Goal: Task Accomplishment & Management: Manage account settings

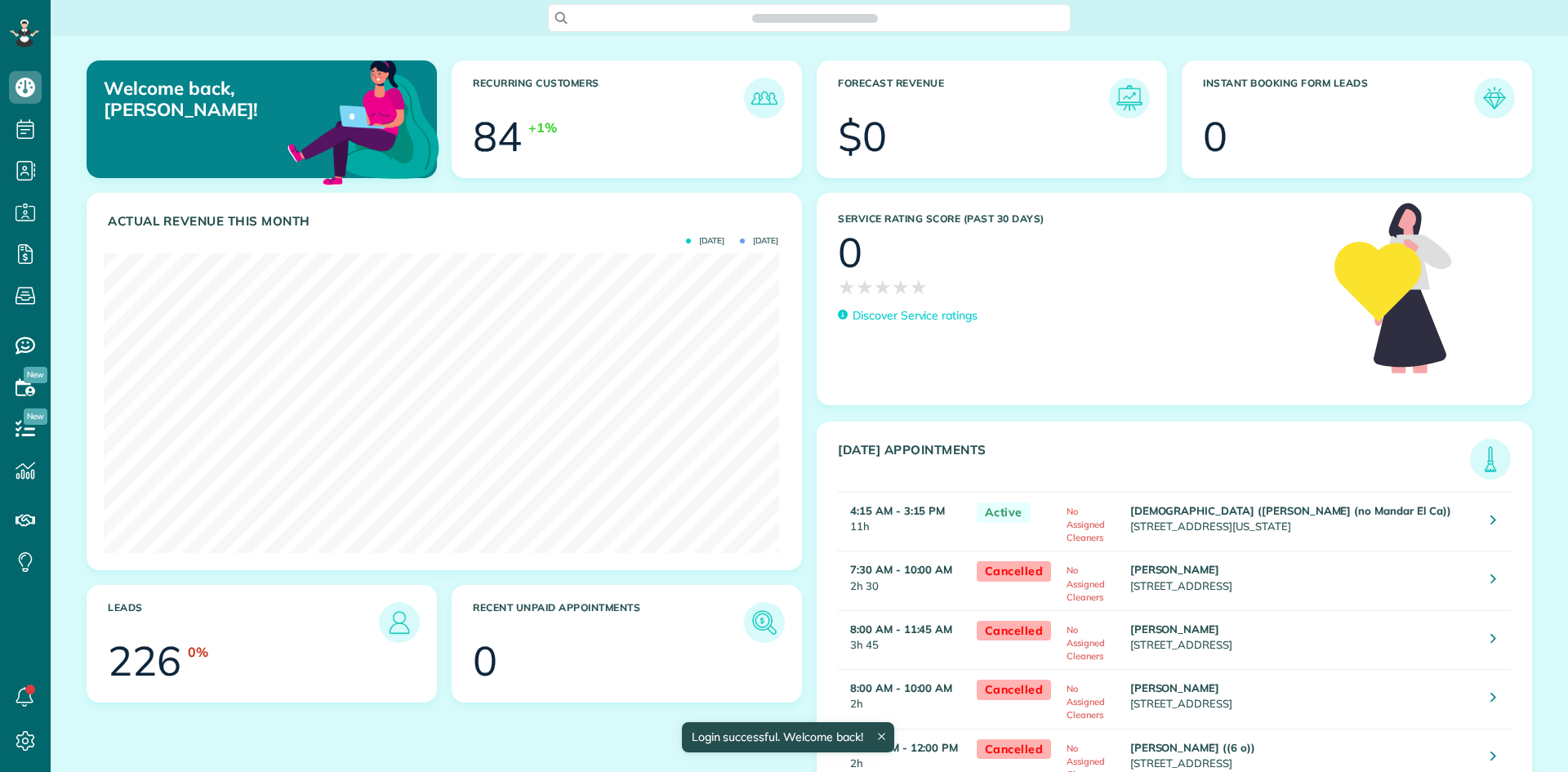
scroll to position [299, 675]
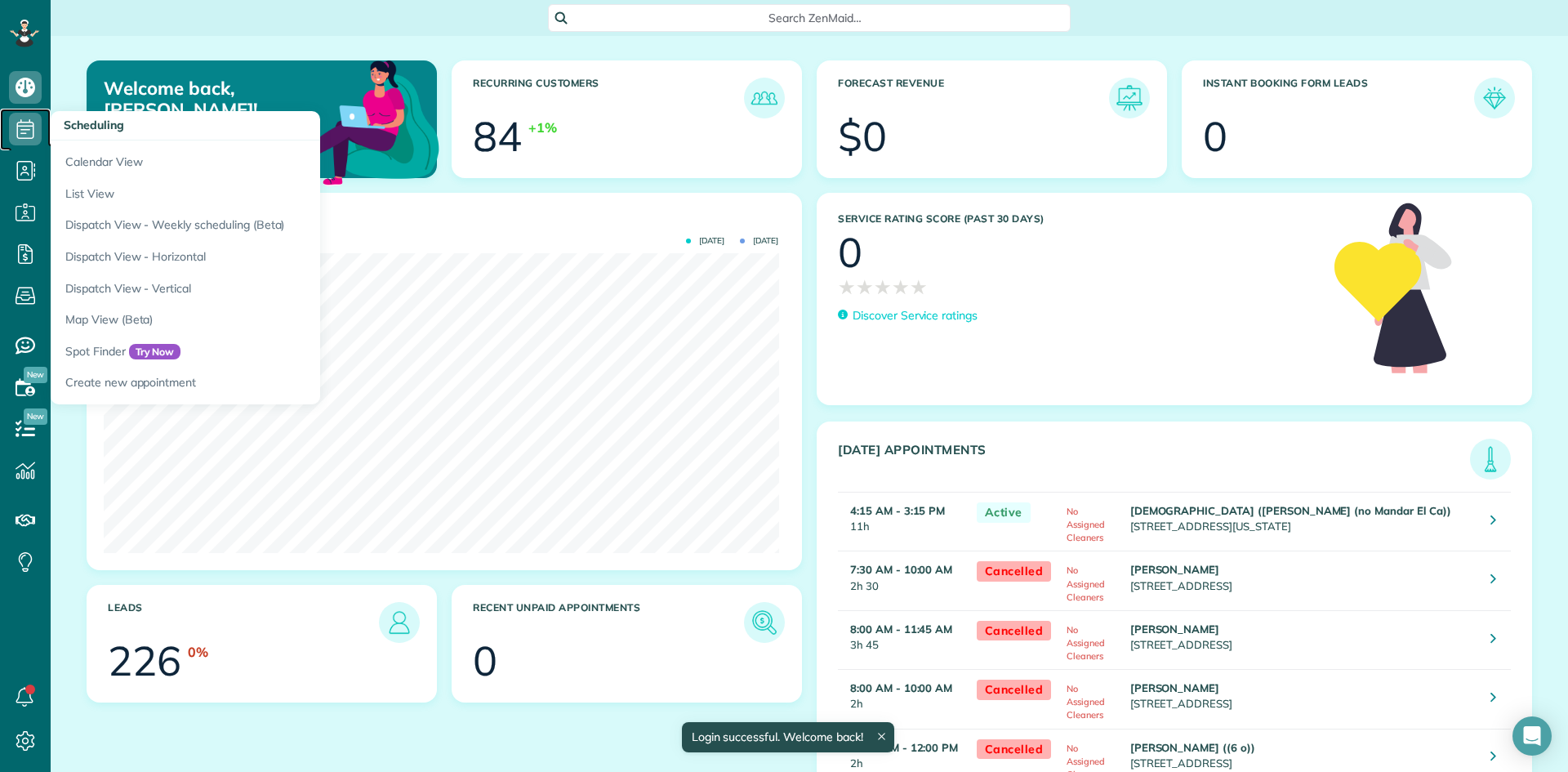
click at [31, 129] on icon at bounding box center [25, 129] width 32 height 32
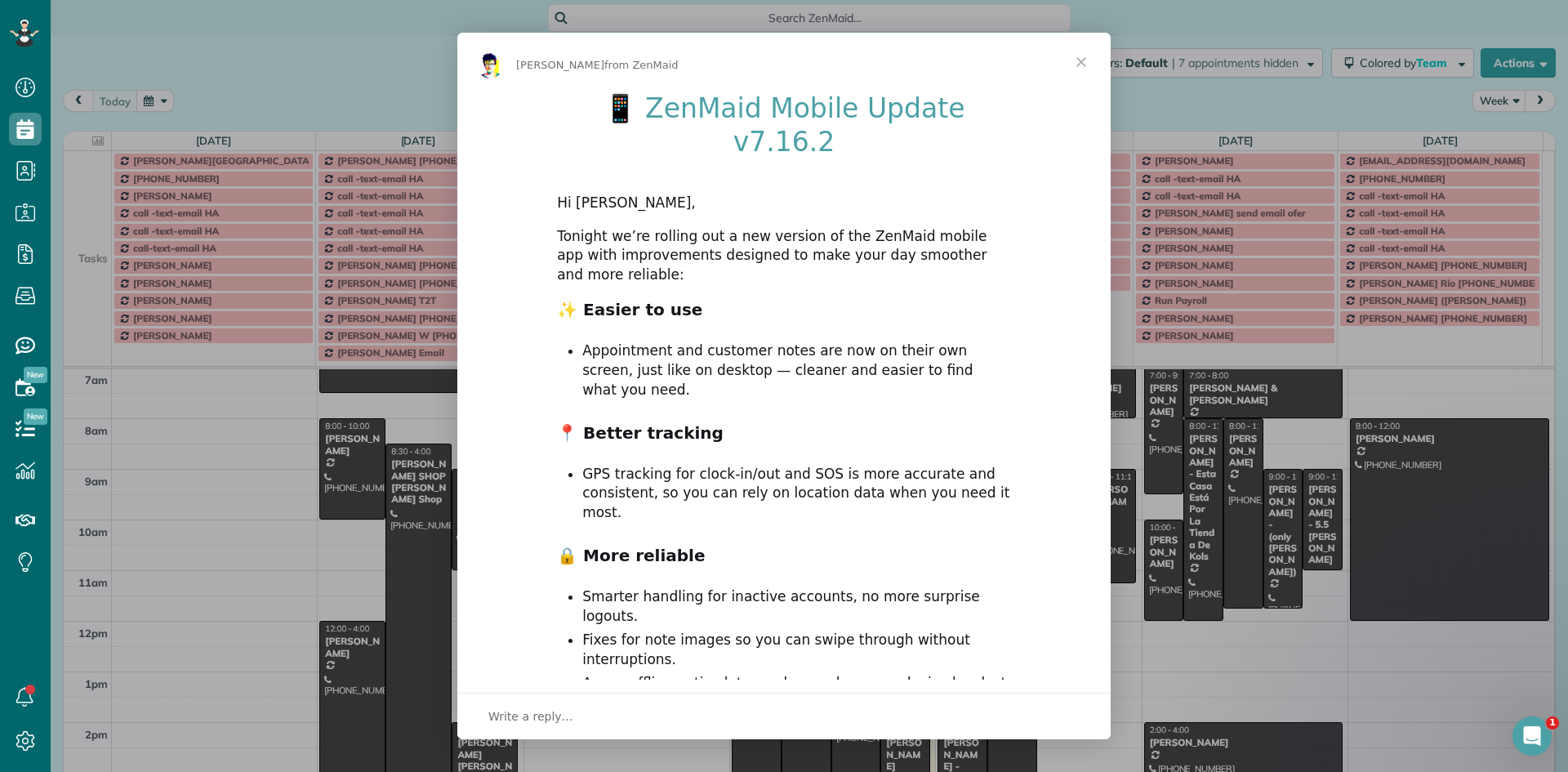
click at [1081, 61] on span "Close" at bounding box center [1081, 62] width 59 height 59
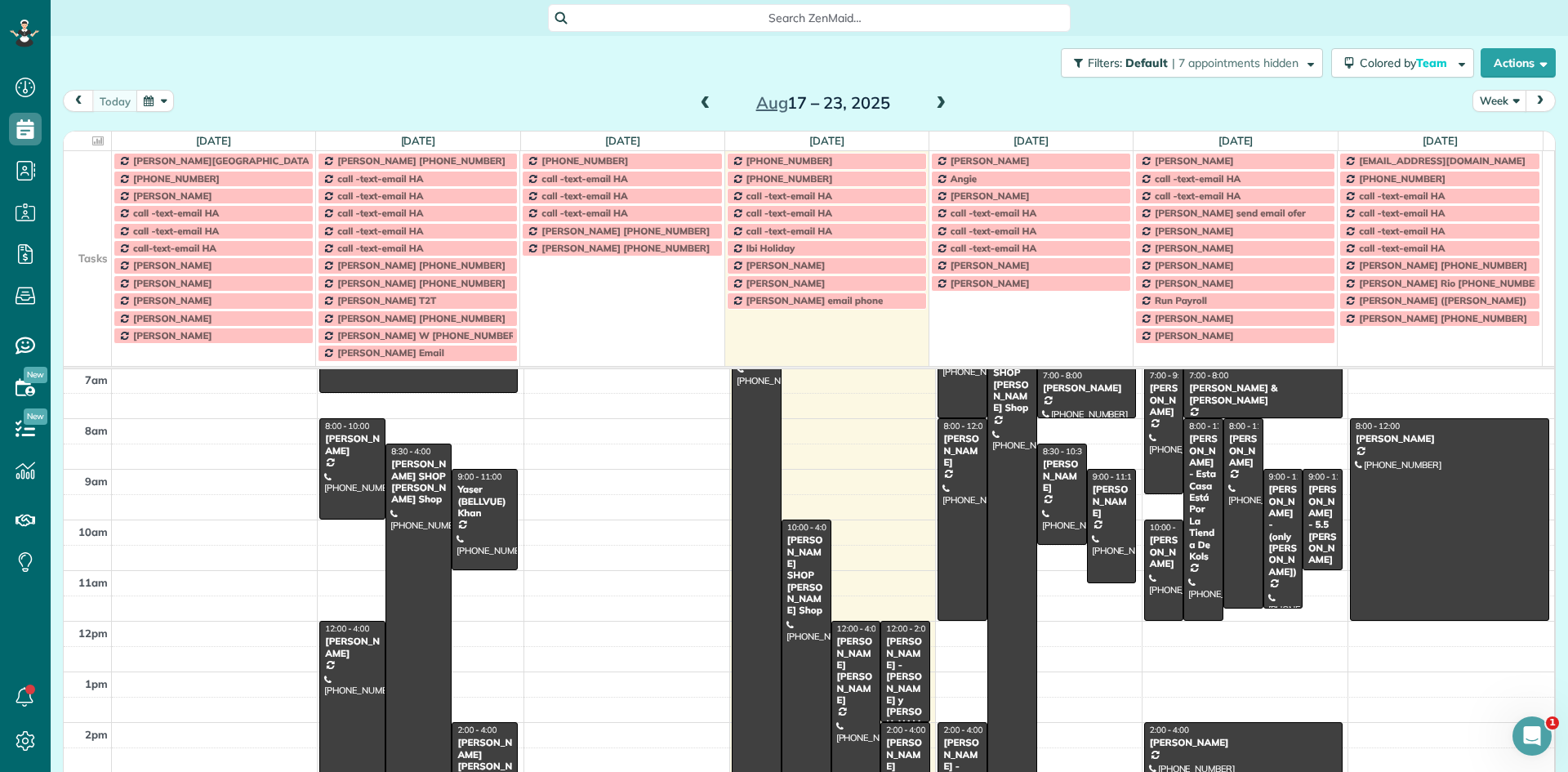
click at [1482, 103] on button "Week" at bounding box center [1499, 101] width 54 height 22
click at [1475, 136] on link "Day" at bounding box center [1538, 139] width 129 height 32
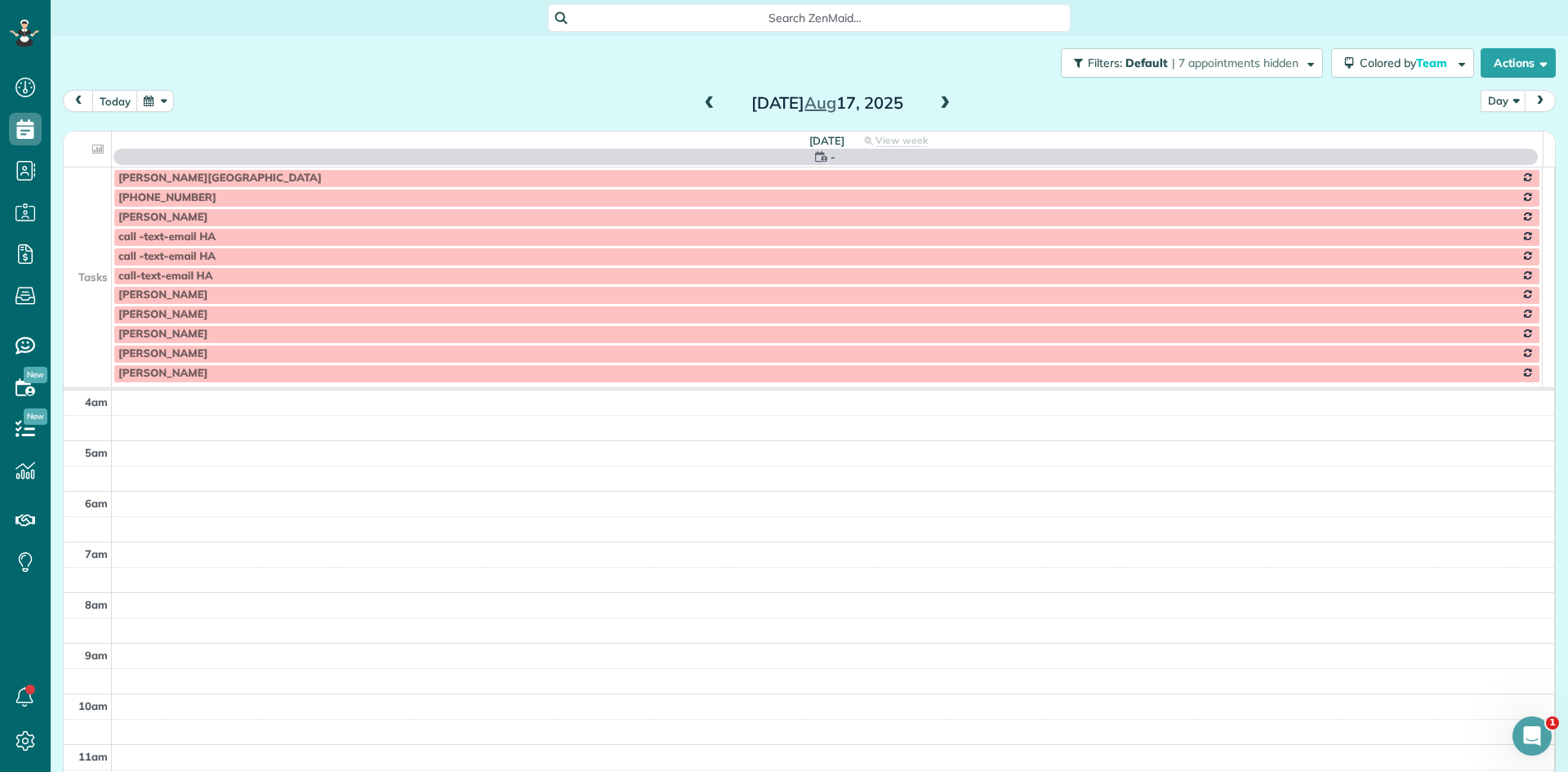
scroll to position [153, 0]
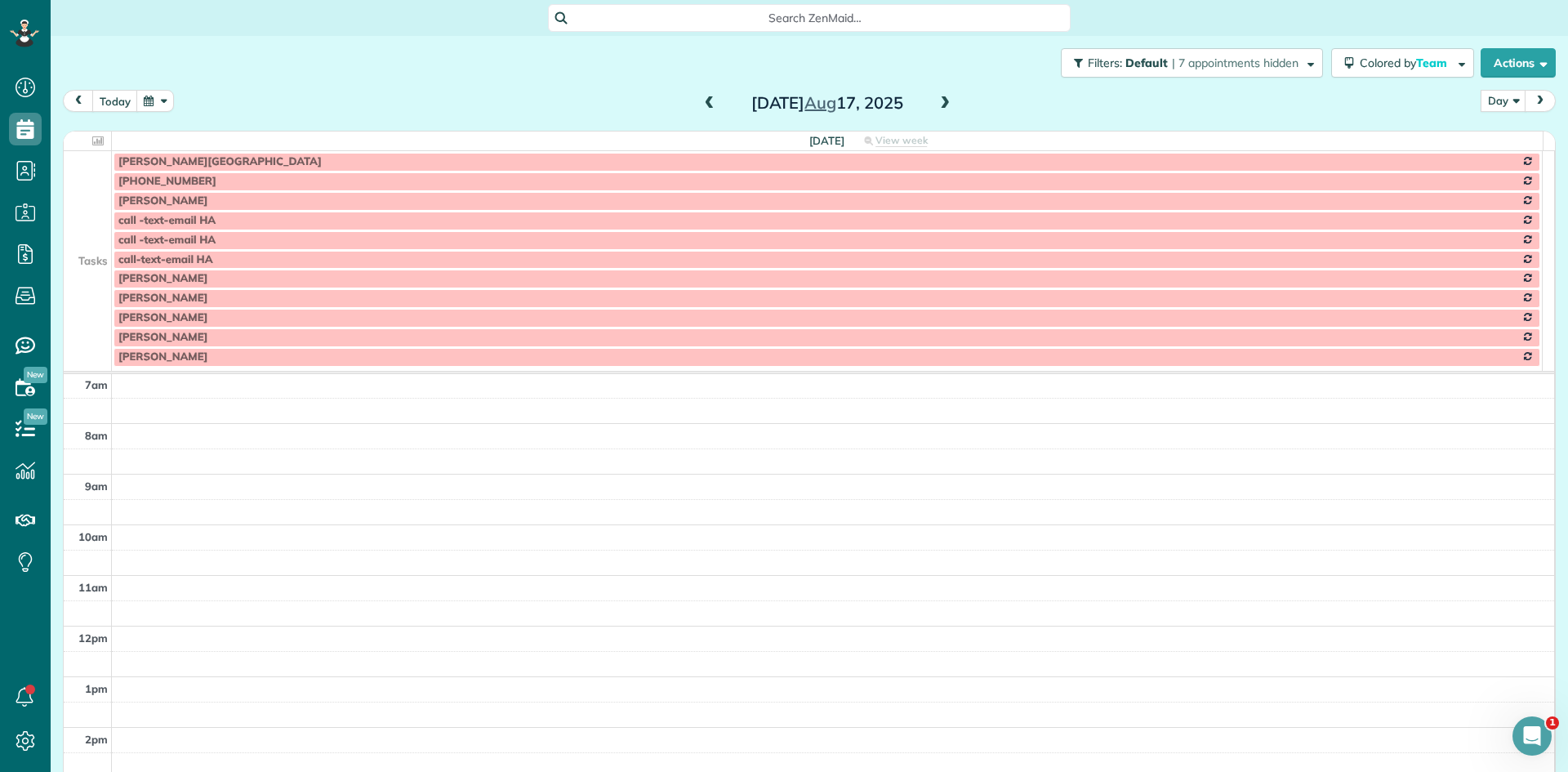
click at [940, 103] on span at bounding box center [945, 103] width 18 height 14
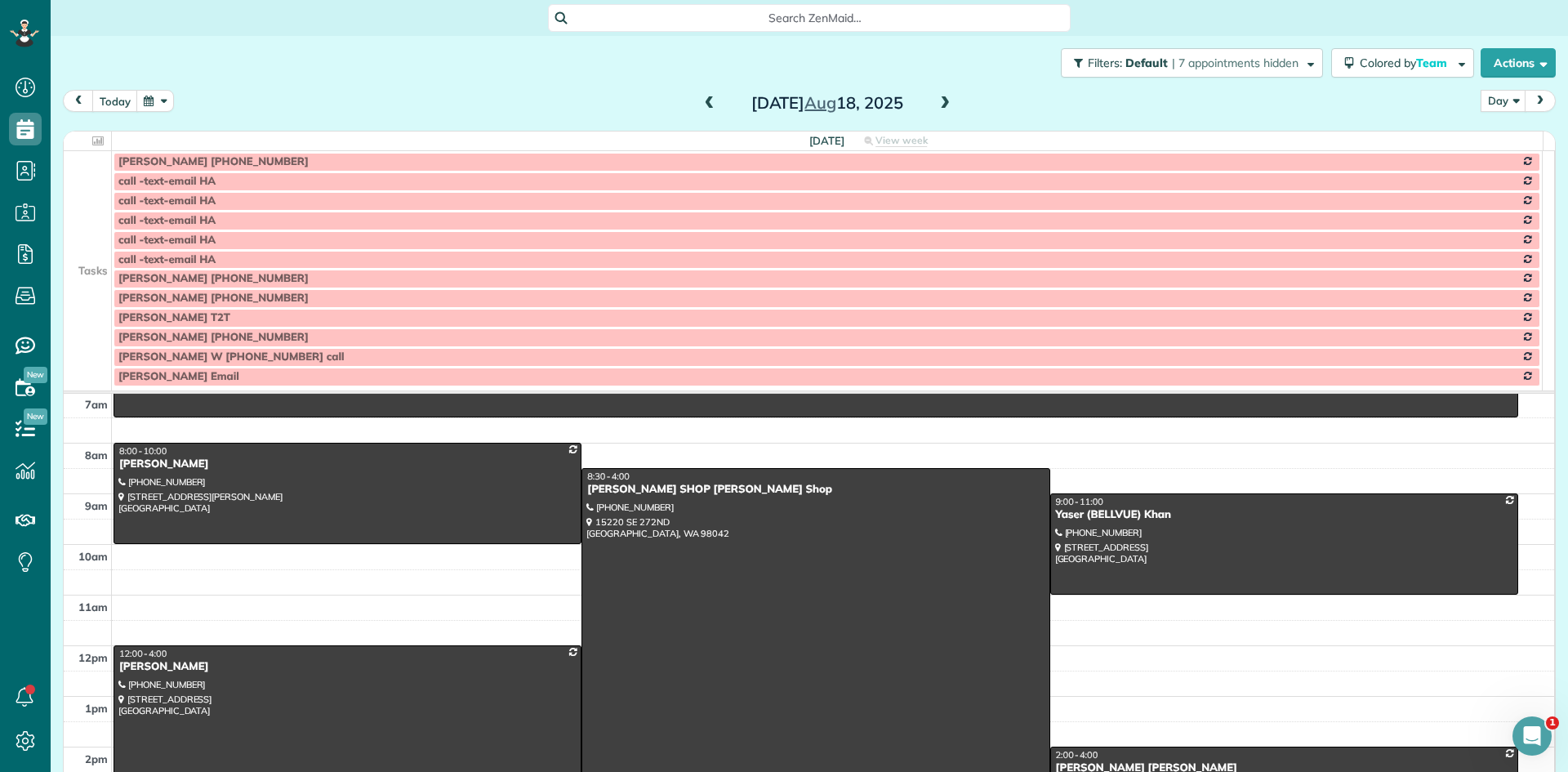
click at [940, 103] on span at bounding box center [945, 103] width 18 height 14
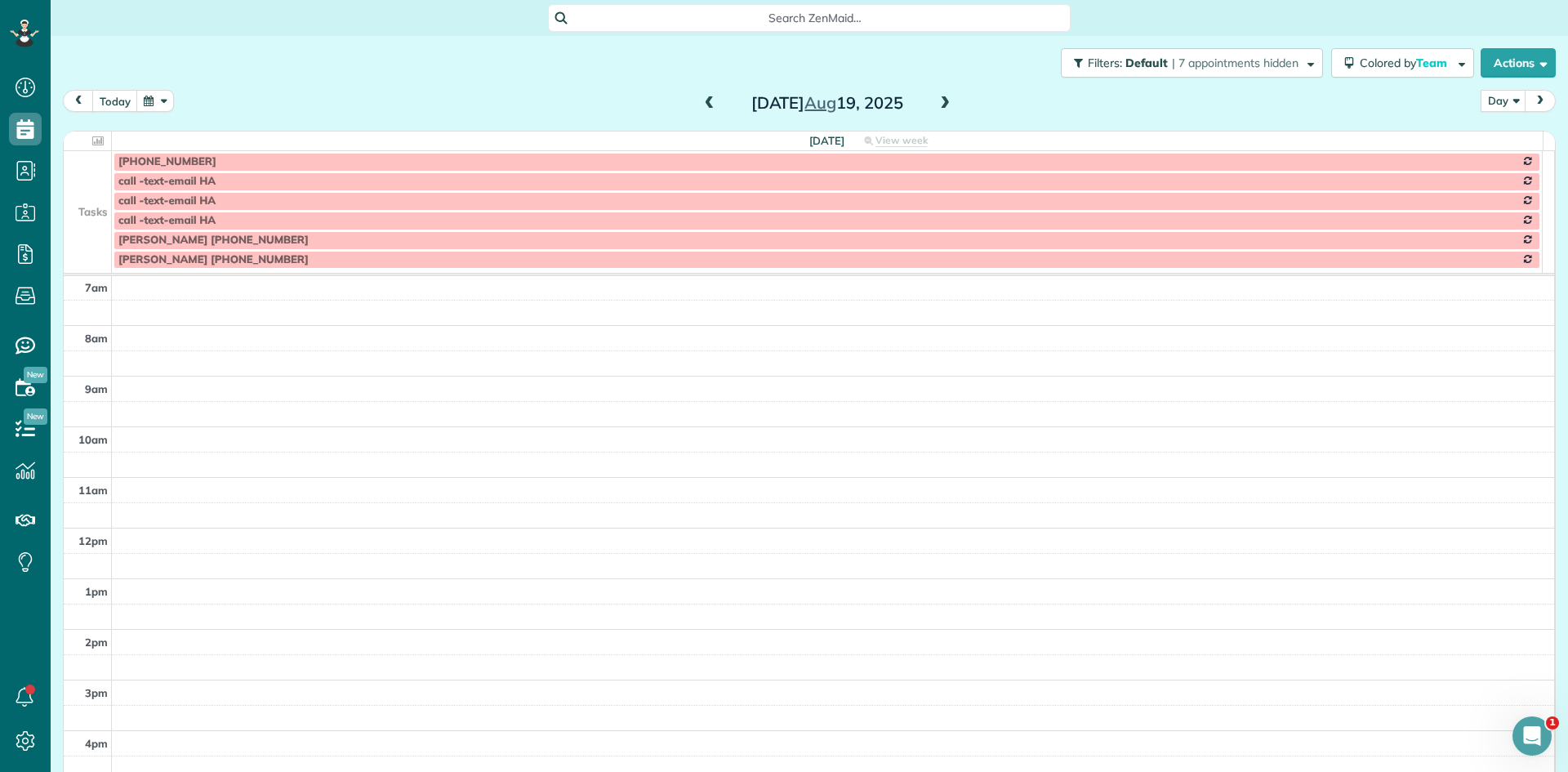
click at [940, 103] on span at bounding box center [945, 103] width 18 height 14
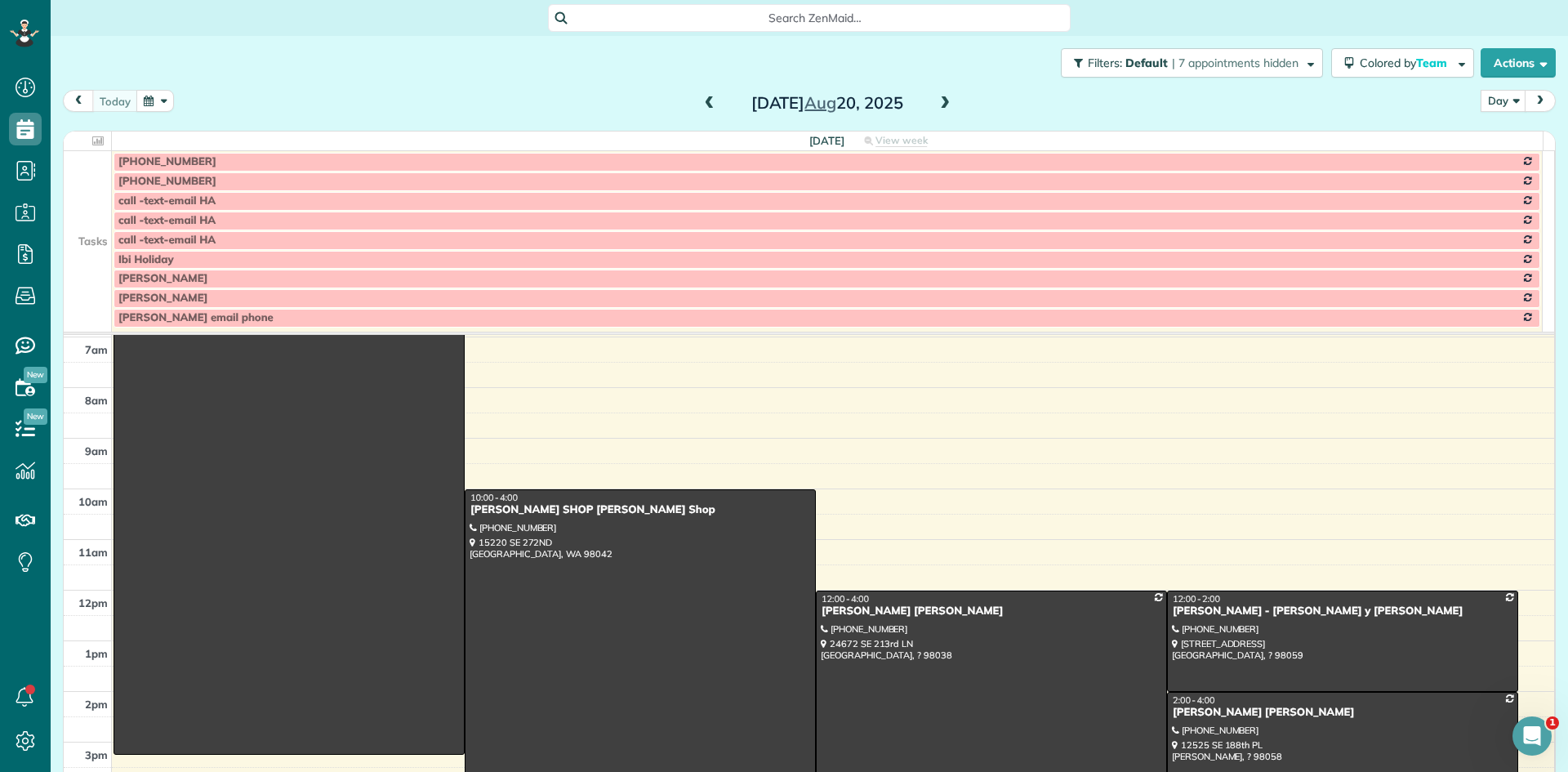
scroll to position [164, 0]
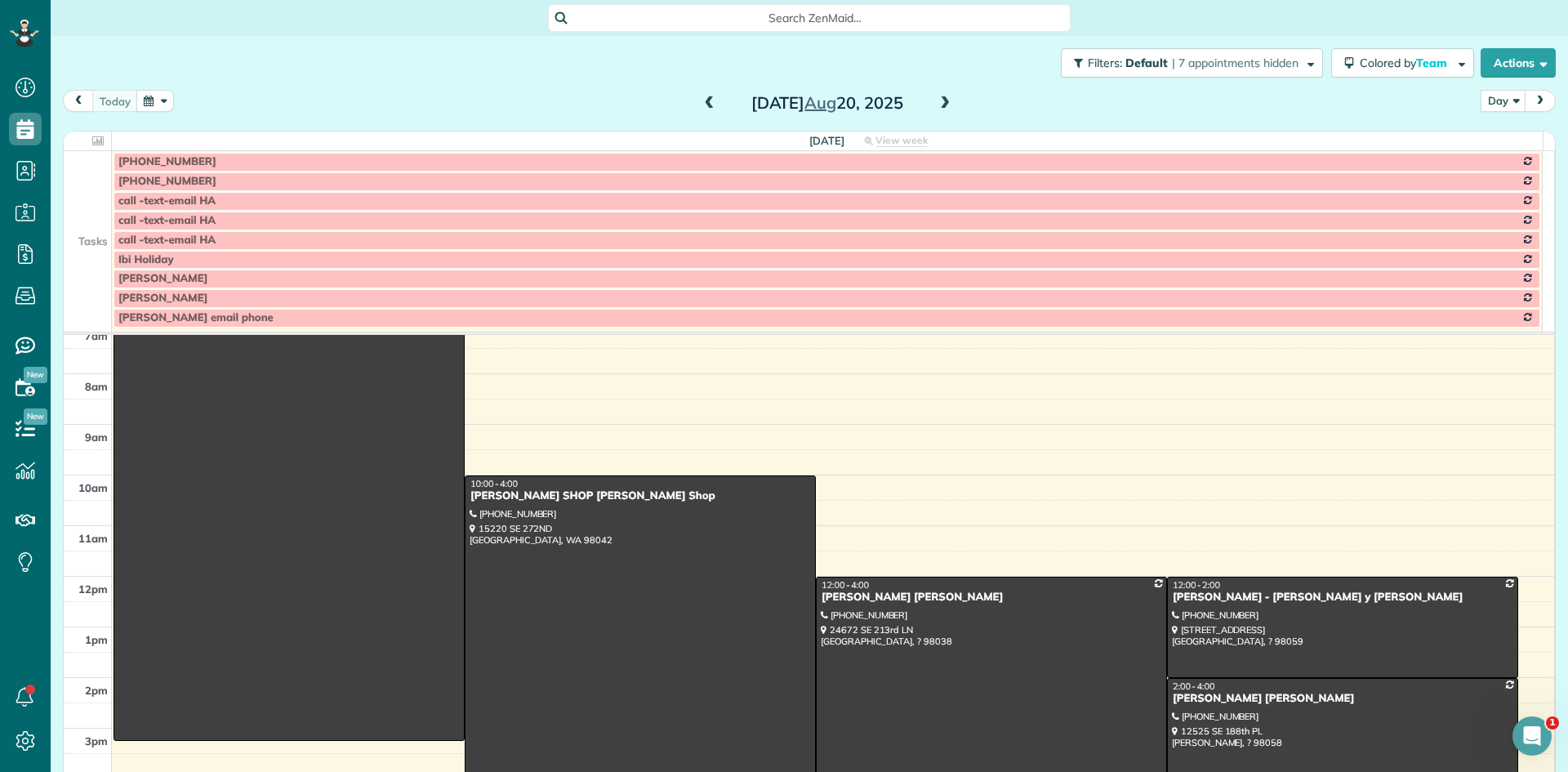
click at [936, 103] on span at bounding box center [945, 103] width 18 height 14
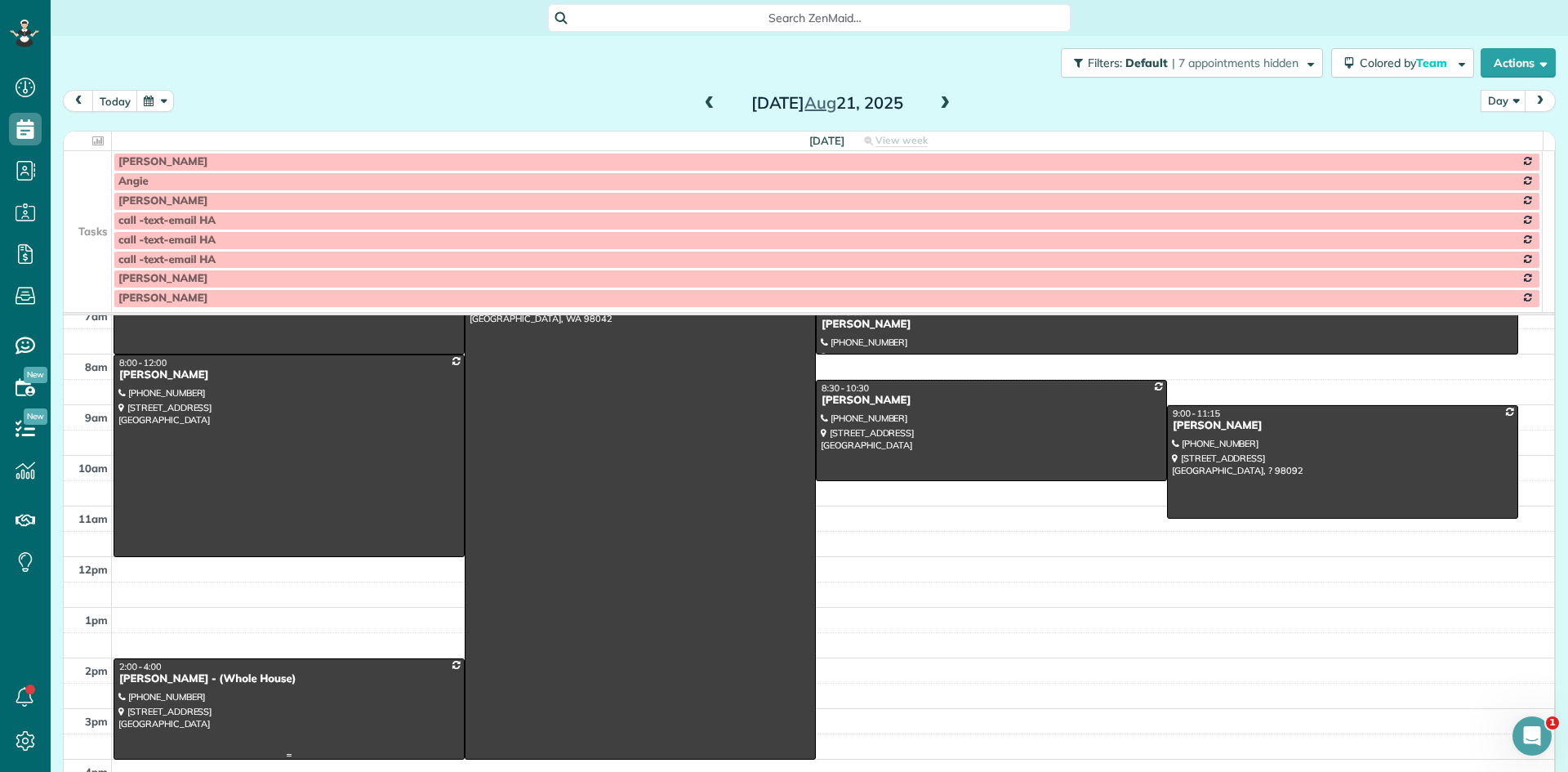
click at [187, 688] on div at bounding box center [289, 708] width 350 height 100
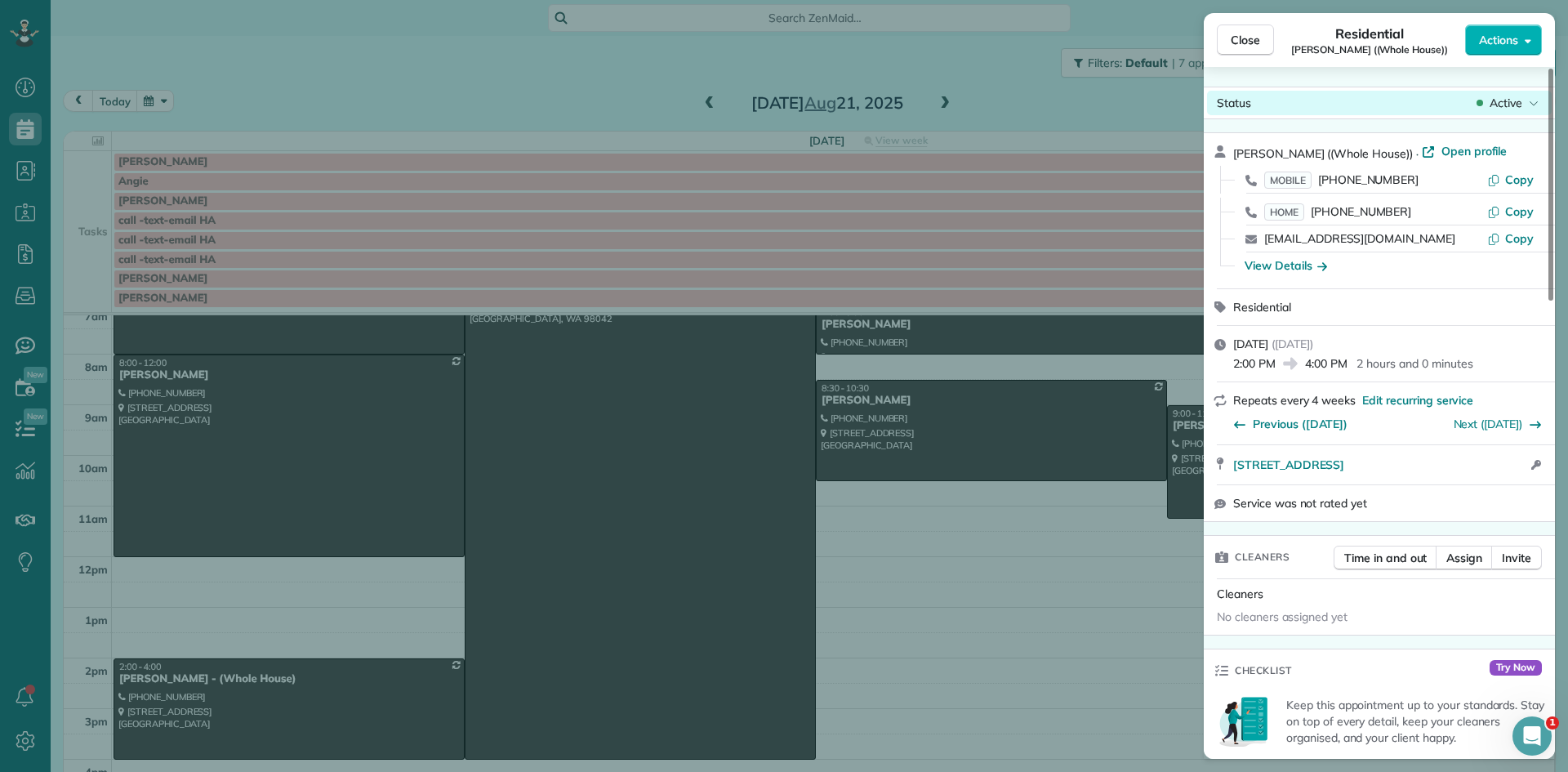
click at [1510, 105] on span "Active" at bounding box center [1505, 103] width 32 height 16
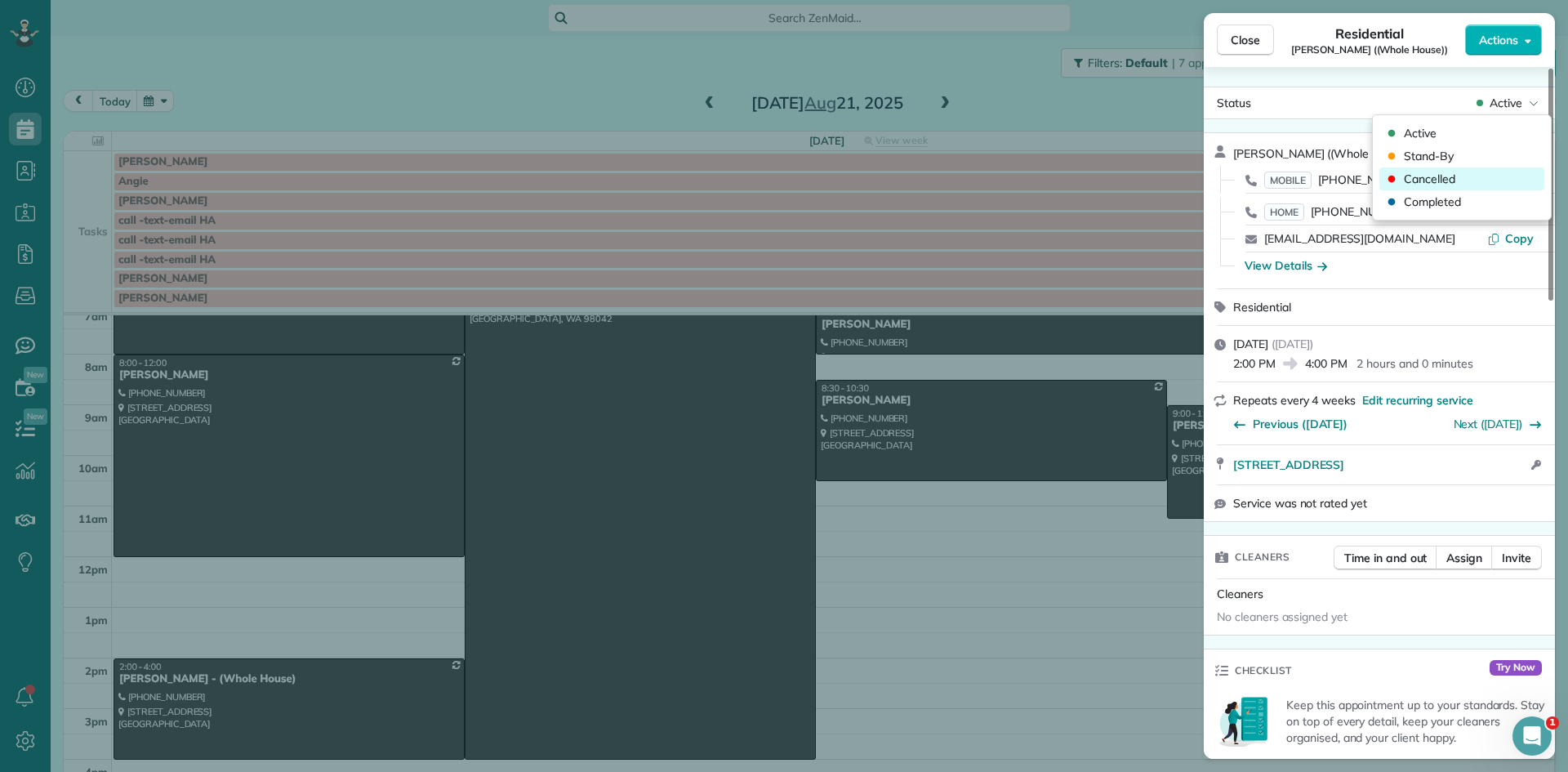
click at [1457, 179] on div "Cancelled" at bounding box center [1462, 179] width 165 height 23
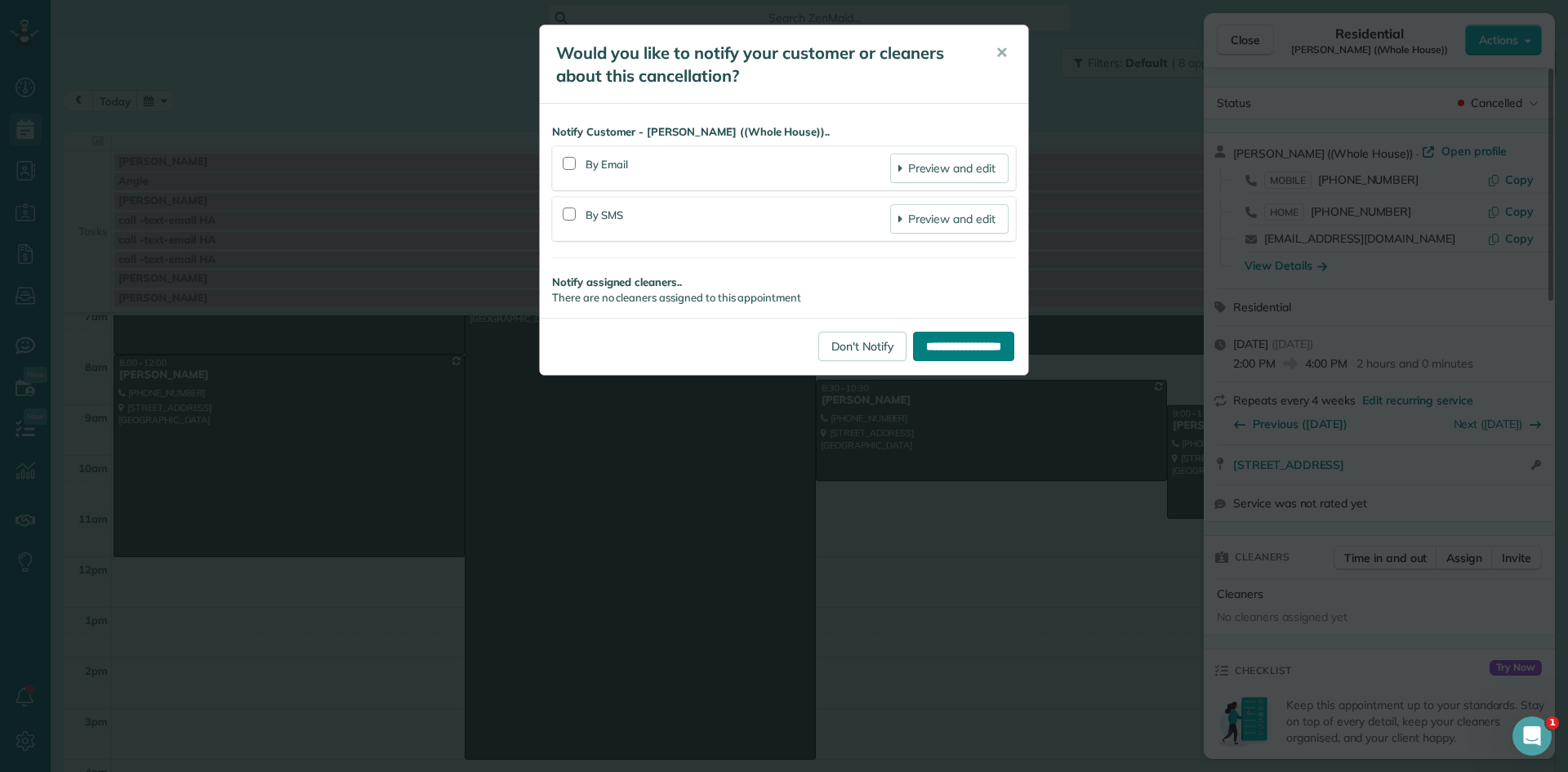
click at [932, 349] on input "**********" at bounding box center [964, 346] width 102 height 29
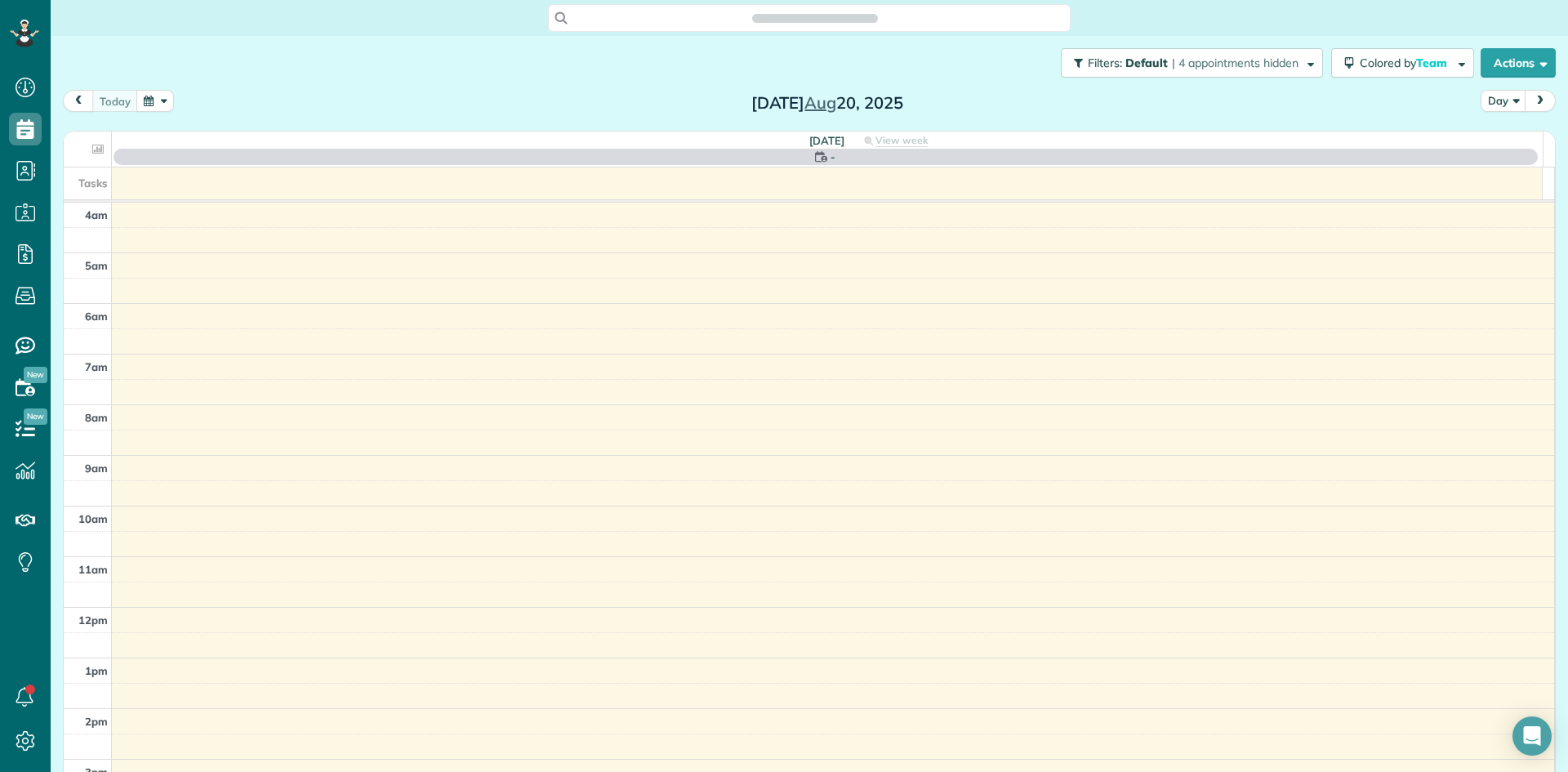
scroll to position [153, 0]
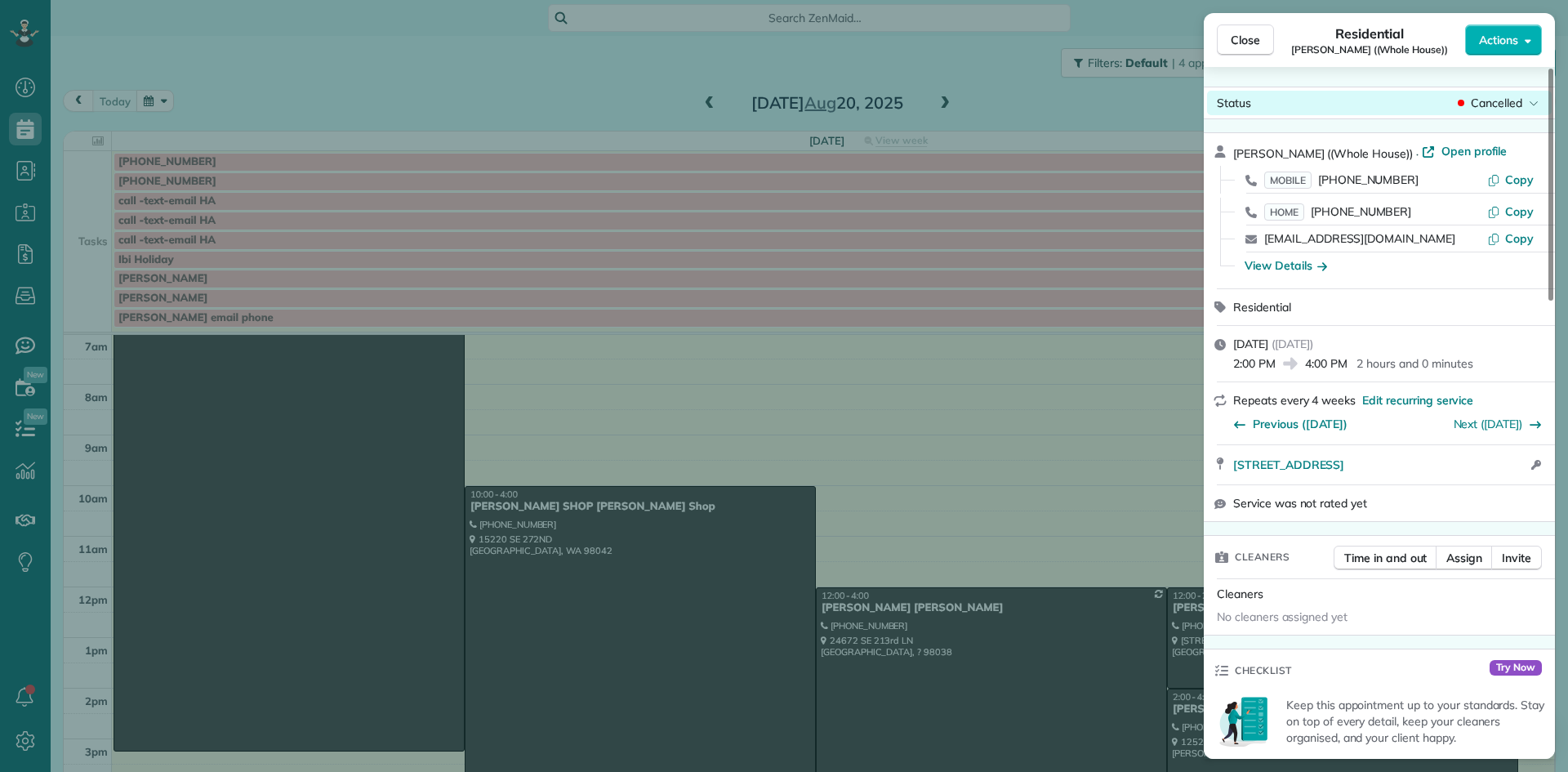
click at [1519, 100] on span "Cancelled" at bounding box center [1496, 103] width 51 height 16
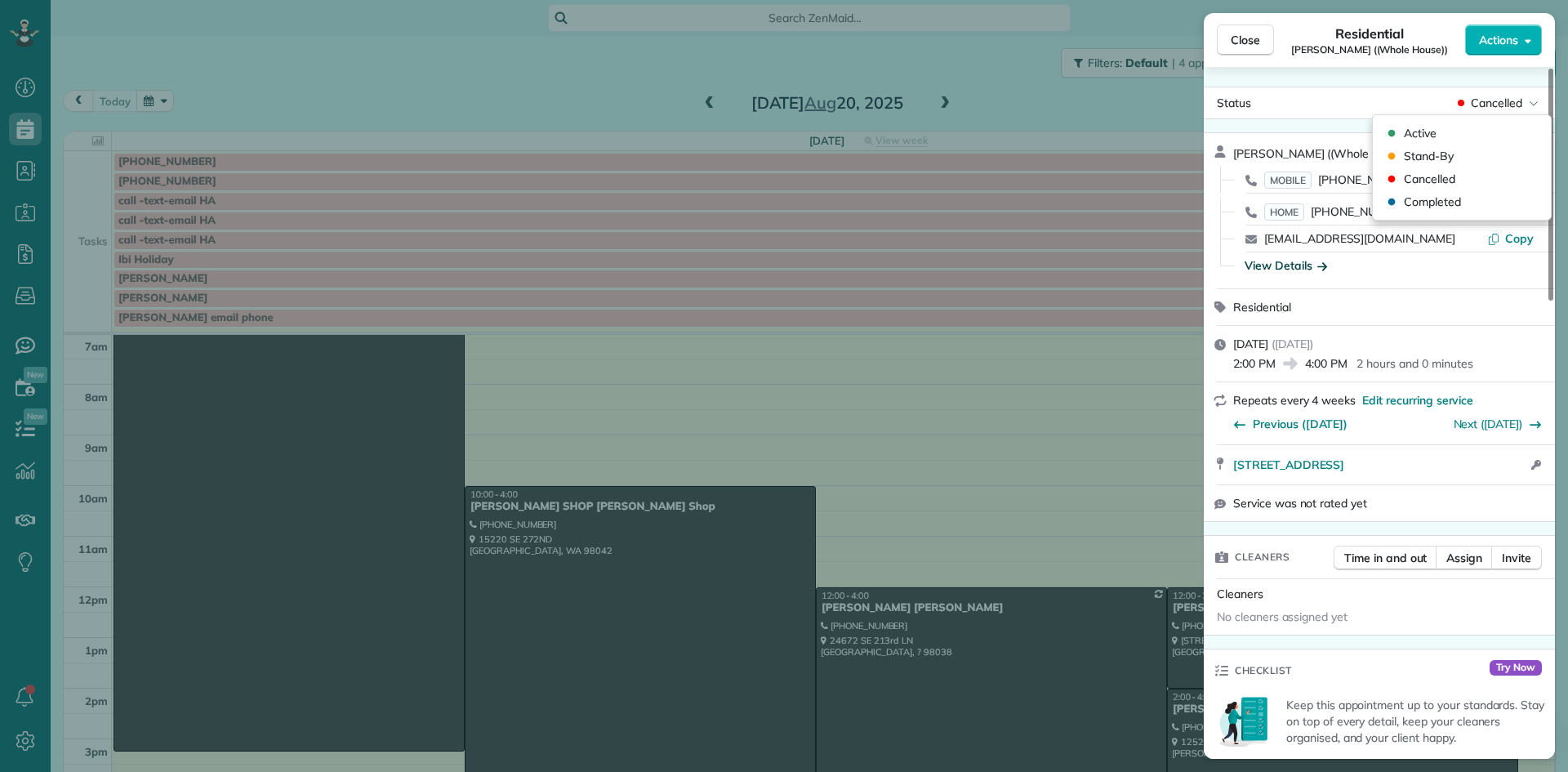
click at [1270, 270] on div "View Details" at bounding box center [1285, 265] width 83 height 16
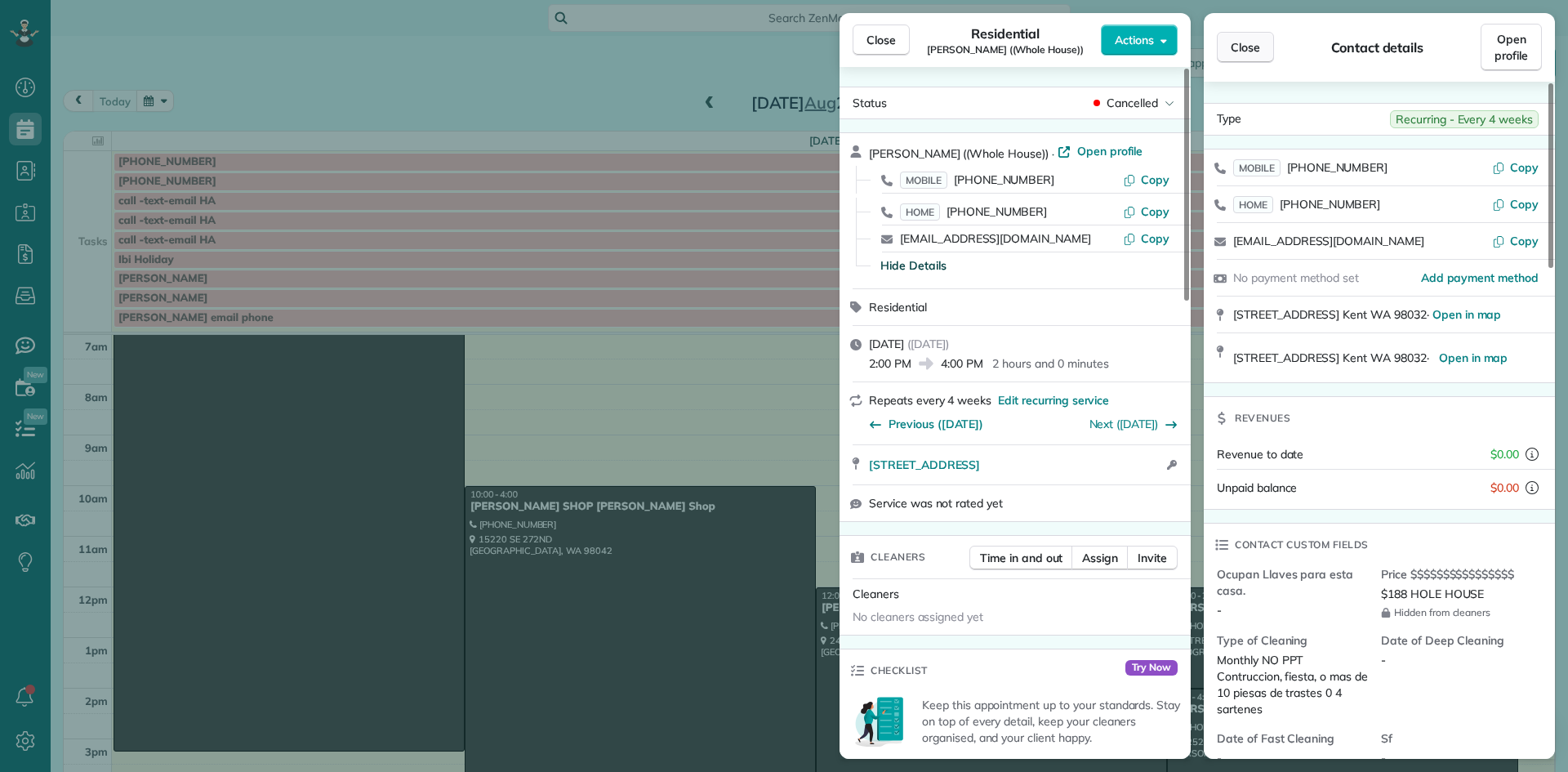
click at [1246, 49] on span "Close" at bounding box center [1245, 47] width 29 height 16
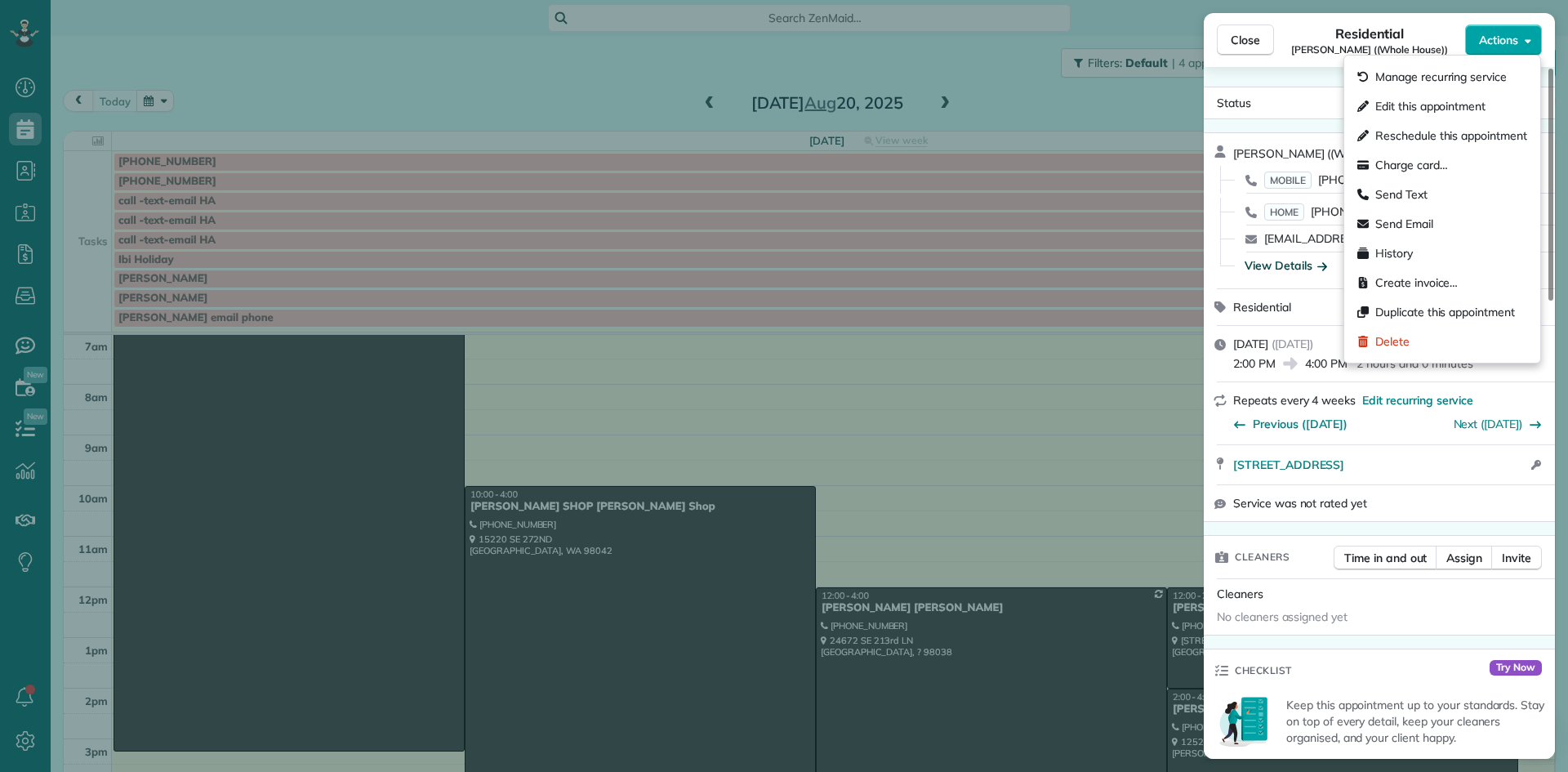
click at [1493, 33] on span "Actions" at bounding box center [1498, 40] width 39 height 16
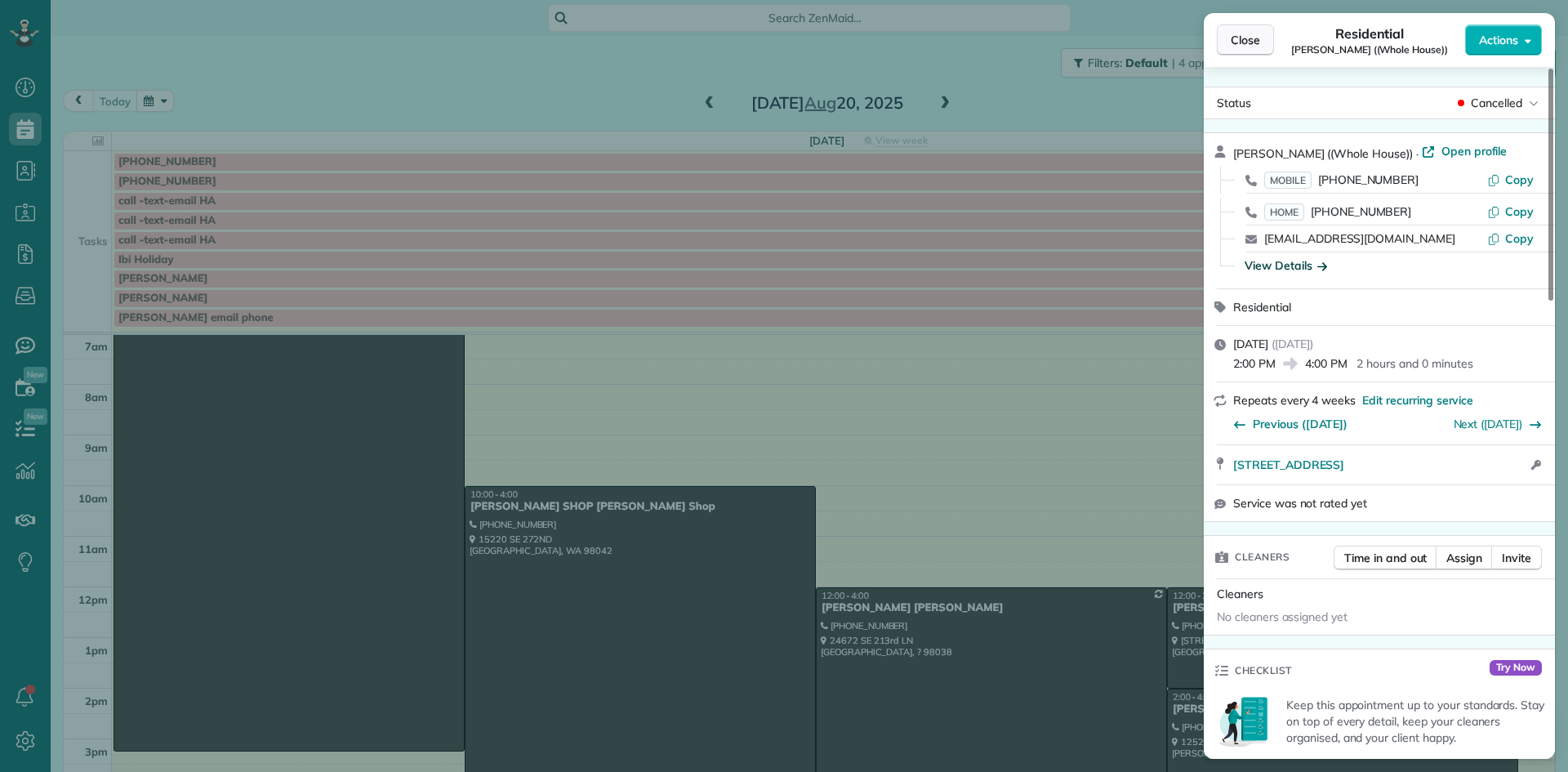
click at [1248, 45] on span "Close" at bounding box center [1245, 40] width 29 height 16
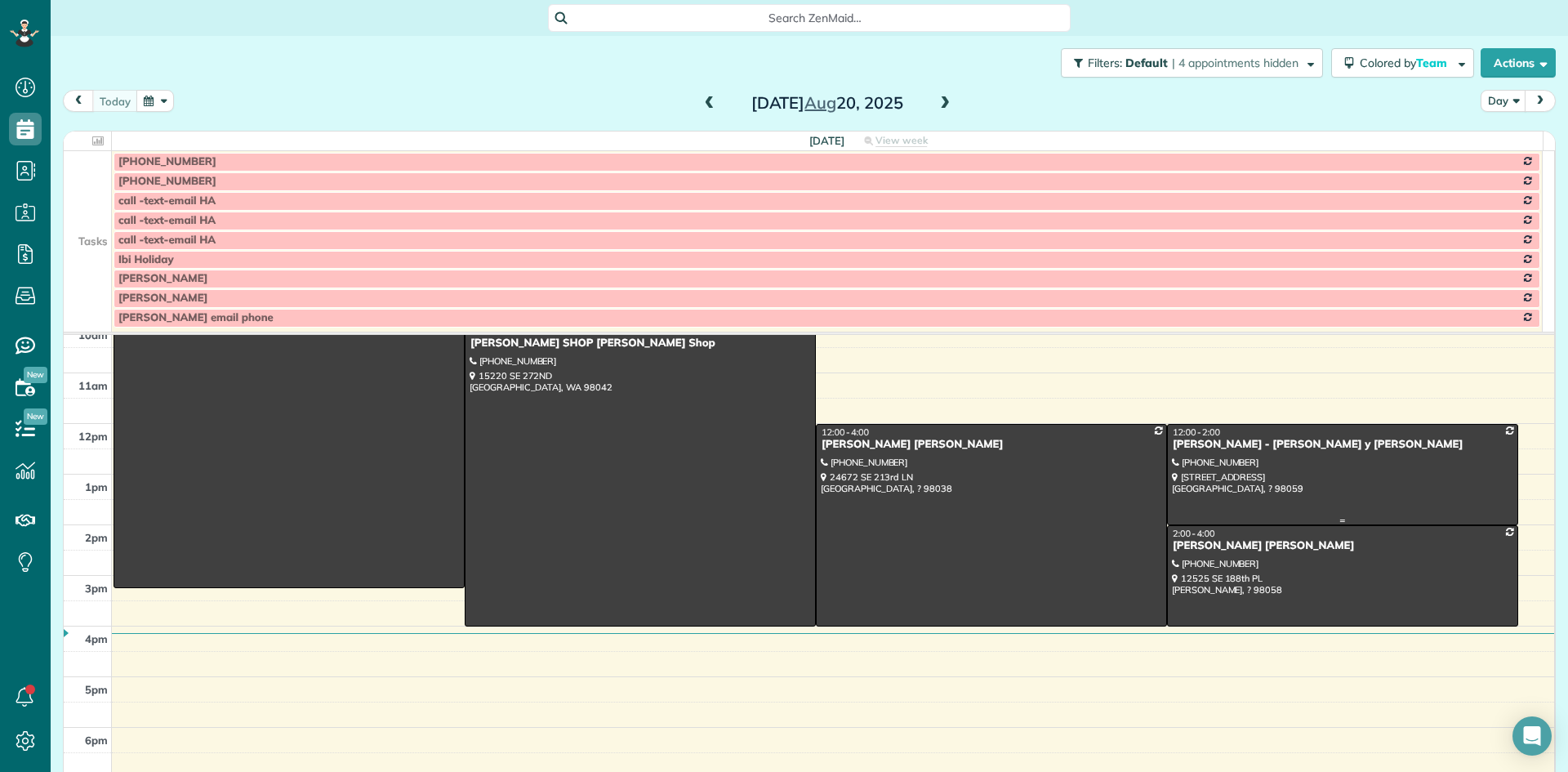
scroll to position [235, 0]
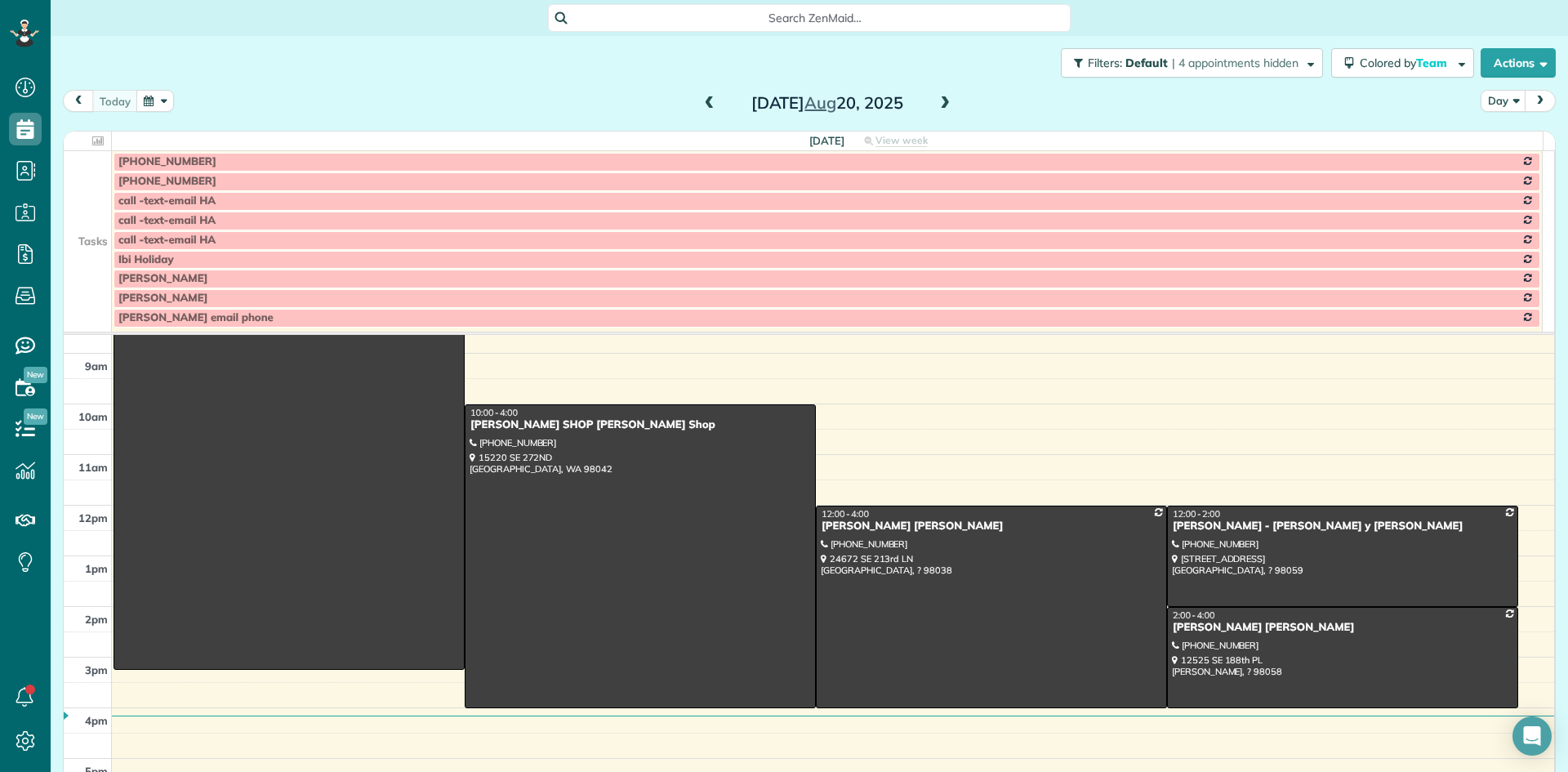
click at [944, 107] on span at bounding box center [945, 103] width 18 height 14
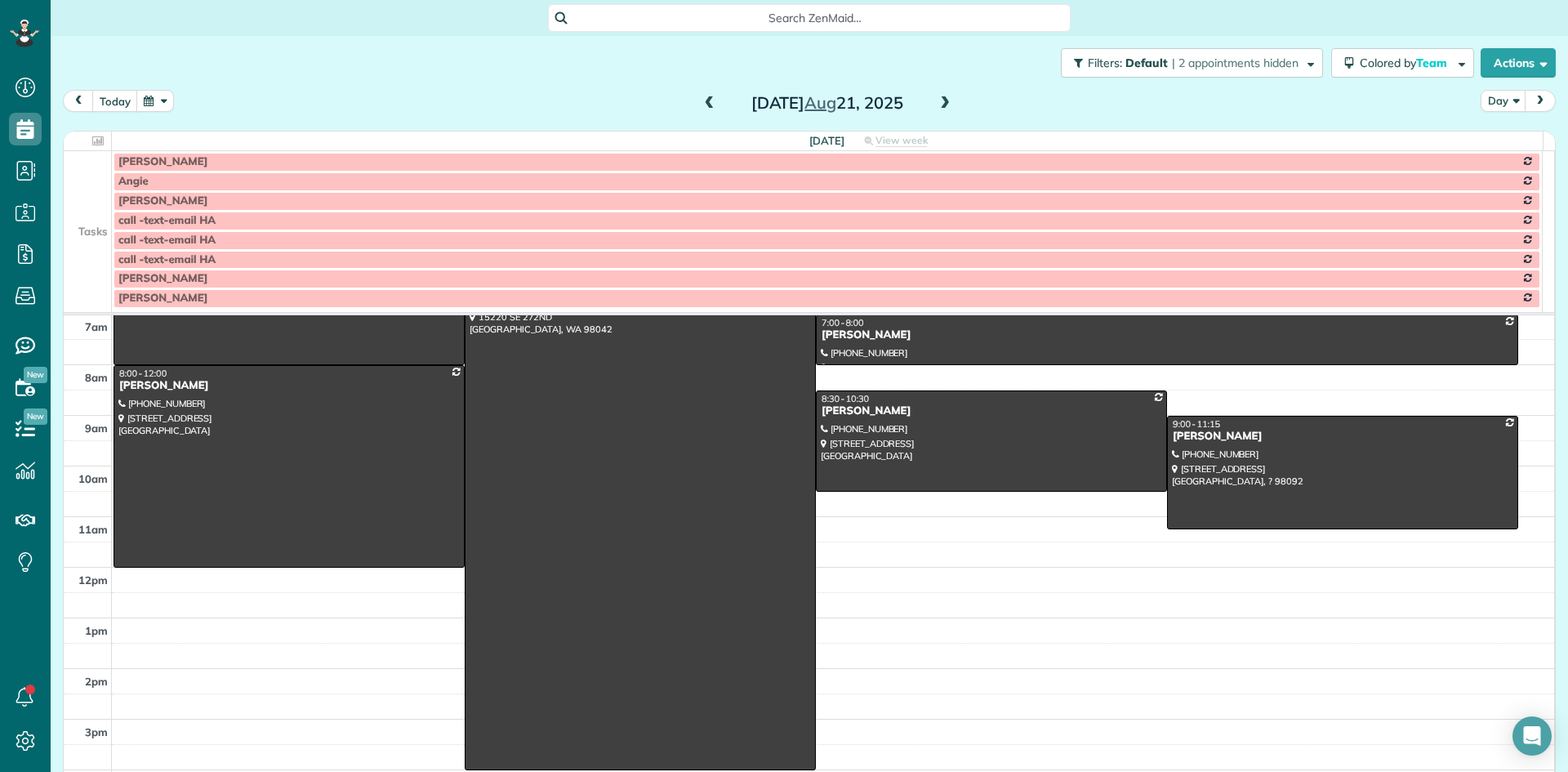
click at [944, 107] on span at bounding box center [945, 103] width 18 height 14
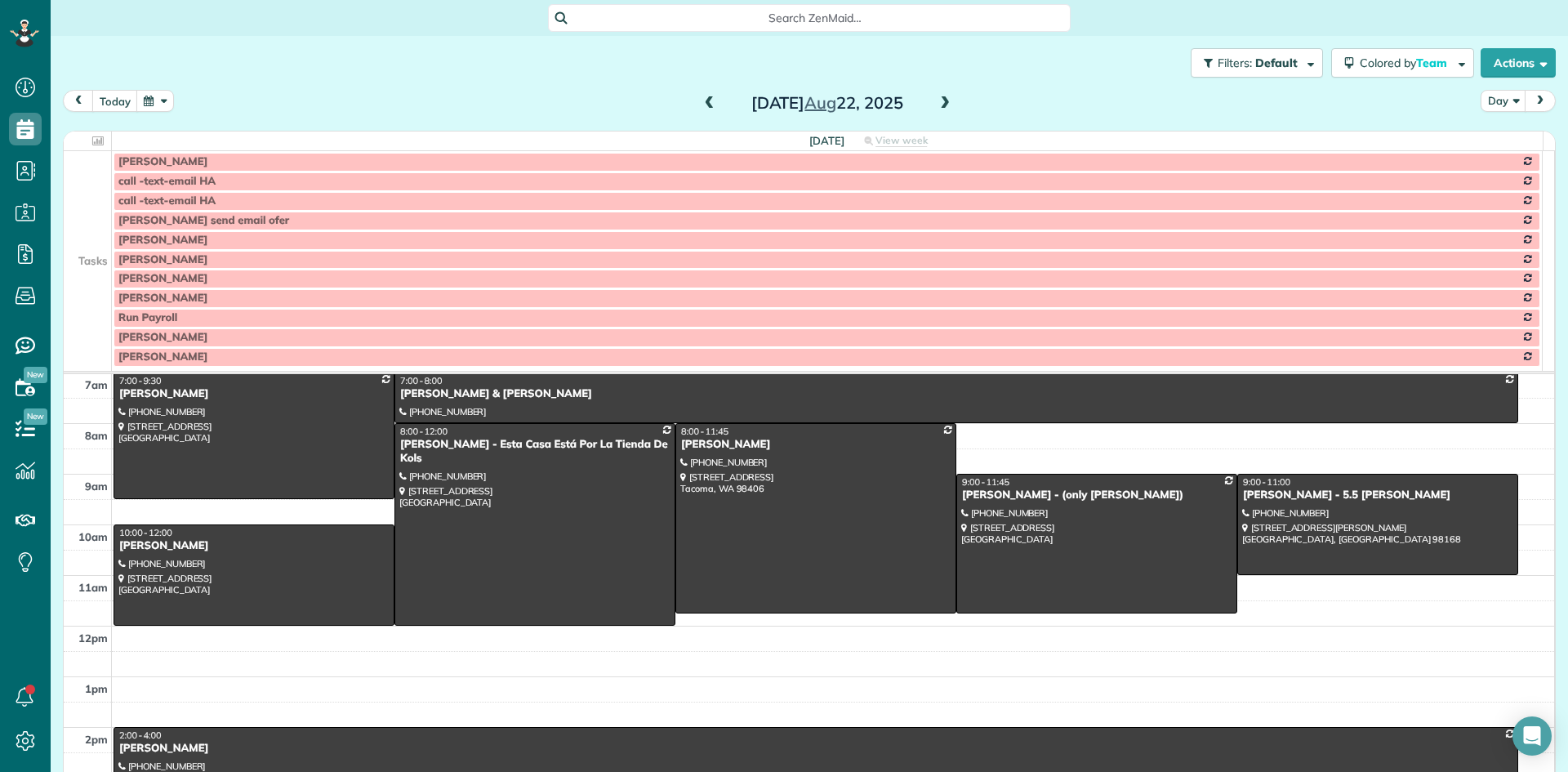
click at [944, 107] on span at bounding box center [945, 103] width 18 height 14
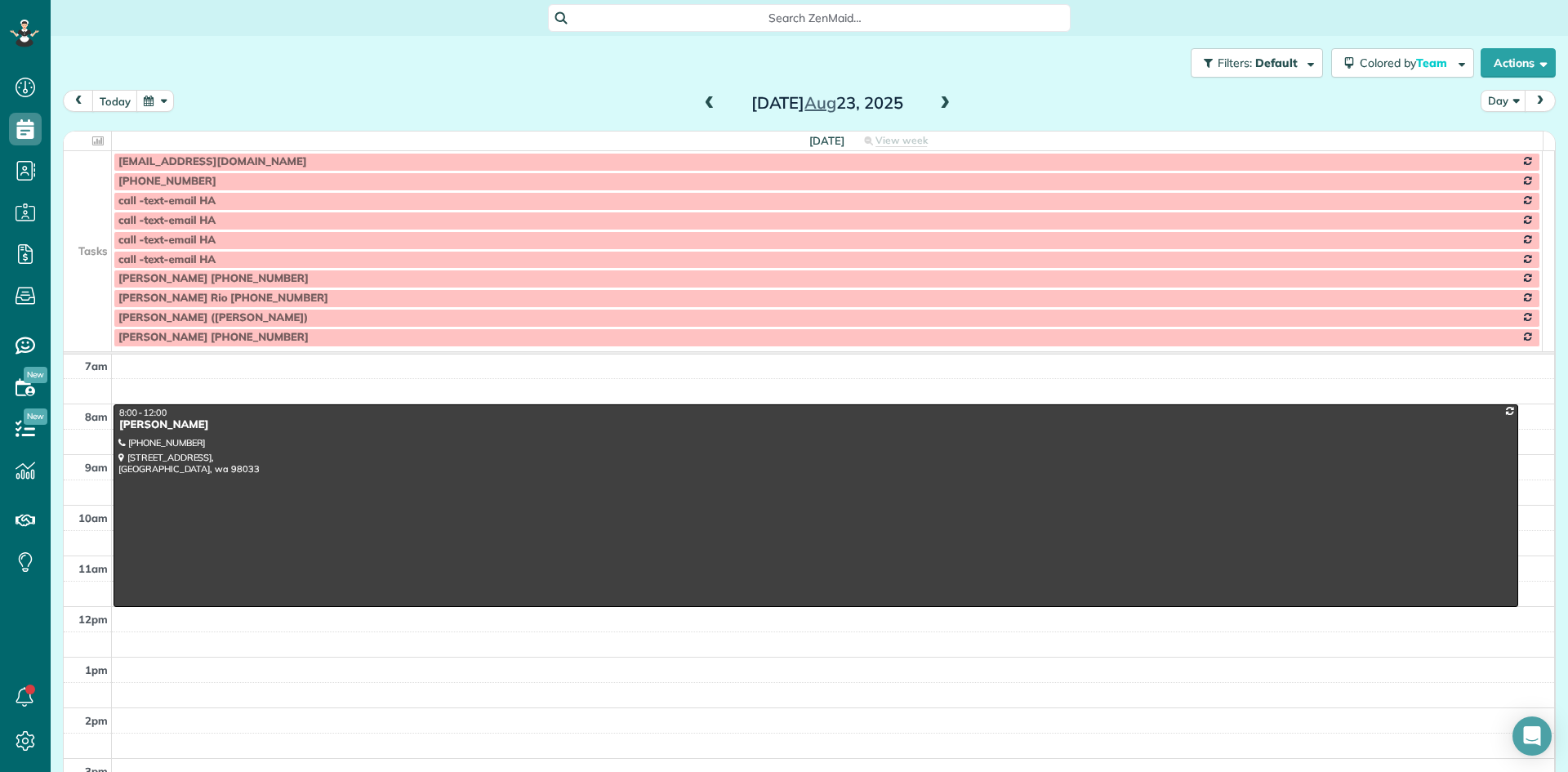
click at [944, 107] on span at bounding box center [945, 103] width 18 height 14
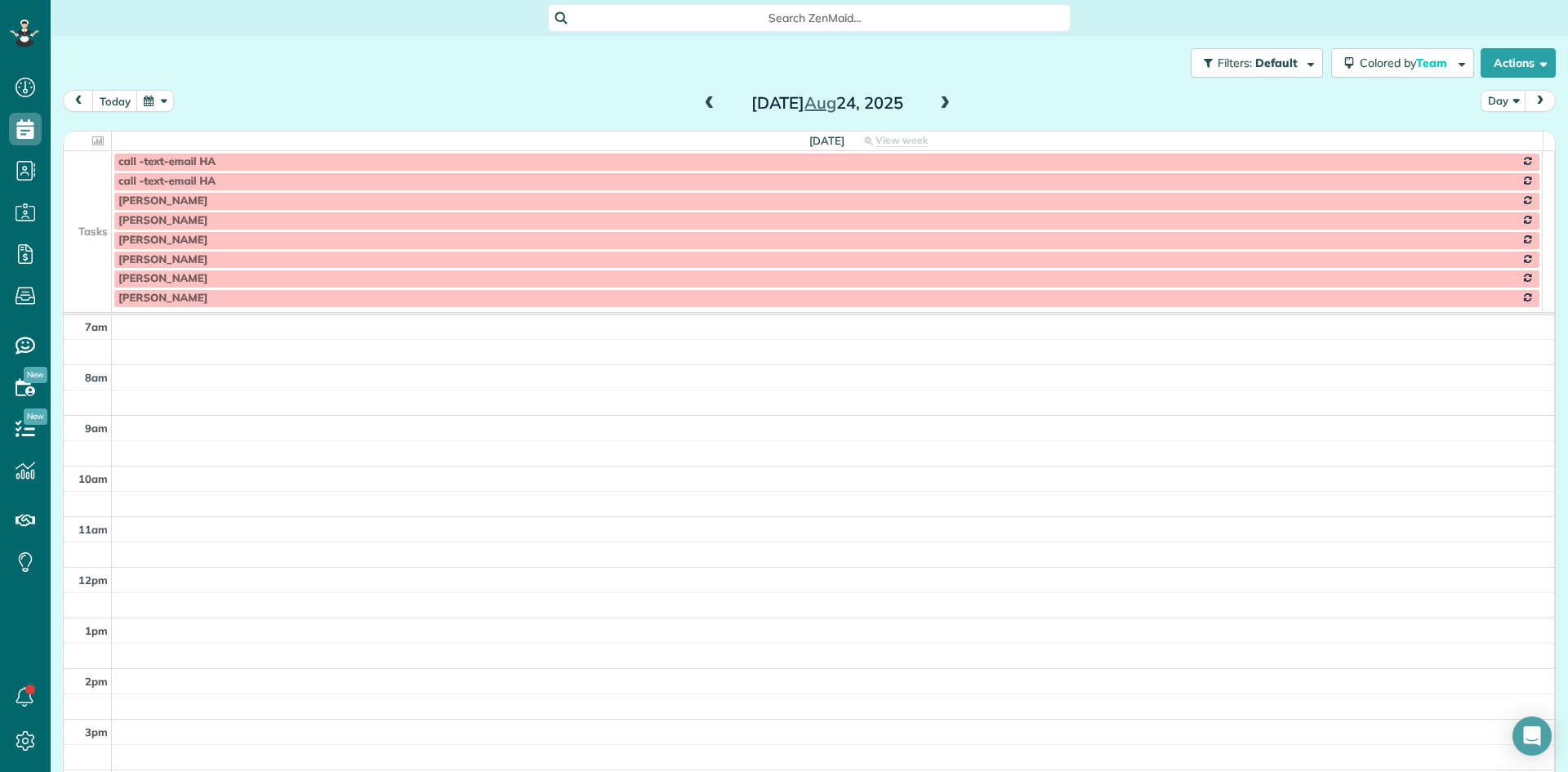
click at [937, 110] on span at bounding box center [945, 103] width 18 height 14
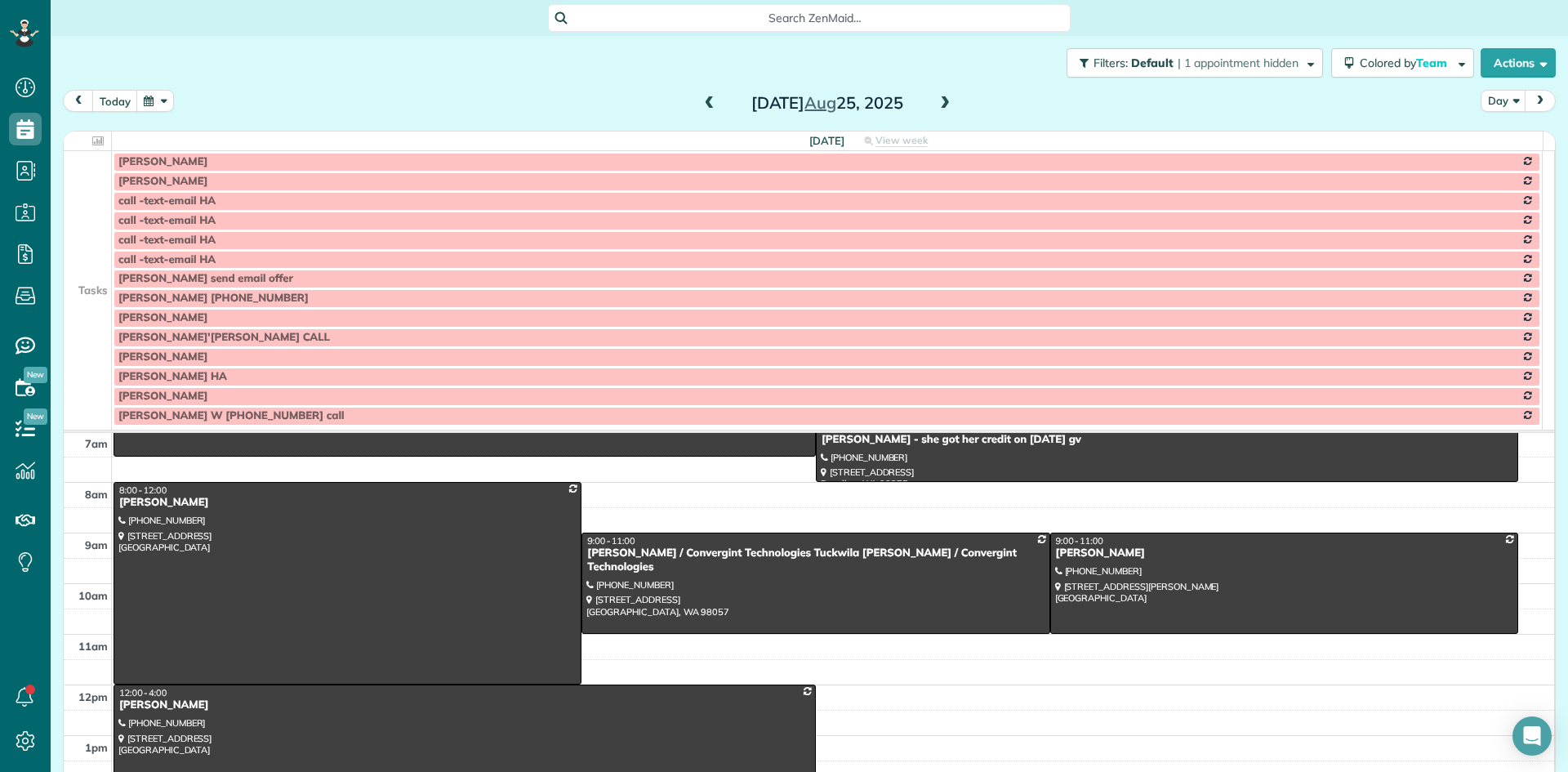
click at [937, 110] on span at bounding box center [945, 103] width 18 height 14
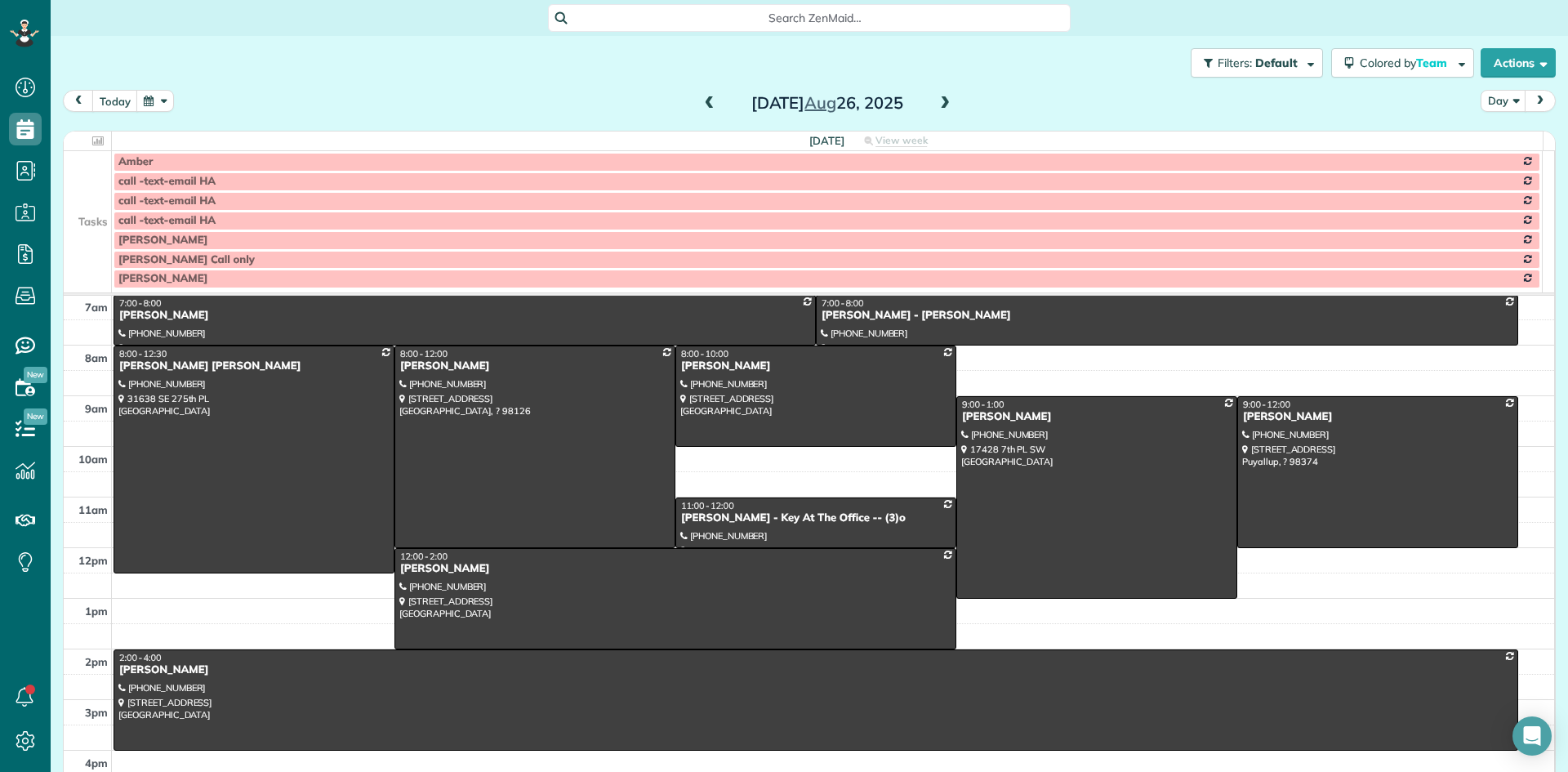
click at [937, 110] on span at bounding box center [945, 103] width 18 height 14
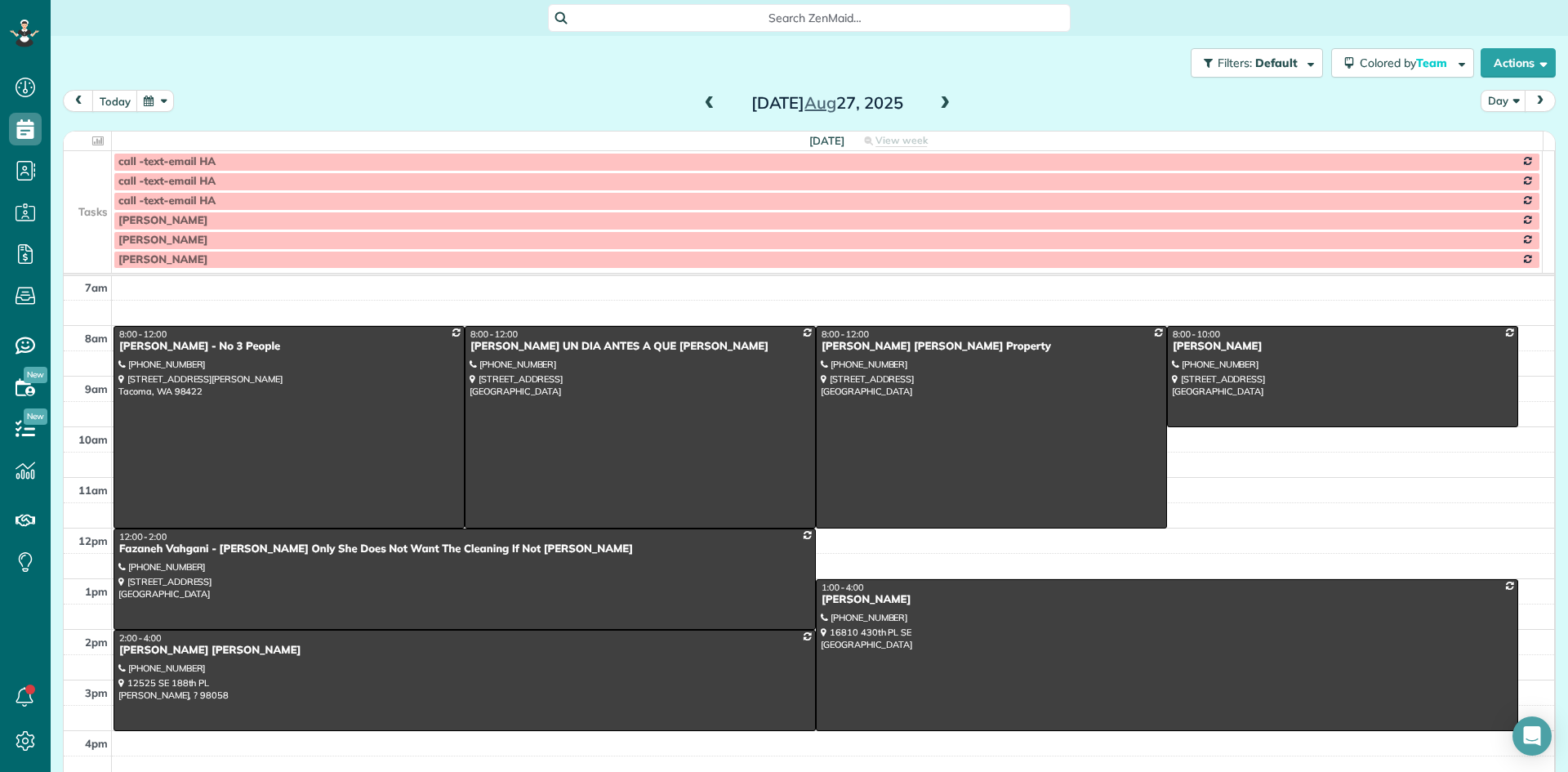
click at [937, 110] on span at bounding box center [945, 103] width 18 height 14
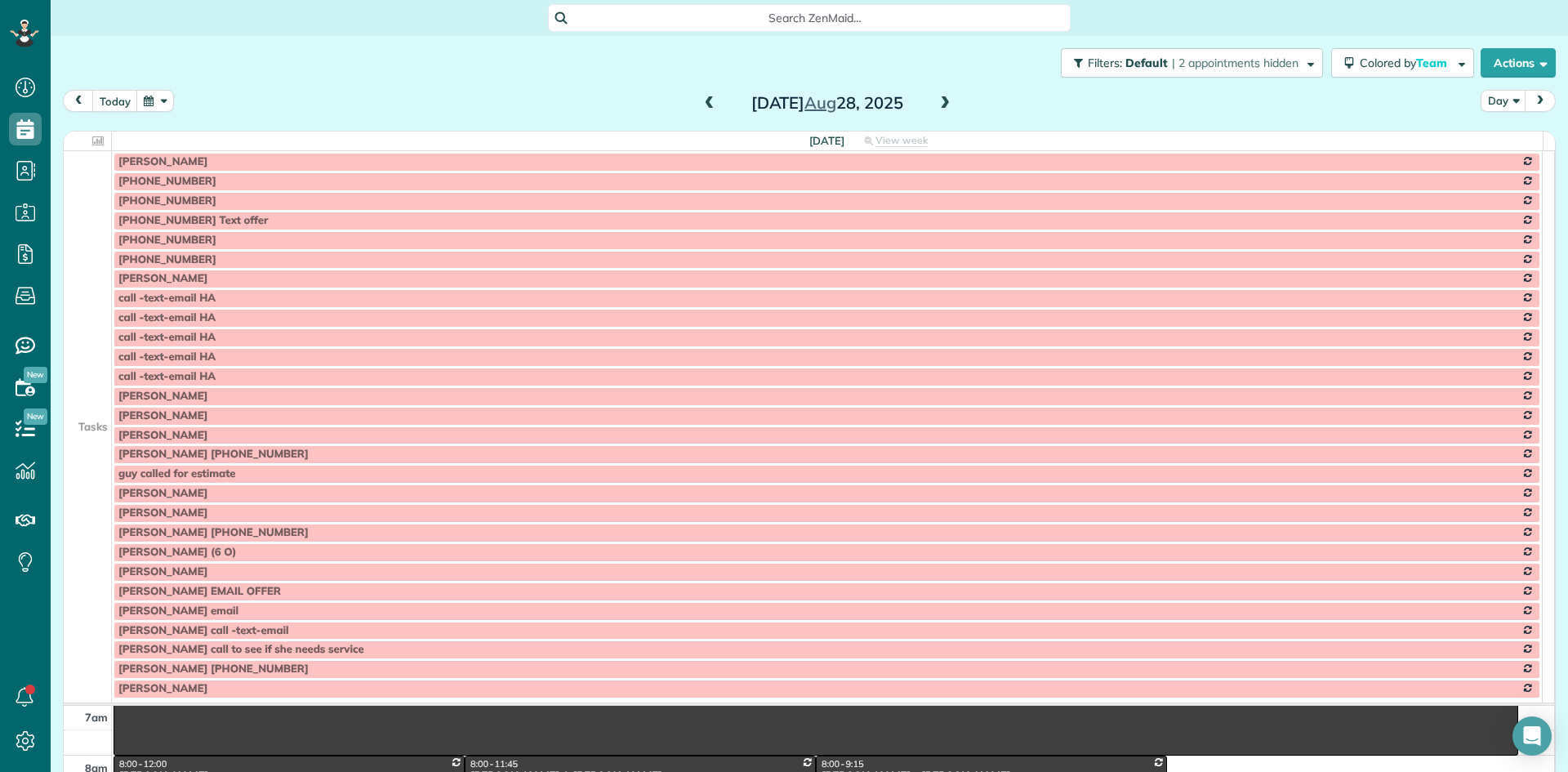
click at [102, 508] on td at bounding box center [87, 512] width 48 height 20
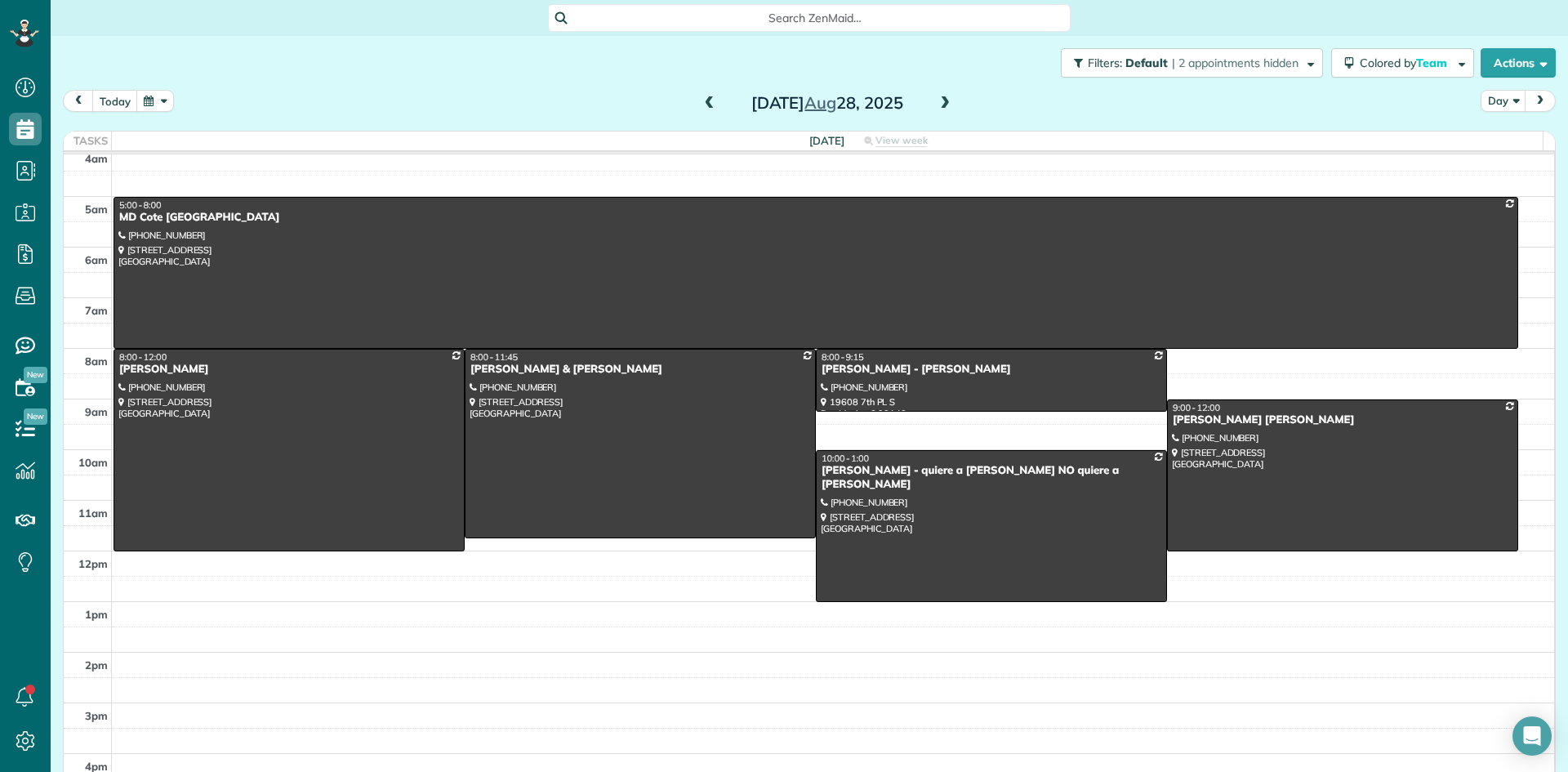
scroll to position [0, 0]
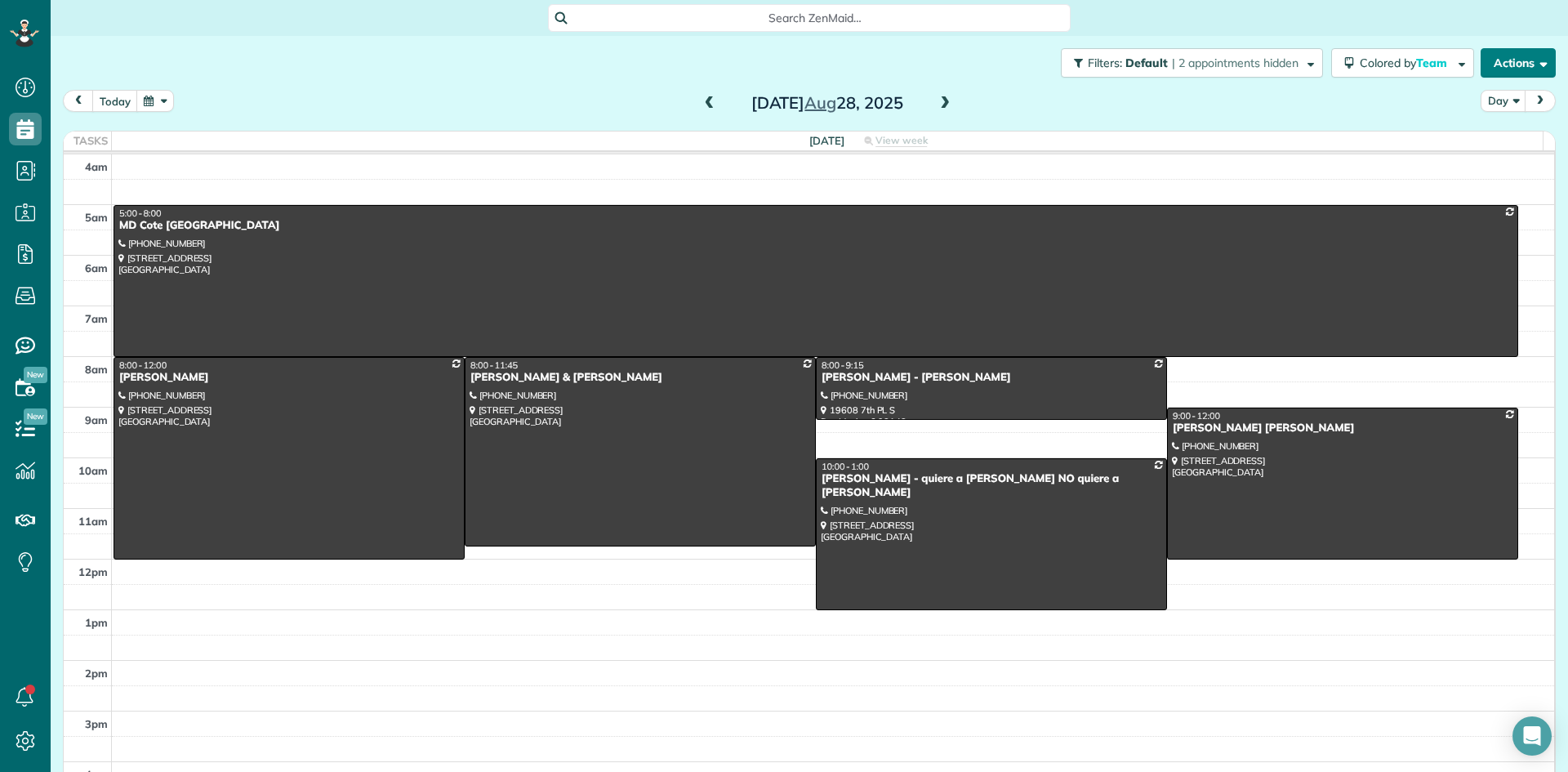
click at [1486, 64] on button "Actions" at bounding box center [1518, 63] width 75 height 29
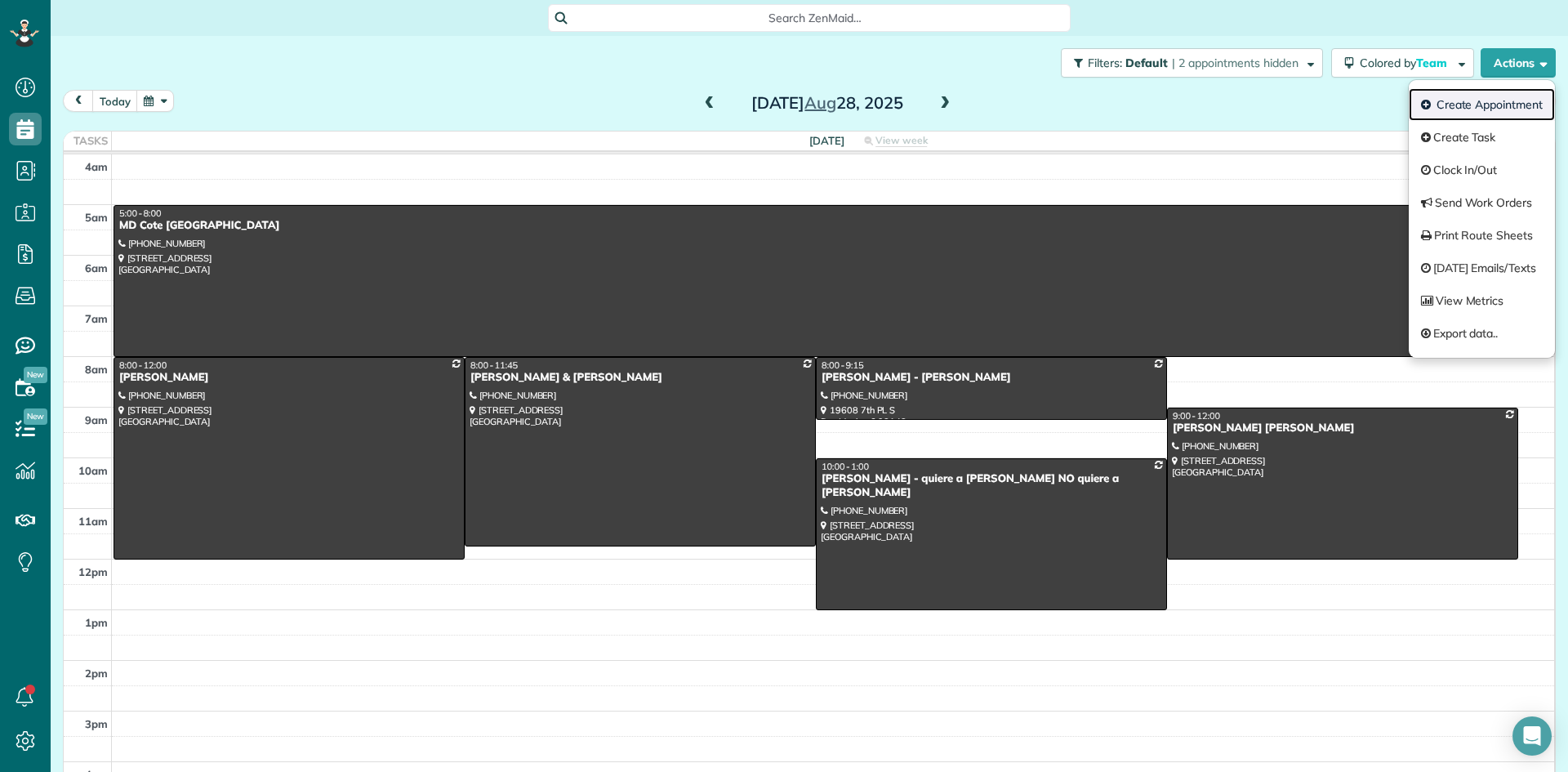
click at [1470, 104] on link "Create Appointment" at bounding box center [1482, 105] width 146 height 32
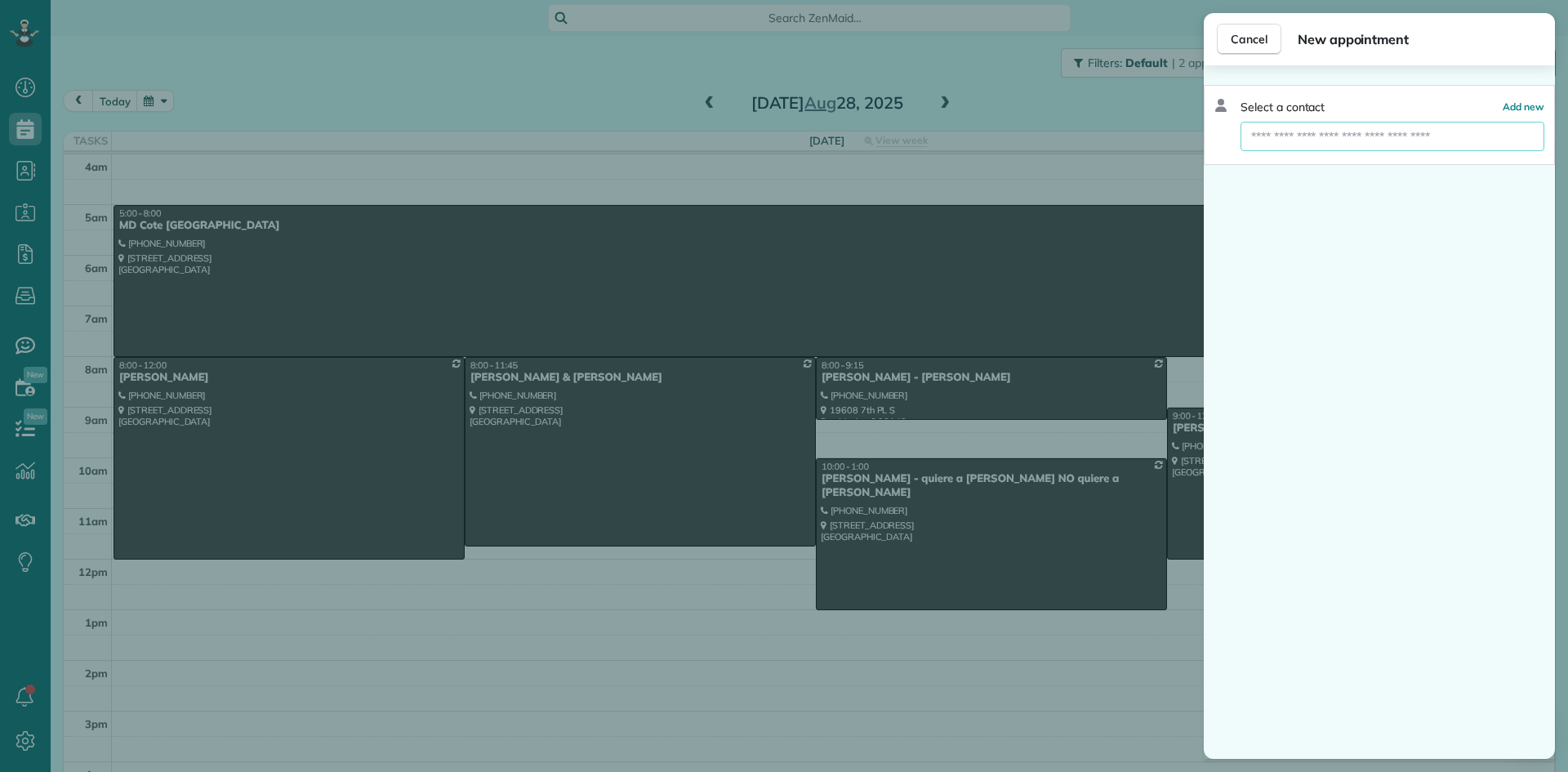
click at [1272, 136] on input "text" at bounding box center [1392, 136] width 304 height 29
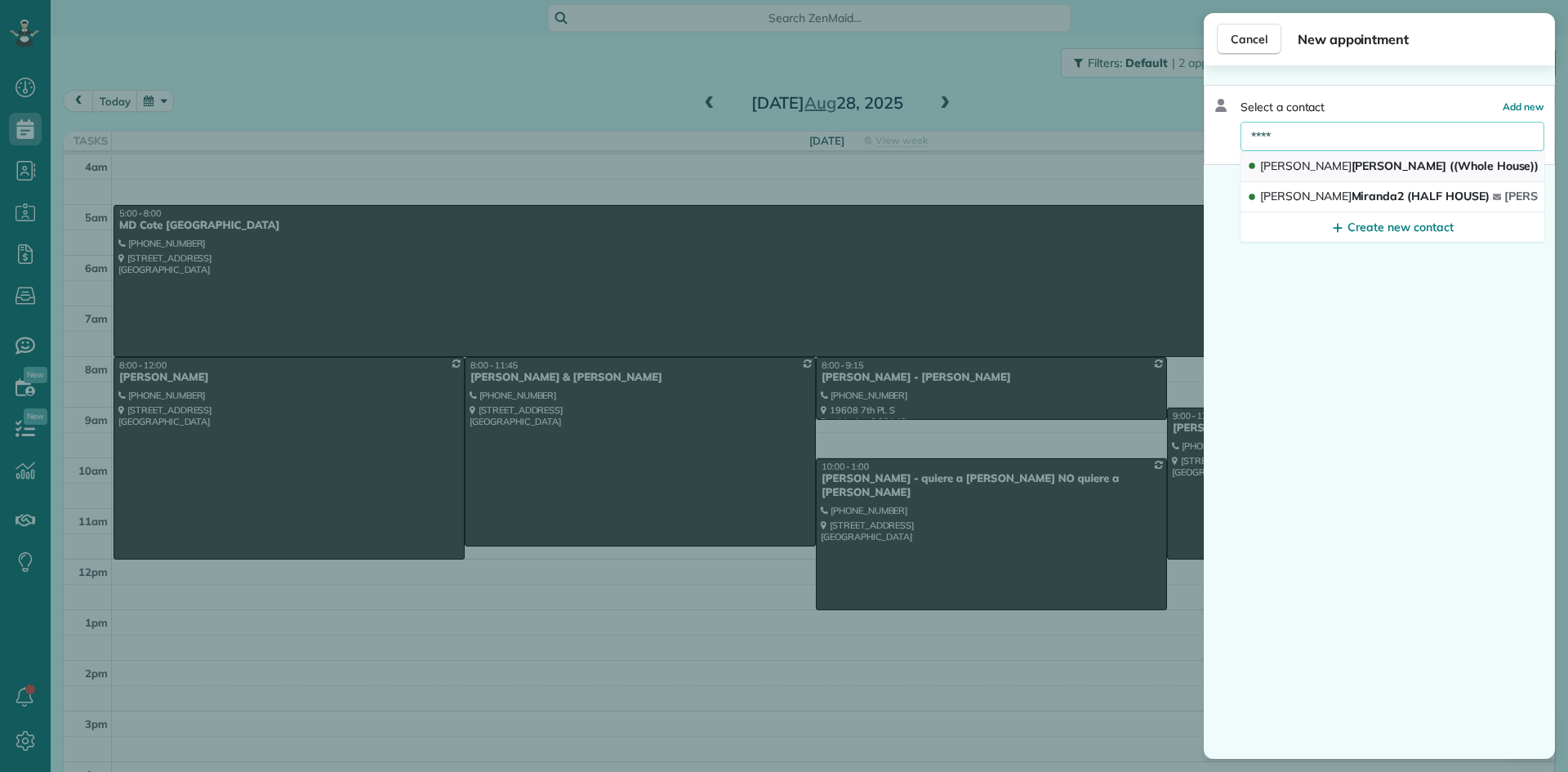
type input "****"
click at [1352, 164] on span "Ines Miranda ((Whole House))" at bounding box center [1399, 165] width 278 height 14
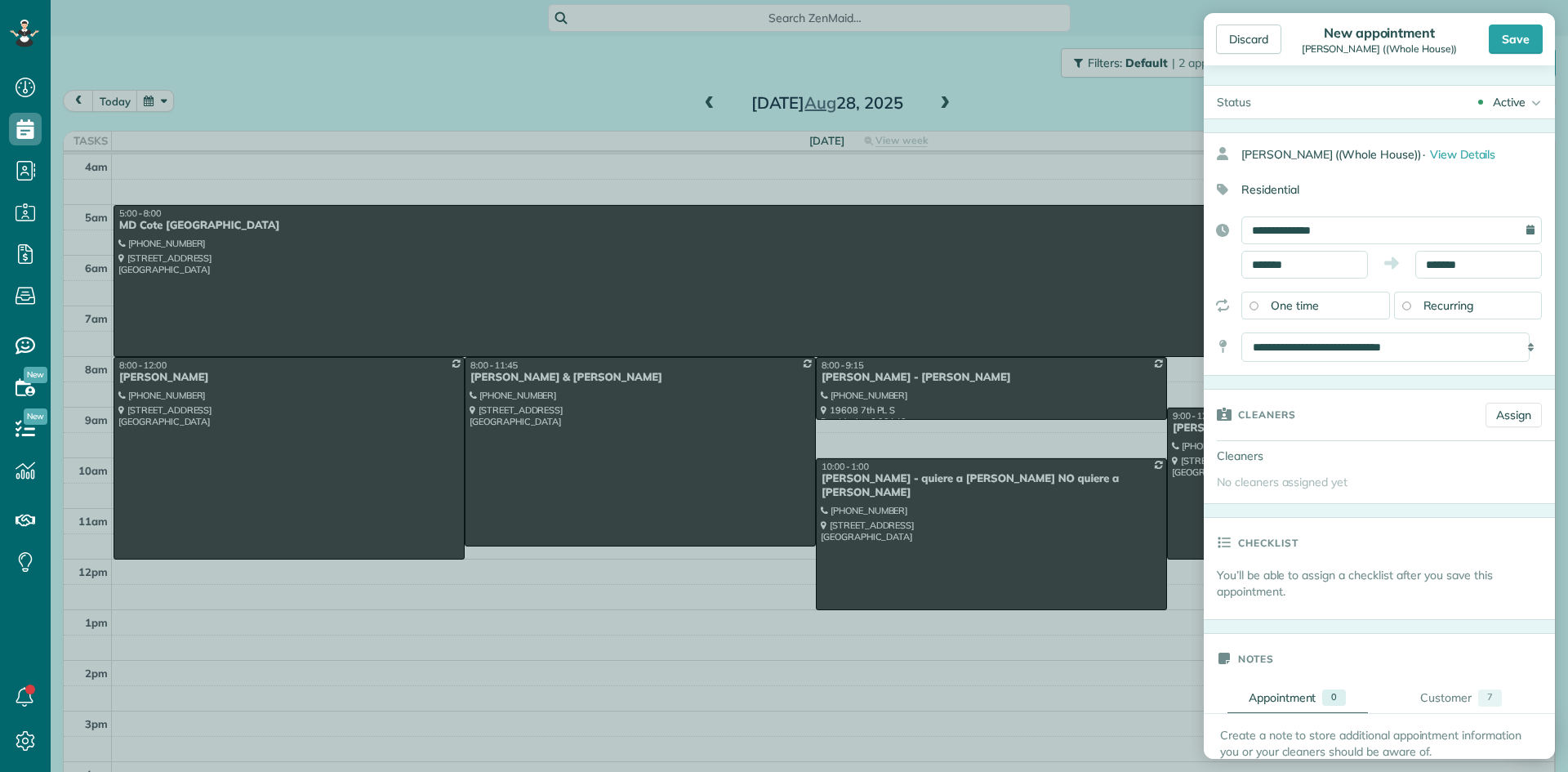
click at [1302, 304] on span "One time" at bounding box center [1294, 305] width 48 height 14
click at [1508, 35] on div "Save" at bounding box center [1515, 39] width 54 height 29
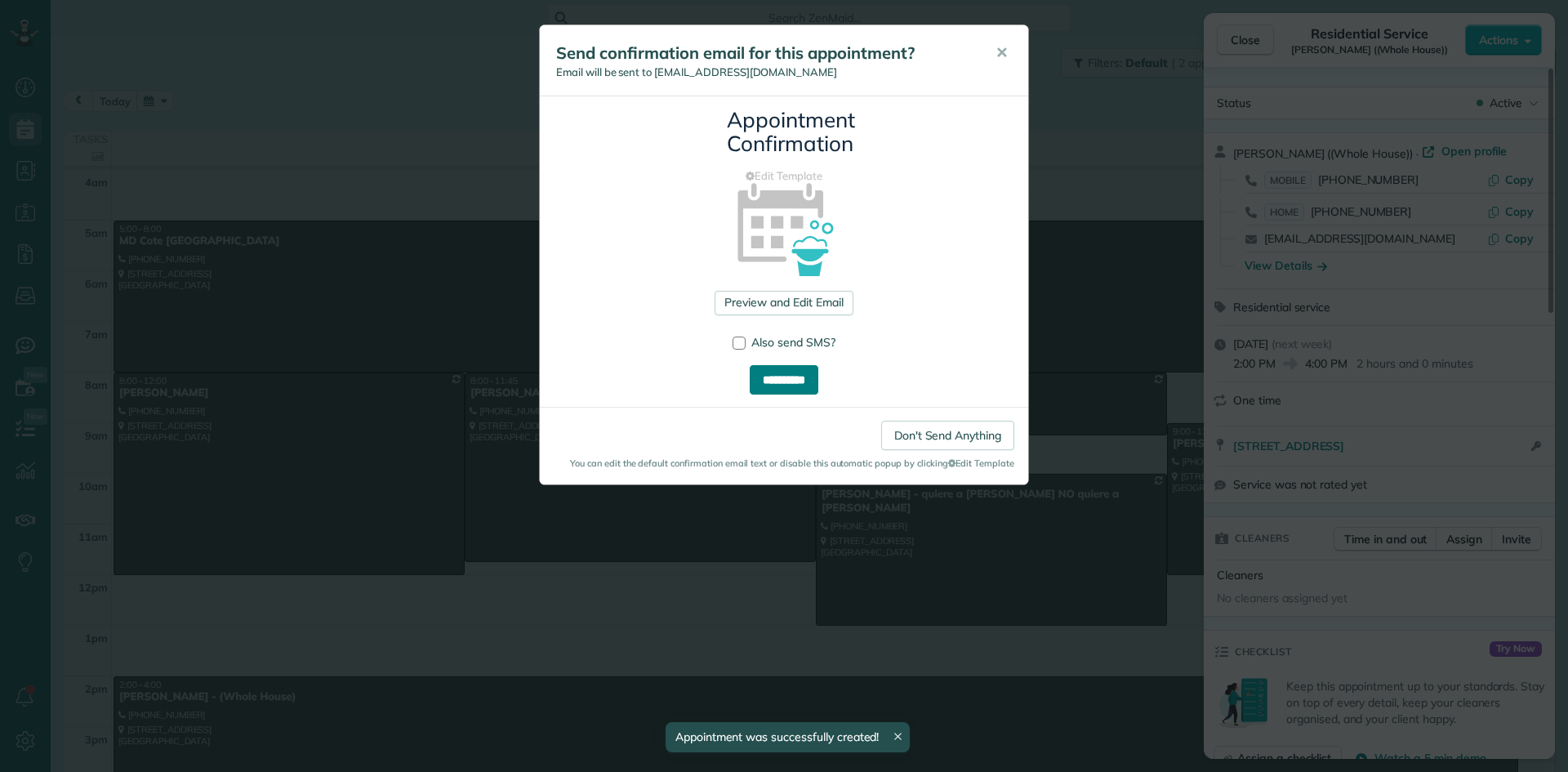
click at [805, 377] on input "**********" at bounding box center [784, 379] width 68 height 29
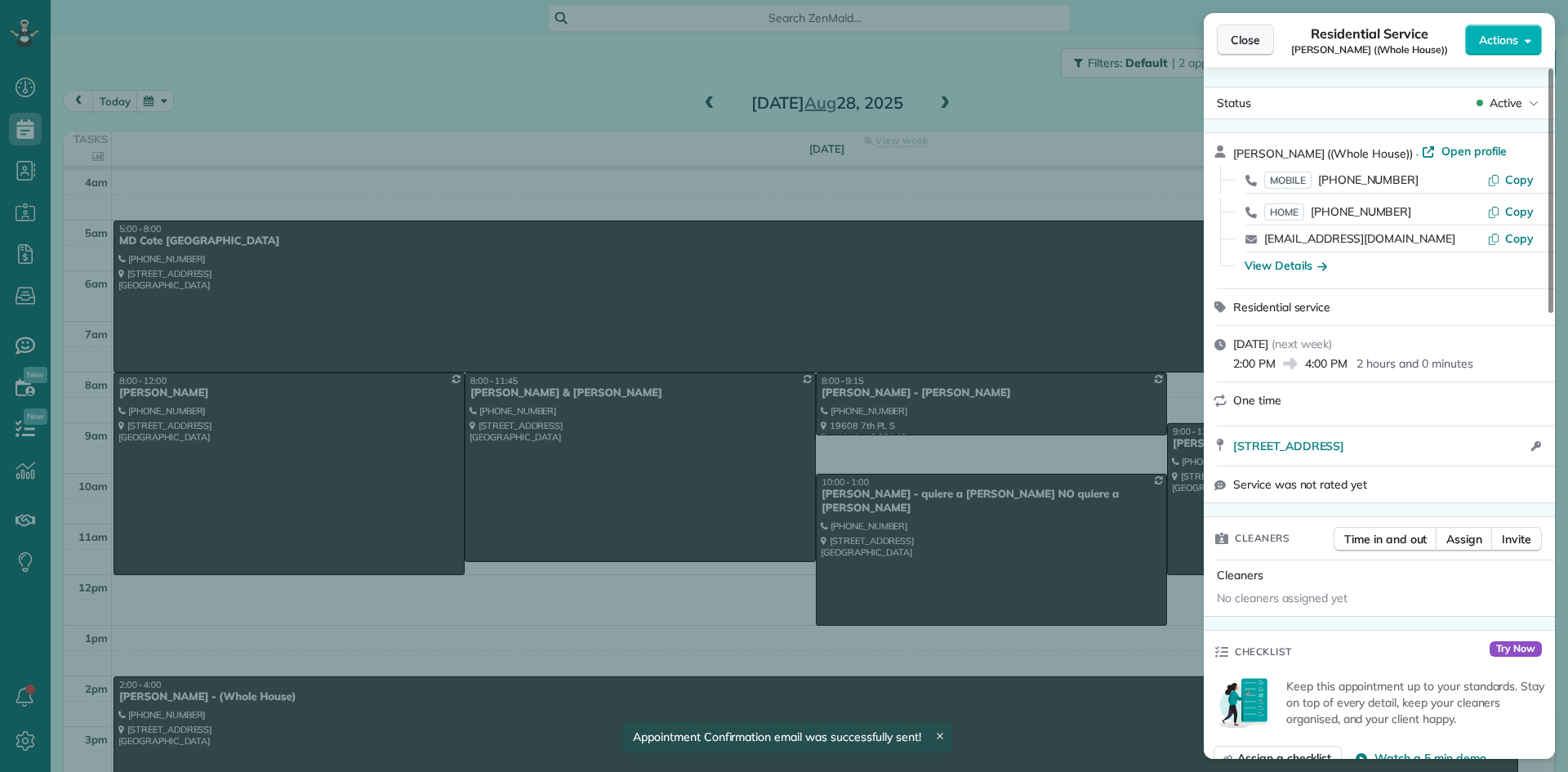
click at [1238, 41] on span "Close" at bounding box center [1245, 40] width 29 height 16
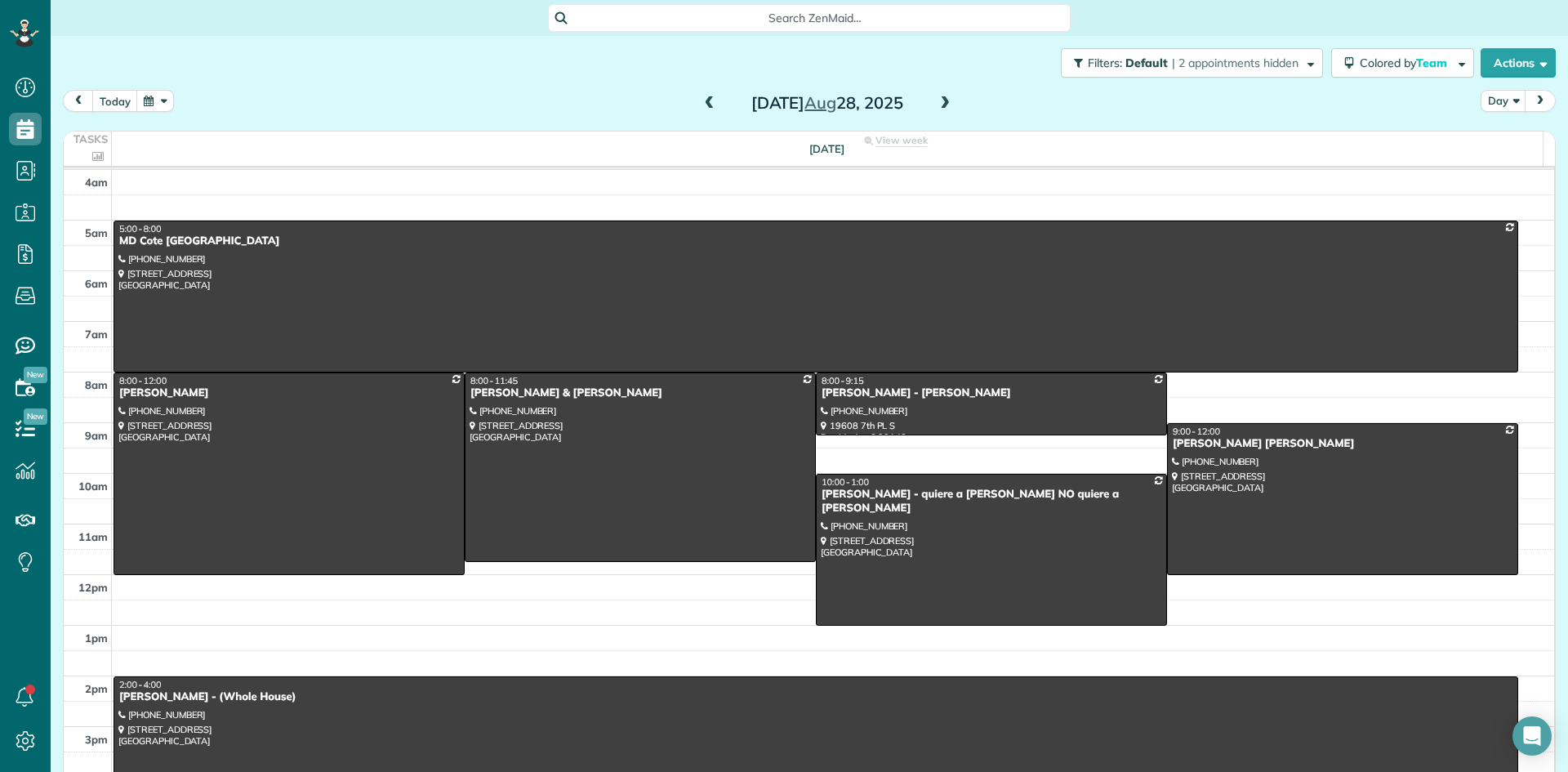
click at [706, 102] on span at bounding box center [709, 103] width 18 height 14
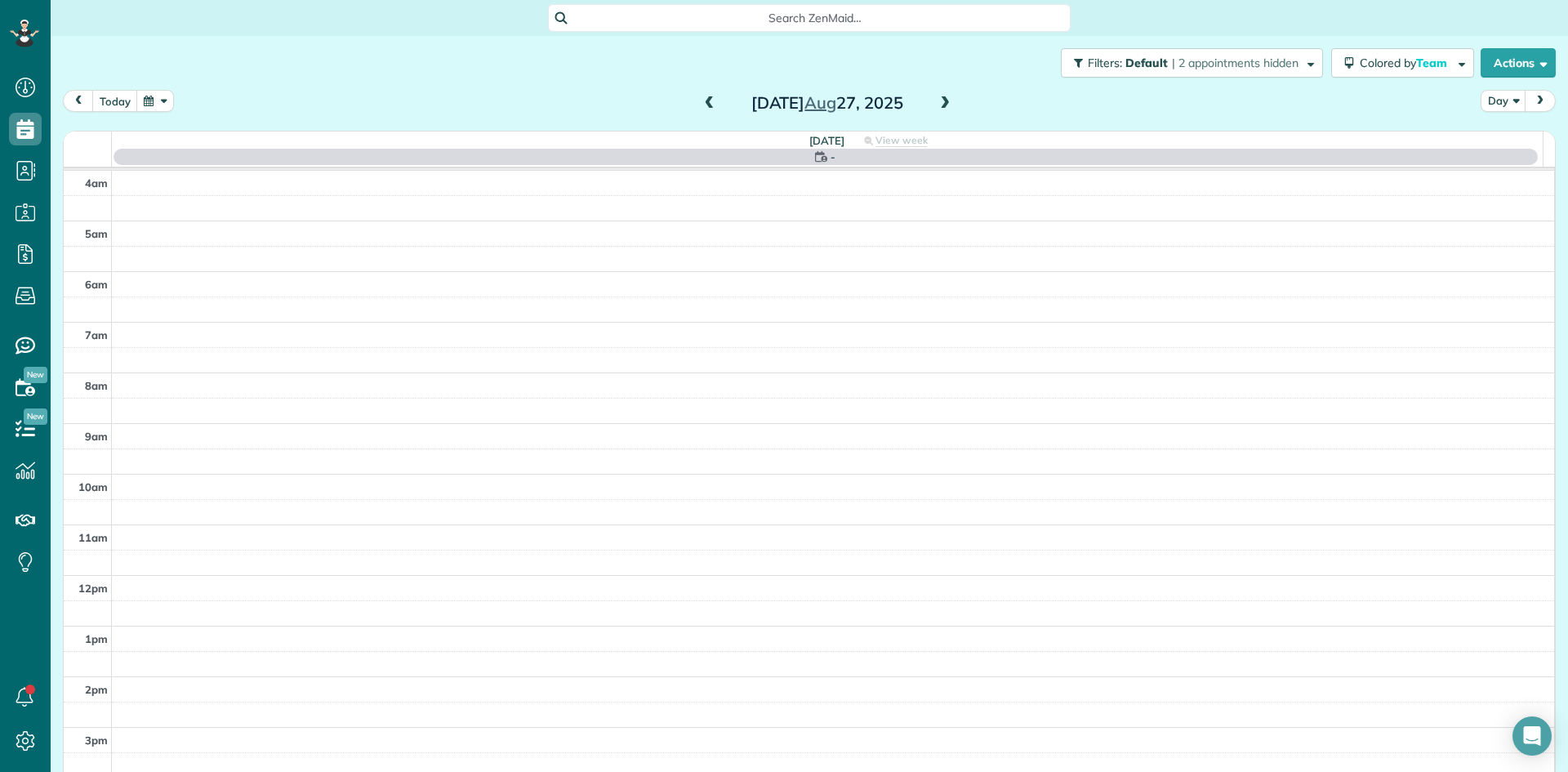
scroll to position [153, 0]
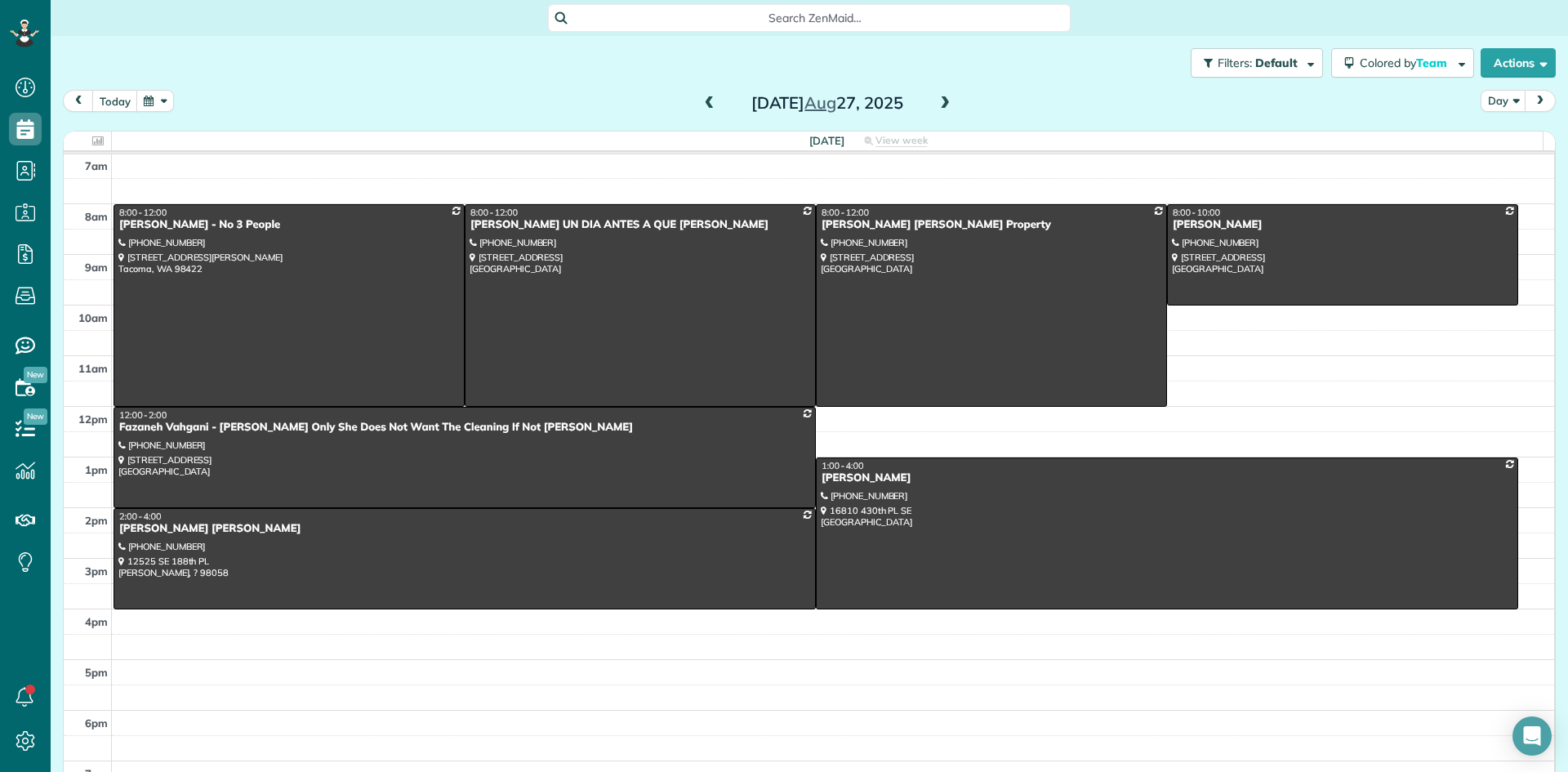
click at [706, 102] on span at bounding box center [709, 103] width 18 height 14
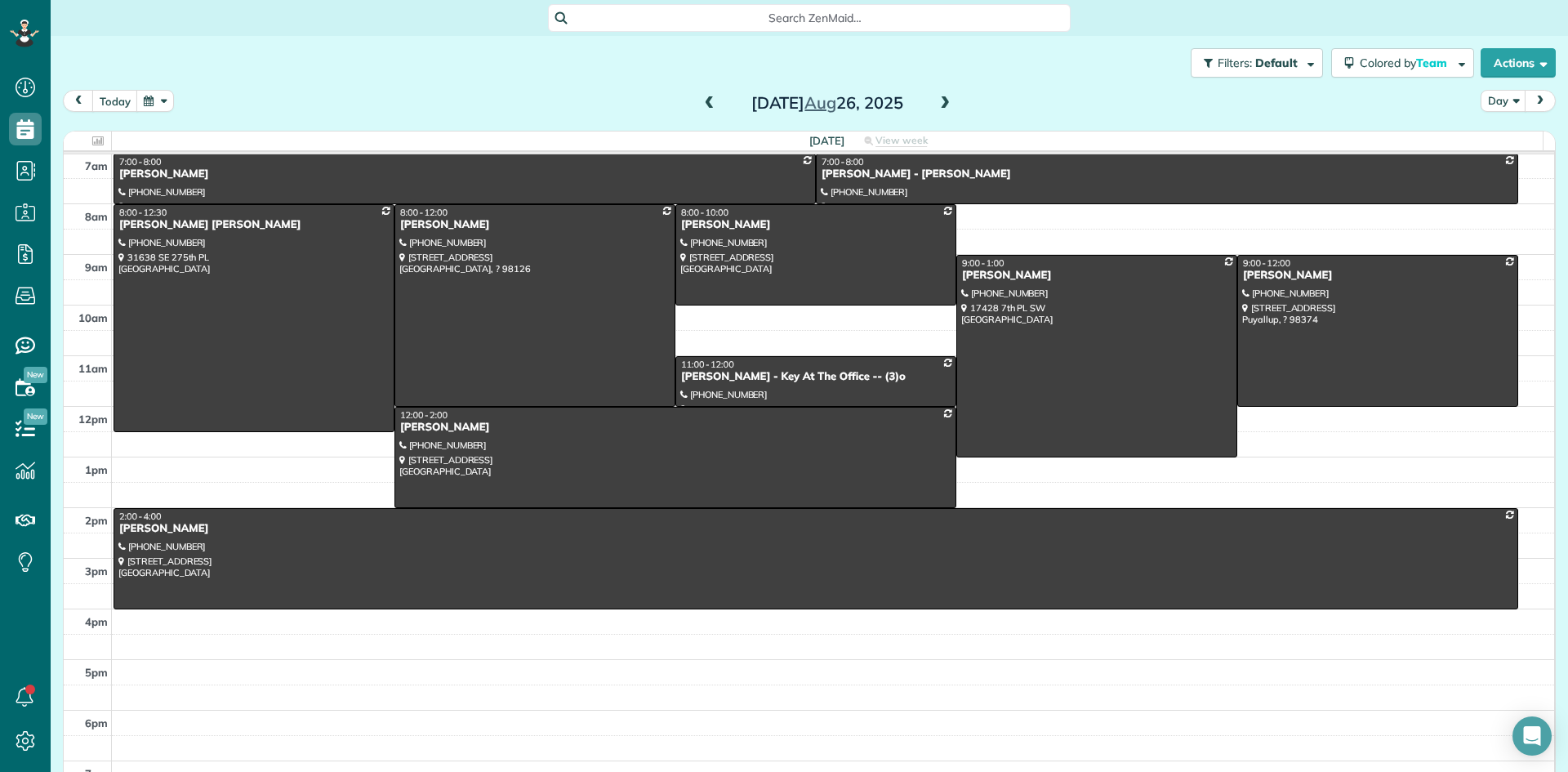
click at [706, 102] on span at bounding box center [709, 103] width 18 height 14
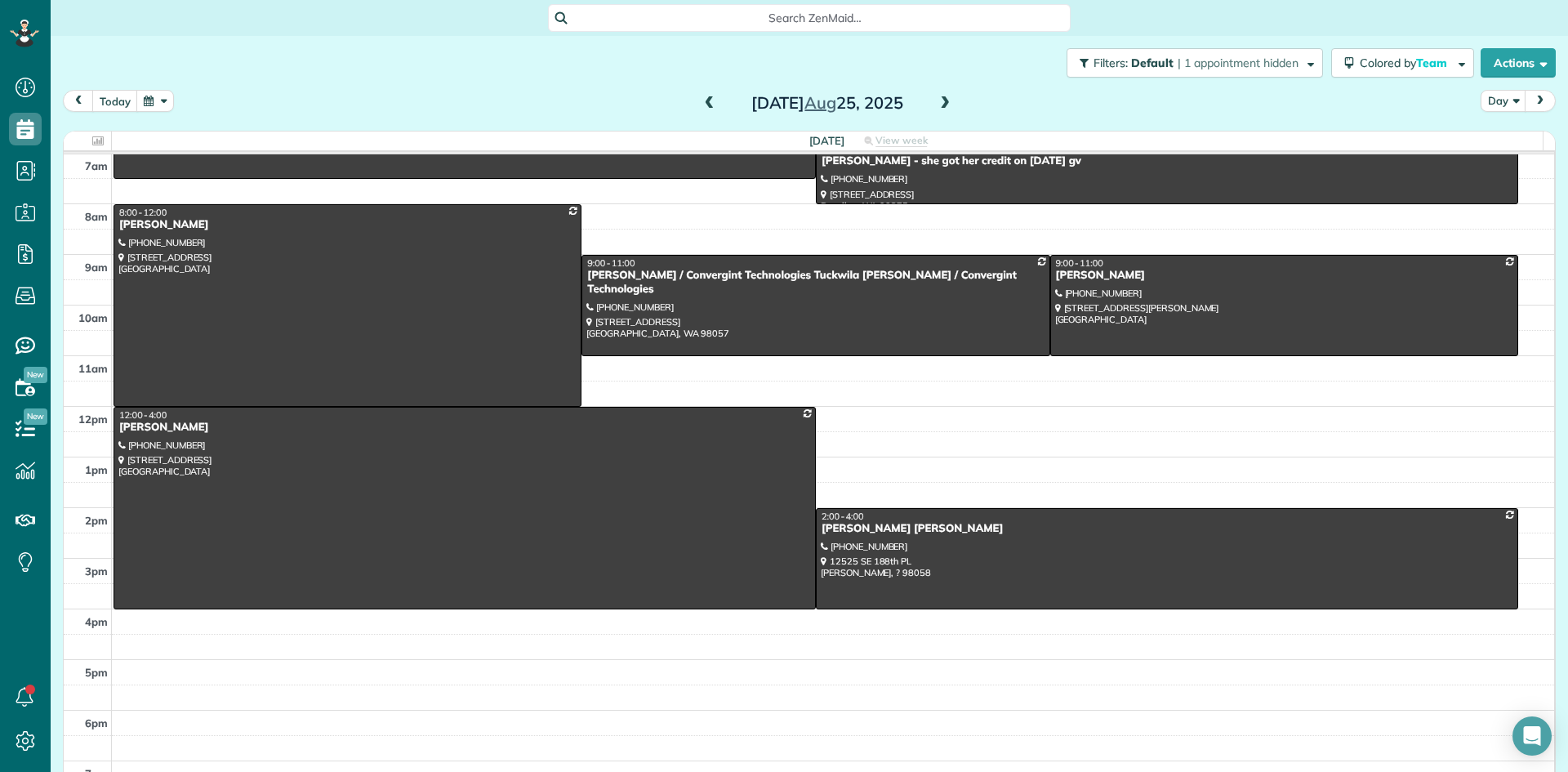
click at [706, 102] on span at bounding box center [709, 103] width 18 height 14
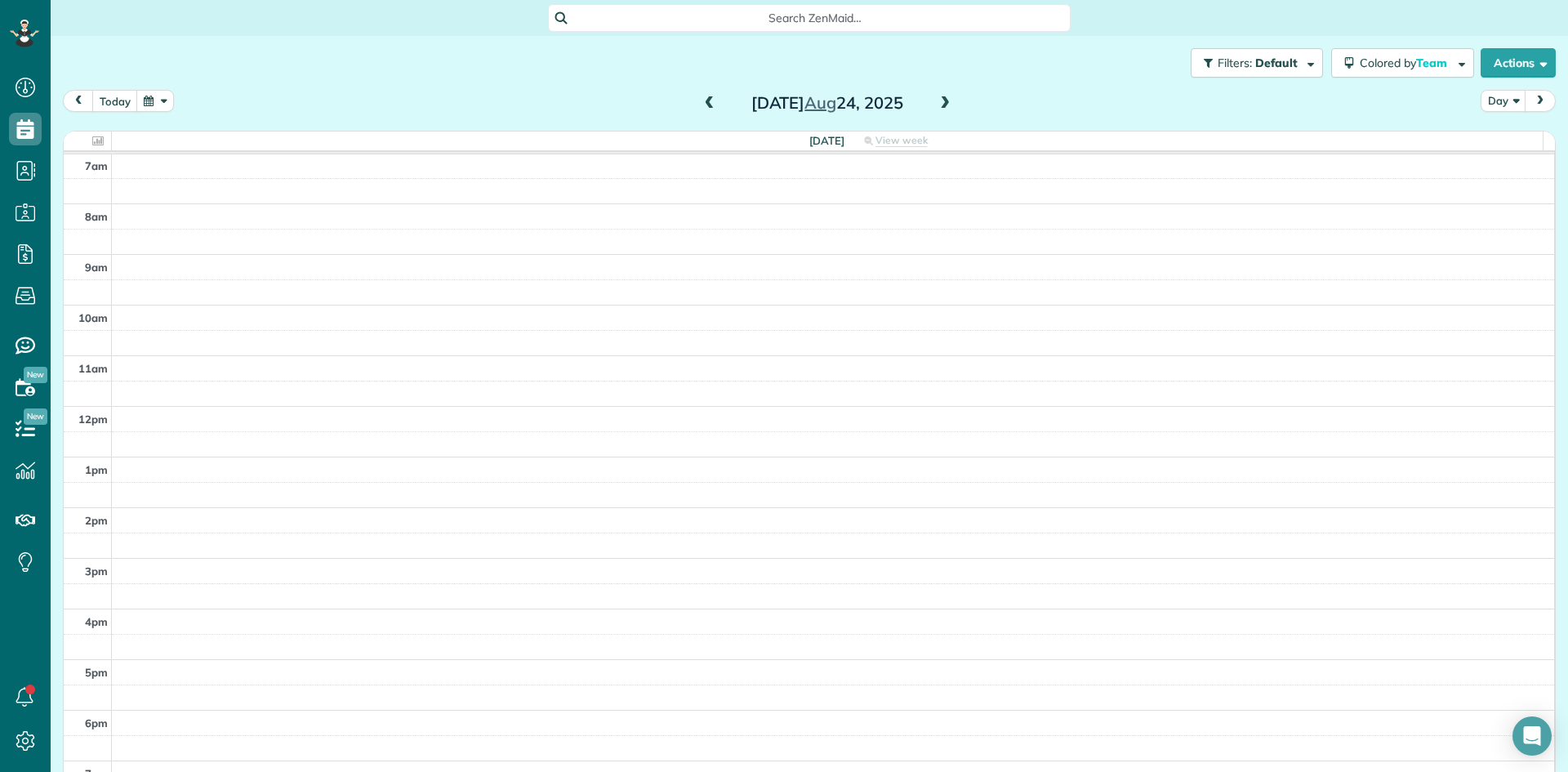
click at [706, 102] on span at bounding box center [709, 103] width 18 height 14
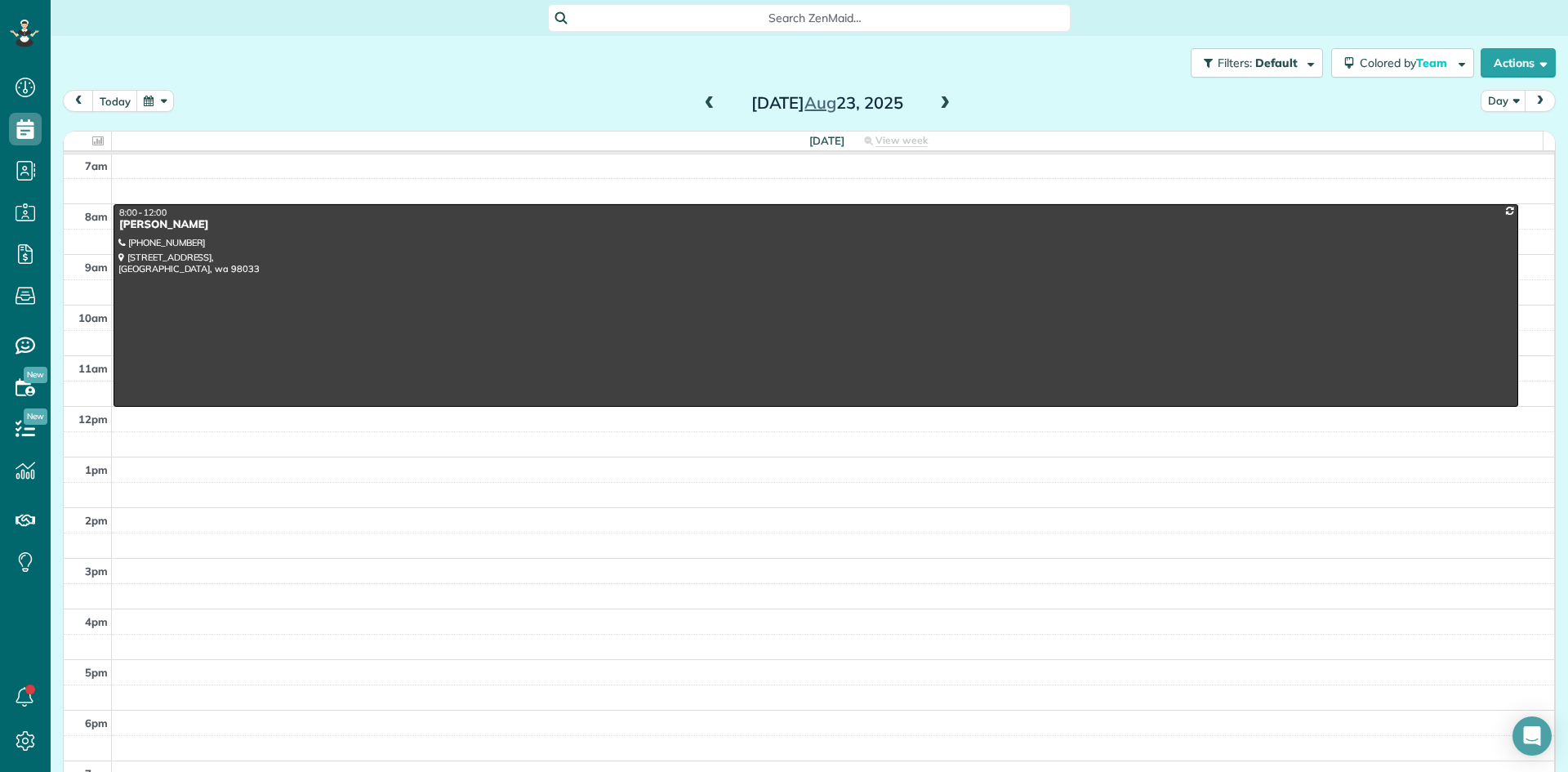
click at [706, 102] on span at bounding box center [709, 103] width 18 height 14
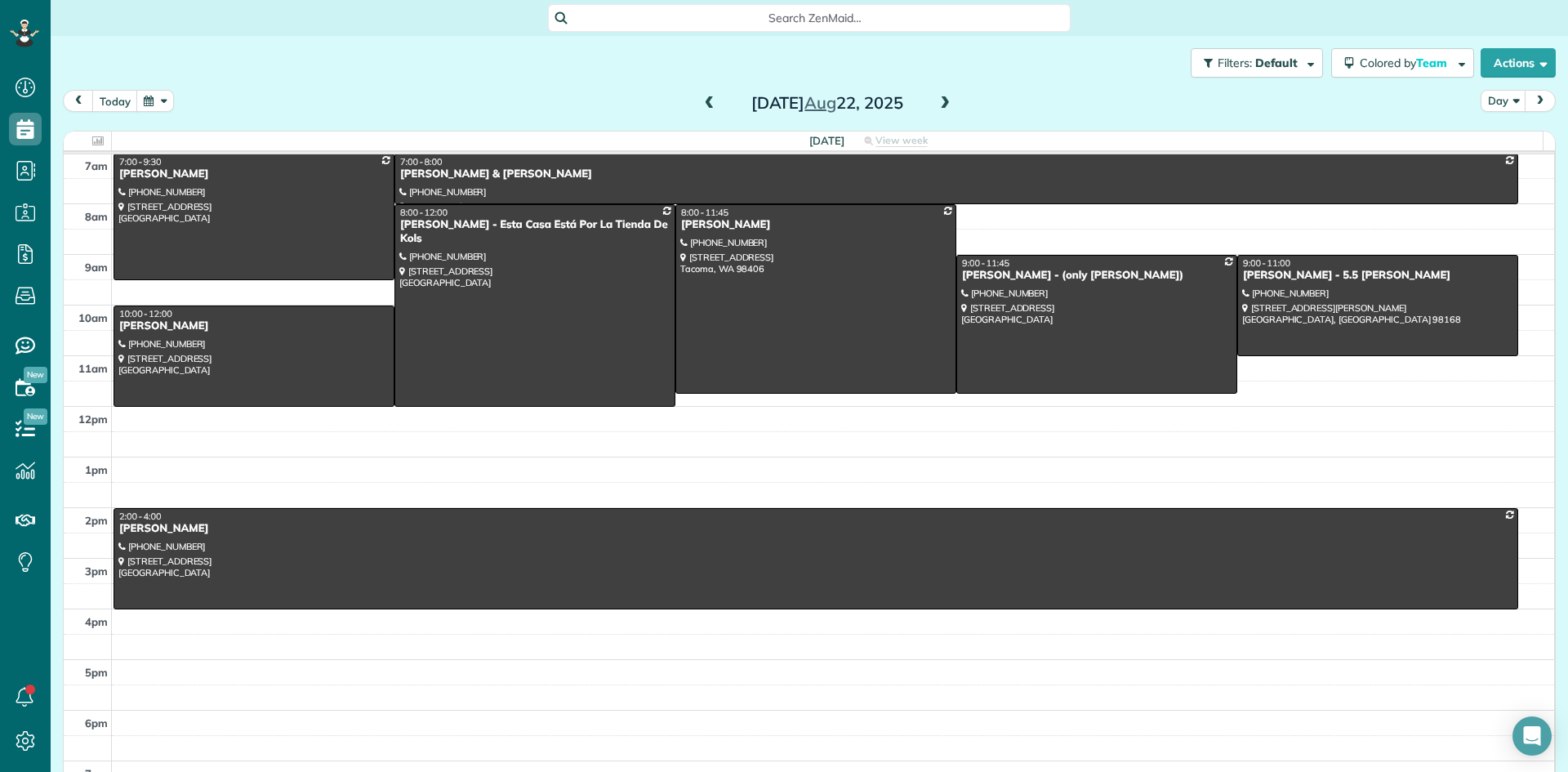
click at [706, 102] on span at bounding box center [709, 103] width 18 height 14
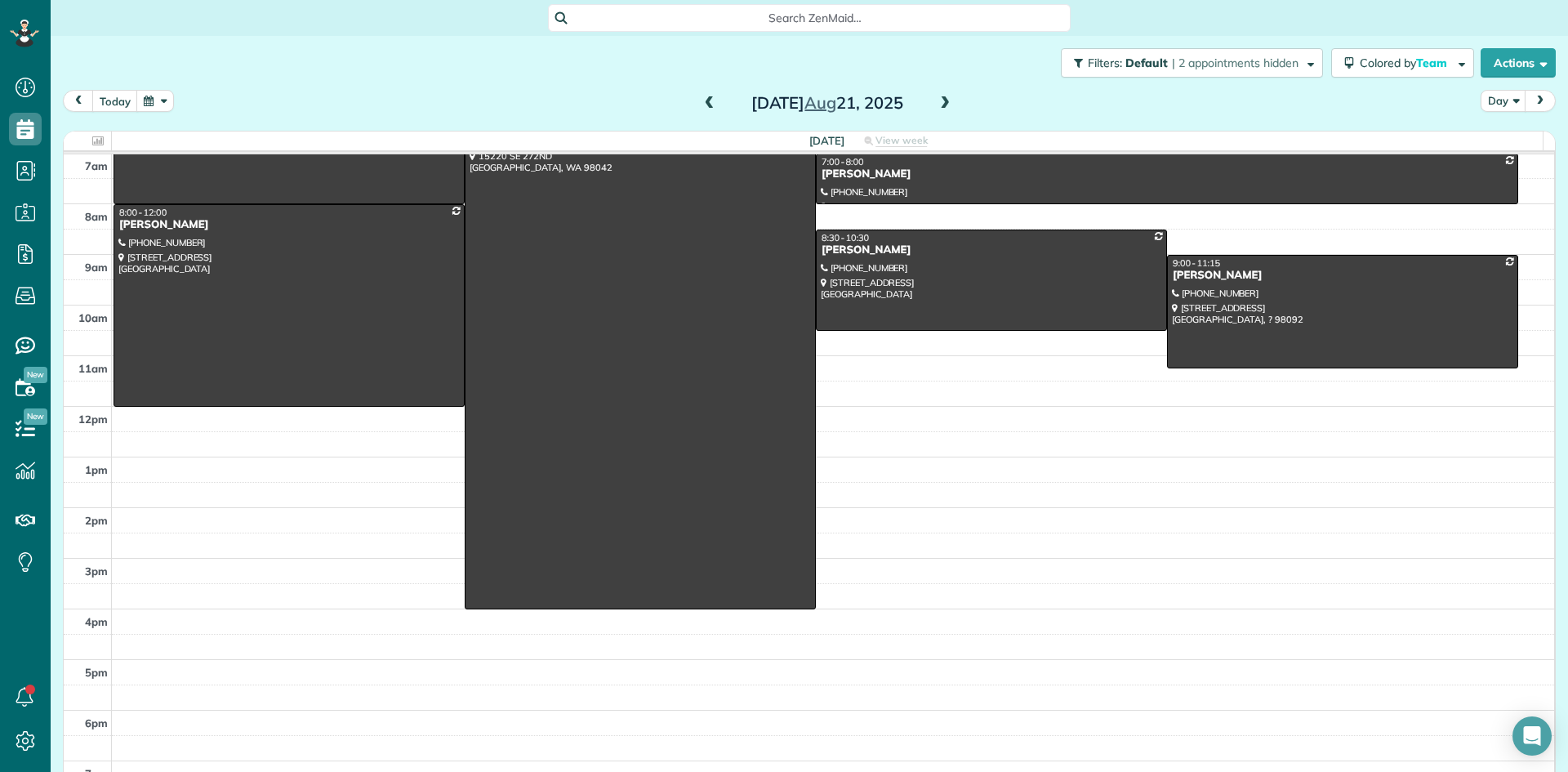
click at [703, 107] on span at bounding box center [709, 103] width 18 height 14
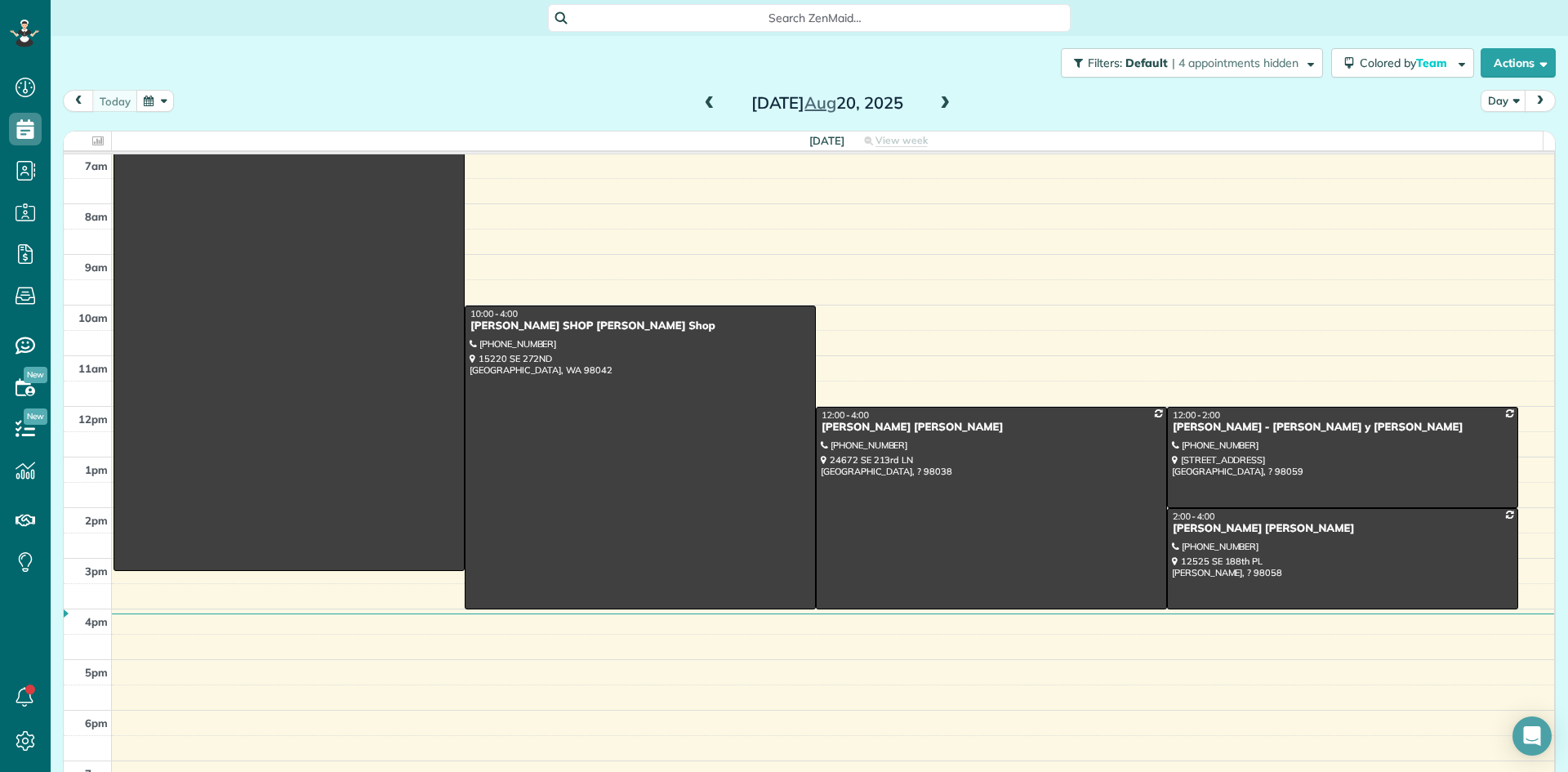
click at [703, 107] on span at bounding box center [709, 103] width 18 height 14
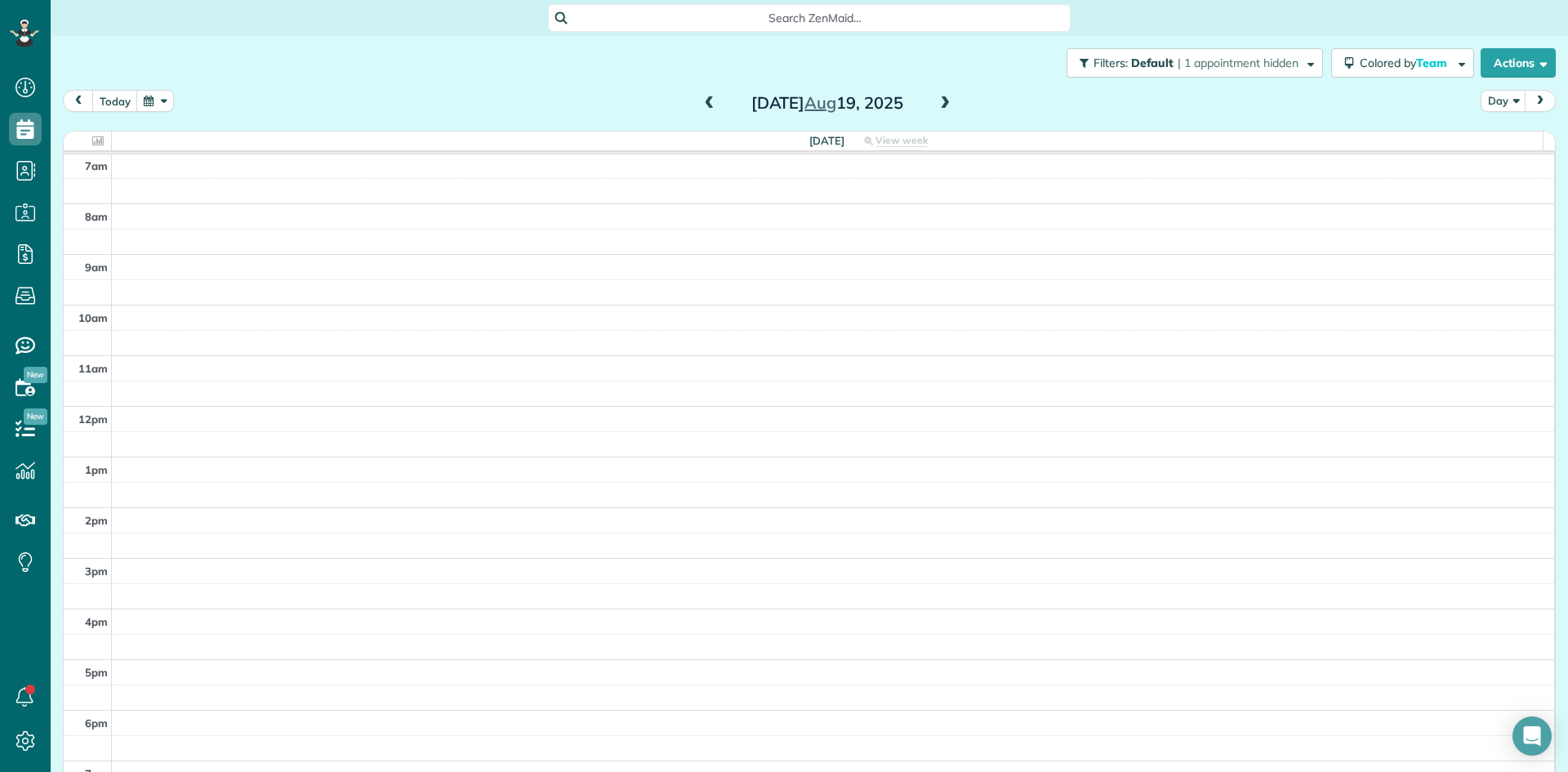
click at [936, 103] on span at bounding box center [945, 103] width 18 height 14
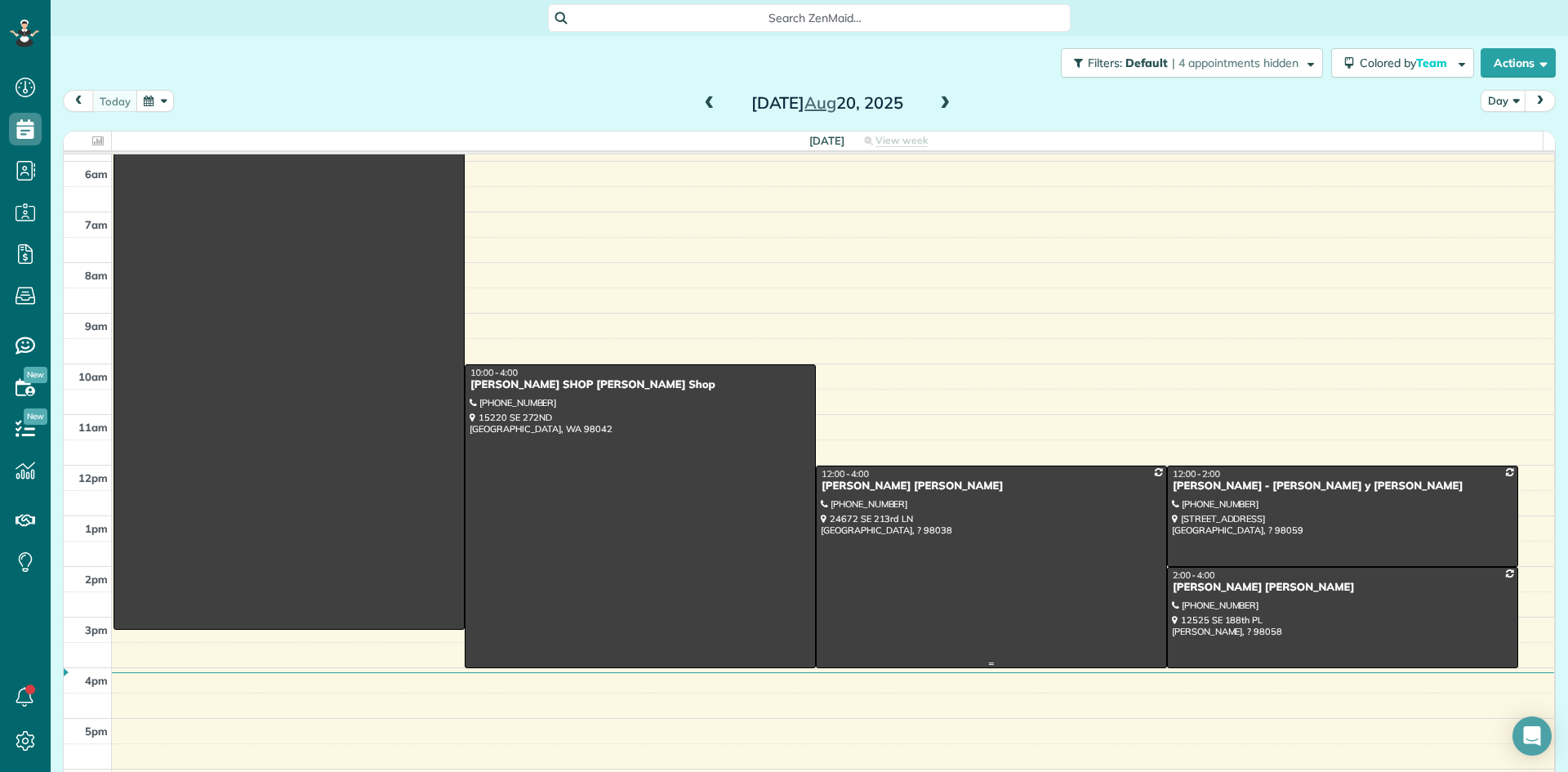
scroll to position [0, 0]
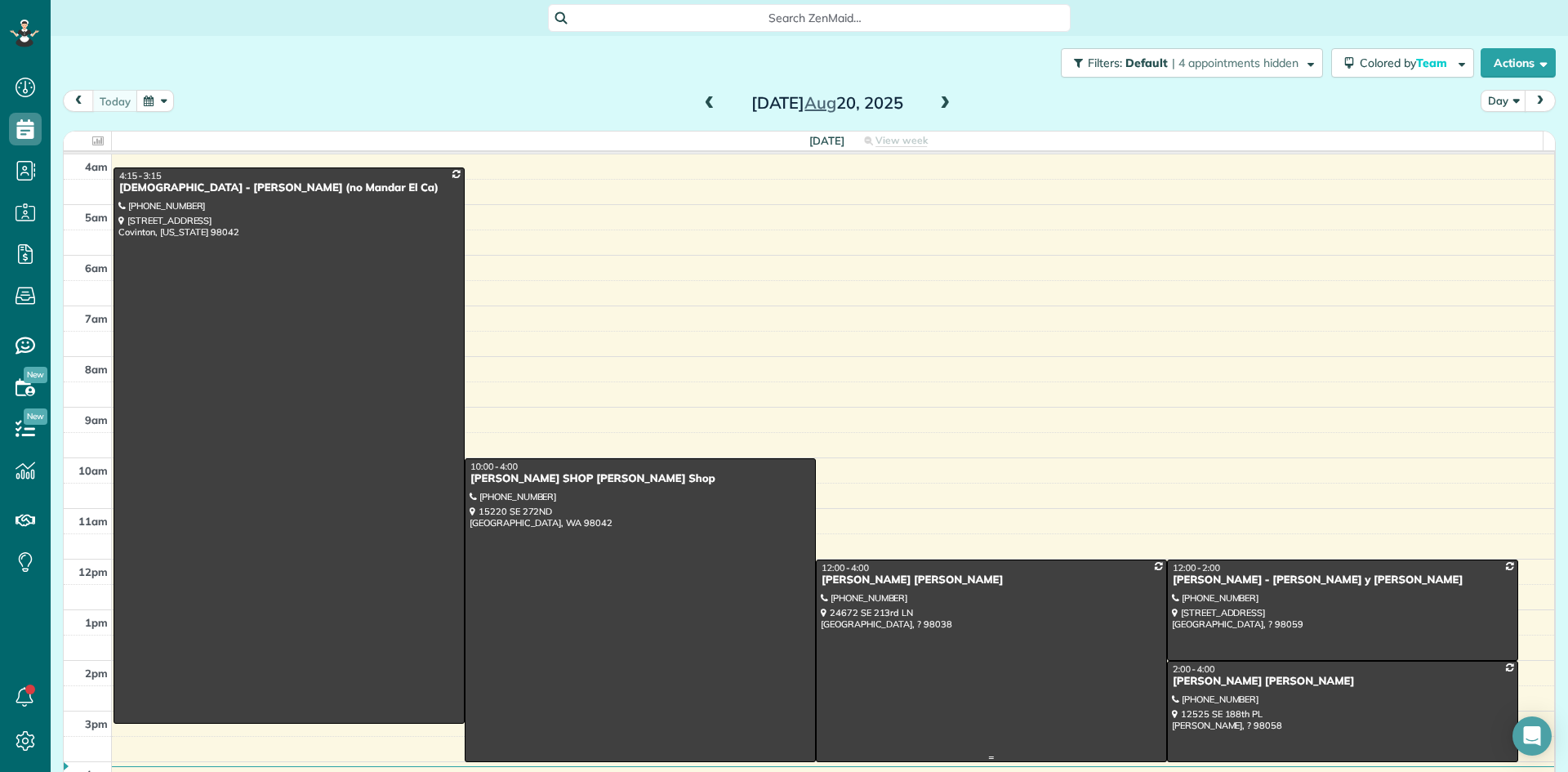
click at [853, 575] on div "[PERSON_NAME] [PERSON_NAME]" at bounding box center [990, 580] width 341 height 14
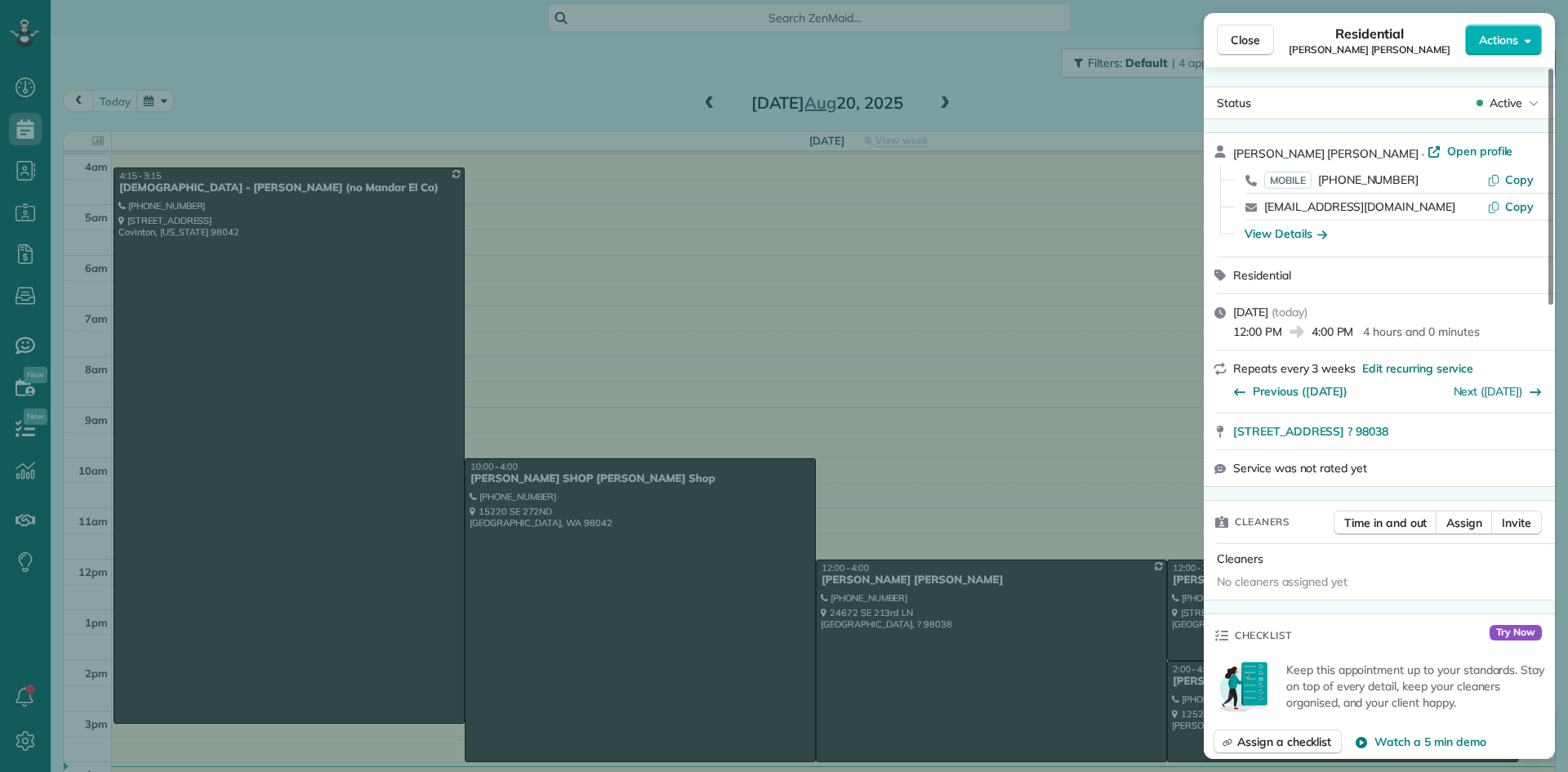
drag, startPoint x: 1315, startPoint y: 152, endPoint x: 1239, endPoint y: 146, distance: 76.2
click at [1228, 149] on div "Laura MV Keller · Open profile MOBILE (206) 349-9776 Copy kellerl209@hotmail.co…" at bounding box center [1378, 195] width 351 height 124
click at [1278, 240] on div "View Details" at bounding box center [1285, 233] width 83 height 16
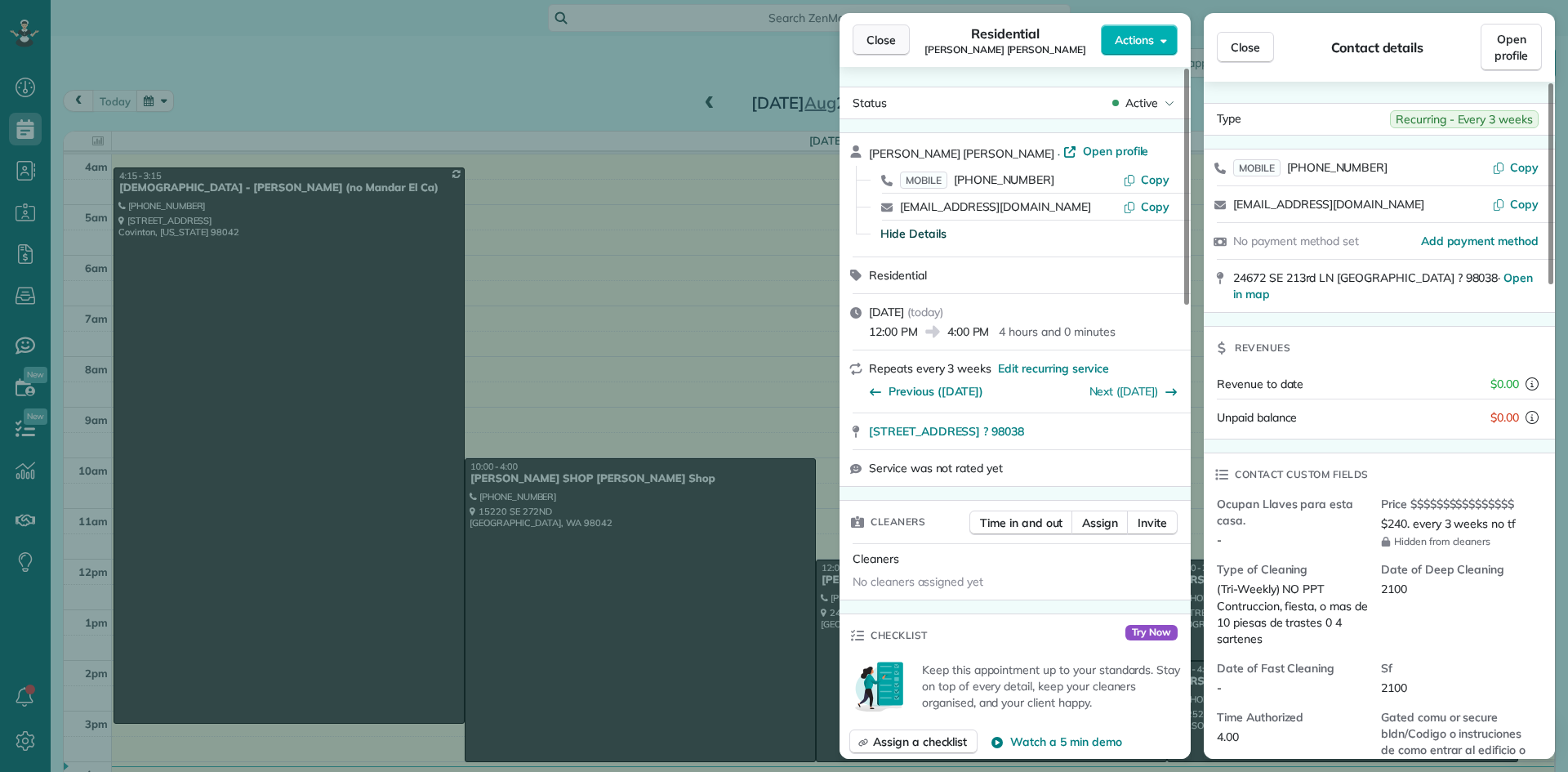
click at [881, 47] on span "Close" at bounding box center [881, 40] width 29 height 16
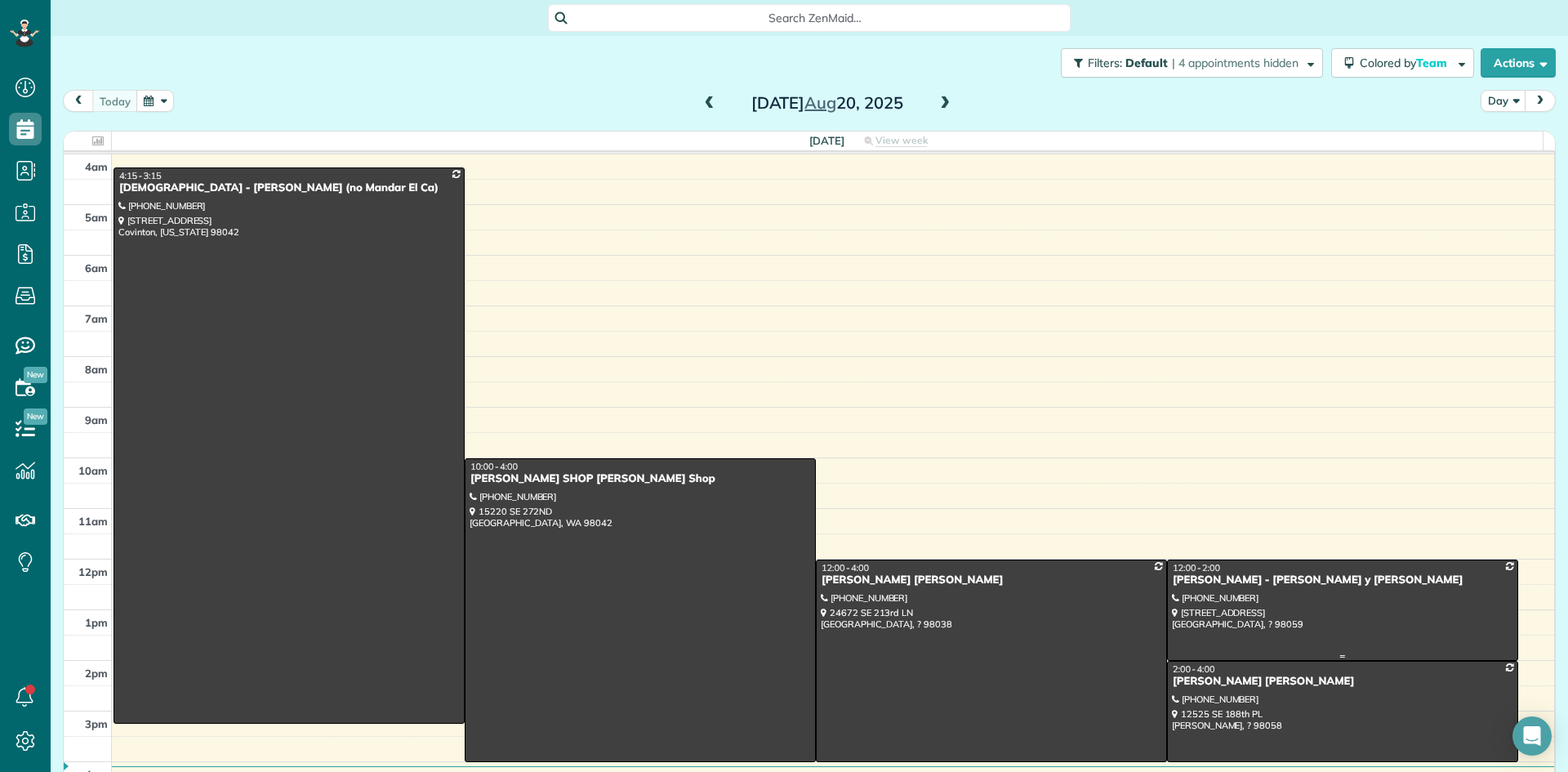
click at [1184, 584] on div "Karen Scott - Esmeralda y Monica" at bounding box center [1342, 580] width 341 height 14
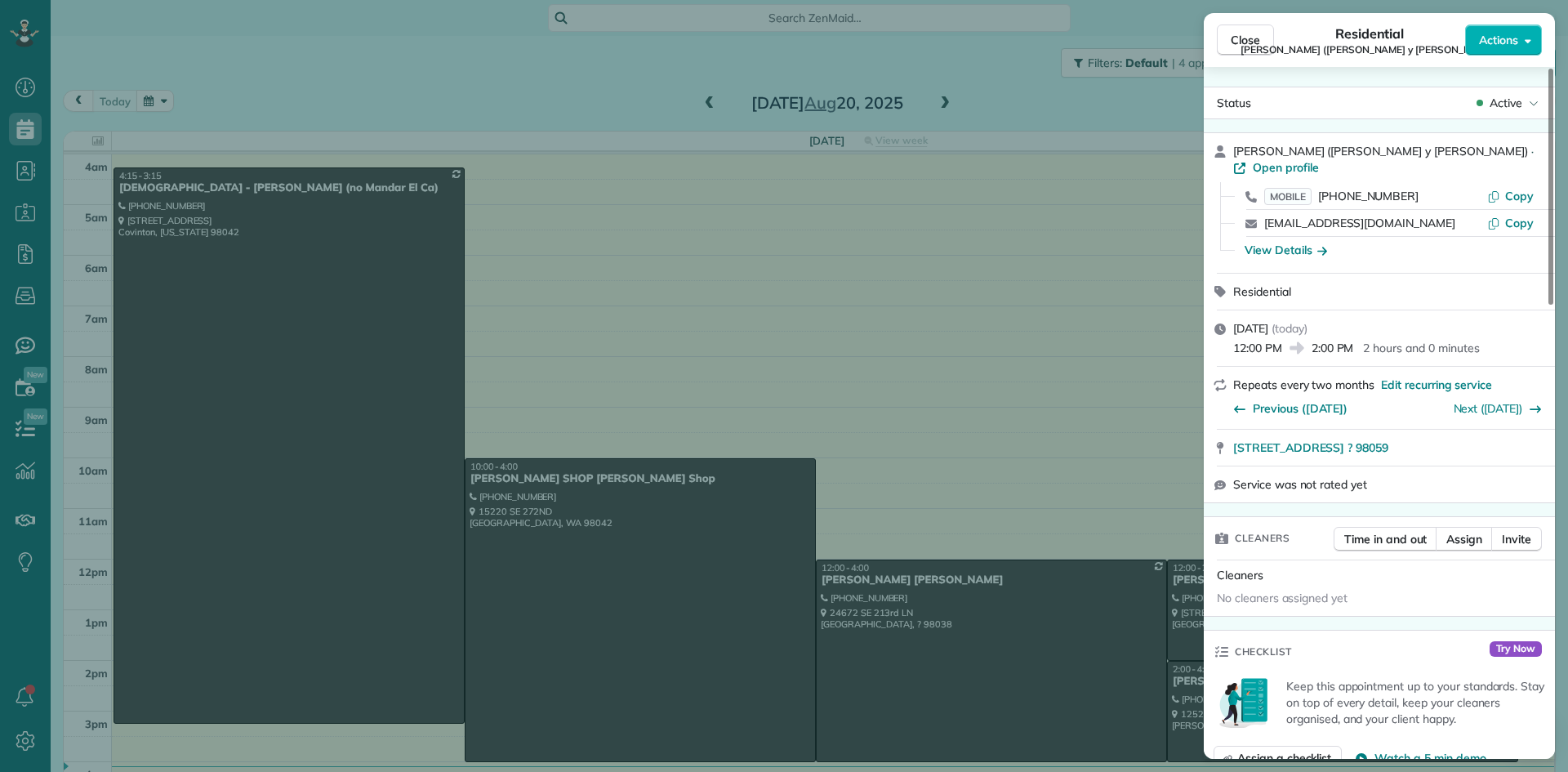
drag, startPoint x: 1294, startPoint y: 149, endPoint x: 1230, endPoint y: 154, distance: 64.2
click at [1230, 154] on div "Karen Scott (Esmeralda y Monica) · Open profile MOBILE (206) 255-9804 Copy kare…" at bounding box center [1378, 203] width 351 height 140
click at [1289, 241] on div "View Details" at bounding box center [1285, 249] width 83 height 16
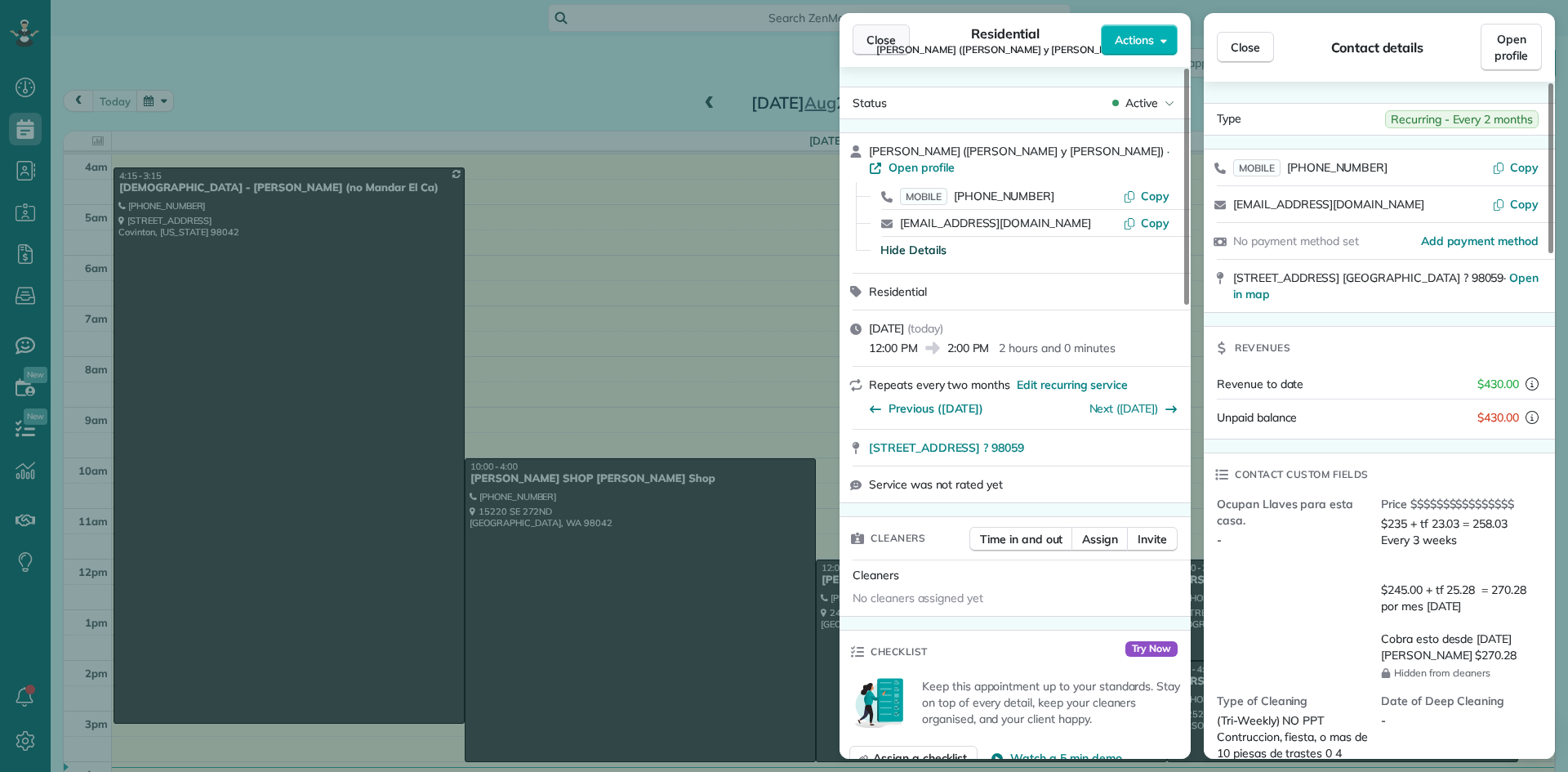
click at [884, 38] on span "Close" at bounding box center [881, 40] width 29 height 16
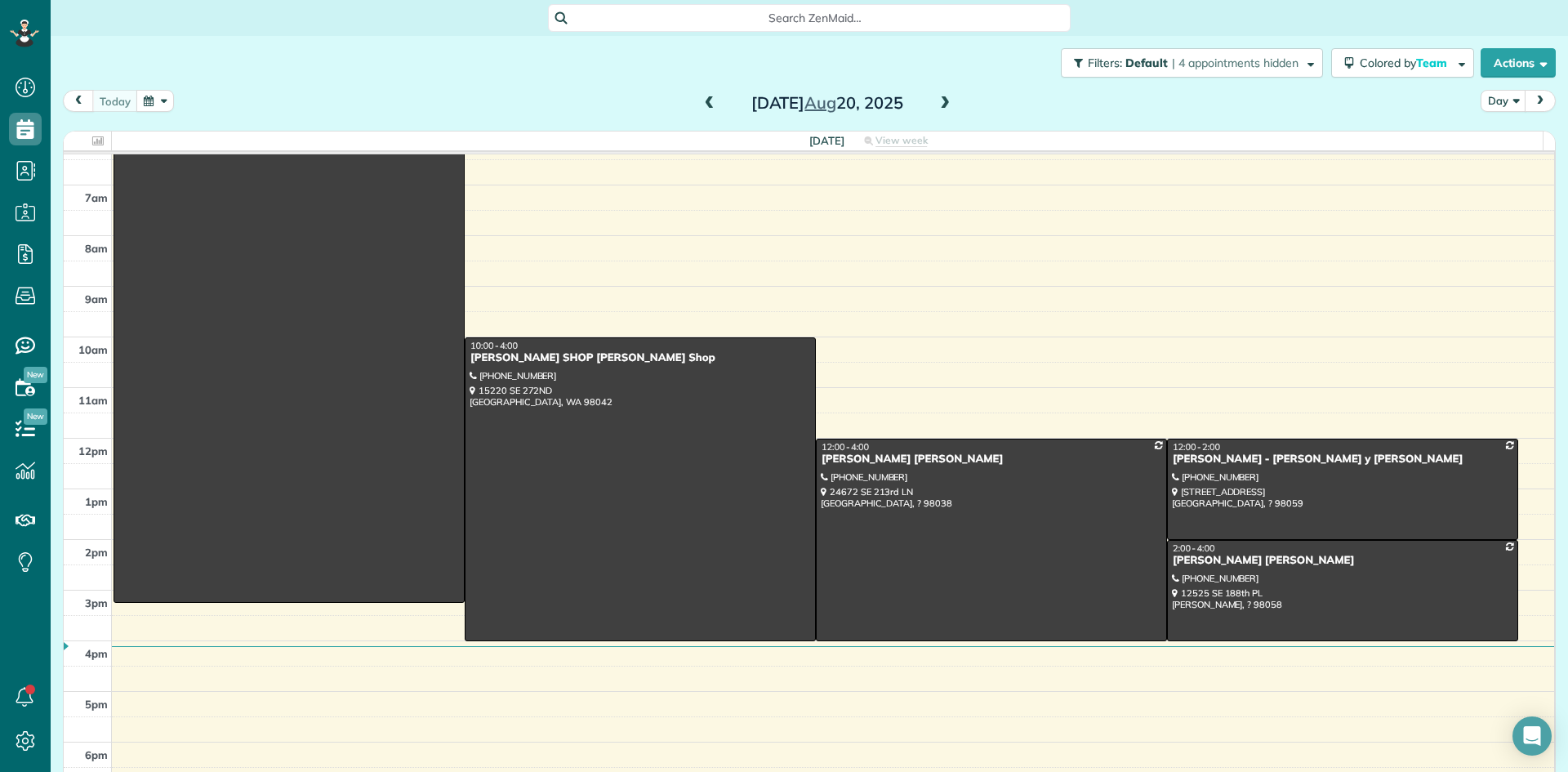
scroll to position [82, 0]
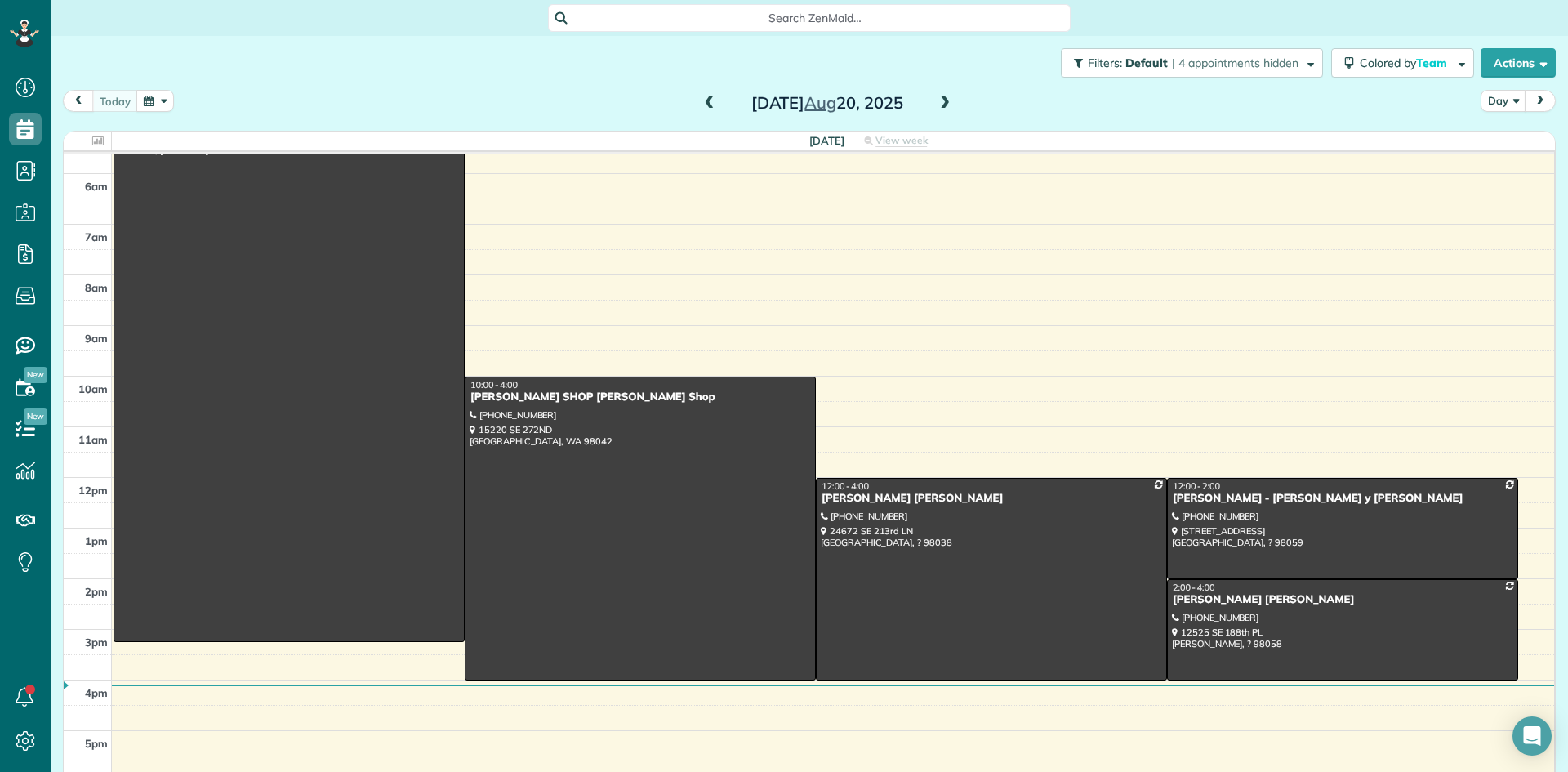
click at [936, 107] on span at bounding box center [945, 103] width 18 height 14
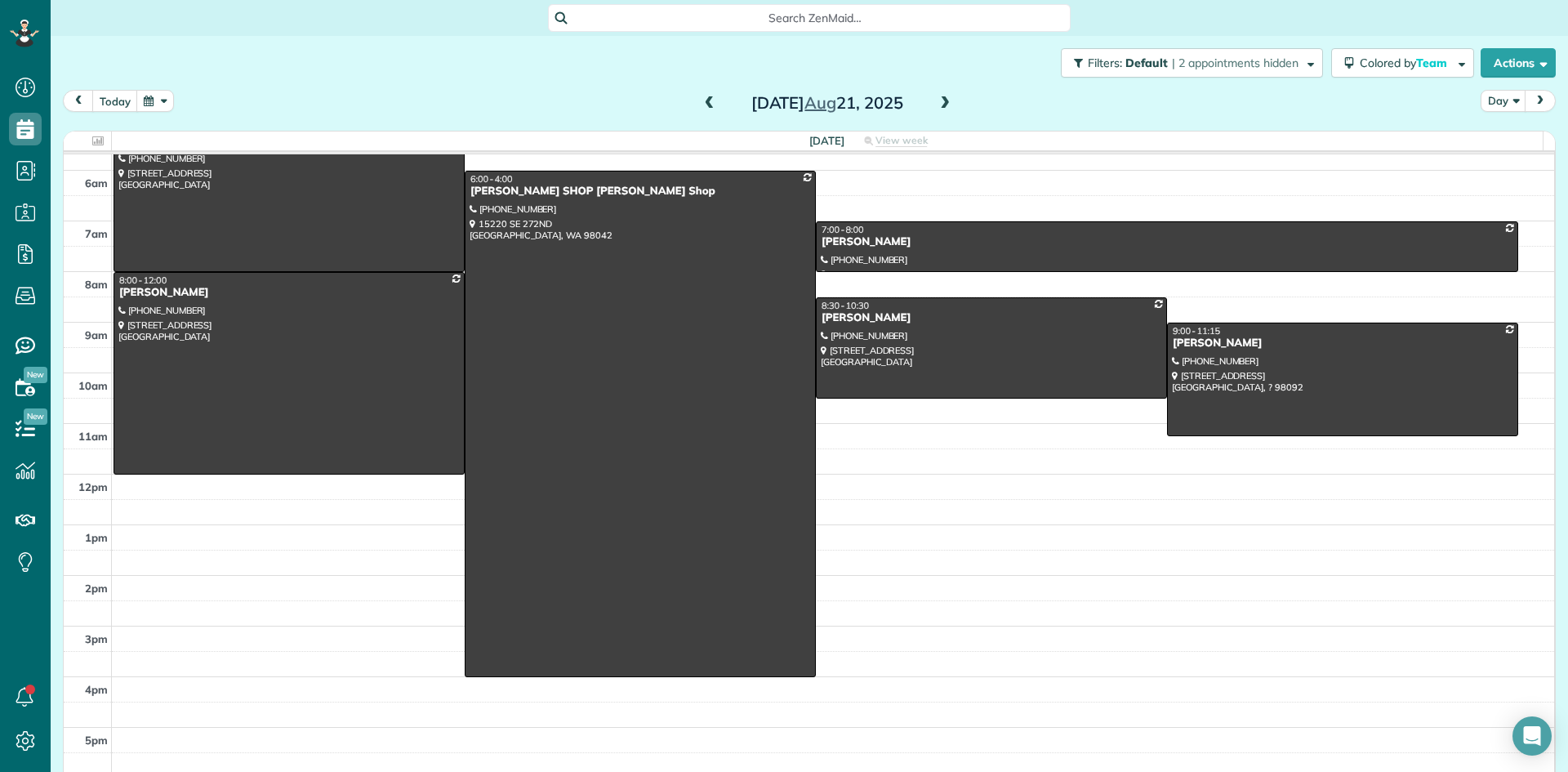
scroll to position [0, 0]
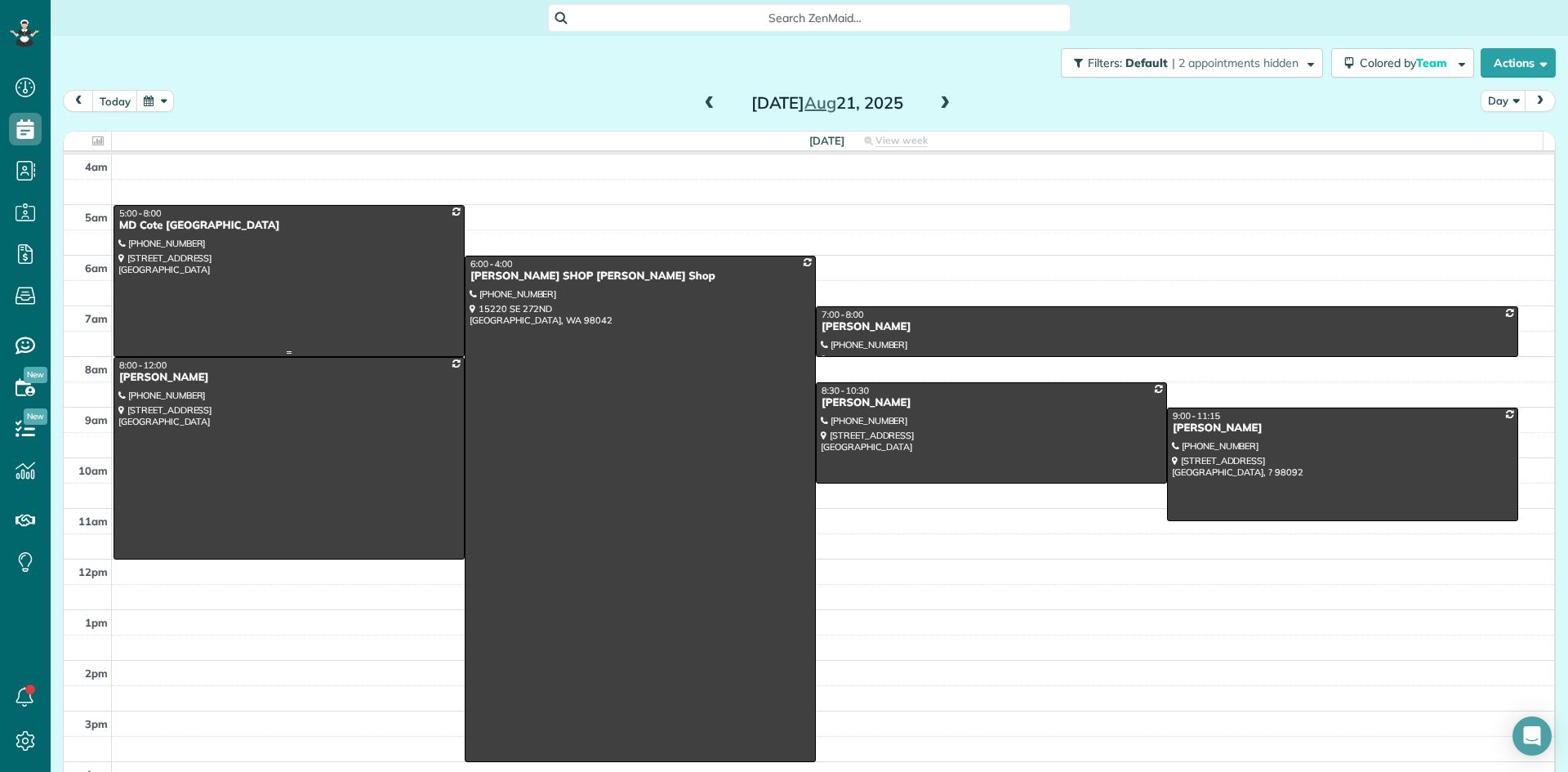
click at [171, 229] on div "MD Cote Maple Valley" at bounding box center [289, 225] width 341 height 14
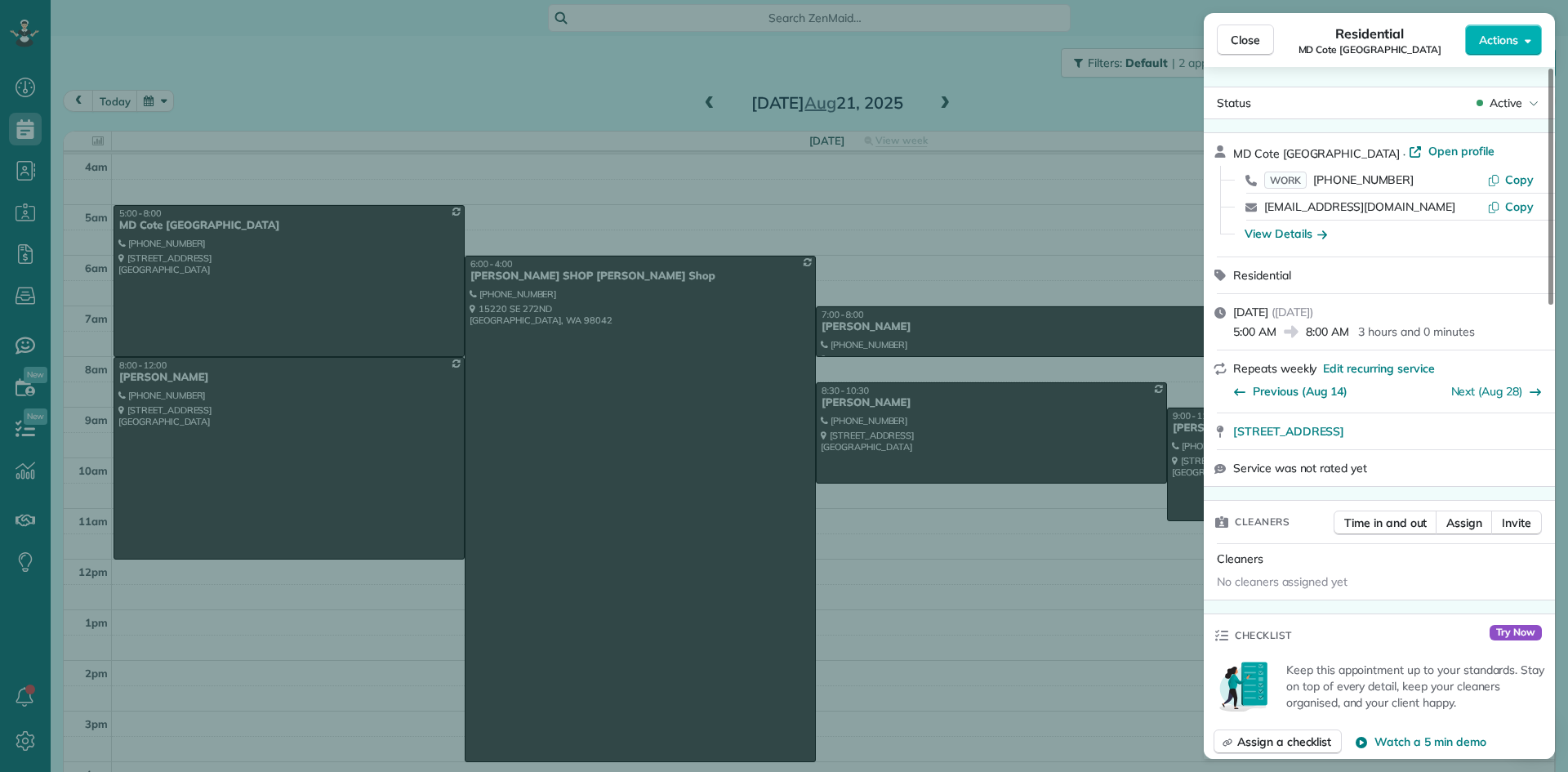
drag, startPoint x: 1348, startPoint y: 150, endPoint x: 1209, endPoint y: 159, distance: 139.3
click at [1209, 159] on div "MD Cote Maple Valley · Open profile WORK (425) 413-1418 Copy spa@mdcote.net Cop…" at bounding box center [1378, 195] width 351 height 124
click at [1297, 235] on div "View Details" at bounding box center [1285, 233] width 83 height 16
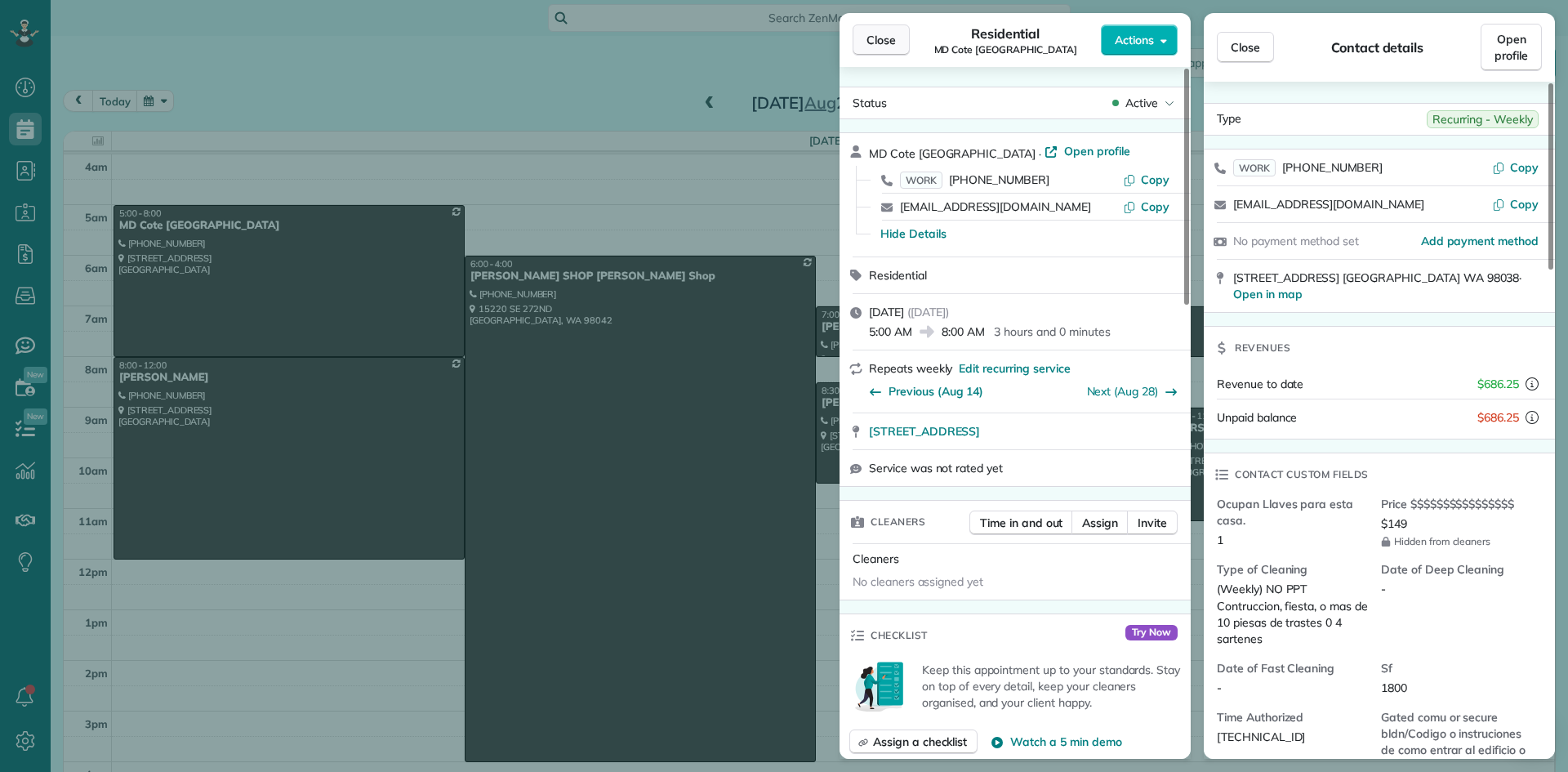
click at [874, 41] on span "Close" at bounding box center [881, 40] width 29 height 16
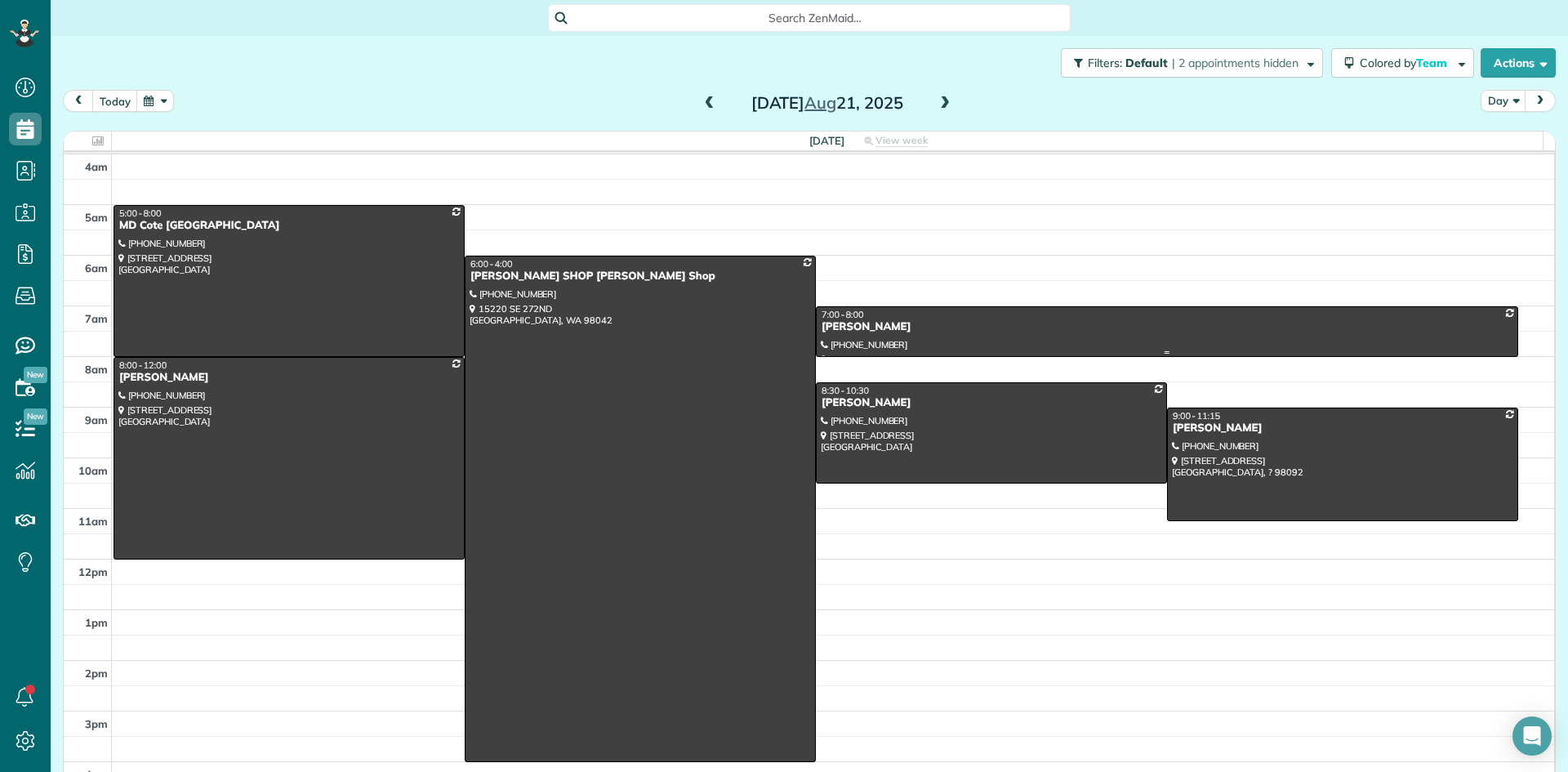
click at [857, 334] on div "Amber Walker" at bounding box center [1166, 327] width 693 height 14
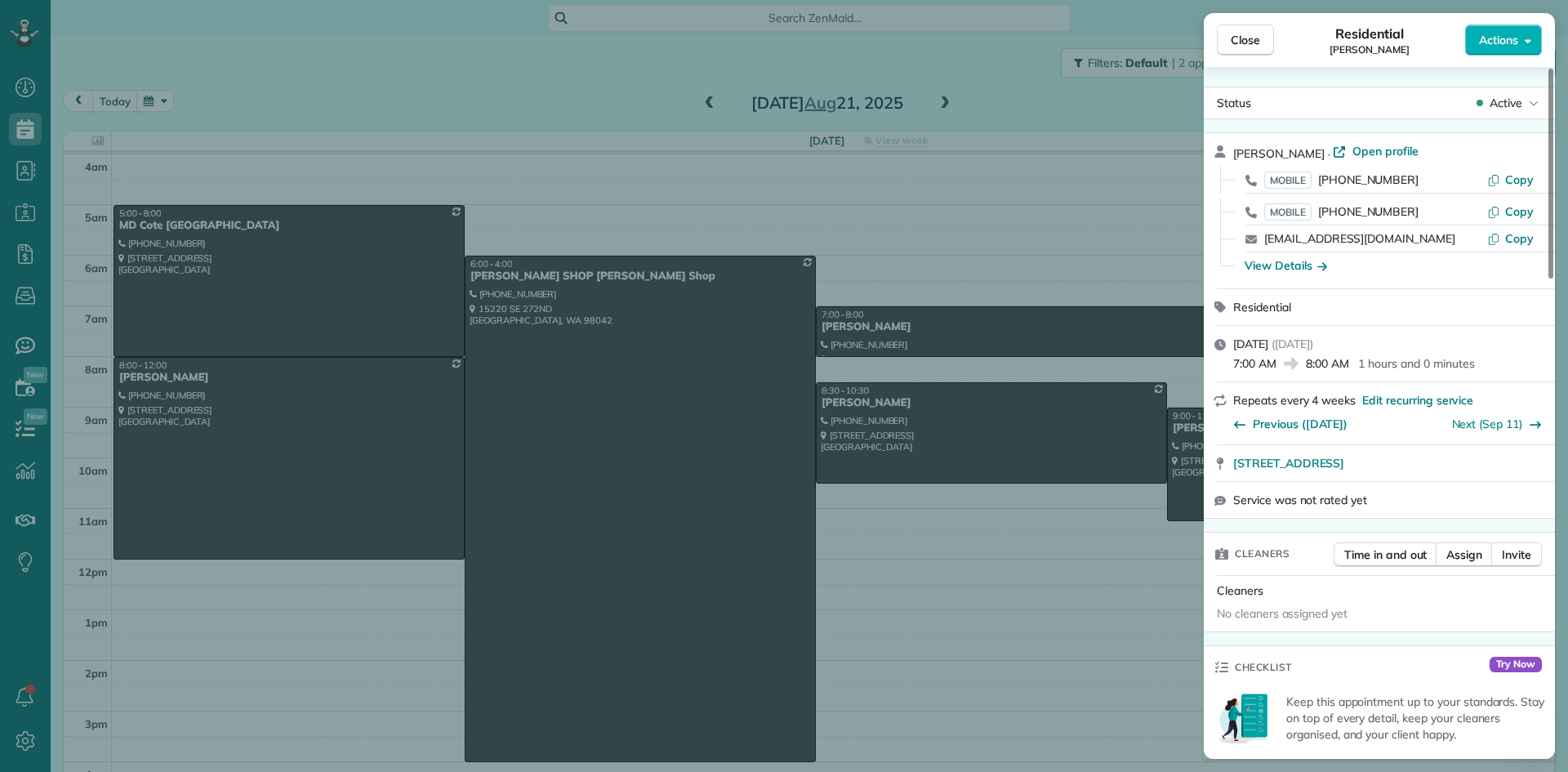
drag, startPoint x: 1313, startPoint y: 153, endPoint x: 1233, endPoint y: 149, distance: 80.1
click at [1233, 149] on div "Amber Walker · Open profile" at bounding box center [1388, 152] width 312 height 19
click at [1285, 265] on div "View Details" at bounding box center [1285, 265] width 83 height 16
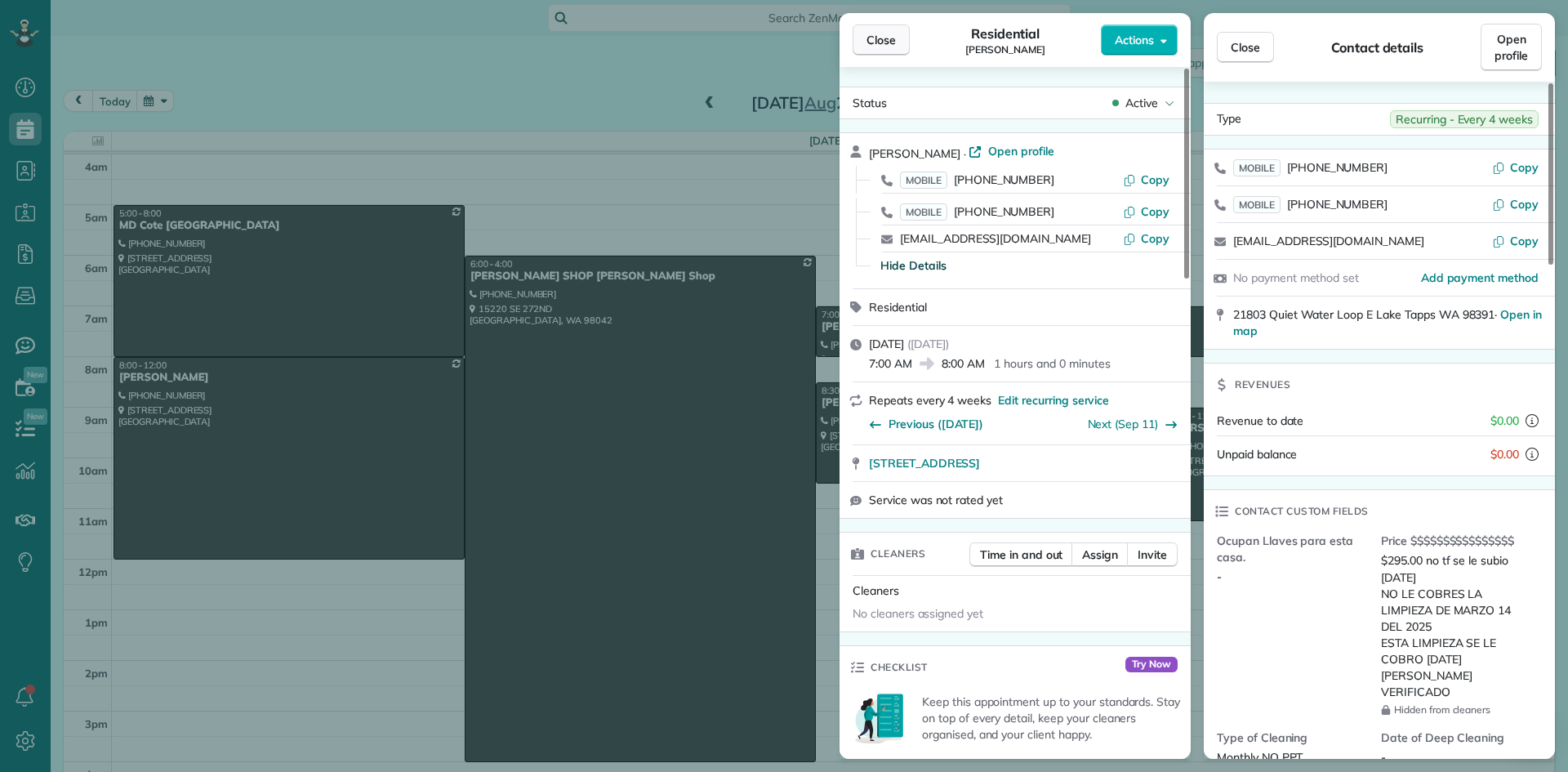
click at [878, 35] on span "Close" at bounding box center [881, 40] width 29 height 16
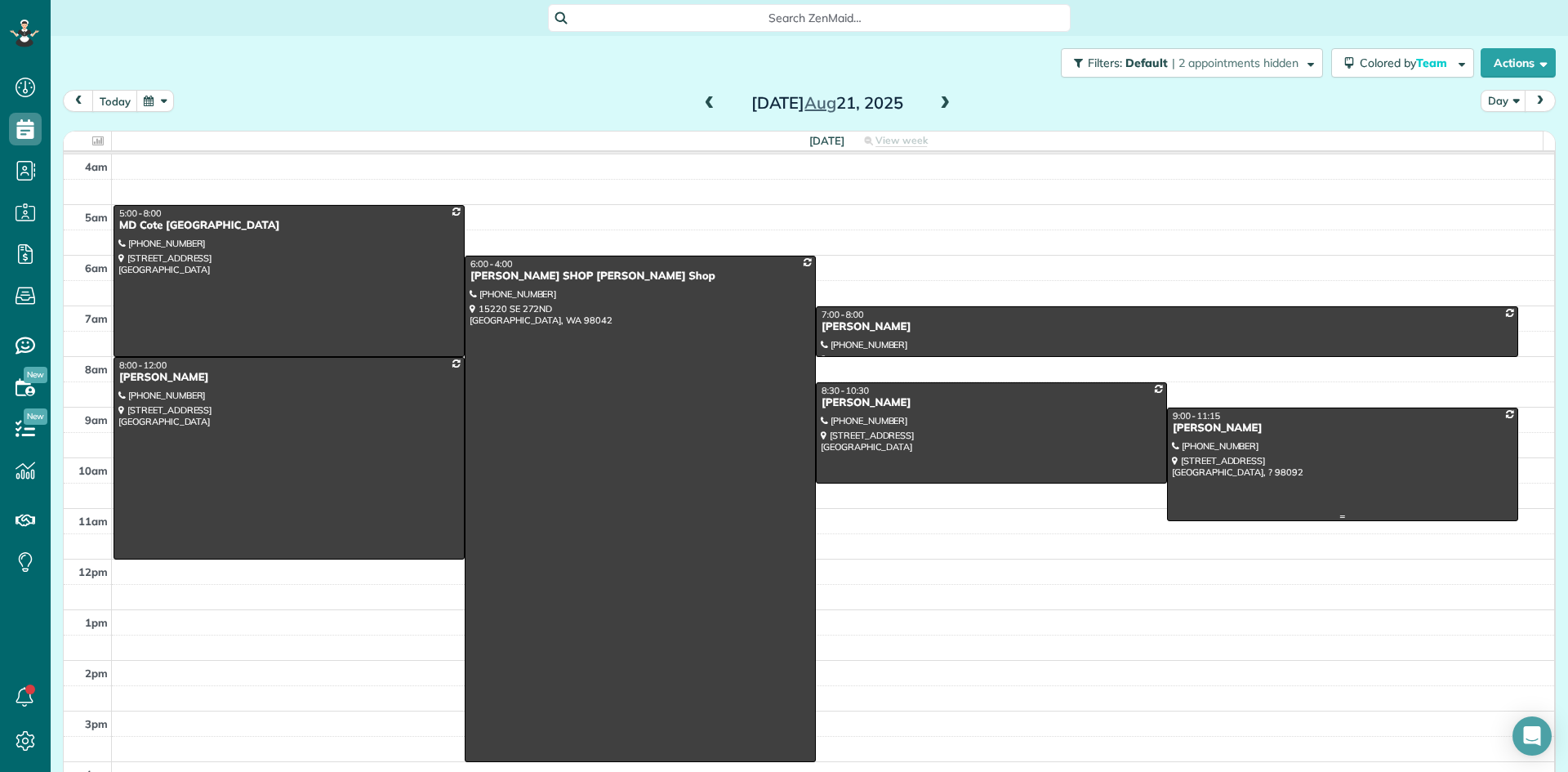
click at [1185, 434] on div "Laurie Redelf" at bounding box center [1342, 428] width 341 height 14
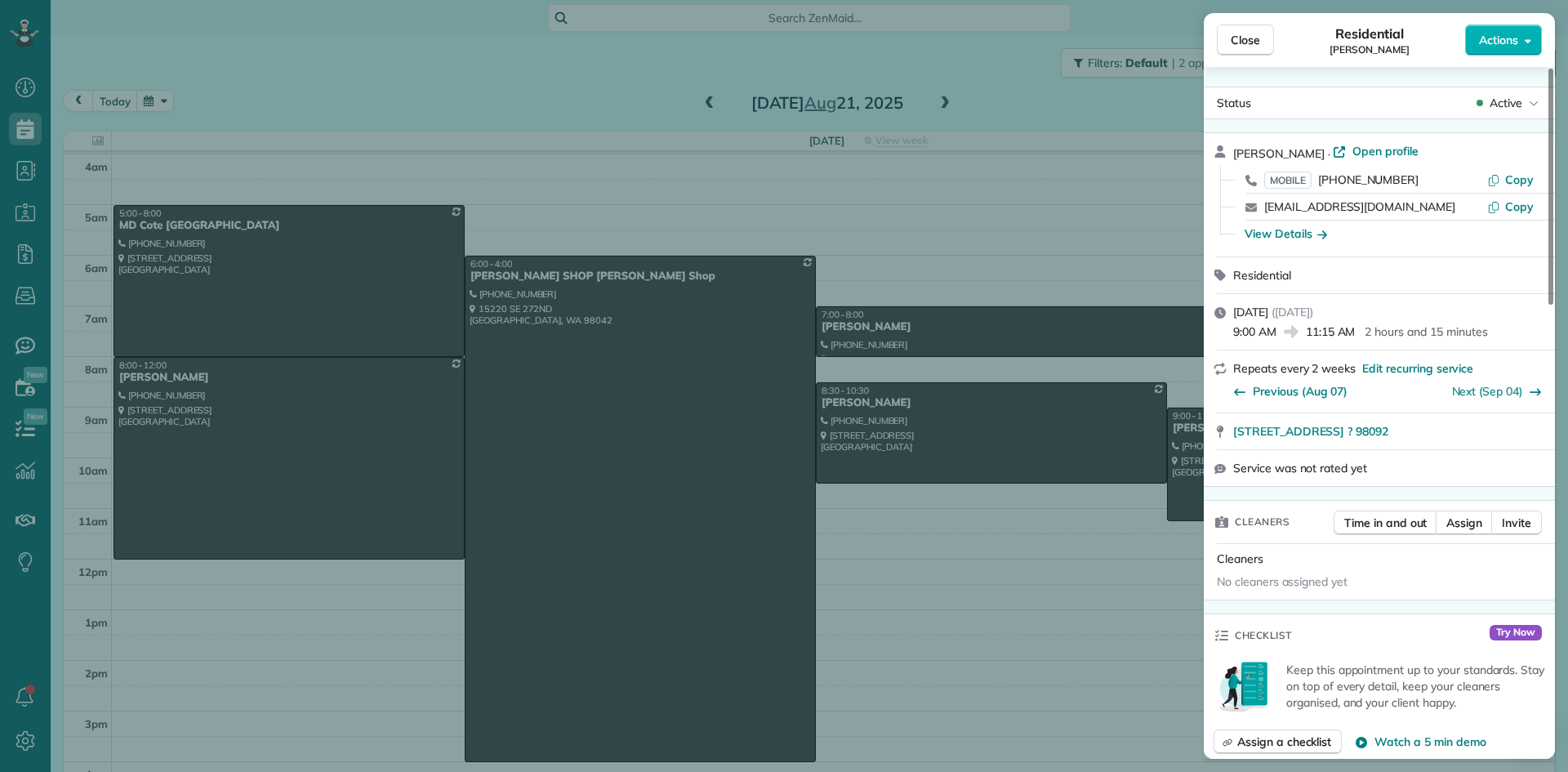
drag, startPoint x: 1301, startPoint y: 145, endPoint x: 1223, endPoint y: 148, distance: 78.1
click at [1223, 148] on div "Laurie Redelf · Open profile MOBILE (206) 660-8253 Copy redrl@comcast.net Copy …" at bounding box center [1378, 195] width 351 height 124
click at [154, 390] on div "Close Residential Laurie Redelf Actions Status Active Laurie Redelf · Open prof…" at bounding box center [784, 386] width 1568 height 772
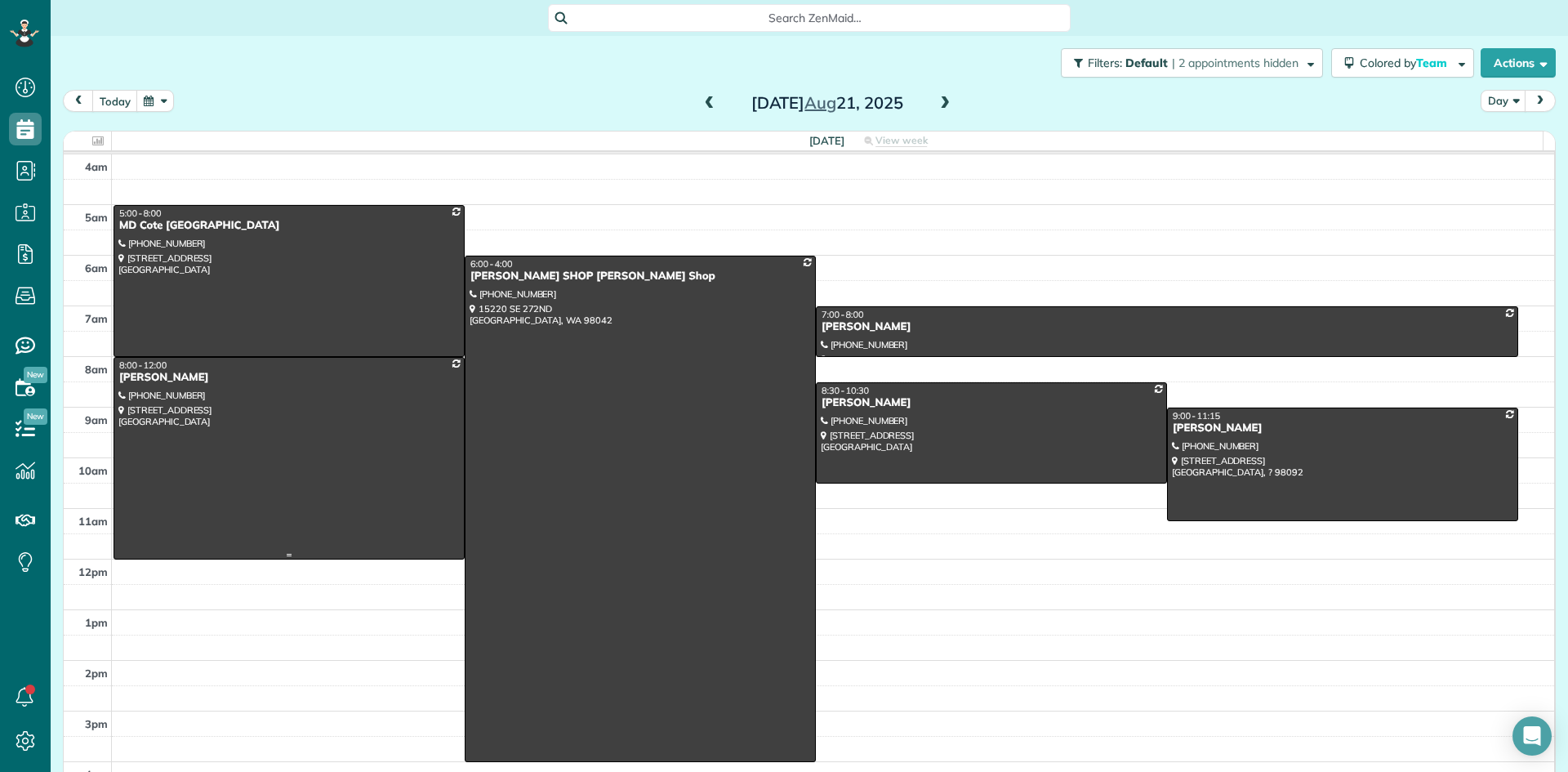
click at [183, 375] on div "Joanna Stenzel" at bounding box center [289, 377] width 341 height 14
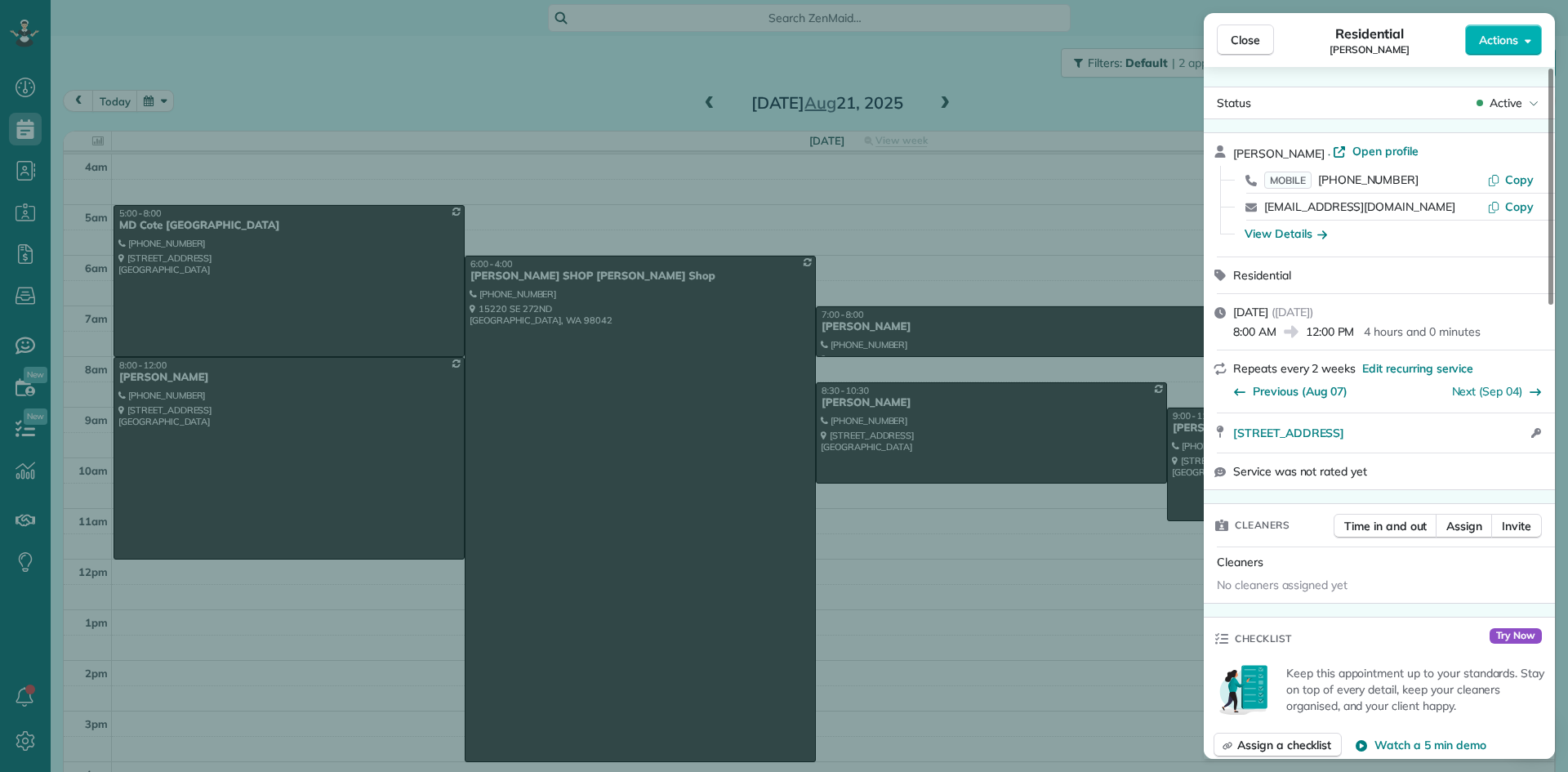
drag, startPoint x: 1313, startPoint y: 148, endPoint x: 1217, endPoint y: 152, distance: 96.1
click at [1217, 152] on div "Joanna Stenzel · Open profile MOBILE (425) 829-5656 Copy joannakay24@gmail.com …" at bounding box center [1378, 195] width 351 height 124
click at [1239, 36] on span "Close" at bounding box center [1245, 40] width 29 height 16
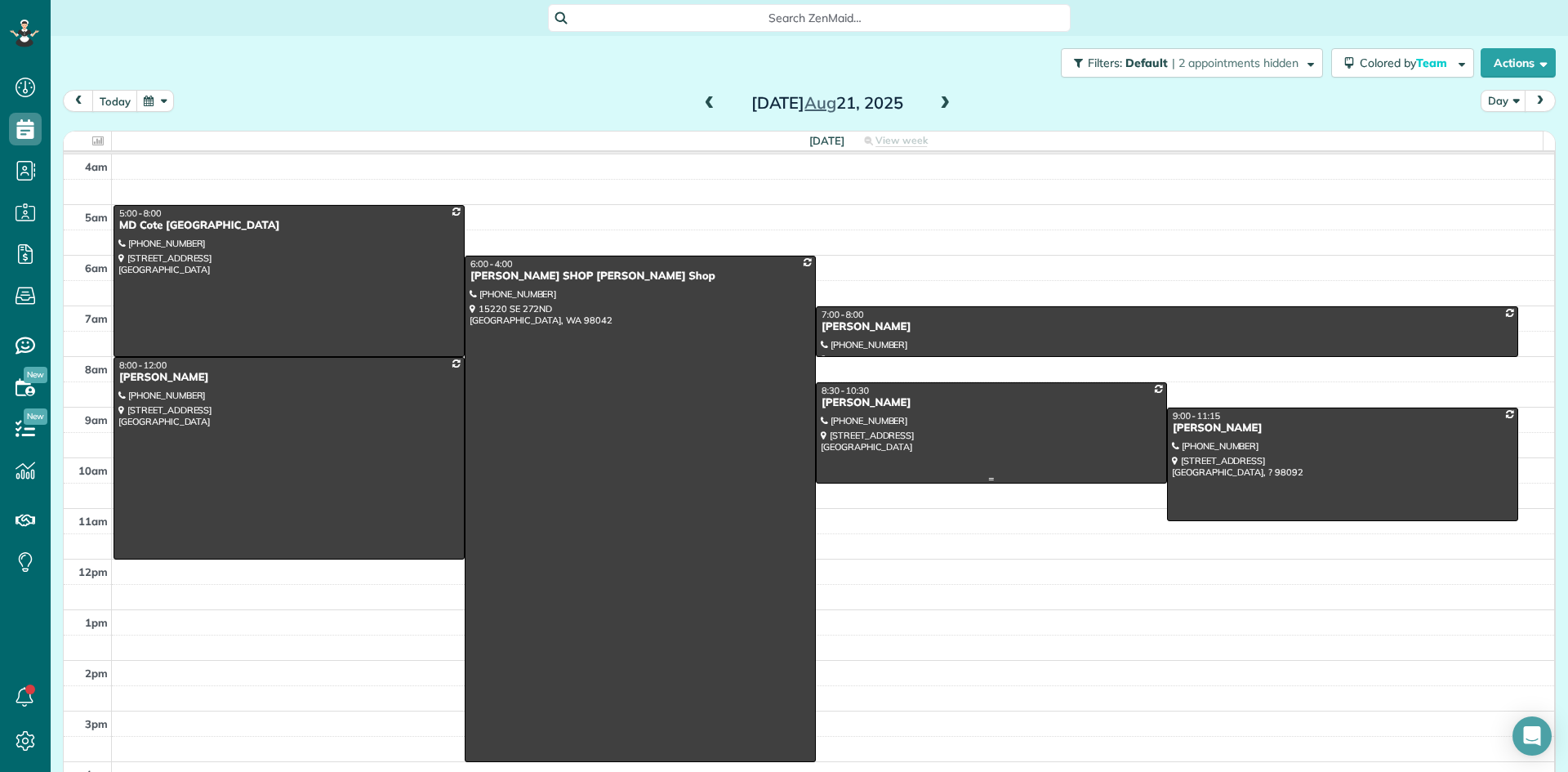
click at [858, 401] on div "Hannah Turpin" at bounding box center [990, 403] width 341 height 14
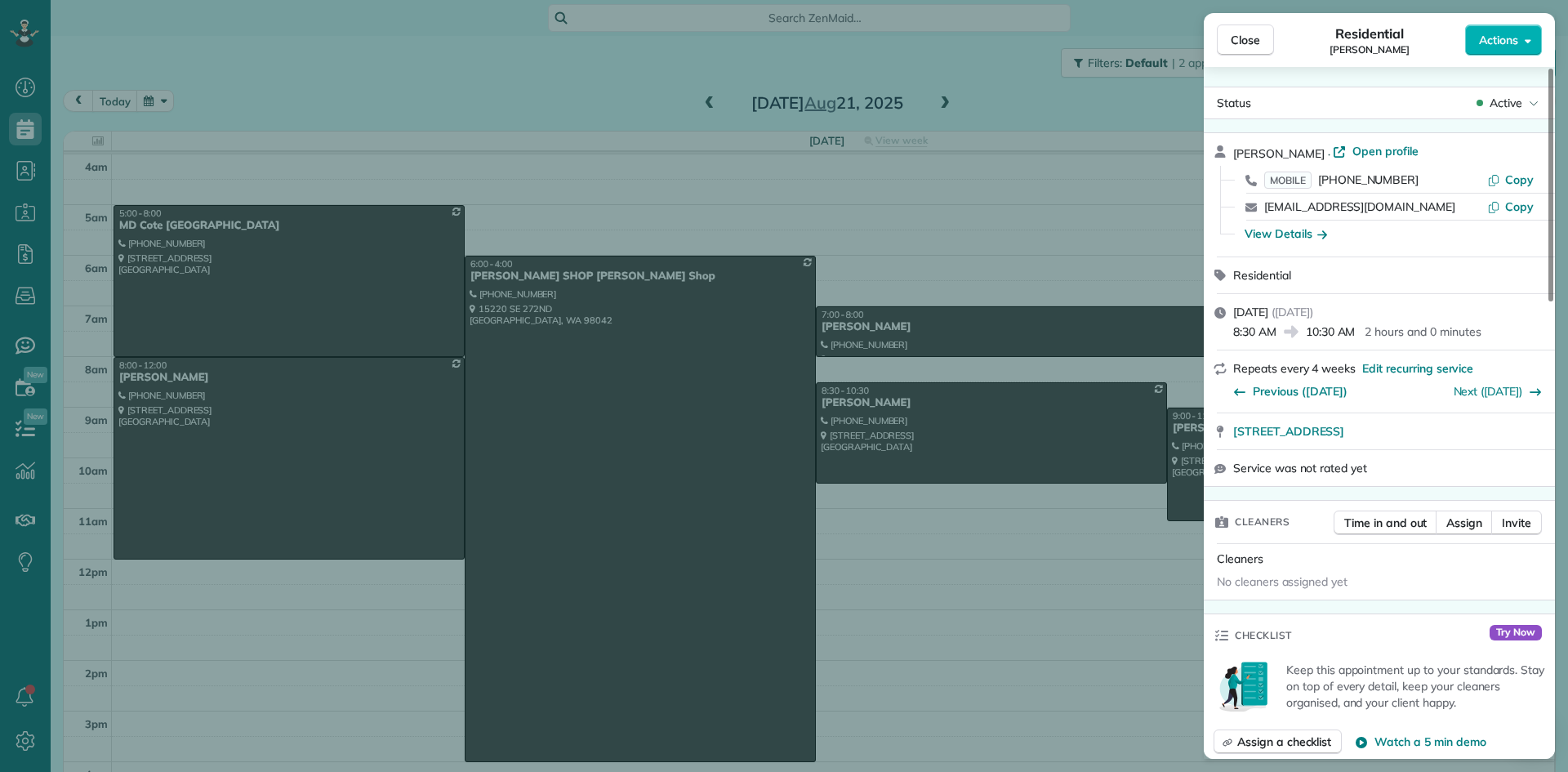
drag, startPoint x: 1313, startPoint y: 147, endPoint x: 1229, endPoint y: 148, distance: 84.0
click at [1229, 148] on div "Hannah Turpin · Open profile MOBILE (206) 462-0572 Copy hannahmarie112@gmail.co…" at bounding box center [1378, 195] width 351 height 124
drag, startPoint x: 1241, startPoint y: 36, endPoint x: 1203, endPoint y: 38, distance: 38.1
click at [1242, 37] on span "Close" at bounding box center [1245, 40] width 29 height 16
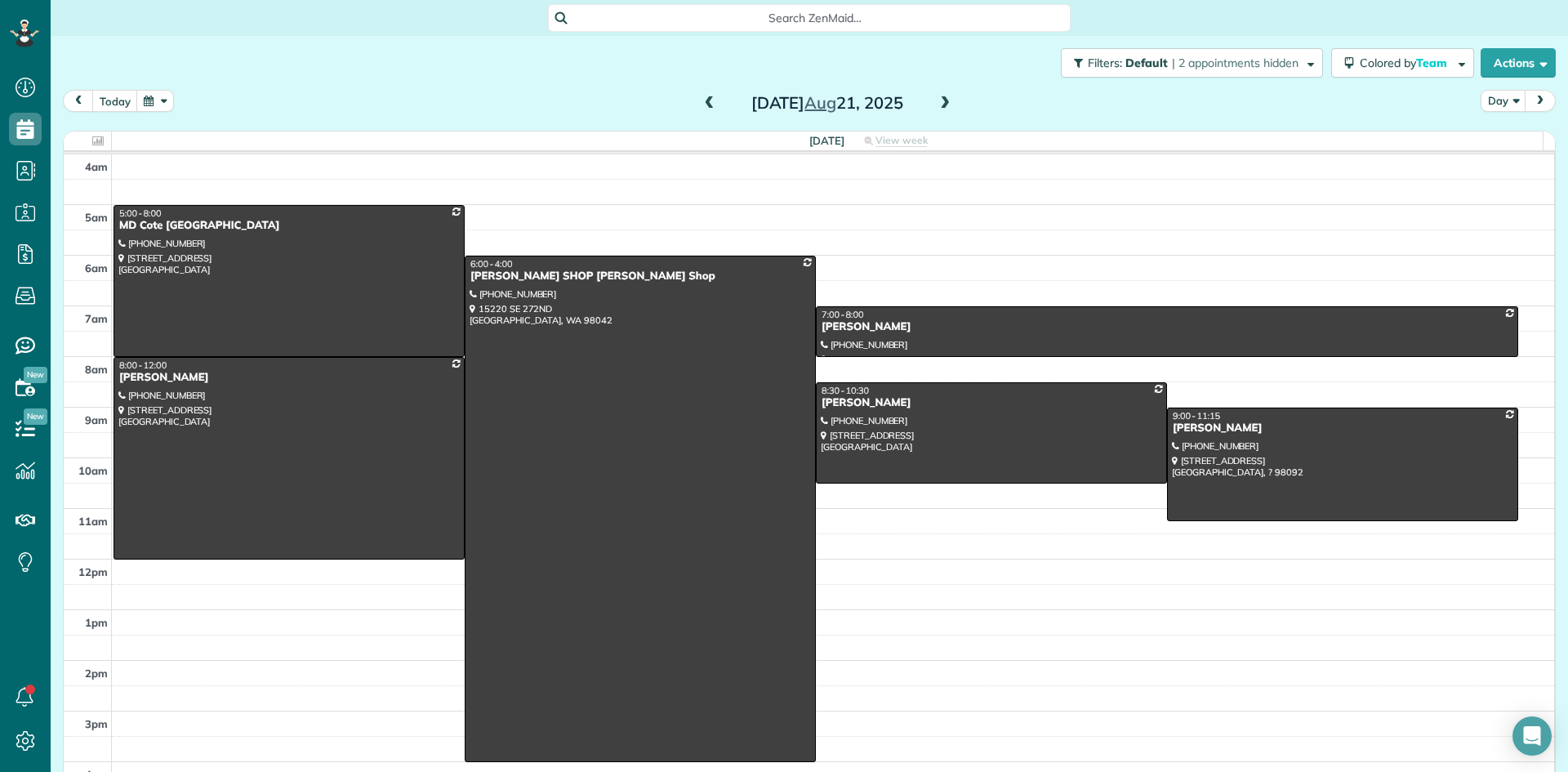
click at [700, 104] on span at bounding box center [709, 103] width 18 height 14
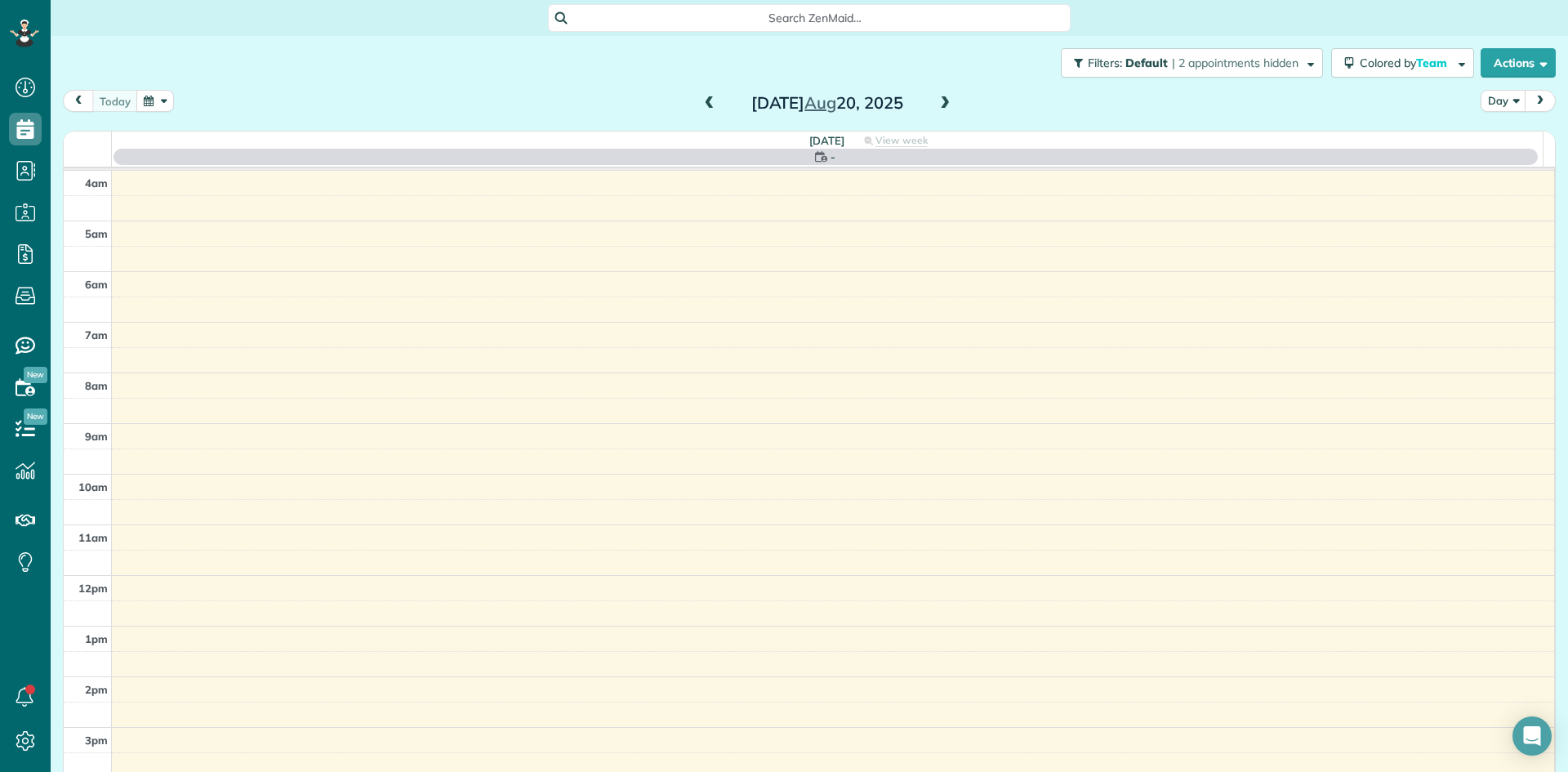
scroll to position [153, 0]
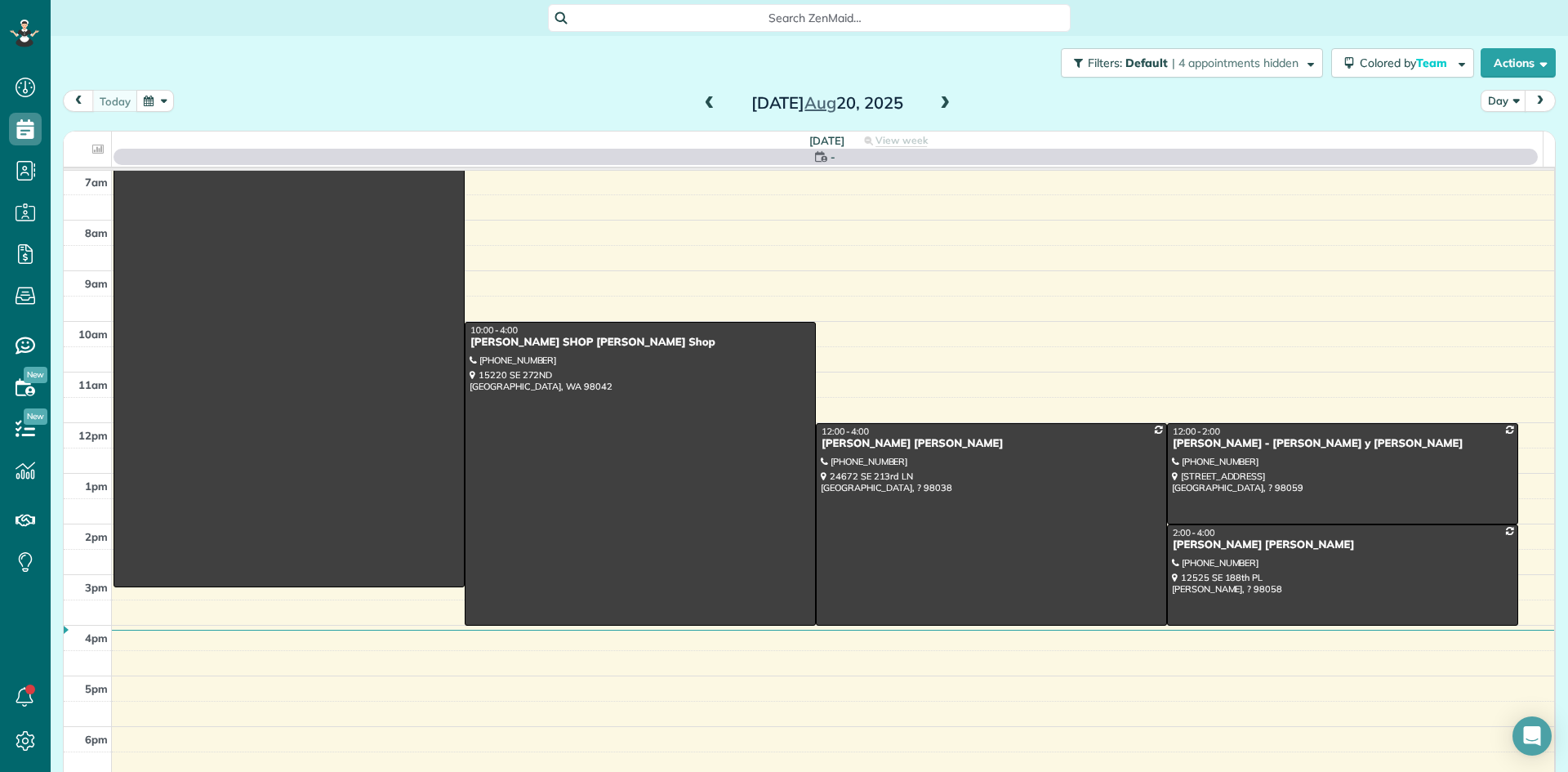
click at [700, 104] on span at bounding box center [709, 103] width 18 height 14
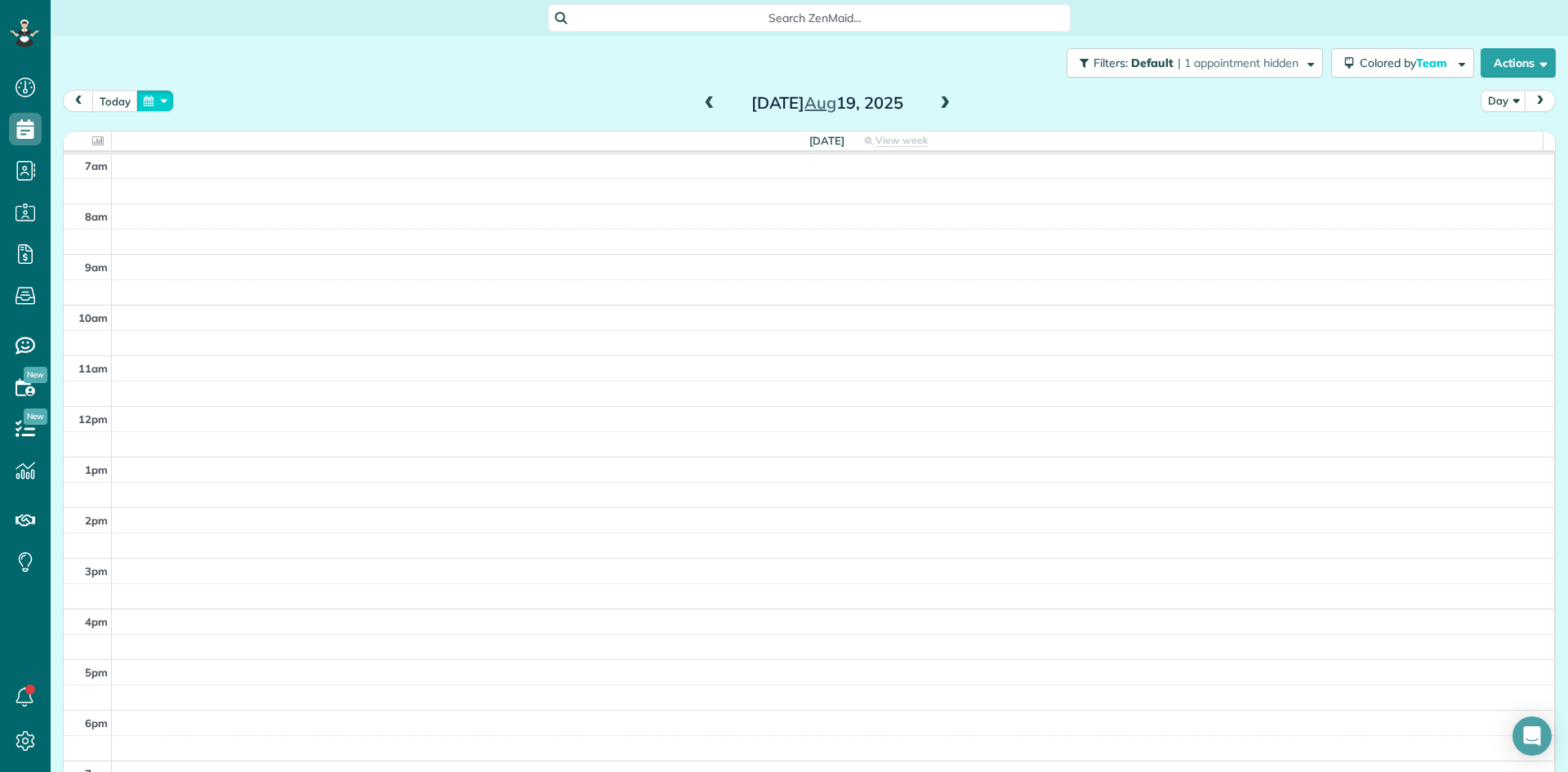
click at [154, 101] on button "button" at bounding box center [155, 101] width 38 height 22
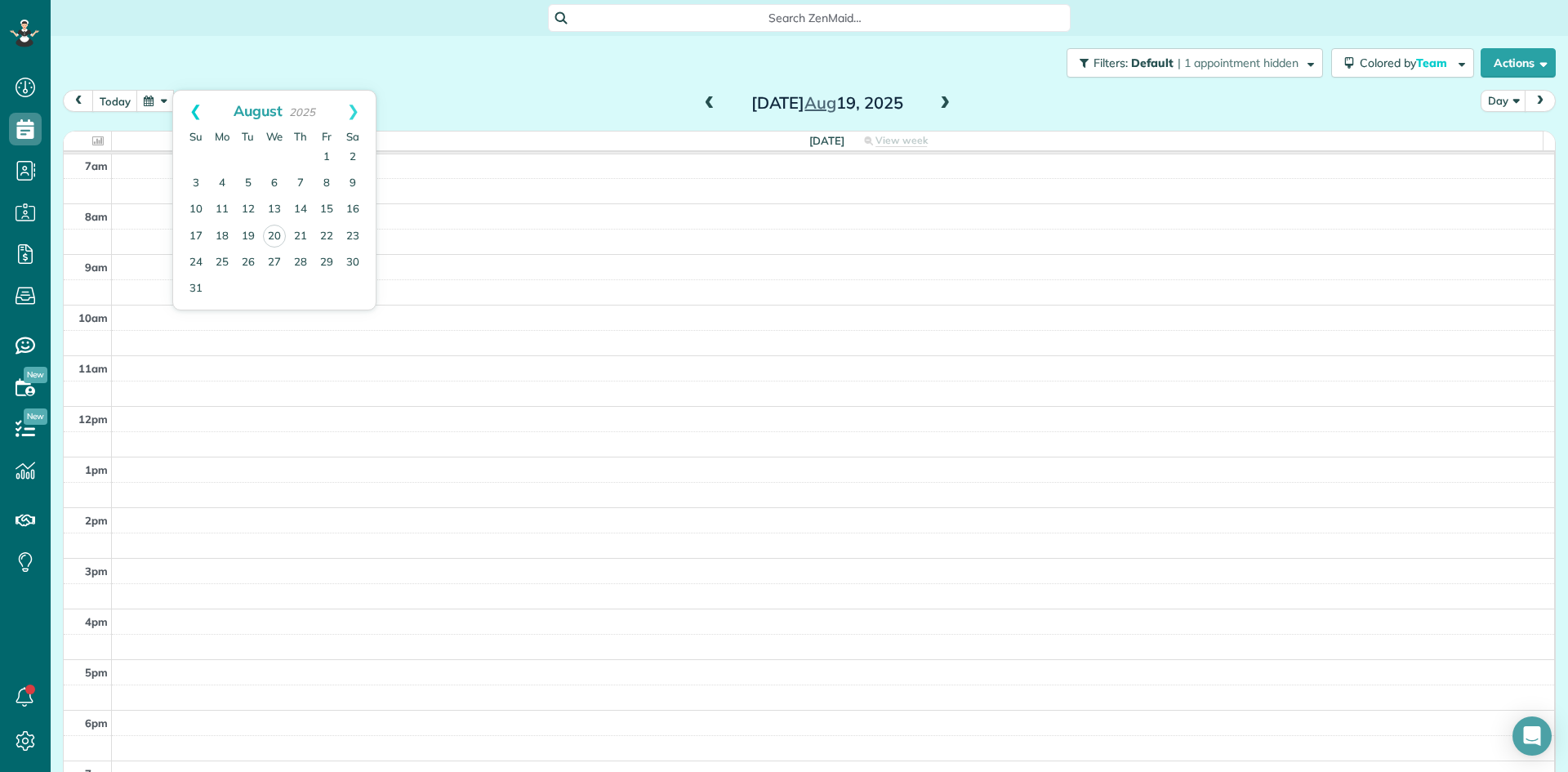
click at [196, 113] on link "Prev" at bounding box center [195, 110] width 45 height 41
click at [351, 160] on link "7" at bounding box center [352, 157] width 26 height 26
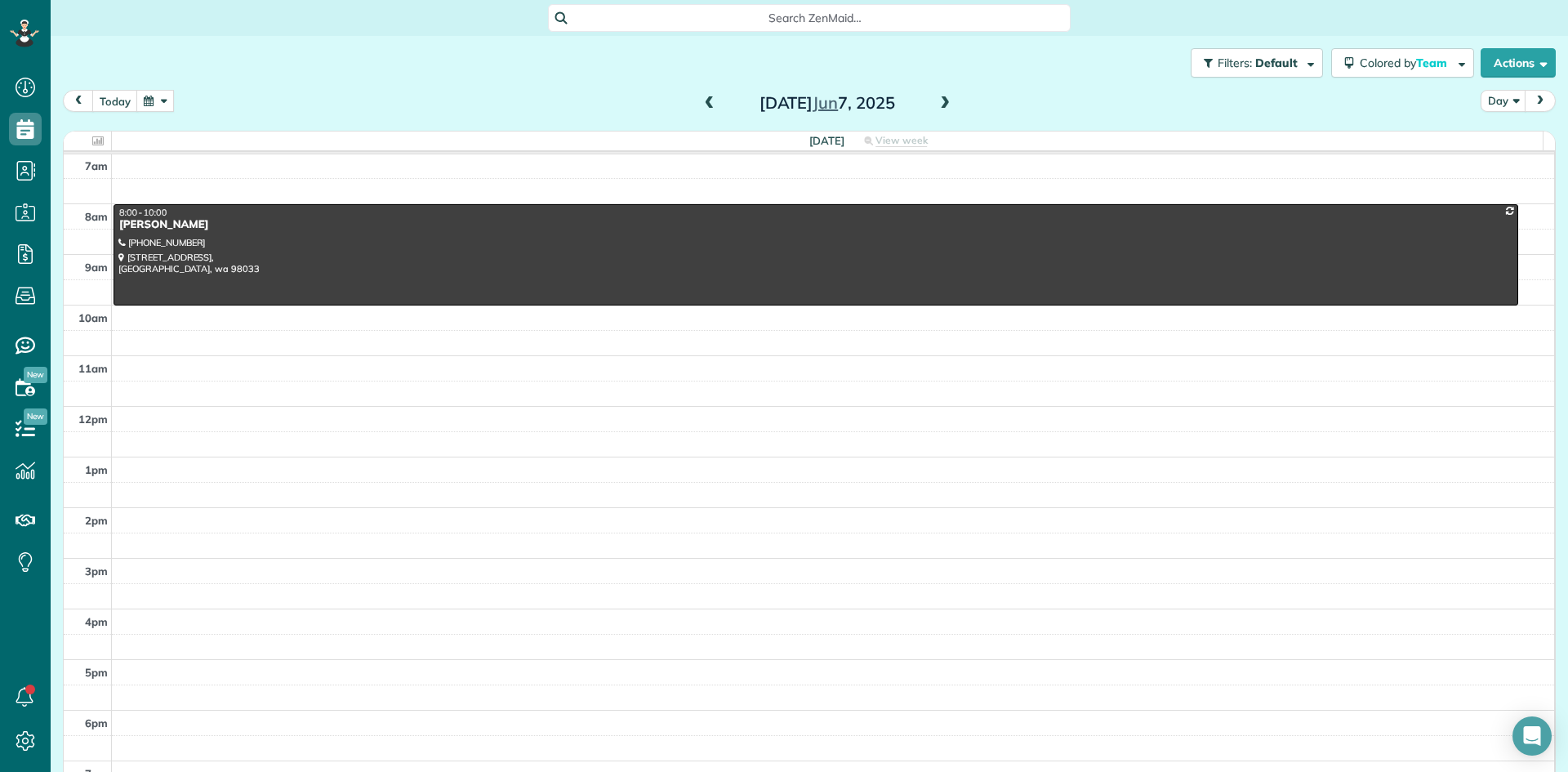
click at [938, 102] on span at bounding box center [945, 103] width 18 height 14
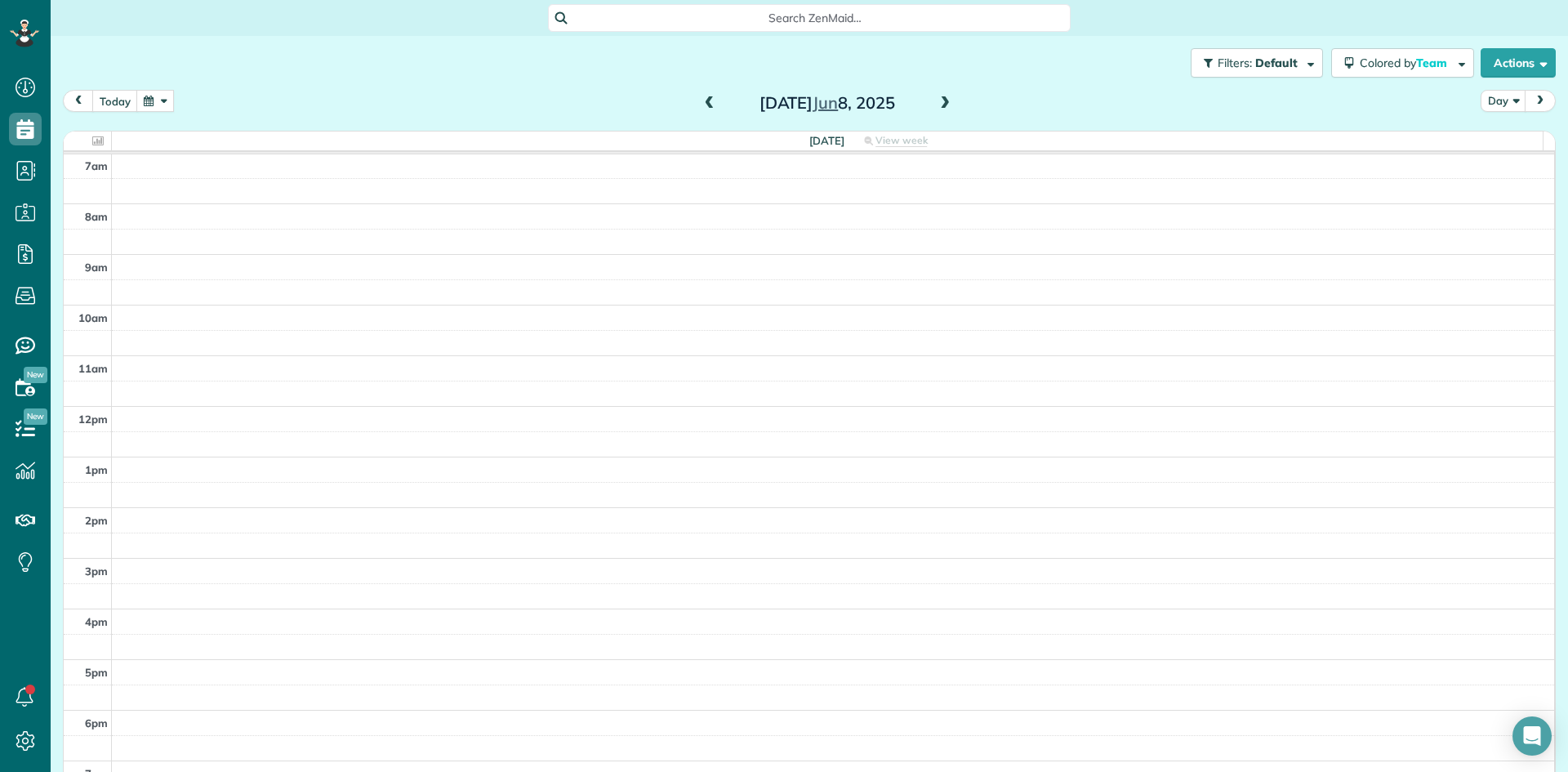
click at [937, 102] on span at bounding box center [945, 103] width 18 height 14
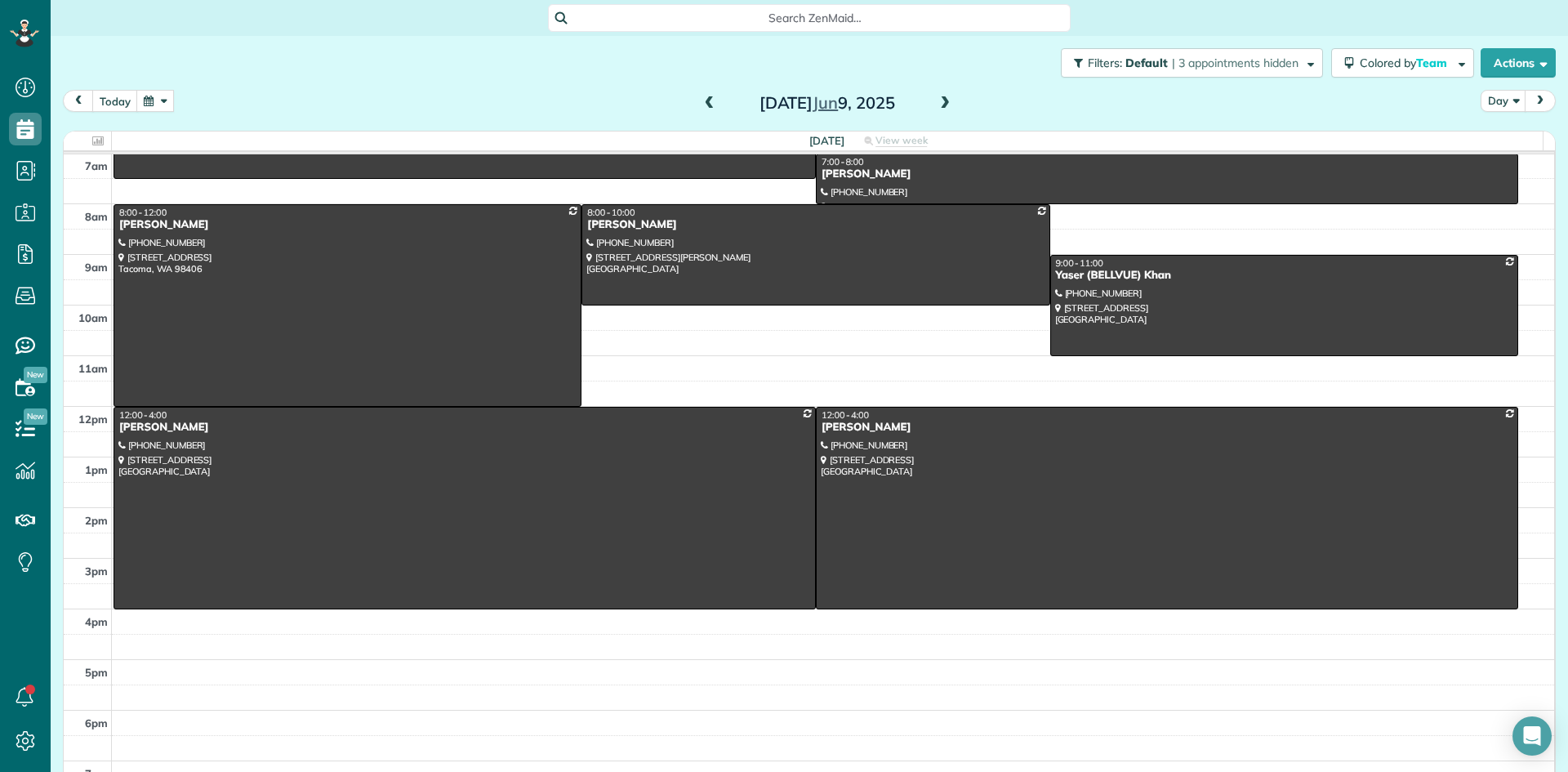
click at [937, 105] on span at bounding box center [945, 103] width 18 height 14
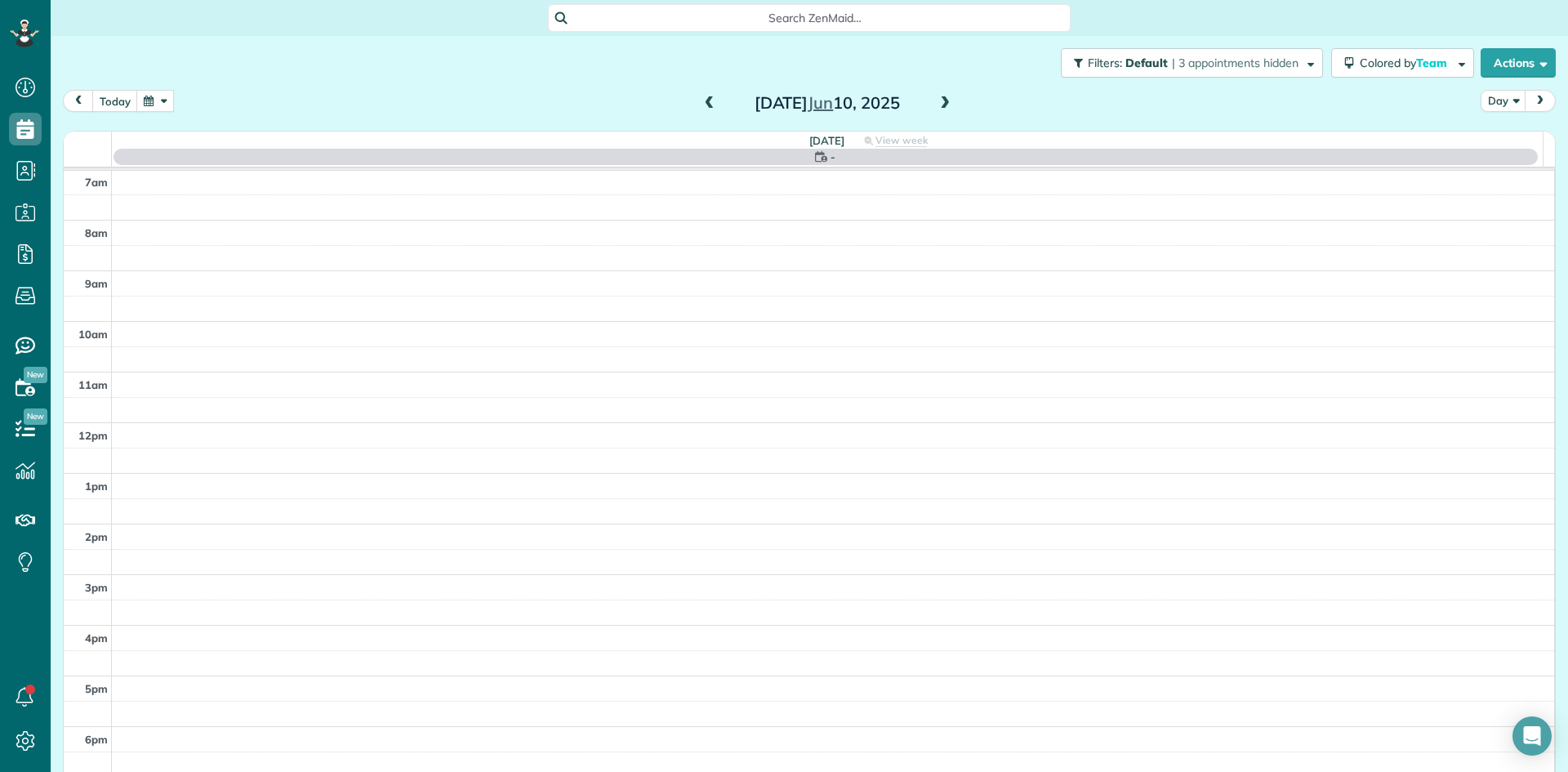
click at [938, 105] on span at bounding box center [945, 103] width 18 height 14
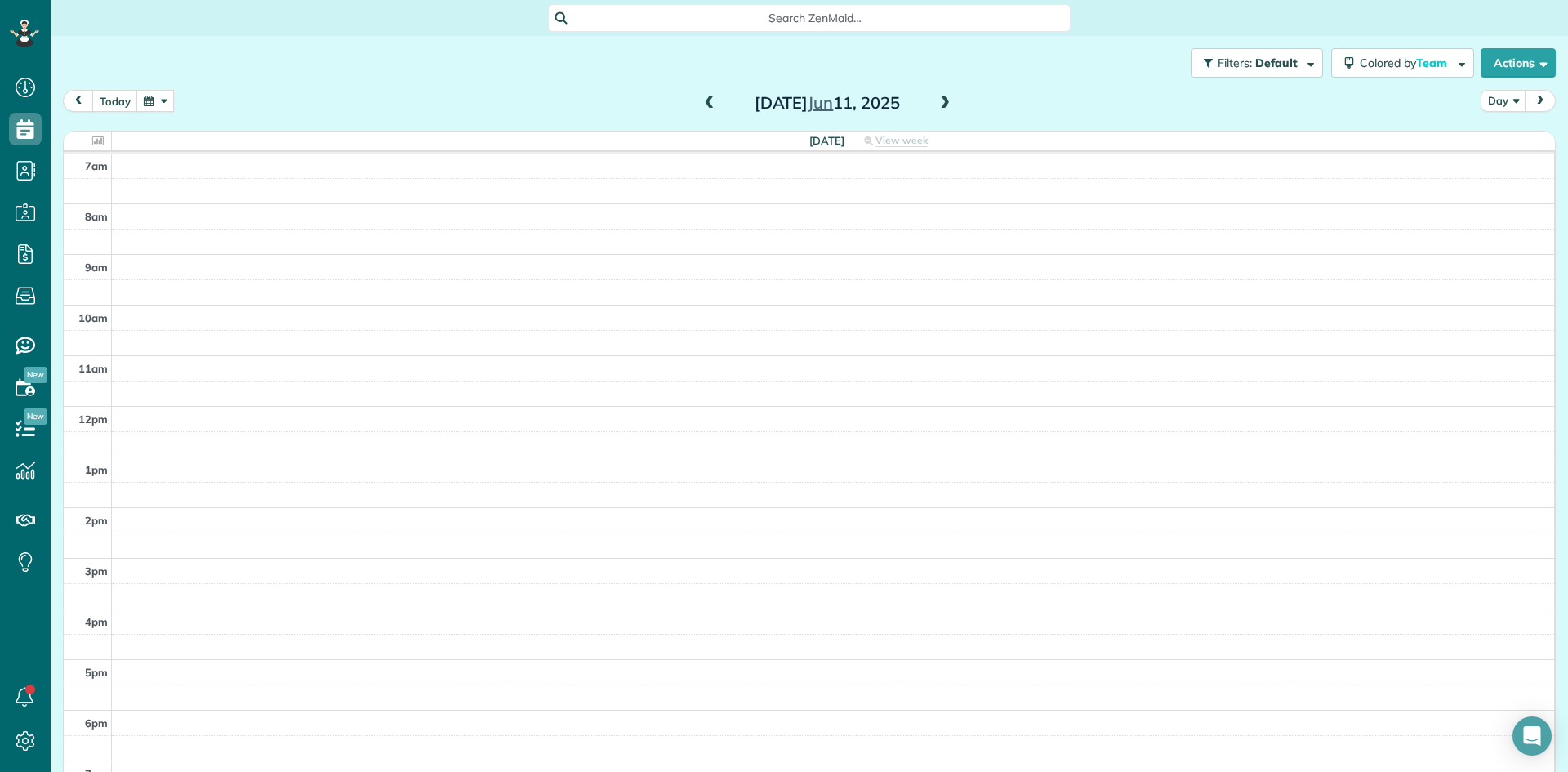
click at [944, 99] on span at bounding box center [945, 103] width 18 height 14
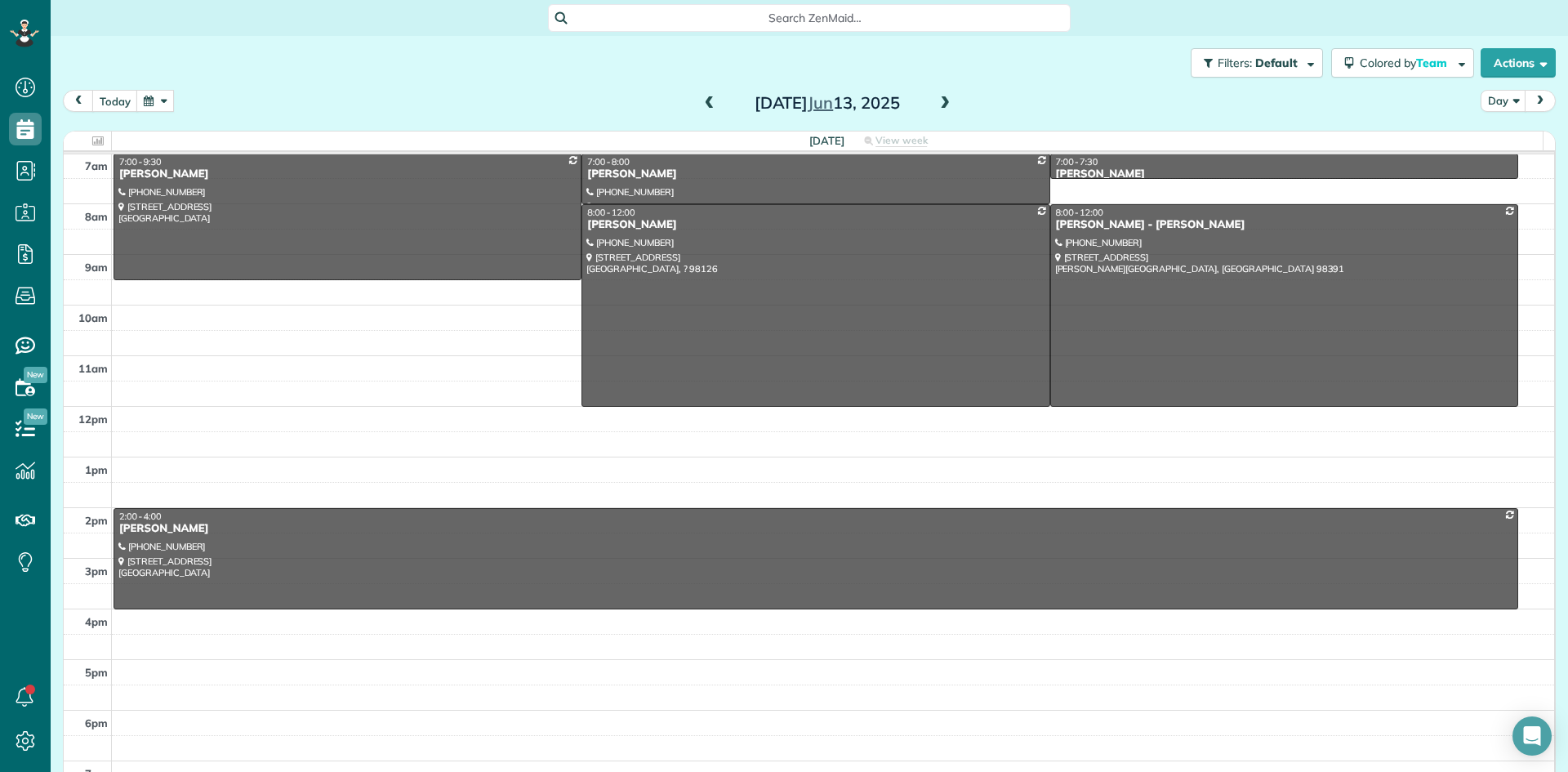
click at [945, 98] on span at bounding box center [945, 103] width 18 height 14
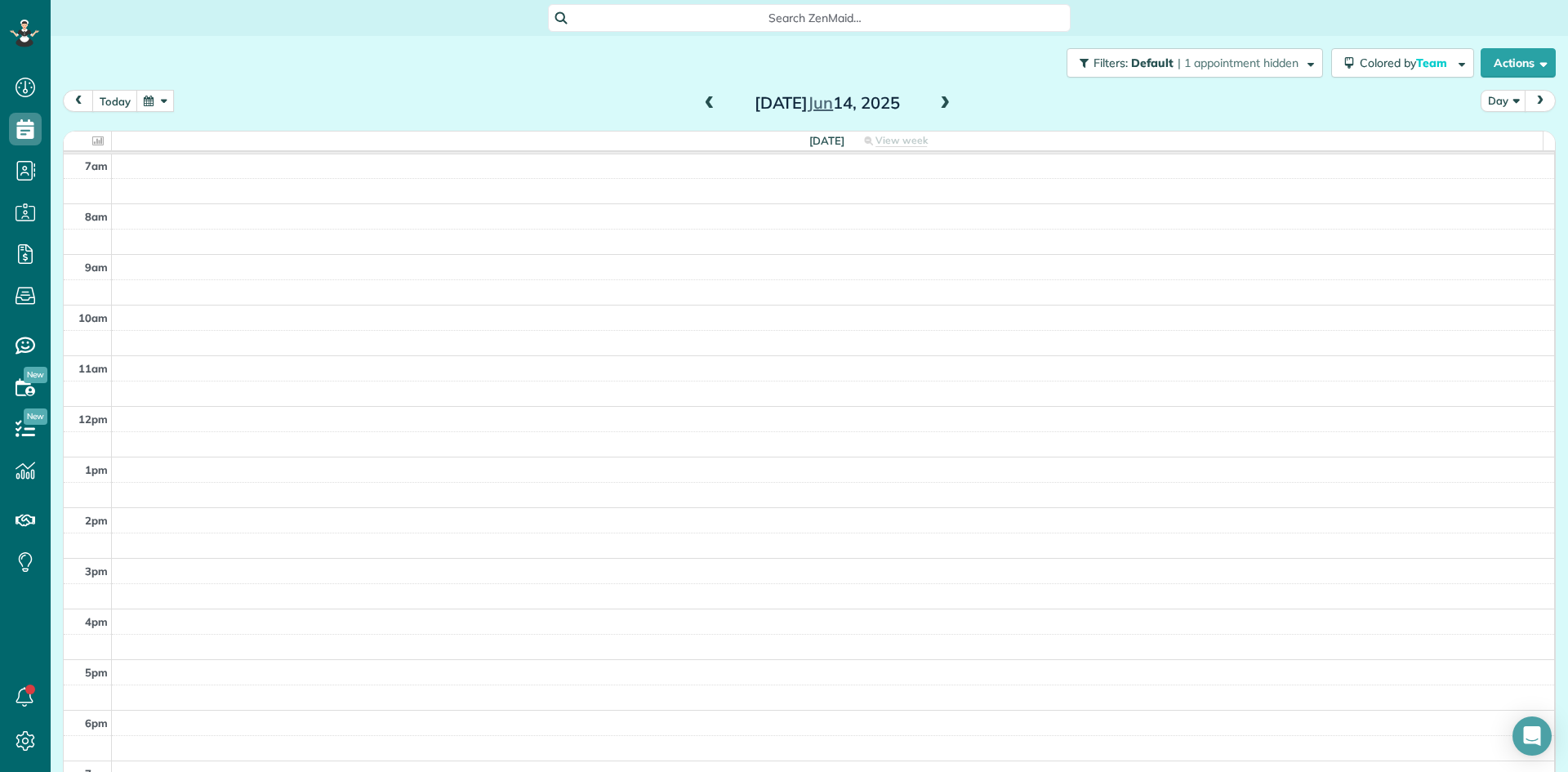
click at [946, 96] on span at bounding box center [945, 103] width 18 height 14
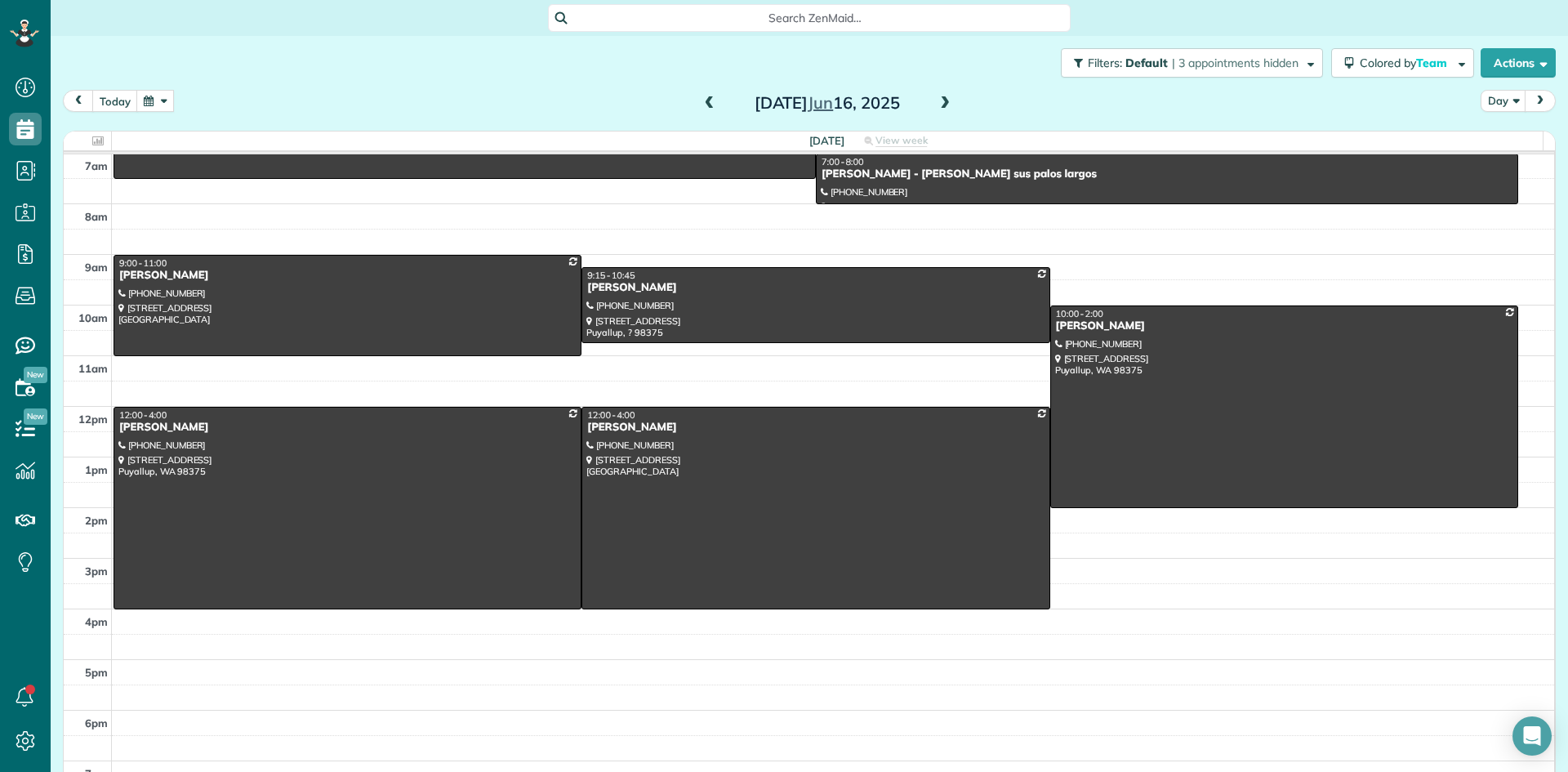
click at [947, 96] on span at bounding box center [945, 103] width 18 height 14
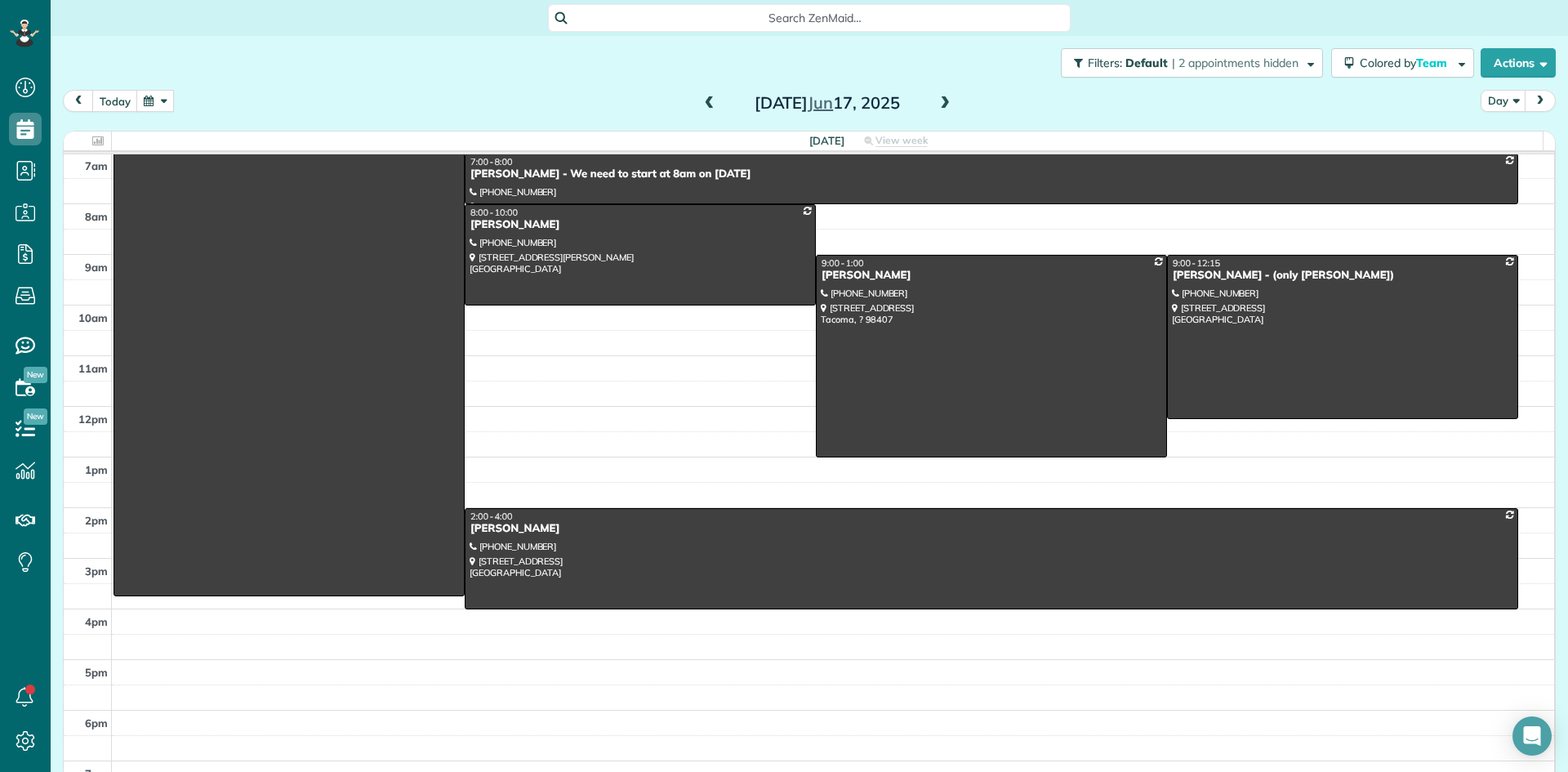
click at [948, 96] on div "Tuesday Jun 17, 2025" at bounding box center [827, 103] width 261 height 26
click at [936, 102] on span at bounding box center [945, 103] width 18 height 14
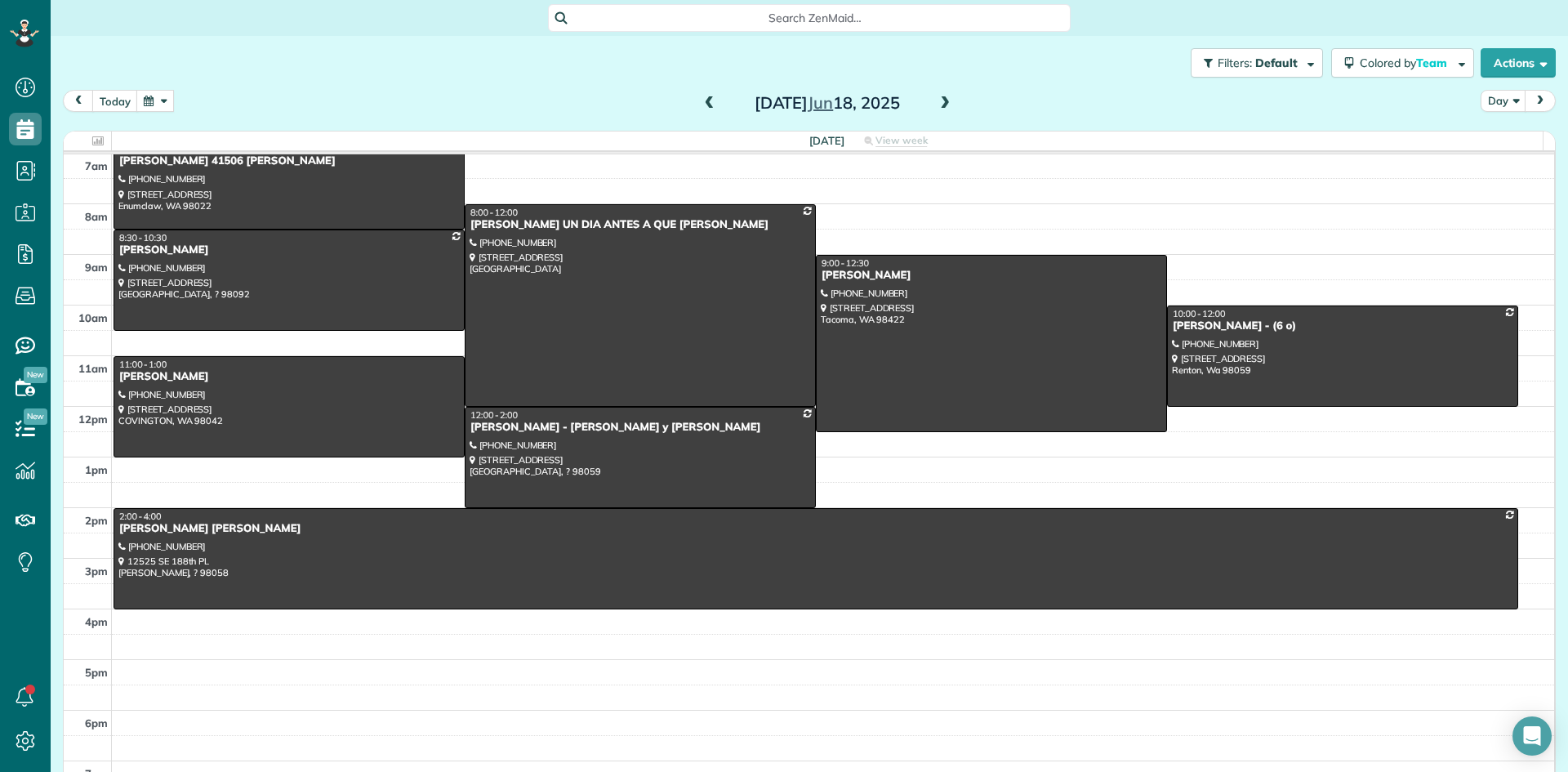
click at [936, 102] on span at bounding box center [945, 103] width 18 height 14
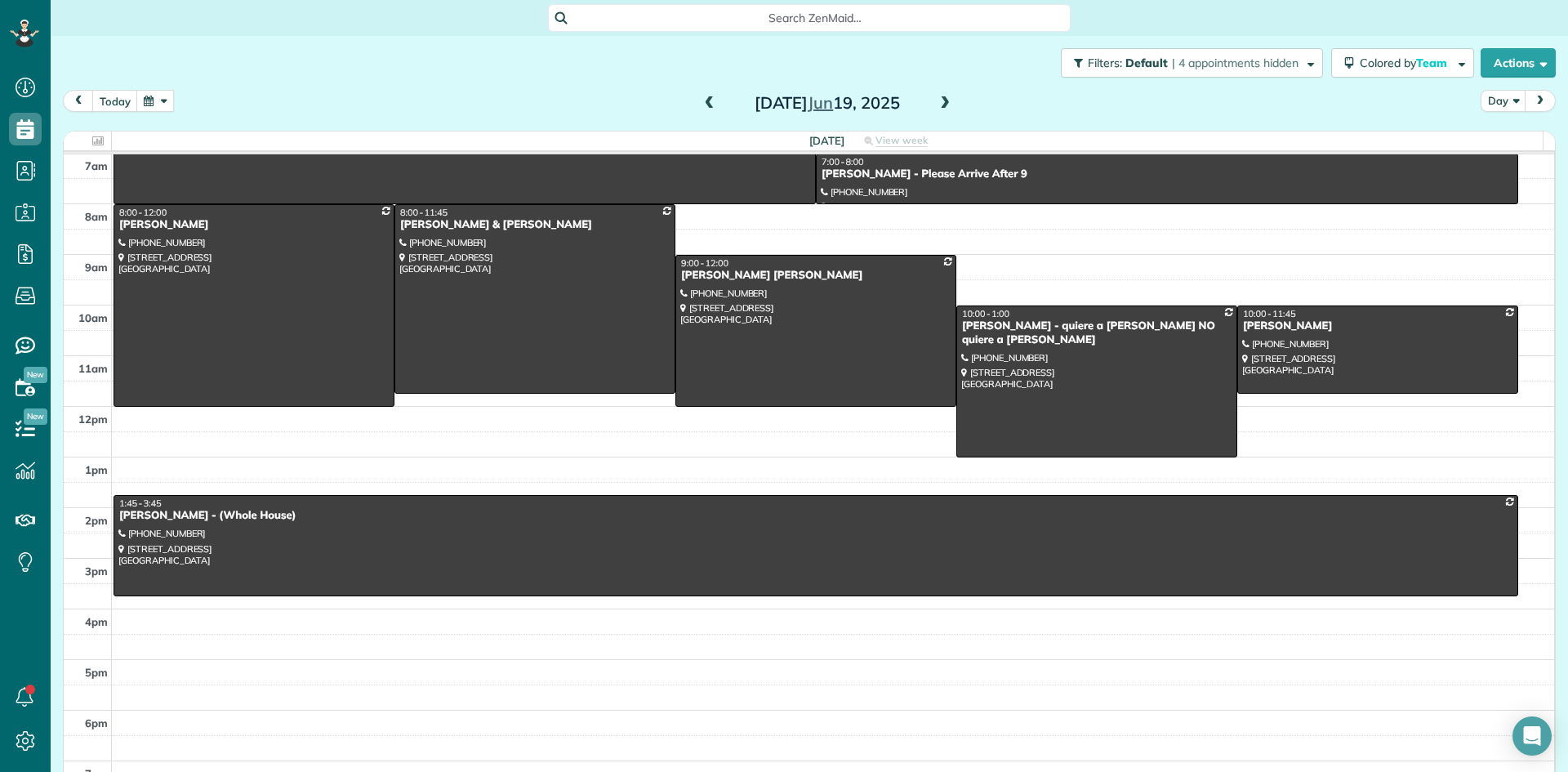
click at [936, 102] on span at bounding box center [945, 103] width 18 height 14
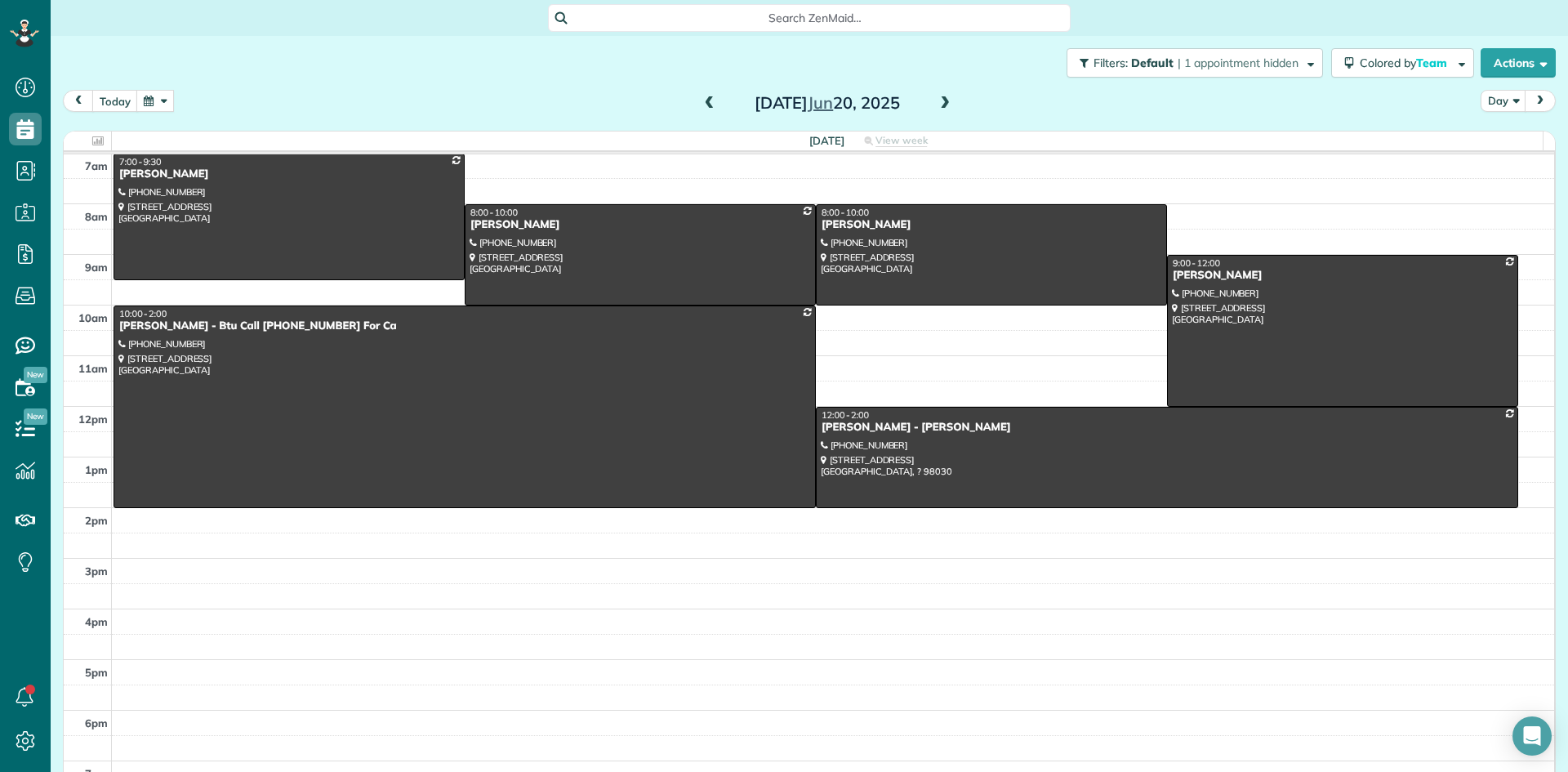
click at [936, 102] on span at bounding box center [945, 103] width 18 height 14
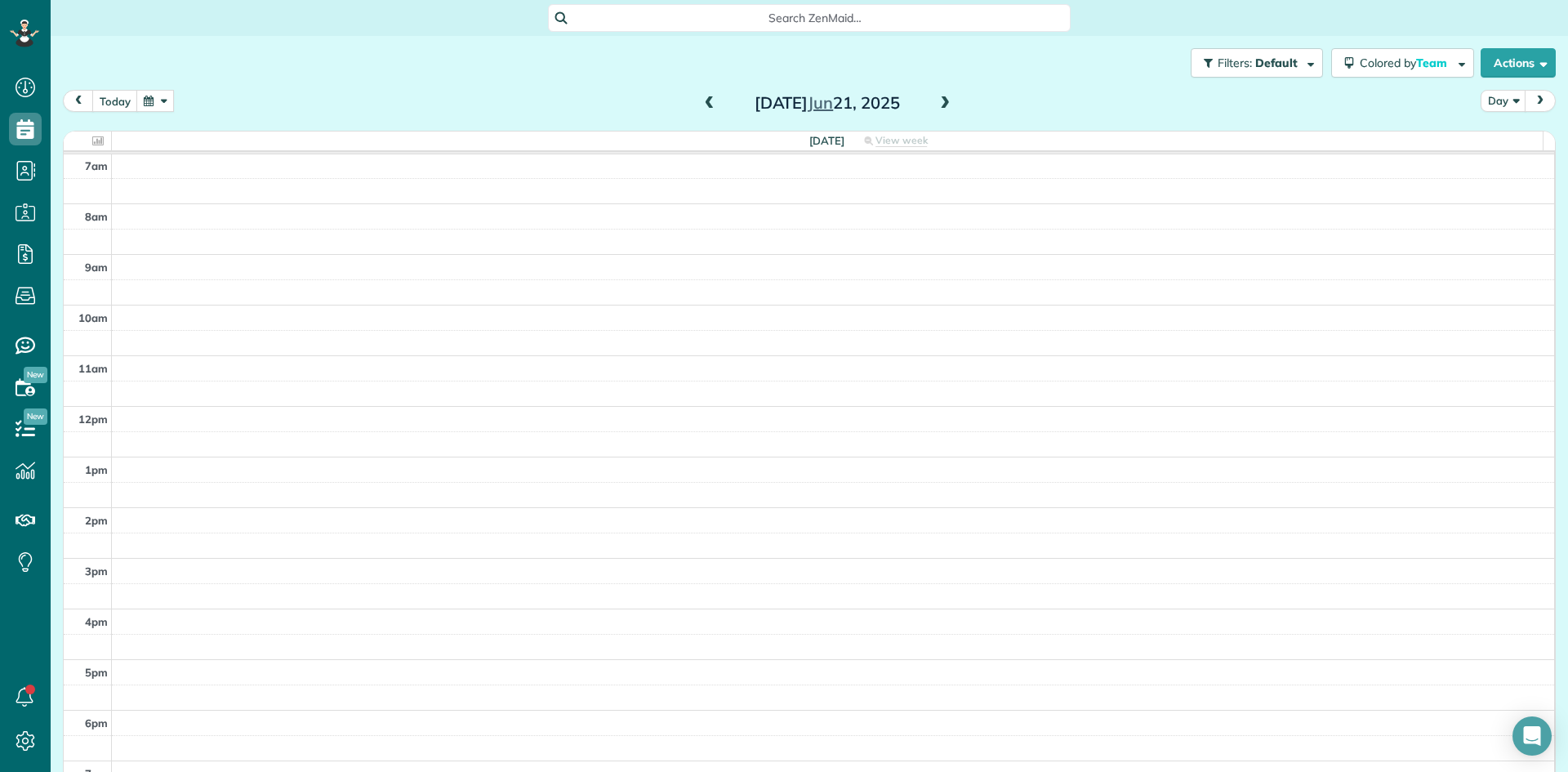
click at [936, 102] on span at bounding box center [945, 103] width 18 height 14
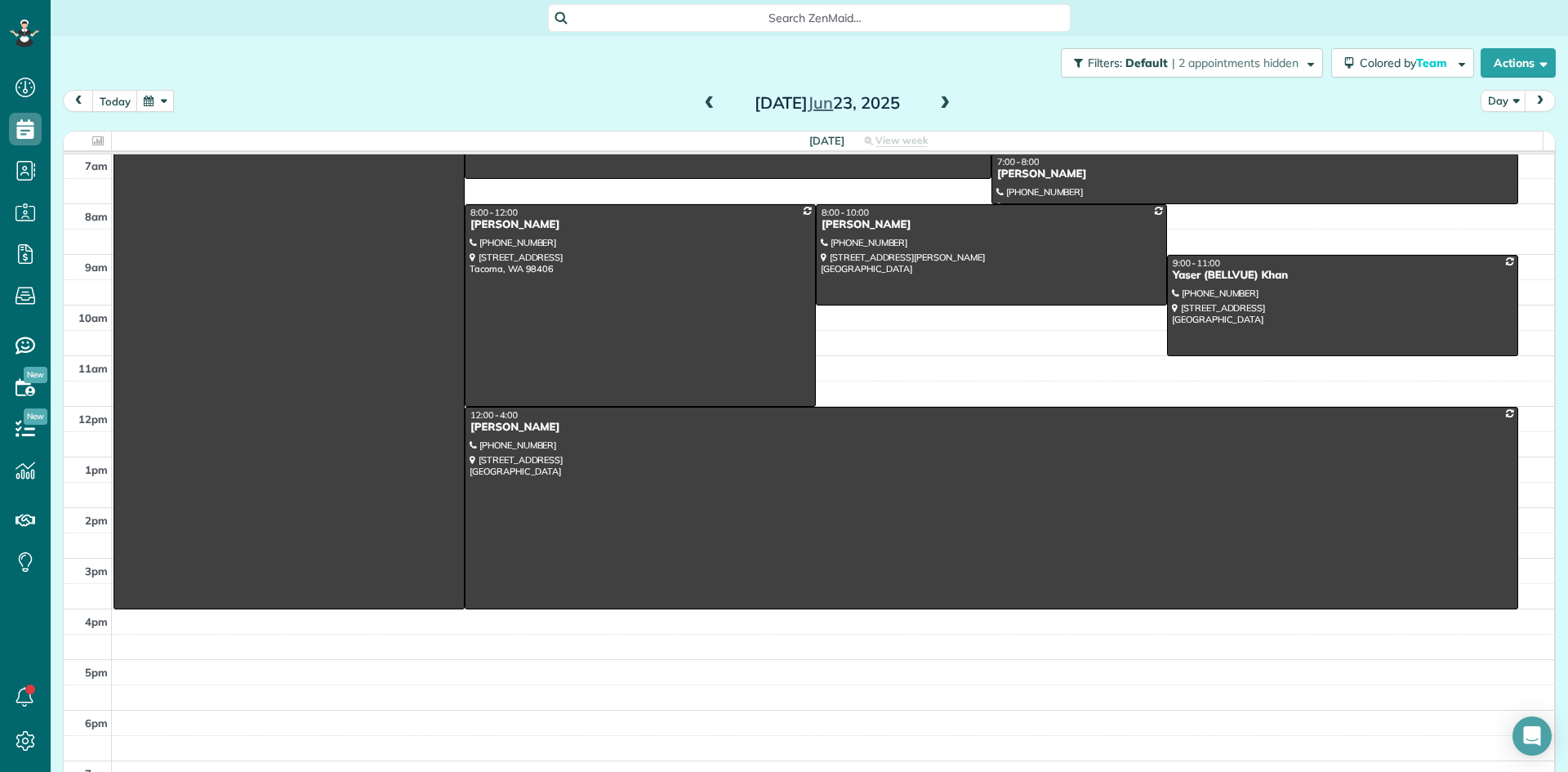
click at [936, 102] on span at bounding box center [945, 103] width 18 height 14
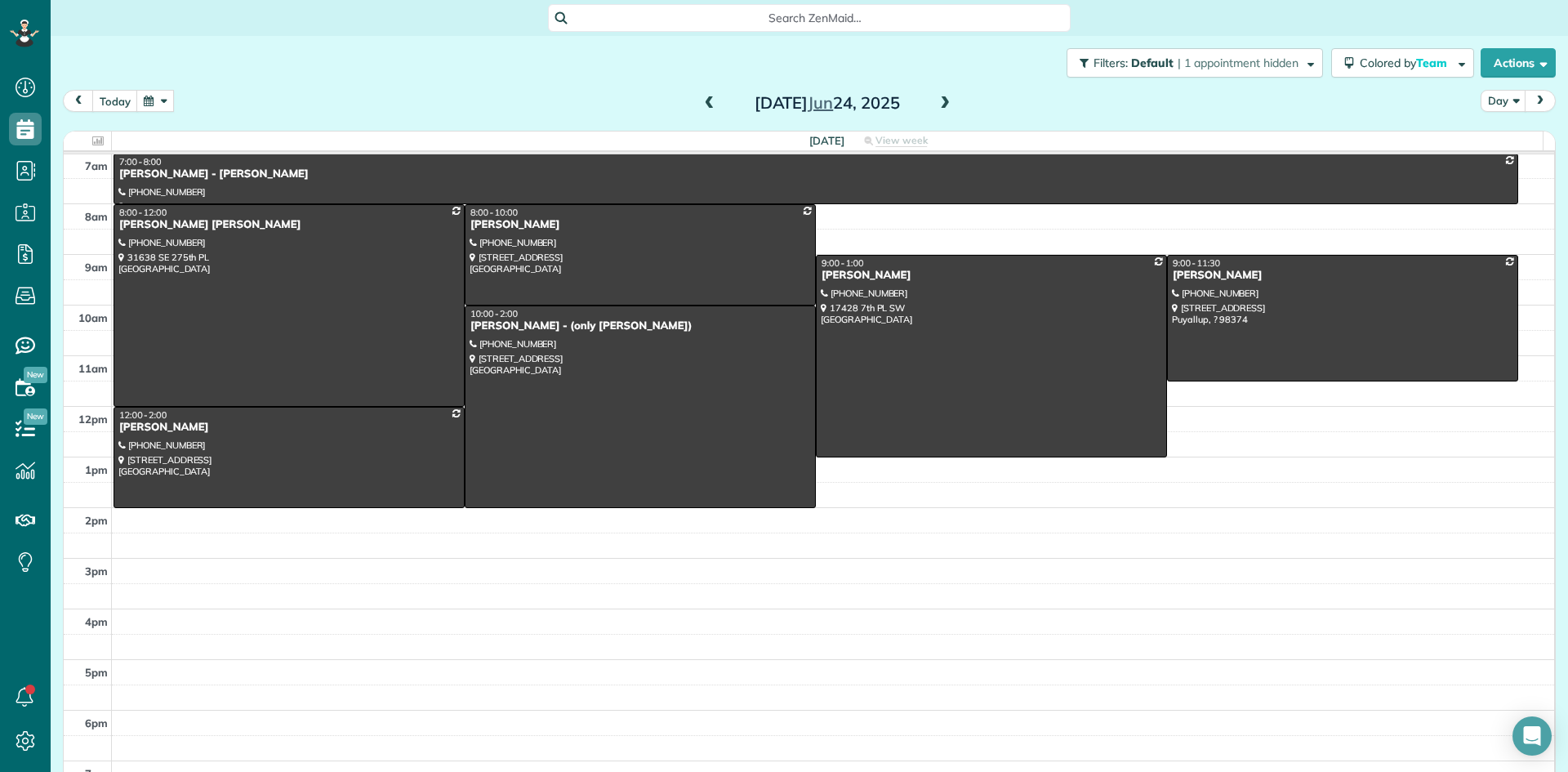
click at [936, 101] on span at bounding box center [945, 103] width 18 height 14
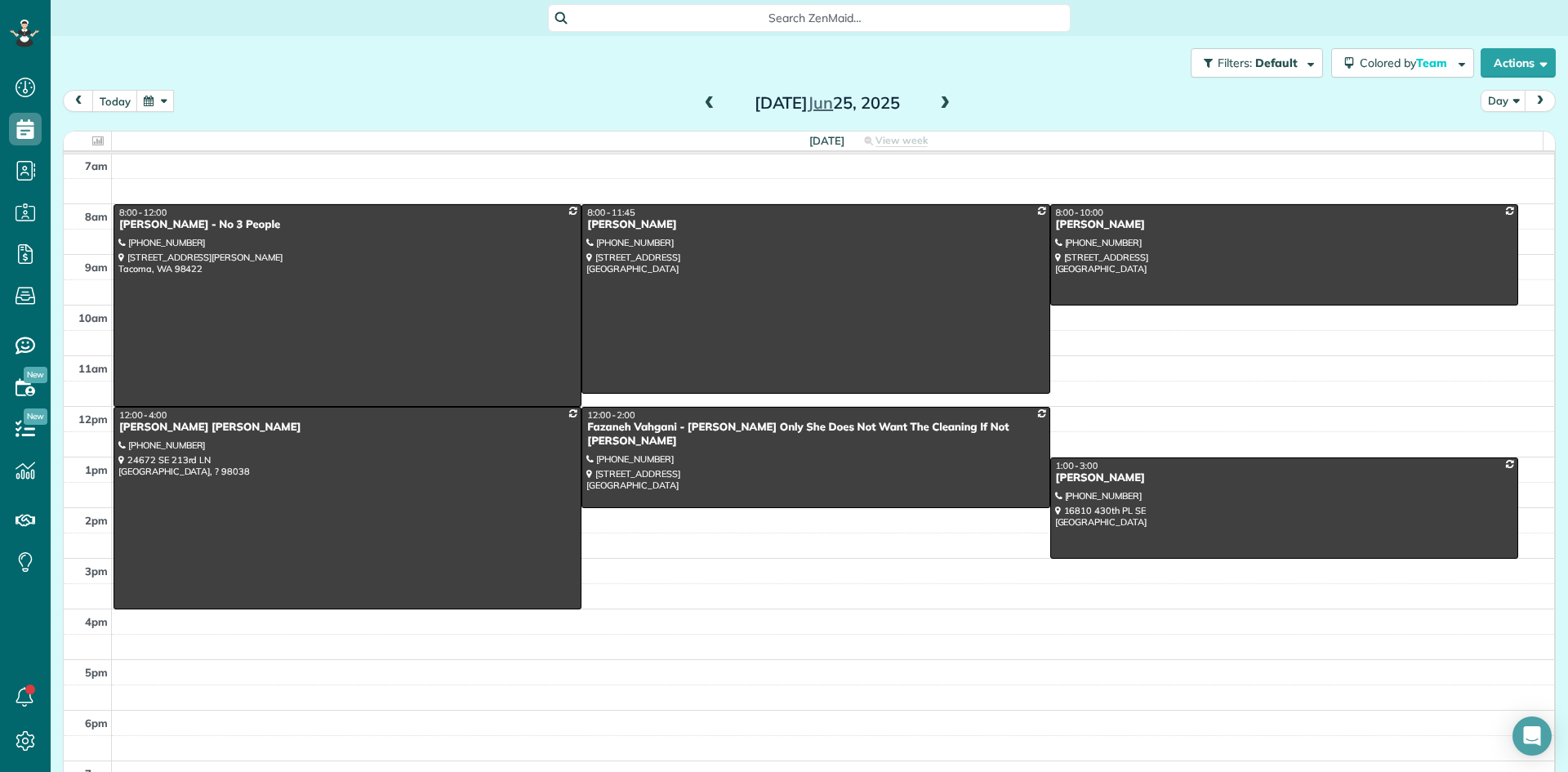
click at [936, 101] on span at bounding box center [945, 103] width 18 height 14
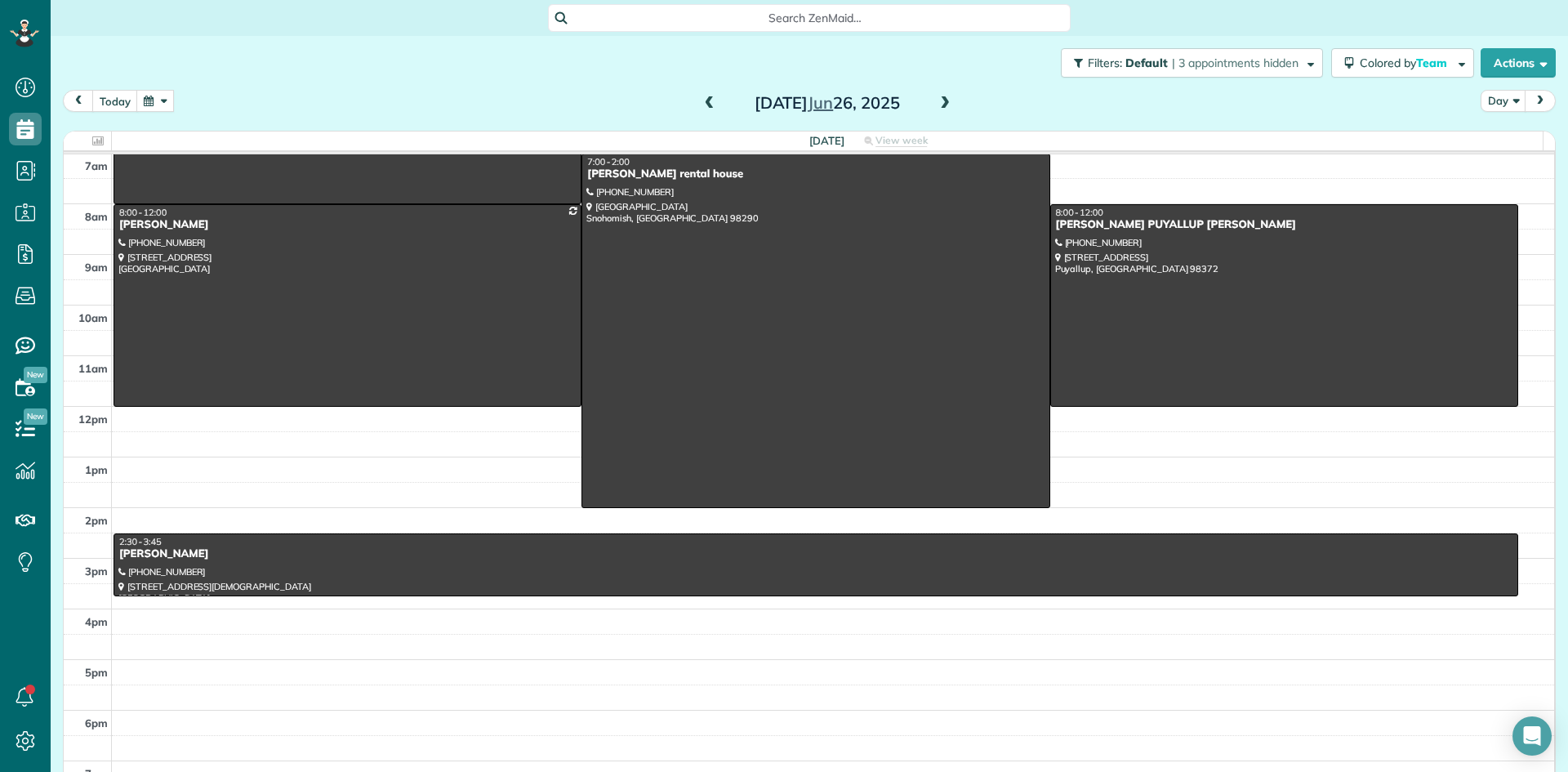
click at [936, 101] on span at bounding box center [945, 103] width 18 height 14
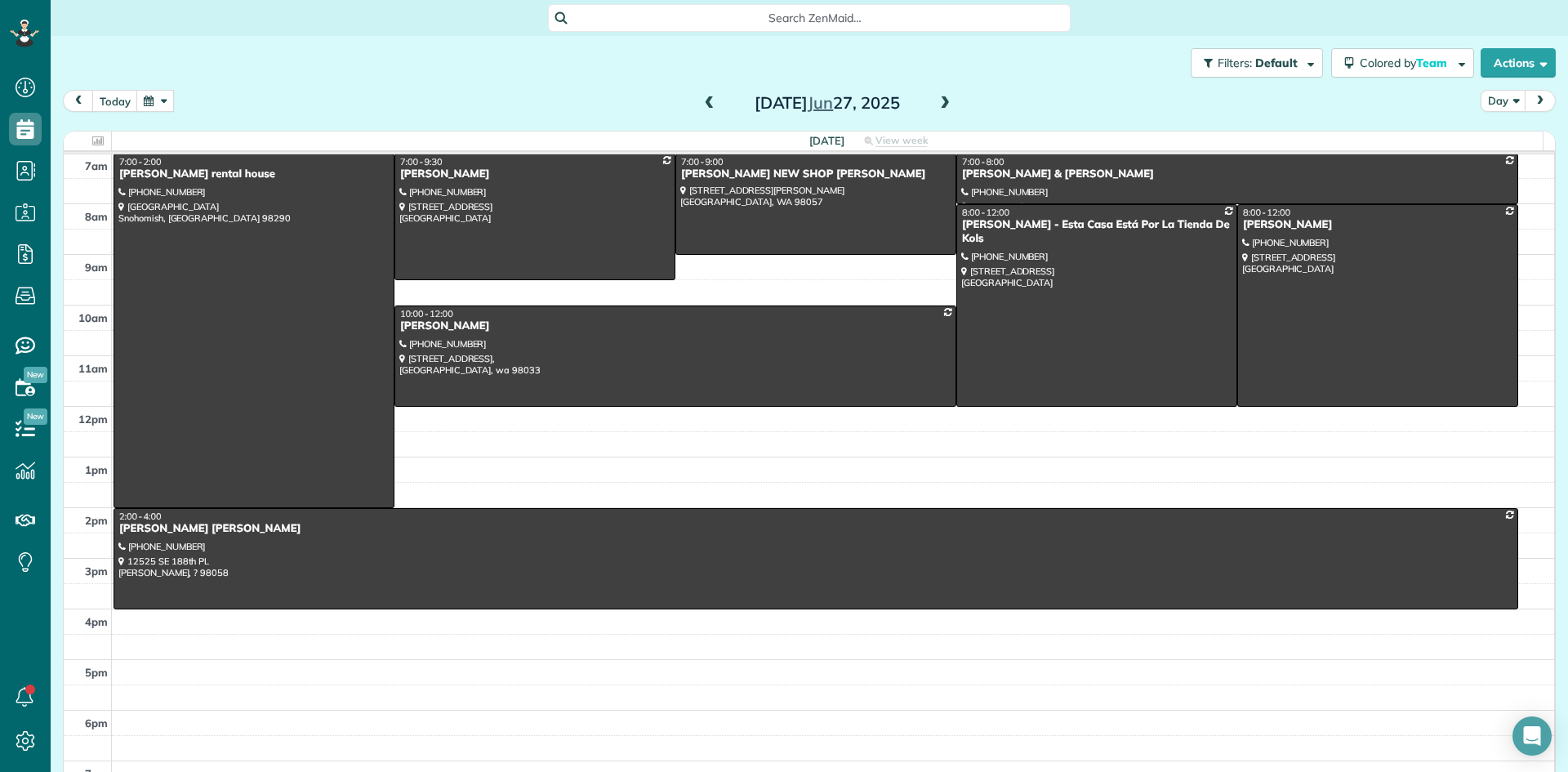
click at [936, 101] on span at bounding box center [945, 103] width 18 height 14
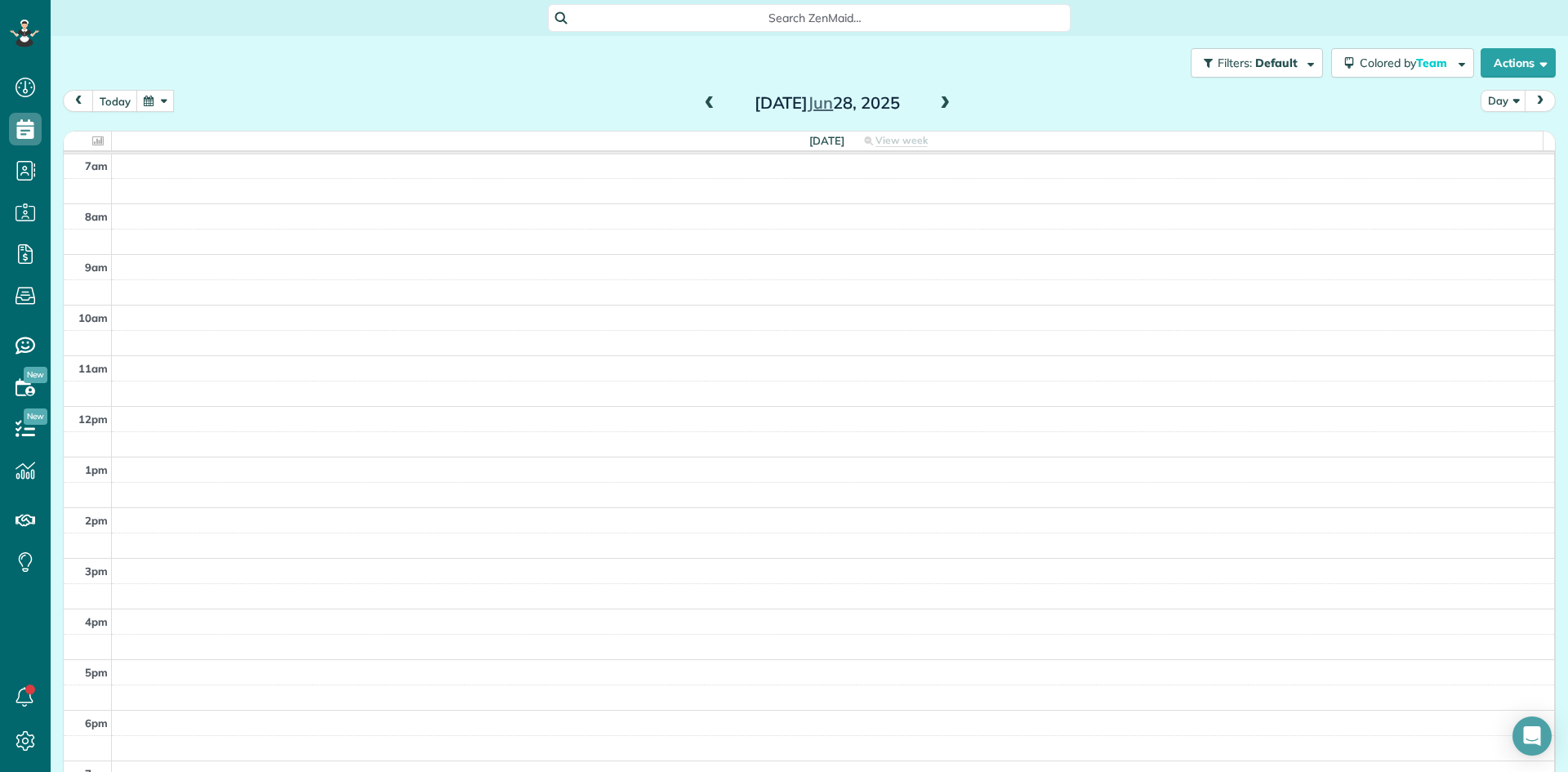
click at [937, 106] on span at bounding box center [945, 103] width 18 height 14
click at [938, 105] on span at bounding box center [945, 103] width 18 height 14
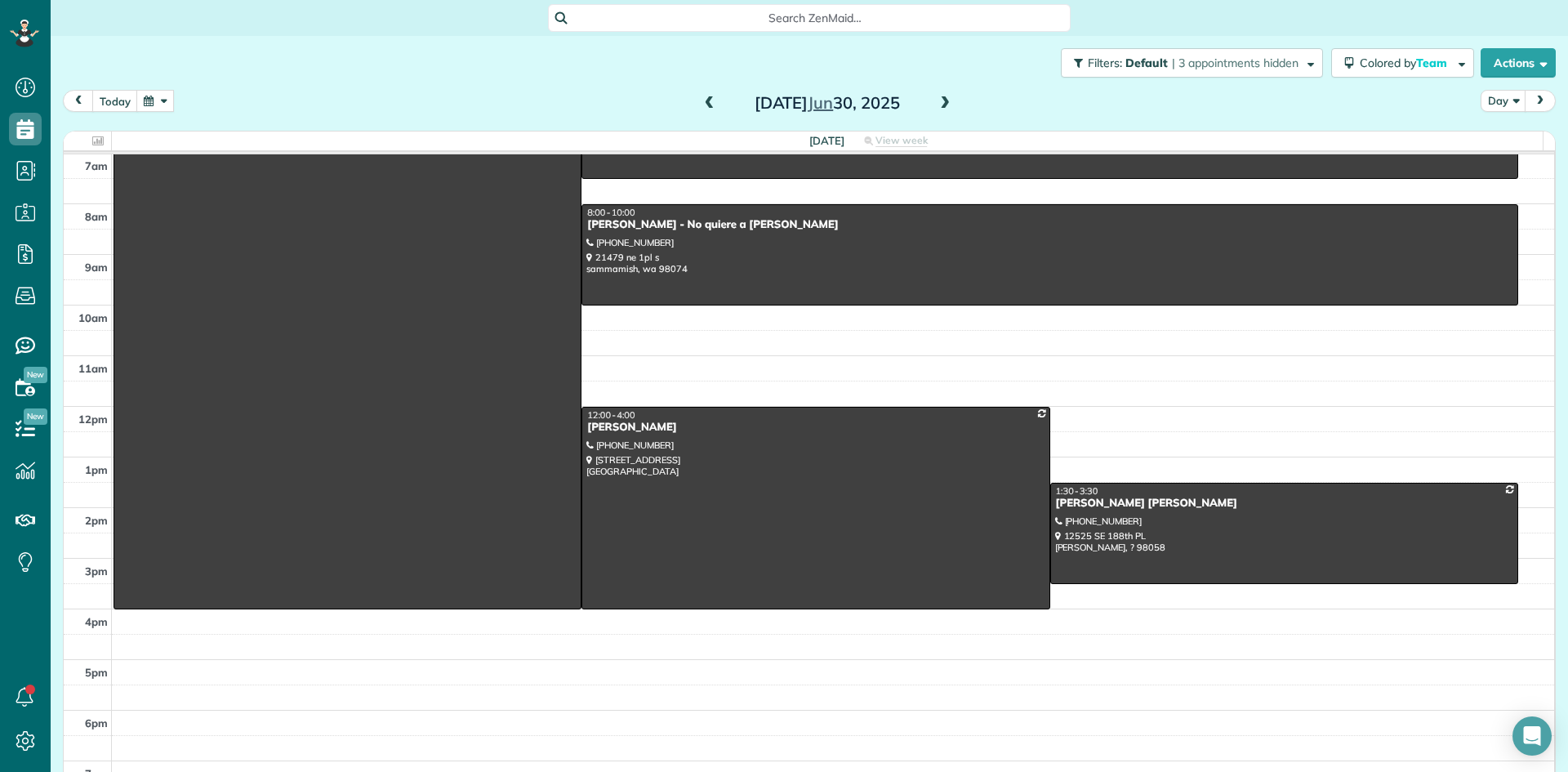
click at [938, 105] on span at bounding box center [945, 103] width 18 height 14
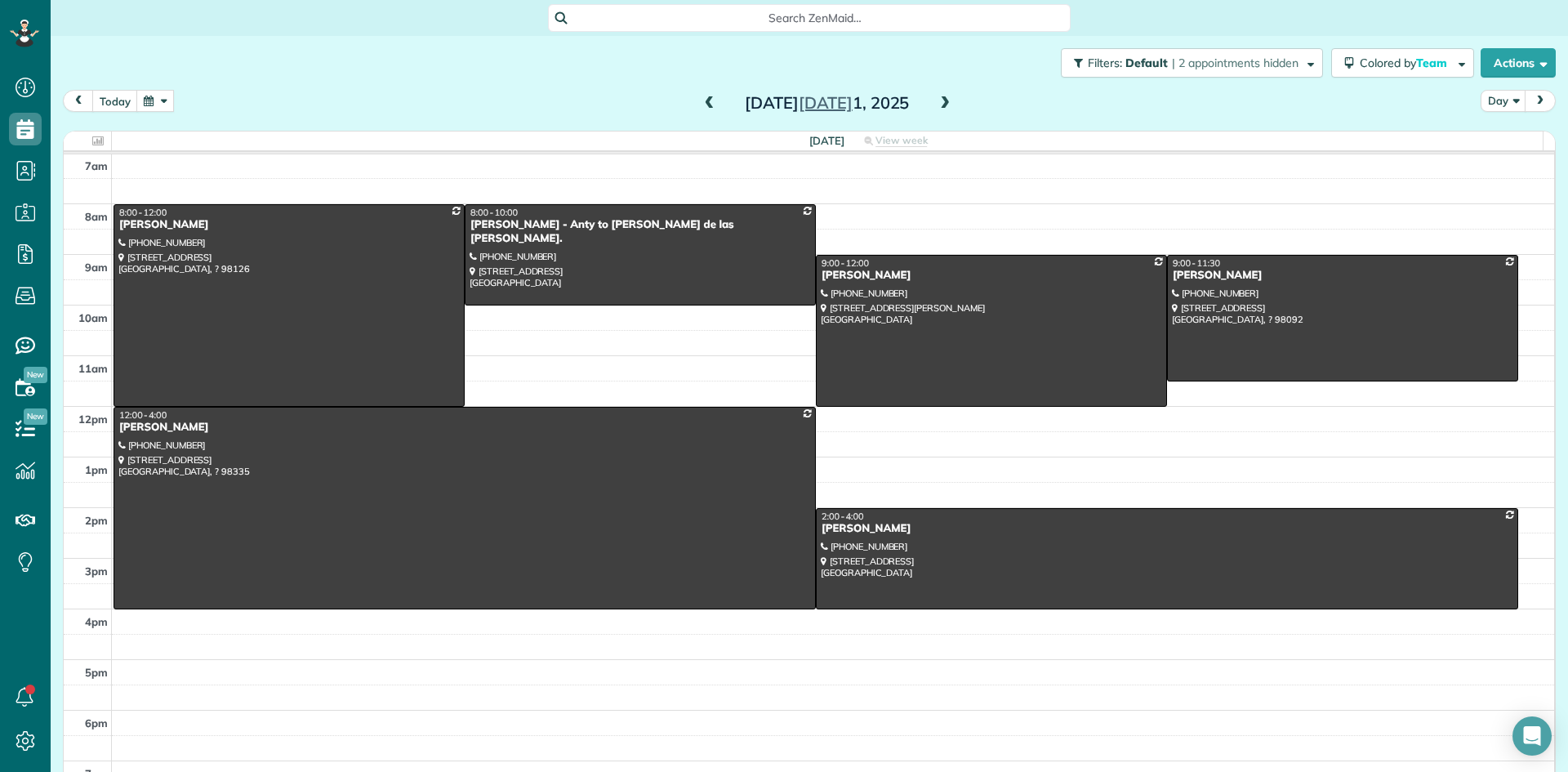
click at [938, 105] on span at bounding box center [945, 103] width 18 height 14
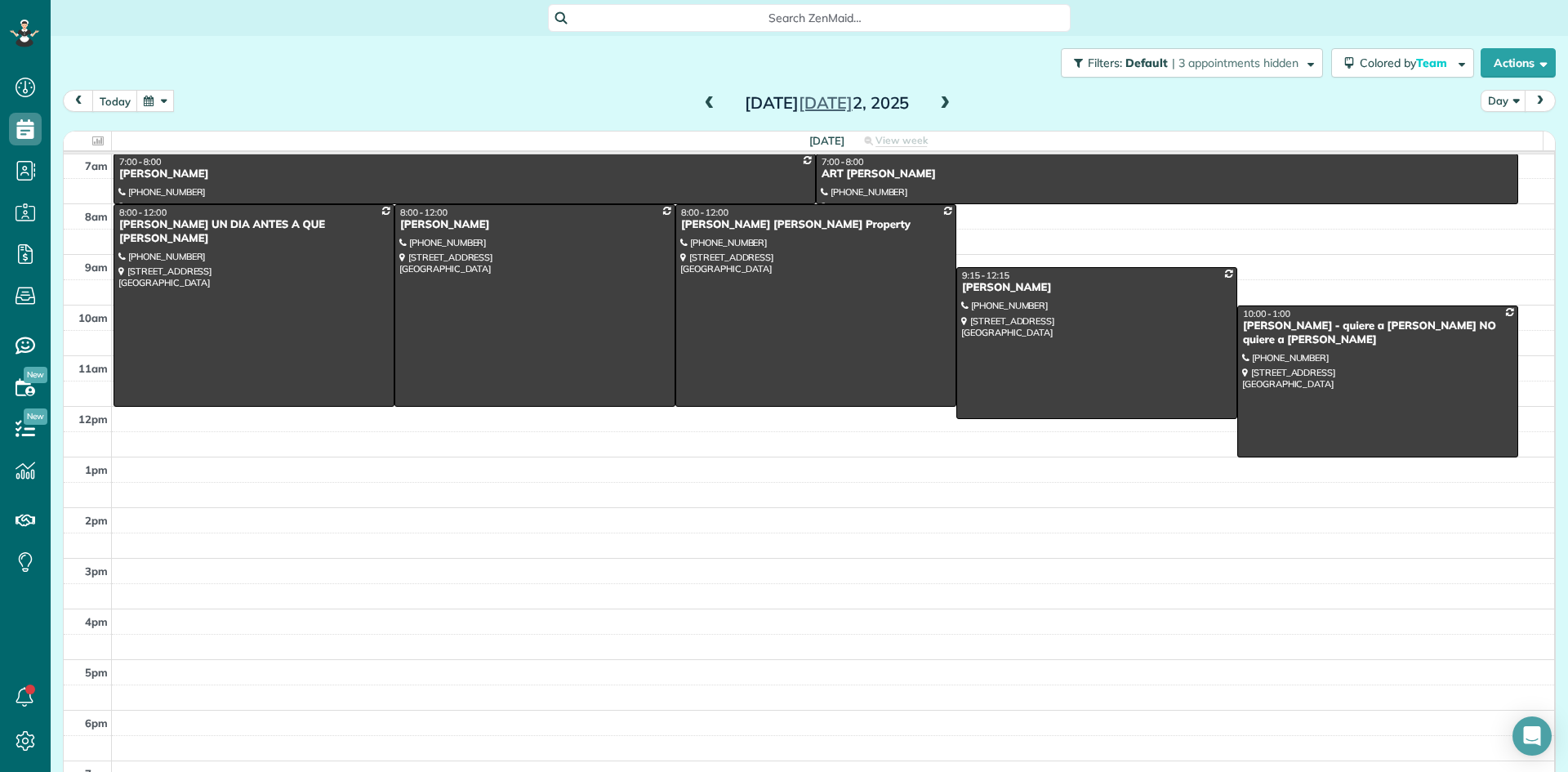
click at [938, 105] on span at bounding box center [945, 103] width 18 height 14
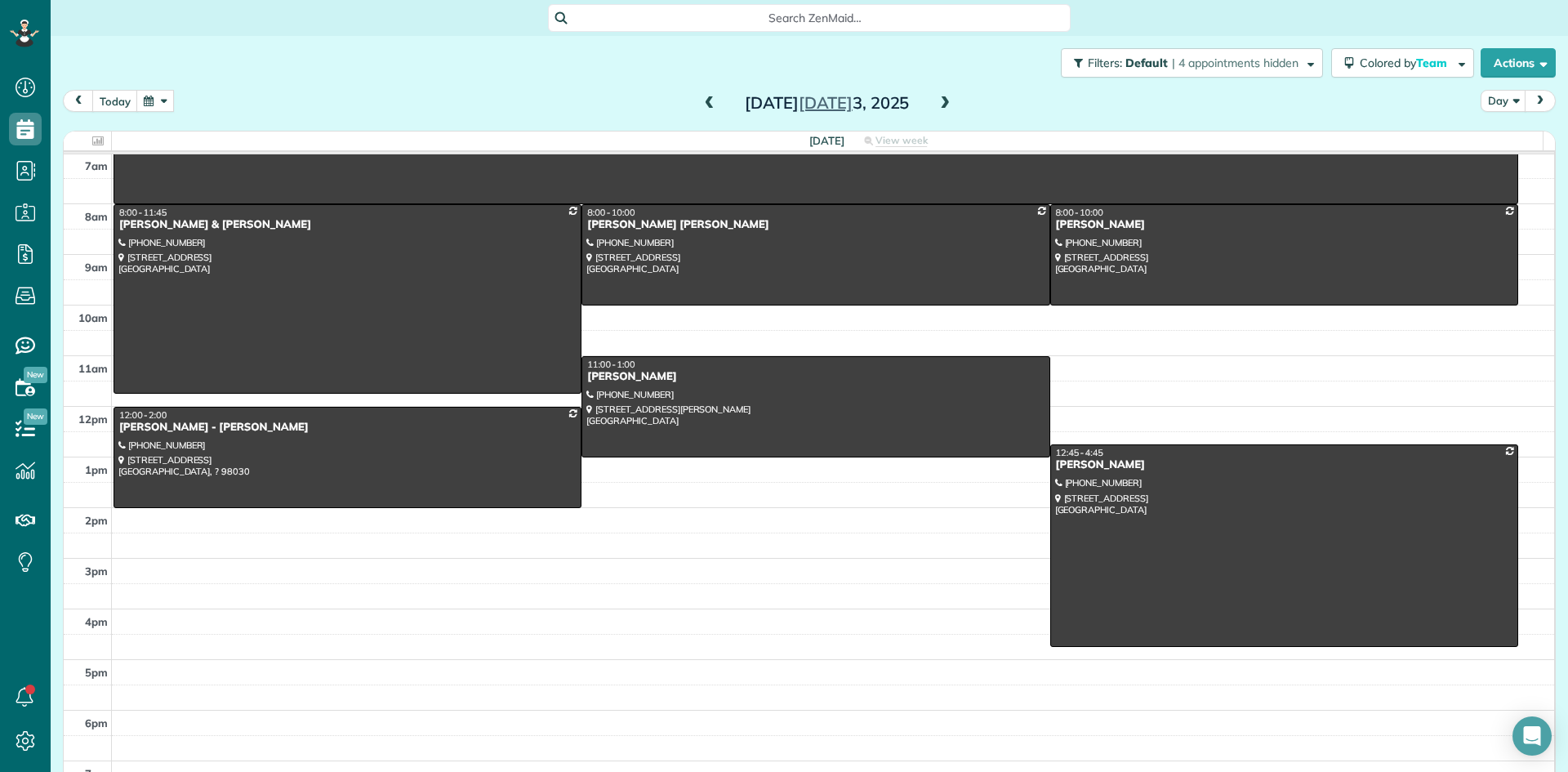
click at [938, 105] on span at bounding box center [945, 103] width 18 height 14
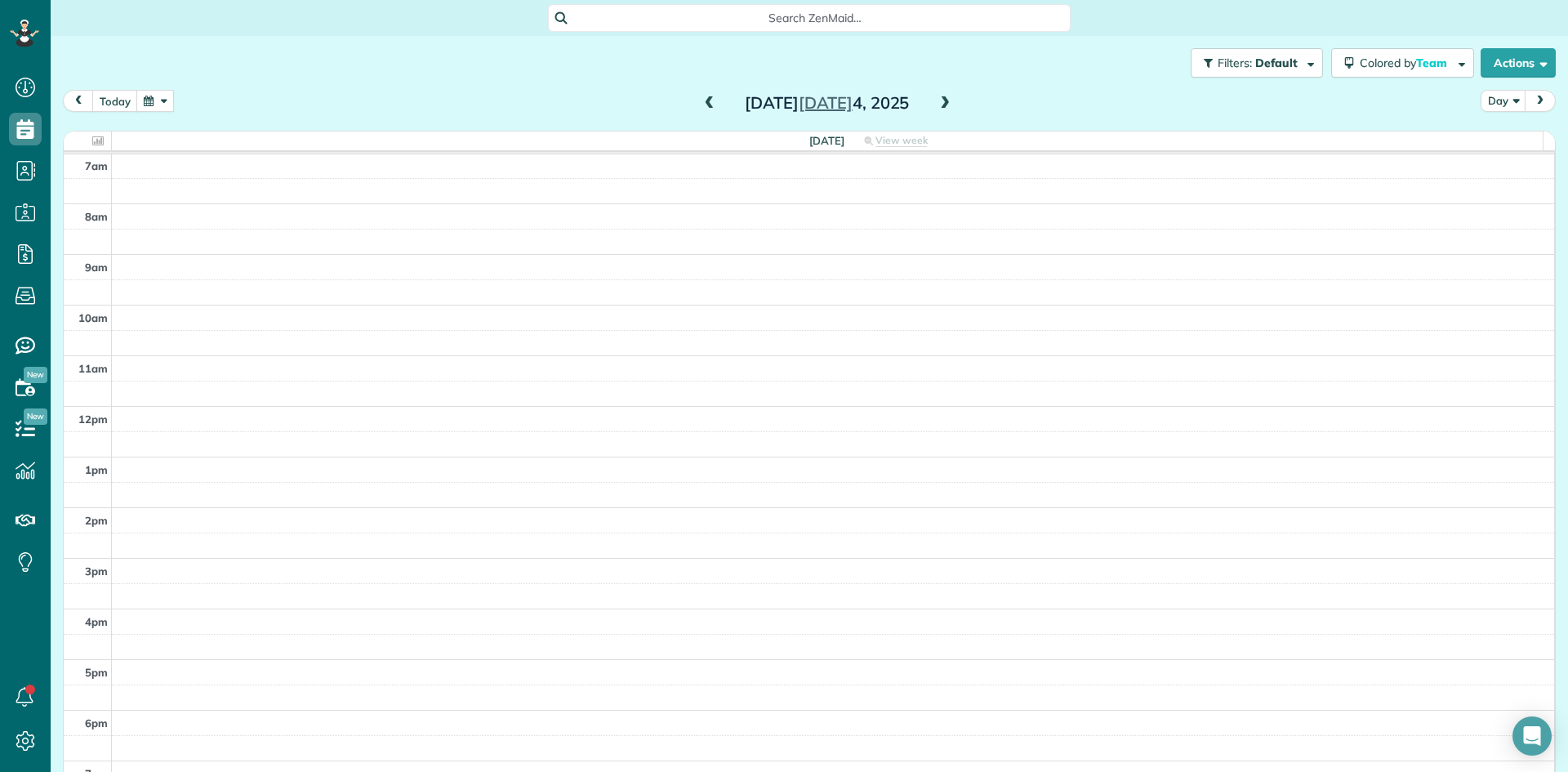
click at [938, 105] on span at bounding box center [945, 103] width 18 height 14
click at [700, 108] on span at bounding box center [709, 103] width 18 height 14
click at [143, 102] on button "button" at bounding box center [155, 101] width 38 height 22
click at [194, 111] on link "Prev" at bounding box center [195, 110] width 45 height 41
click at [194, 110] on link "Prev" at bounding box center [195, 110] width 45 height 41
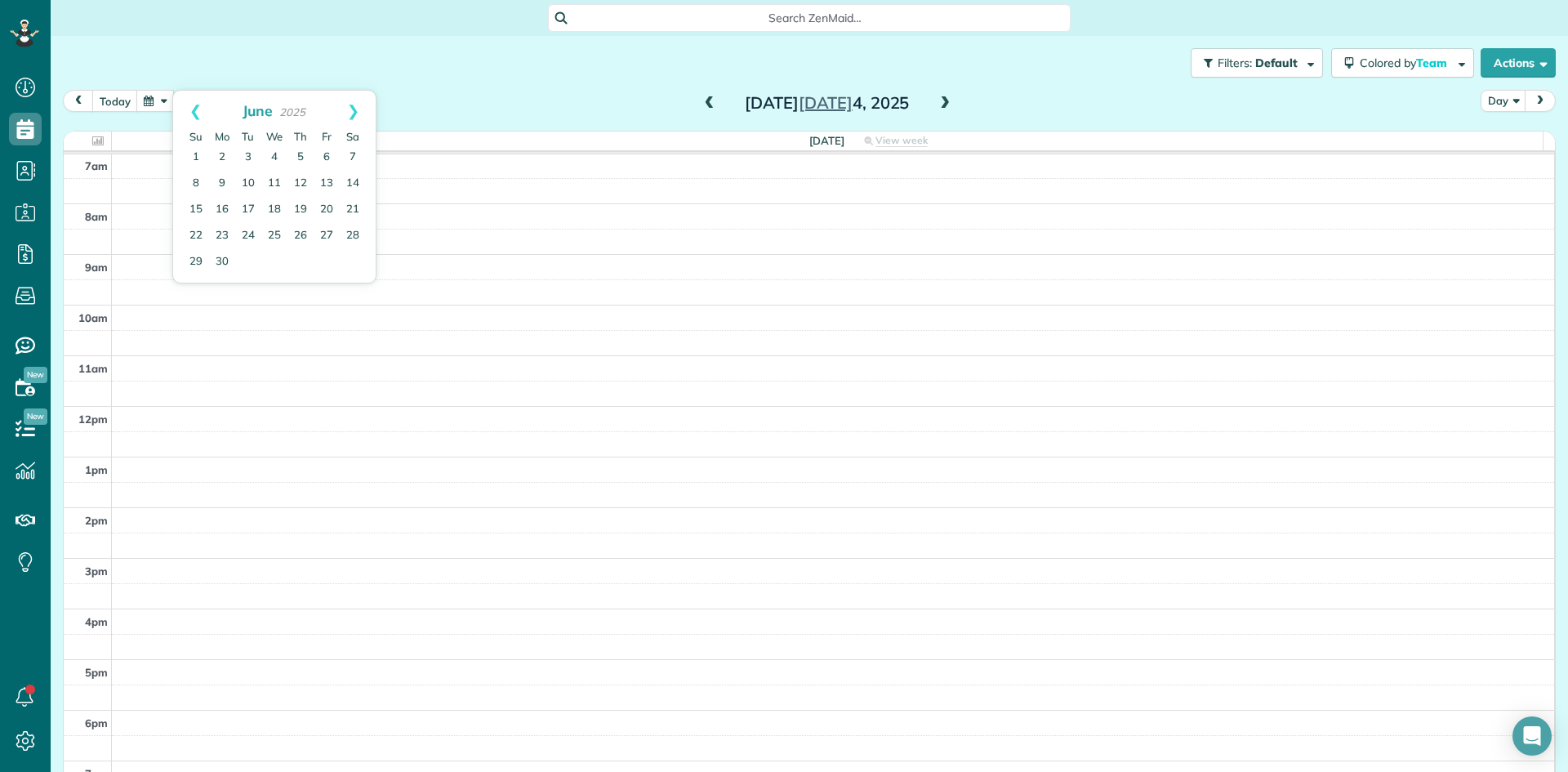
click at [194, 110] on link "Prev" at bounding box center [195, 110] width 45 height 41
click at [354, 184] on link "10" at bounding box center [352, 183] width 26 height 26
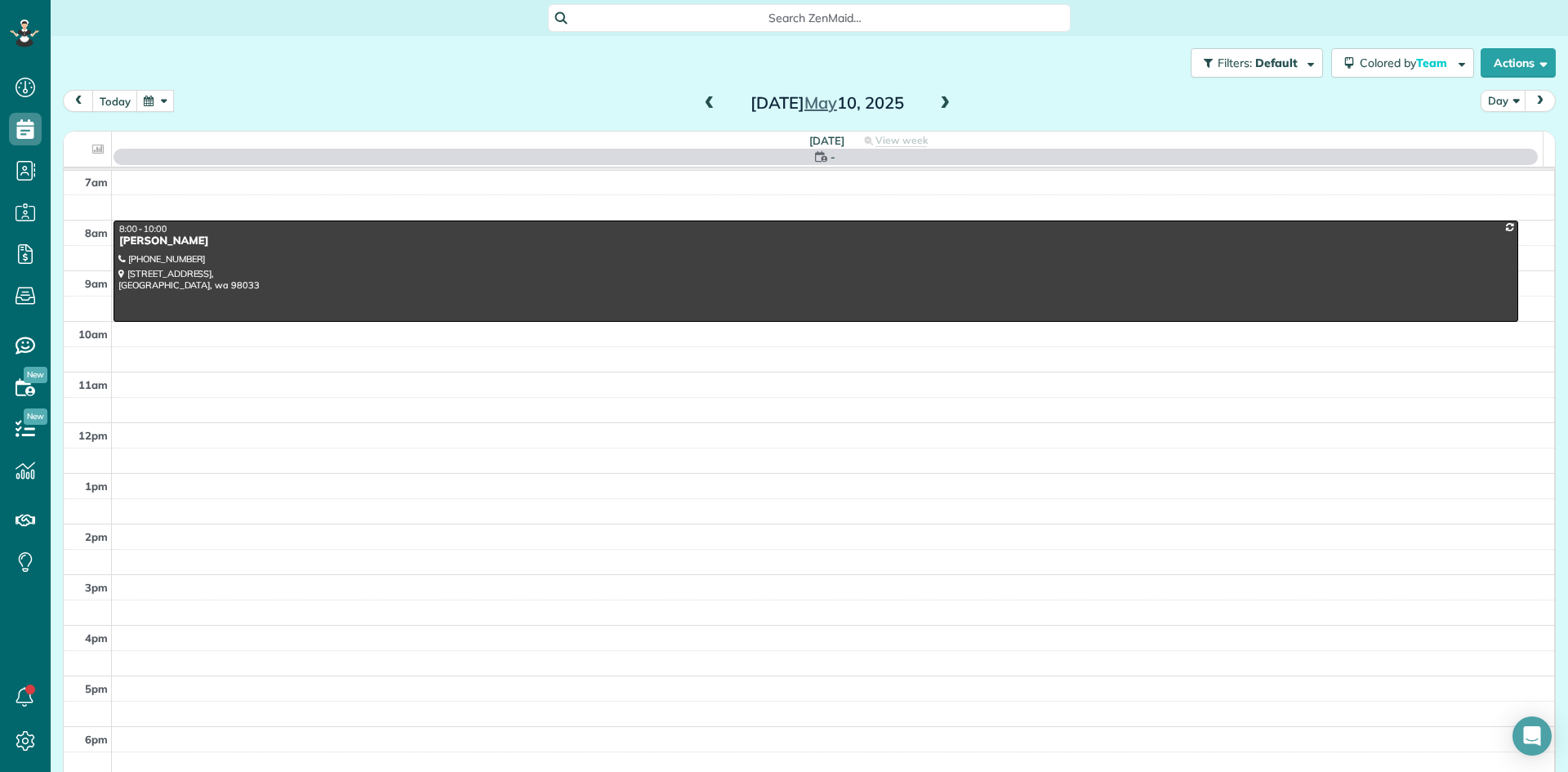
click at [936, 103] on span at bounding box center [945, 103] width 18 height 14
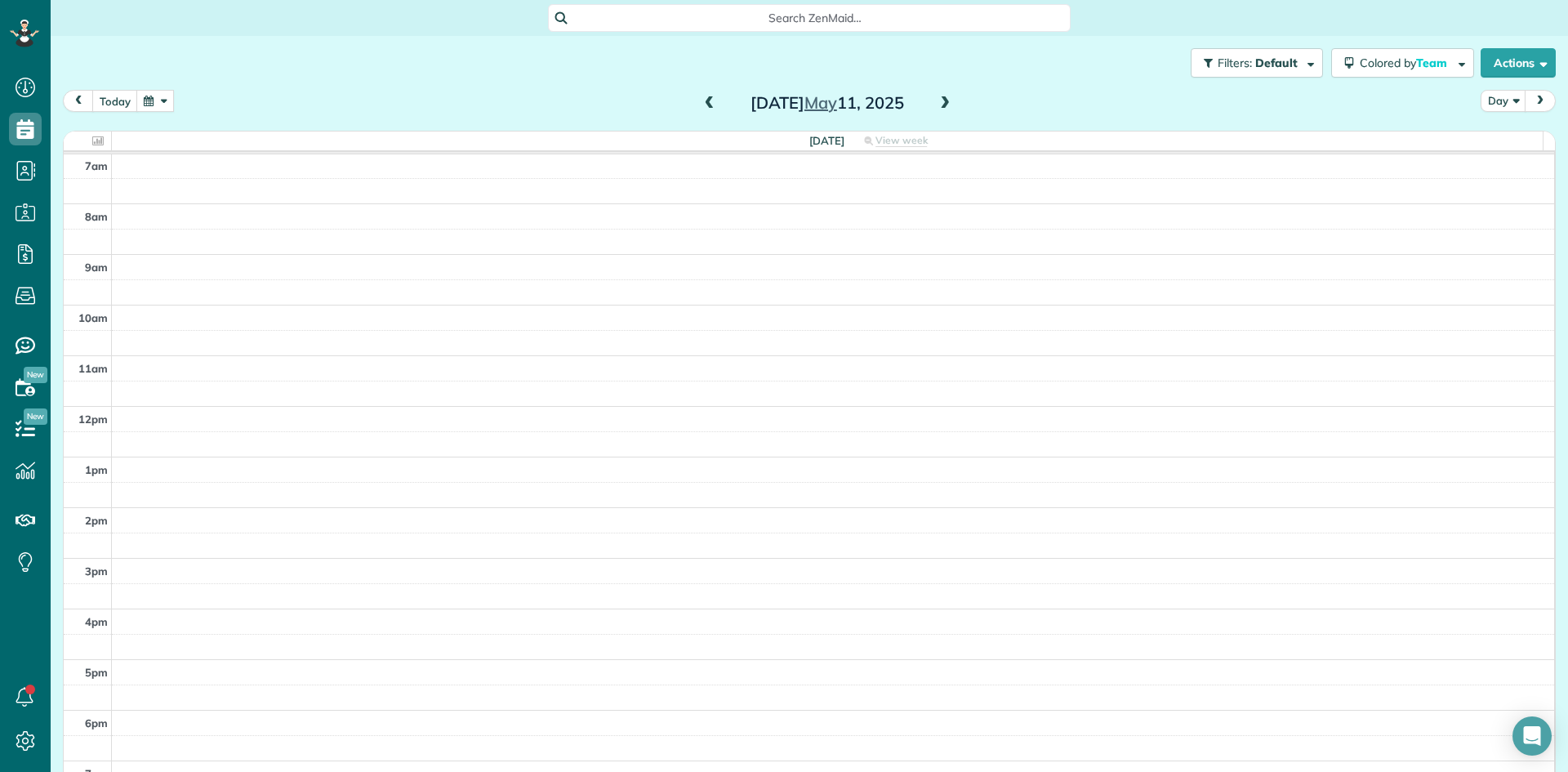
click at [936, 103] on span at bounding box center [945, 103] width 18 height 14
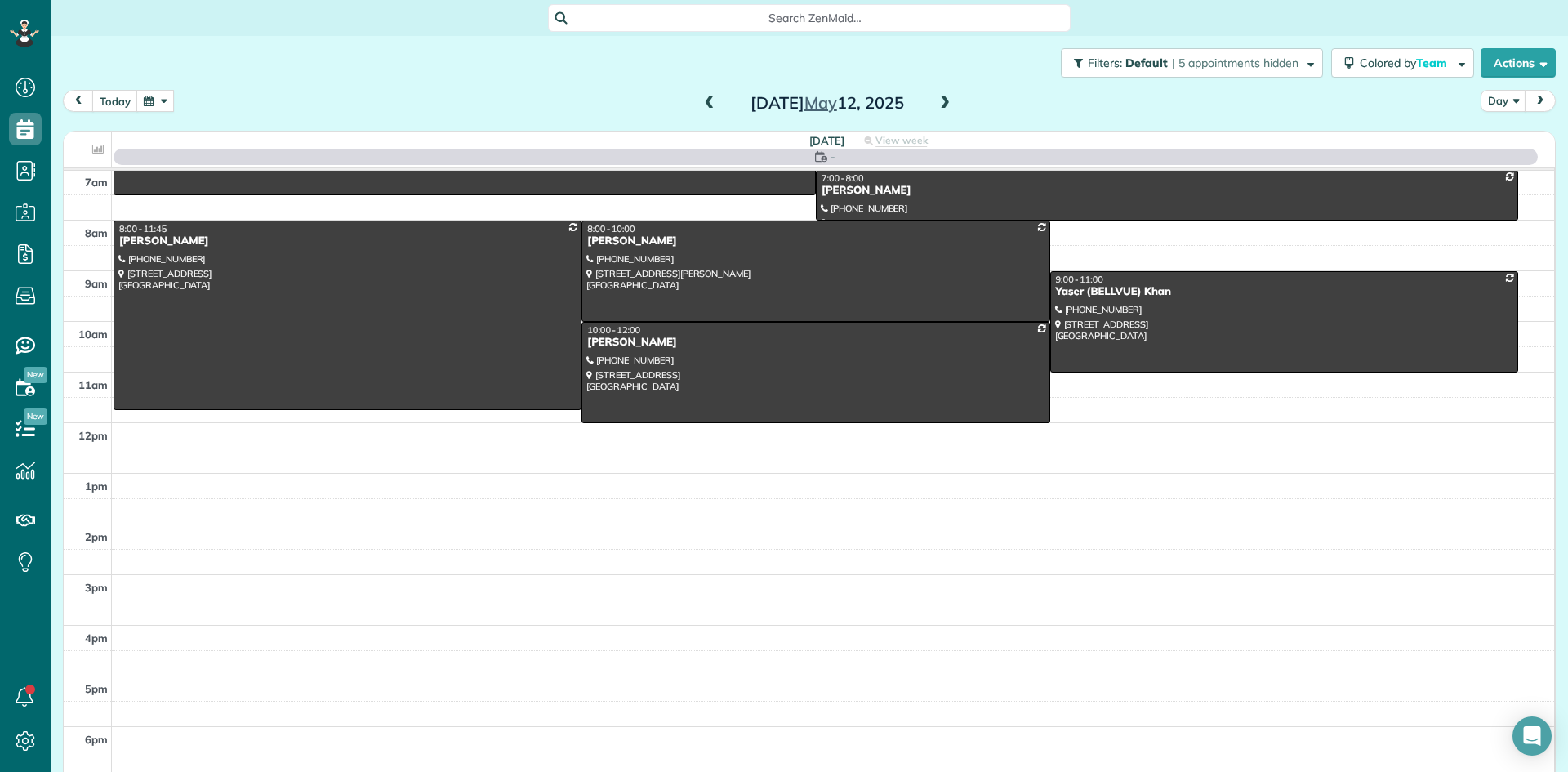
click at [936, 103] on span at bounding box center [945, 103] width 18 height 14
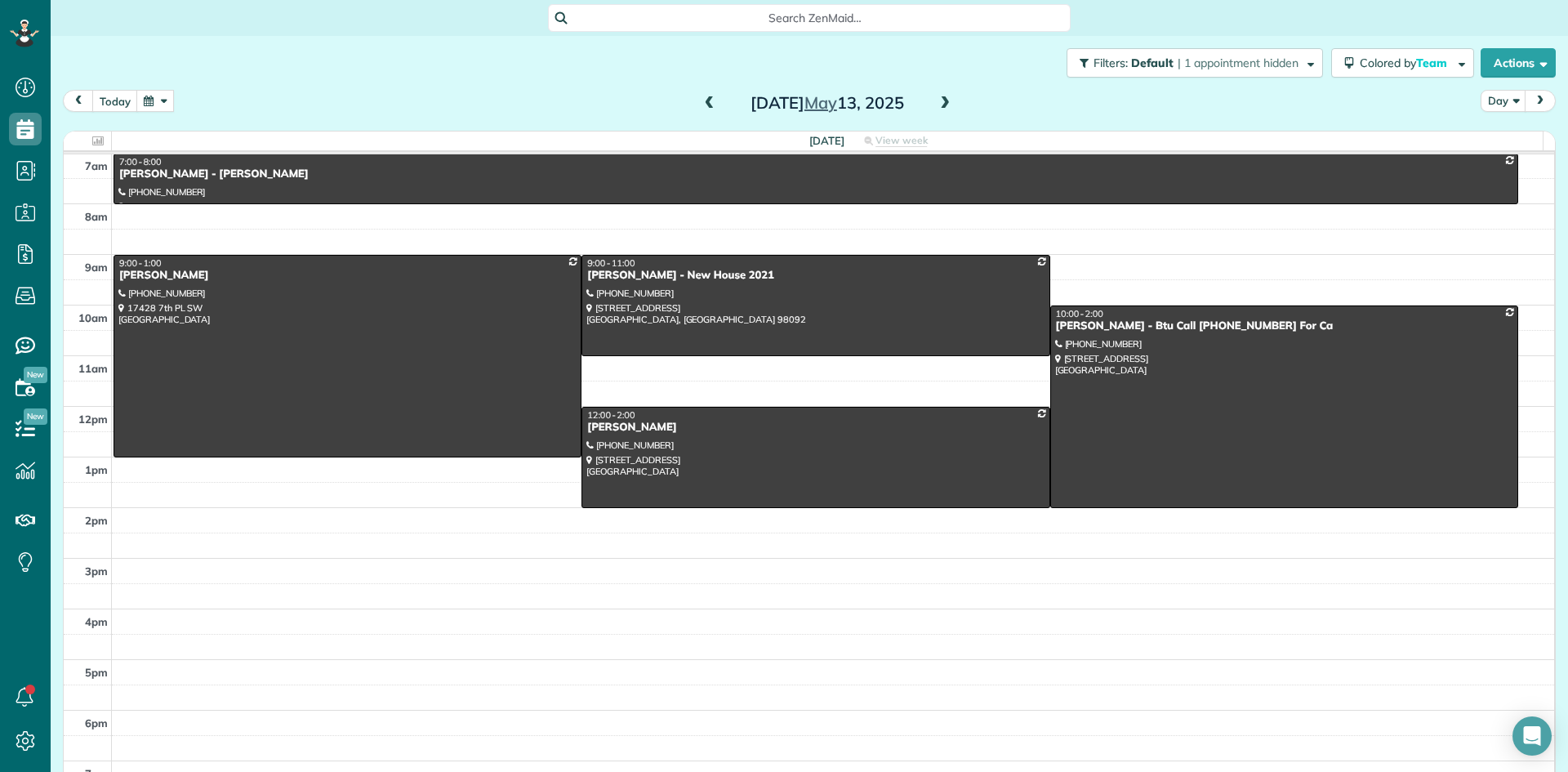
click at [936, 103] on span at bounding box center [945, 103] width 18 height 14
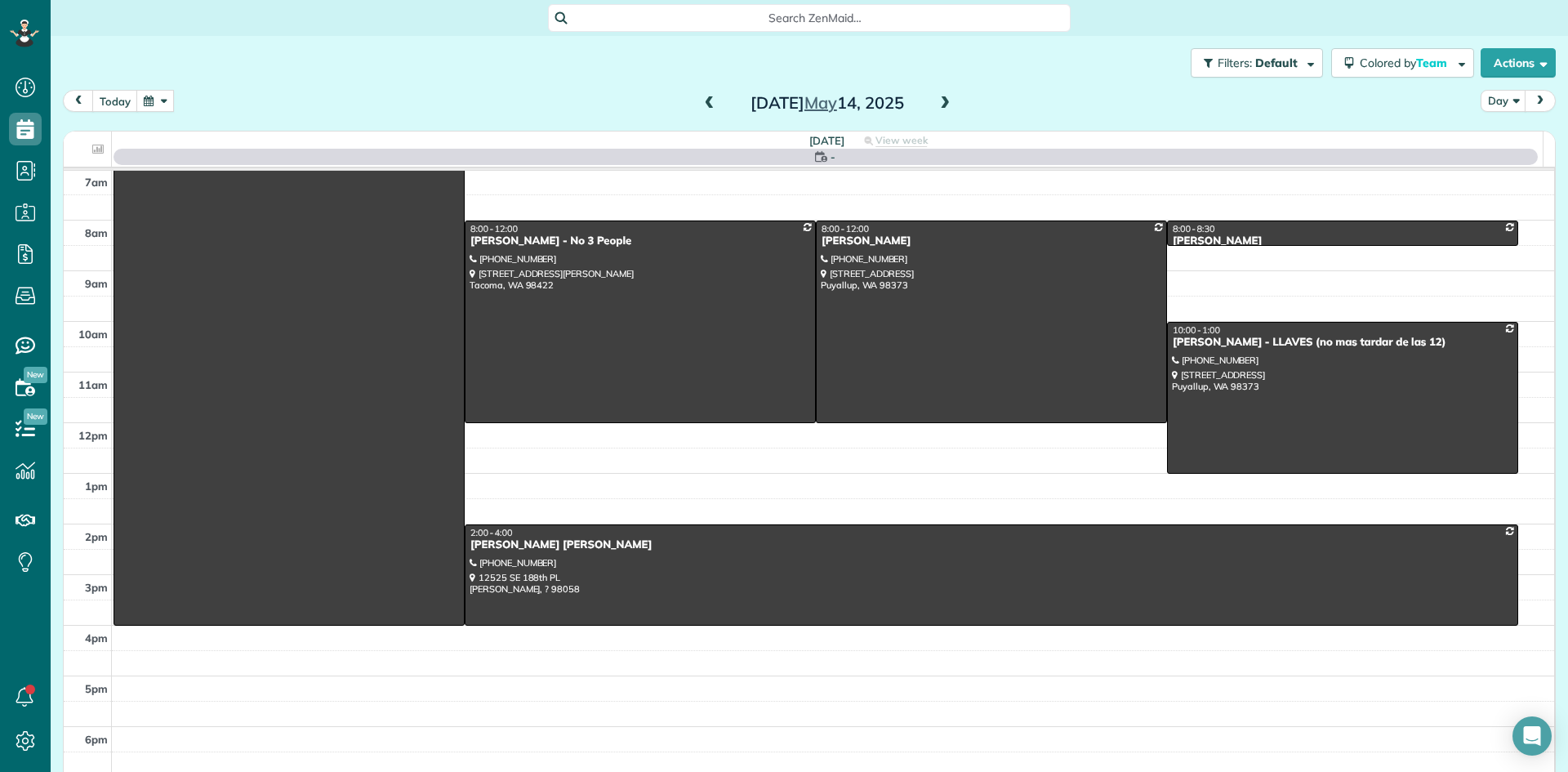
click at [936, 103] on span at bounding box center [945, 103] width 18 height 14
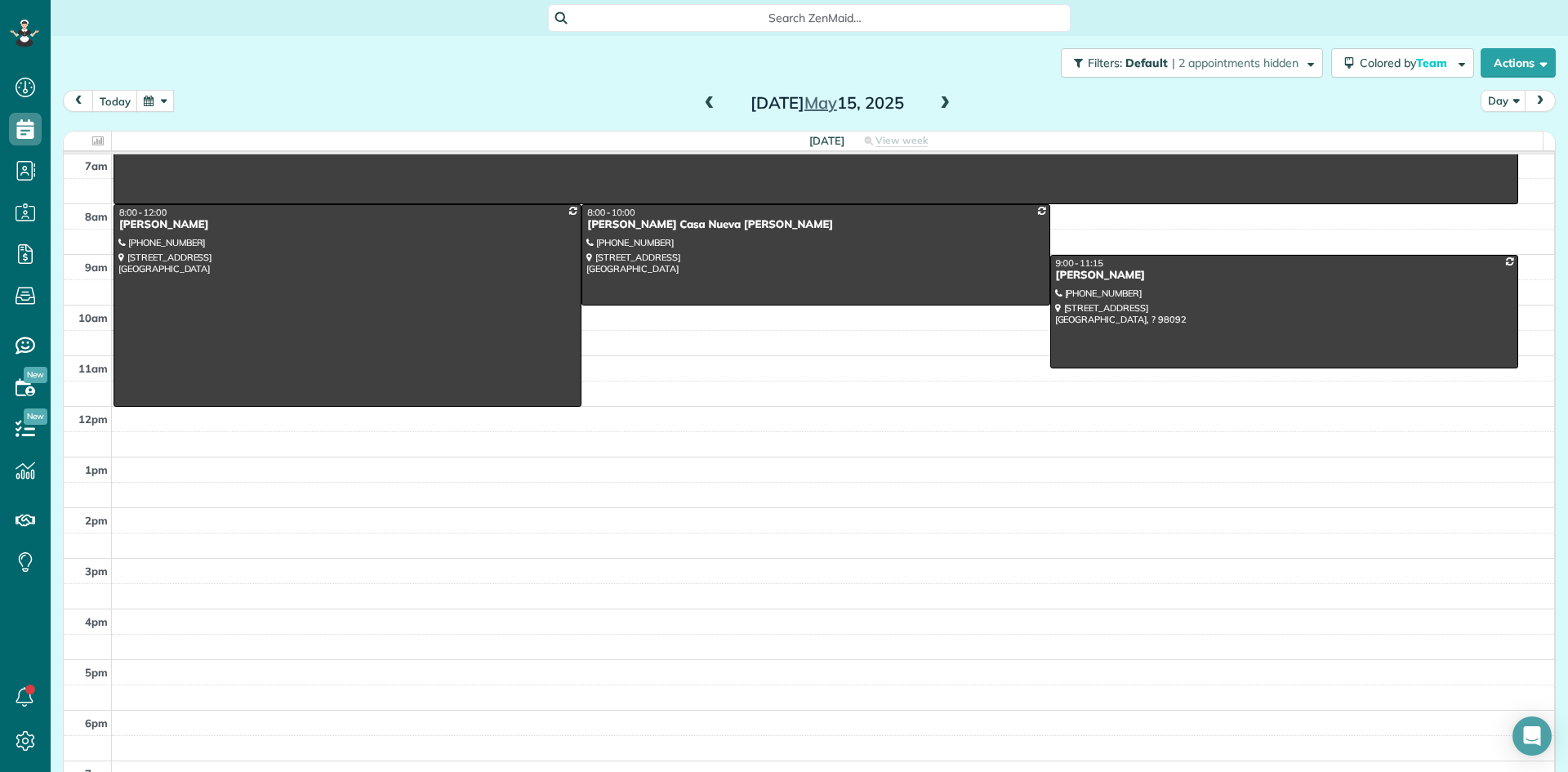
click at [936, 103] on span at bounding box center [945, 103] width 18 height 14
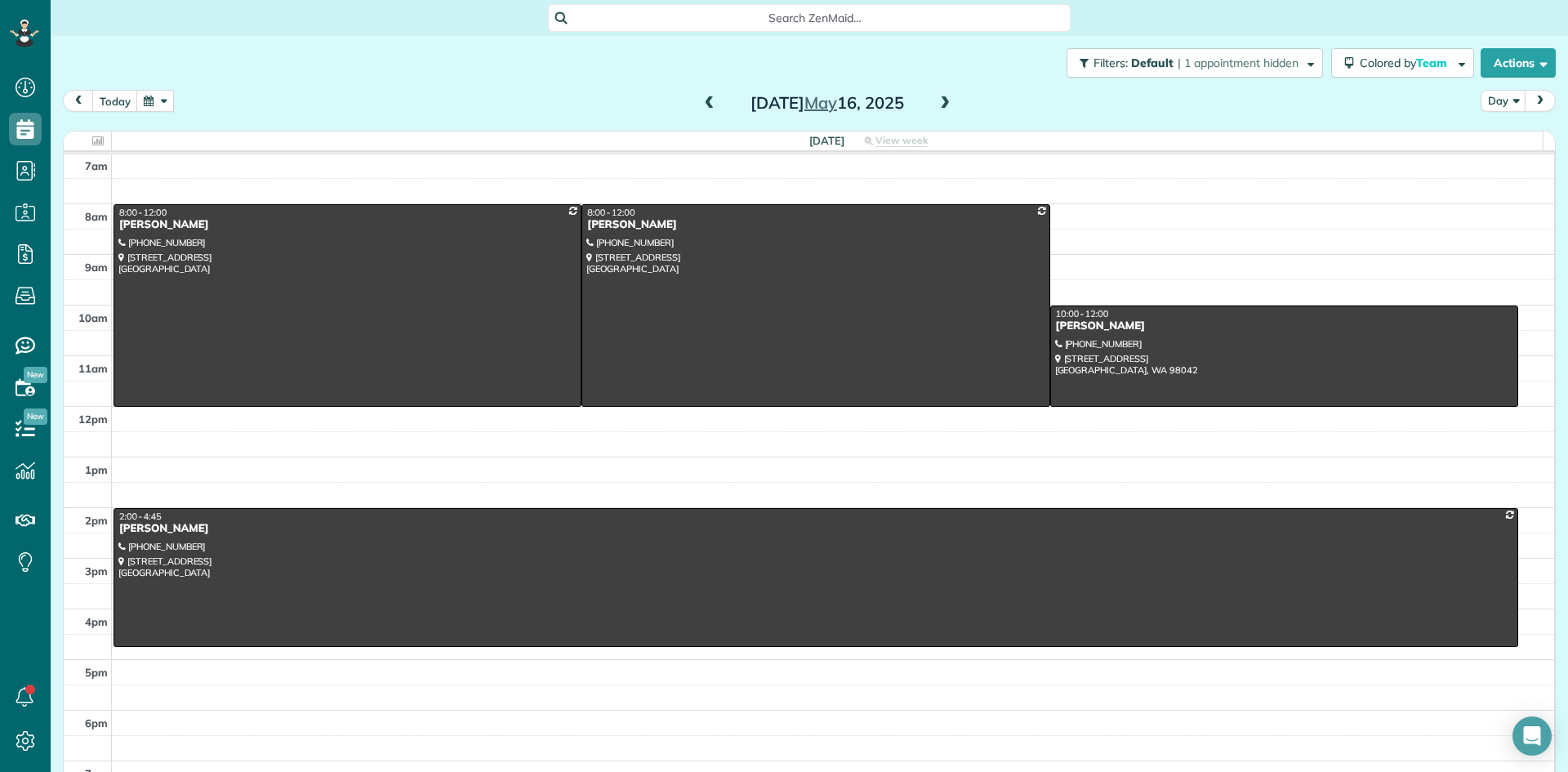
click at [936, 103] on span at bounding box center [945, 103] width 18 height 14
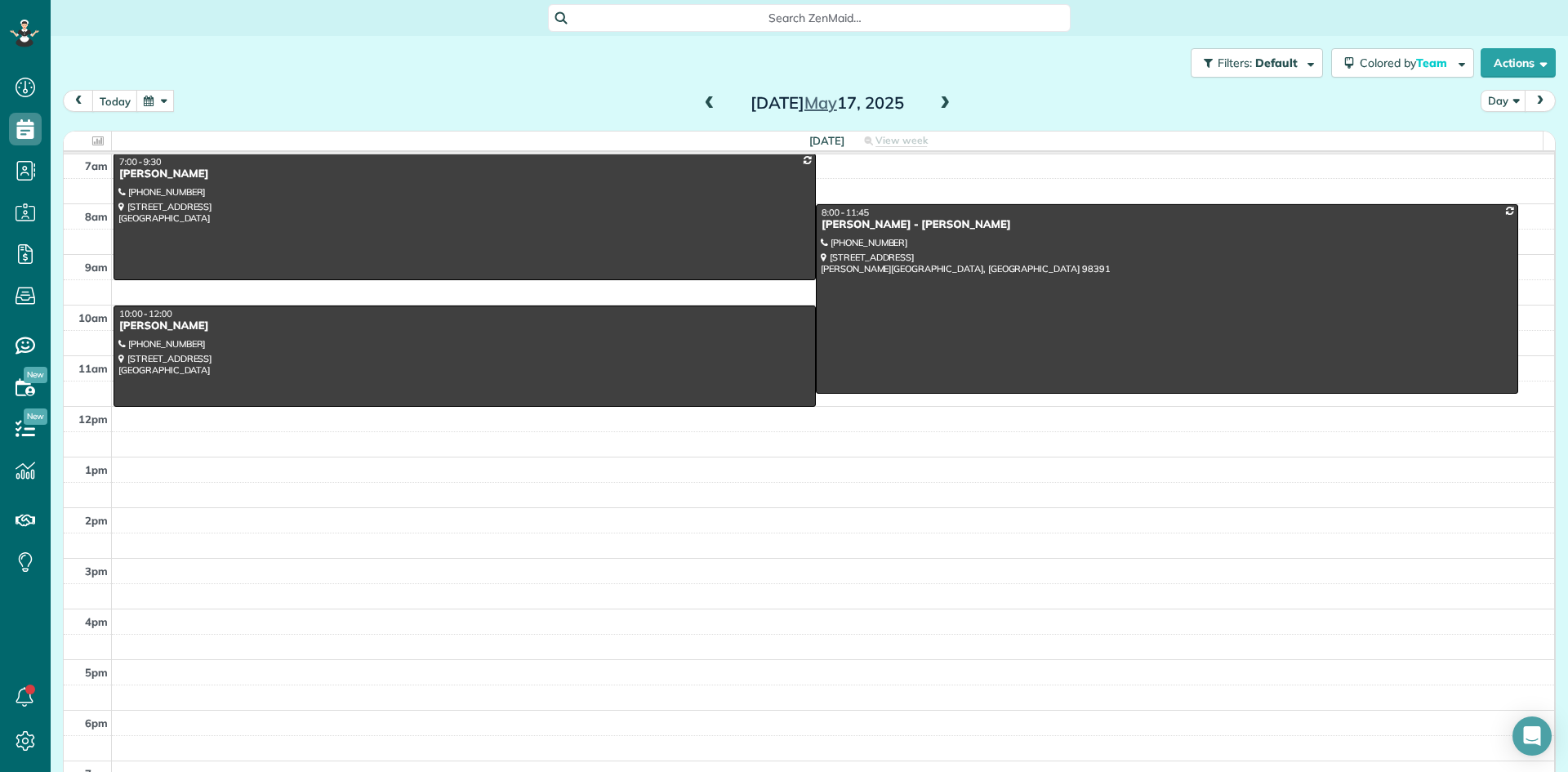
click at [936, 103] on span at bounding box center [945, 103] width 18 height 14
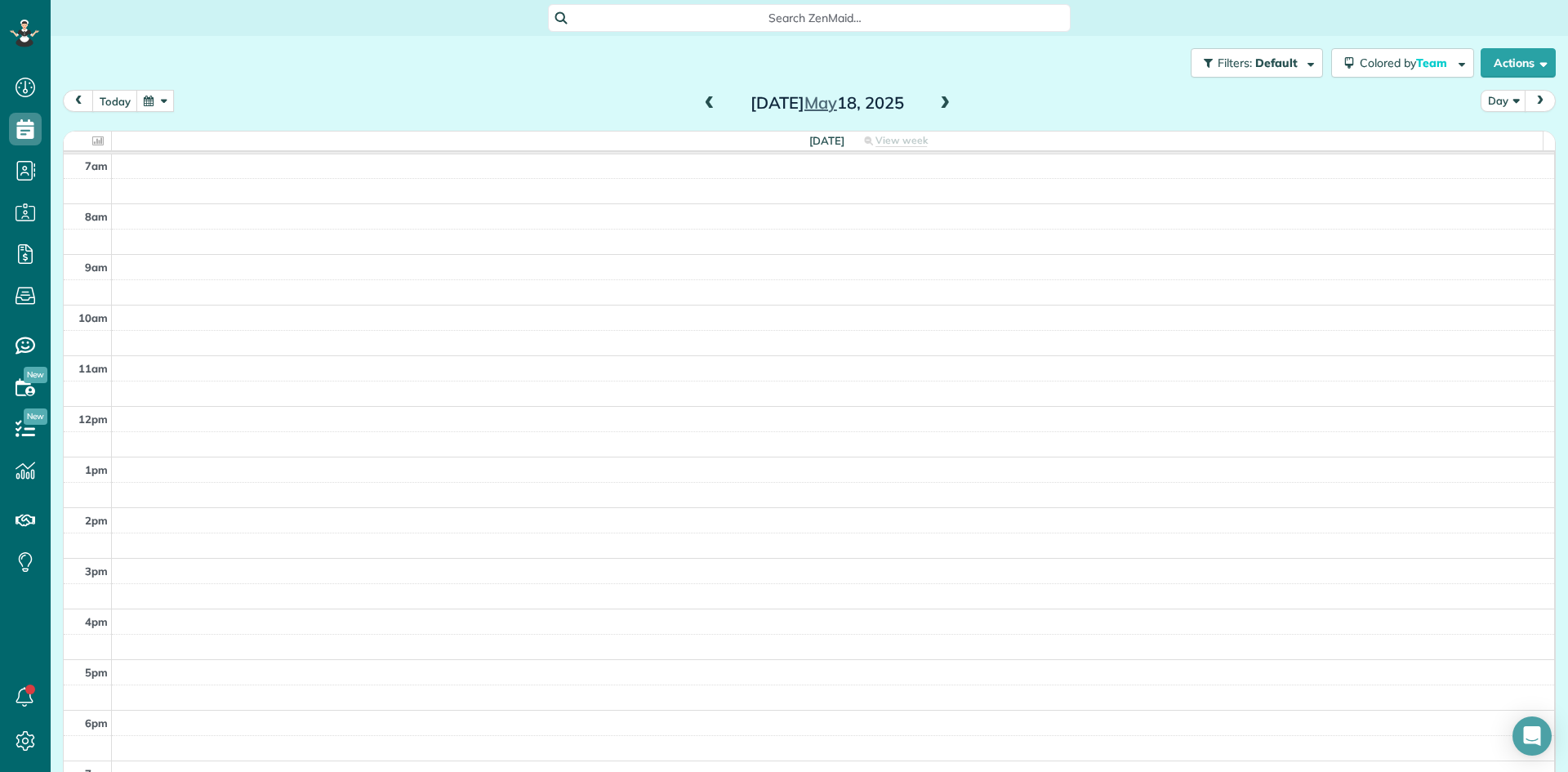
click at [936, 103] on span at bounding box center [945, 103] width 18 height 14
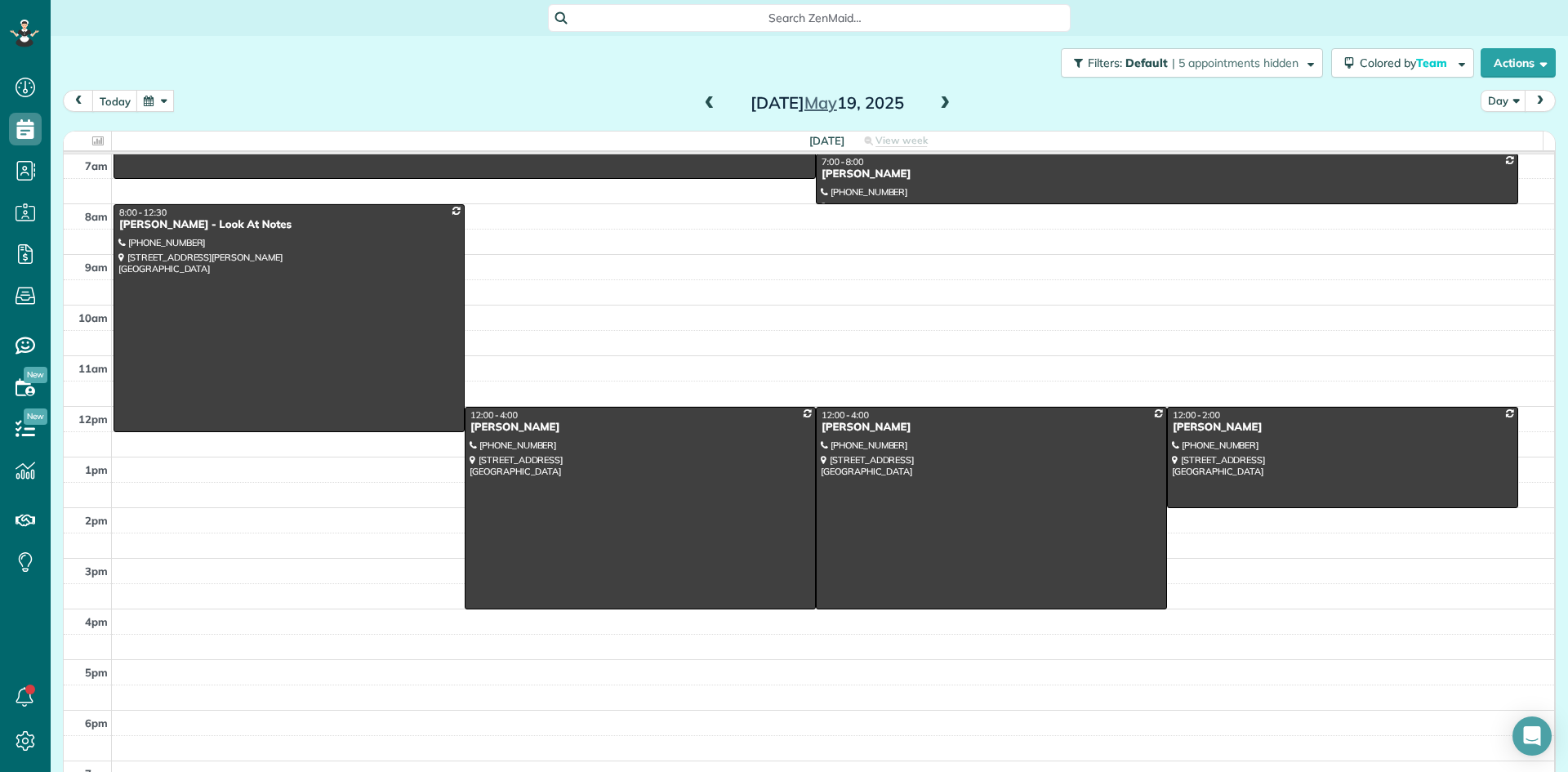
click at [936, 103] on span at bounding box center [945, 103] width 18 height 14
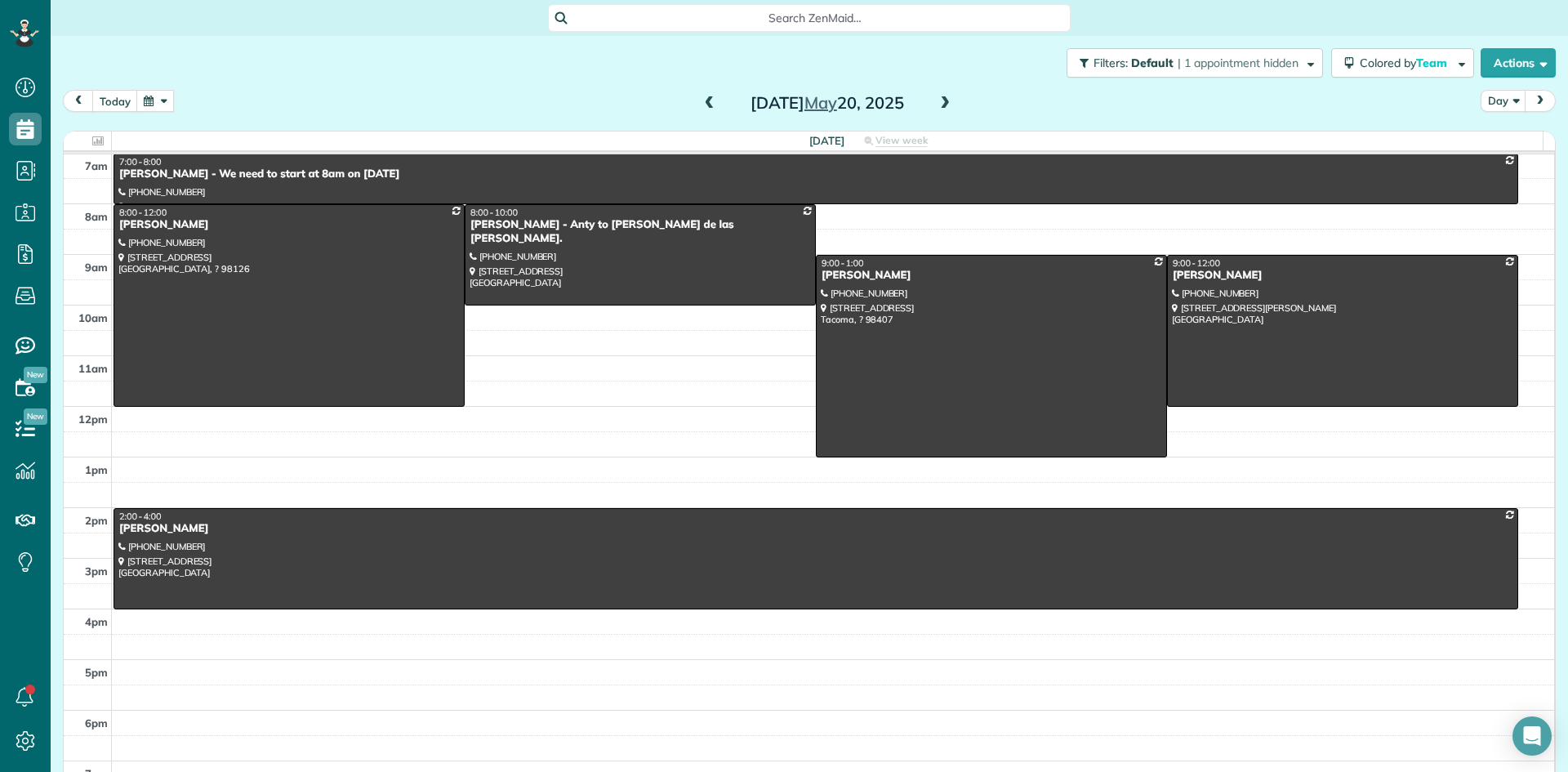
click at [936, 103] on span at bounding box center [945, 103] width 18 height 14
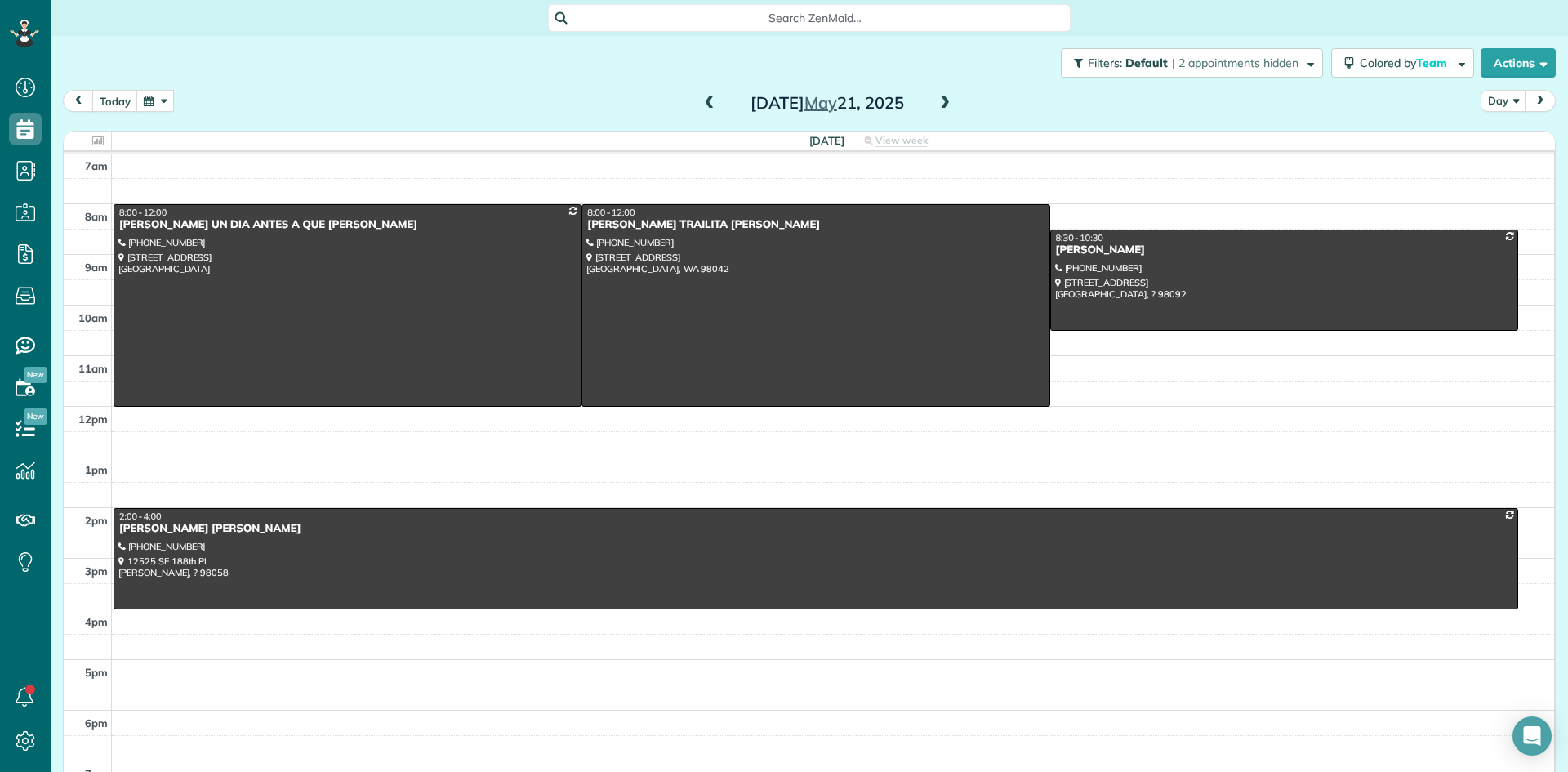
click at [936, 103] on span at bounding box center [945, 103] width 18 height 14
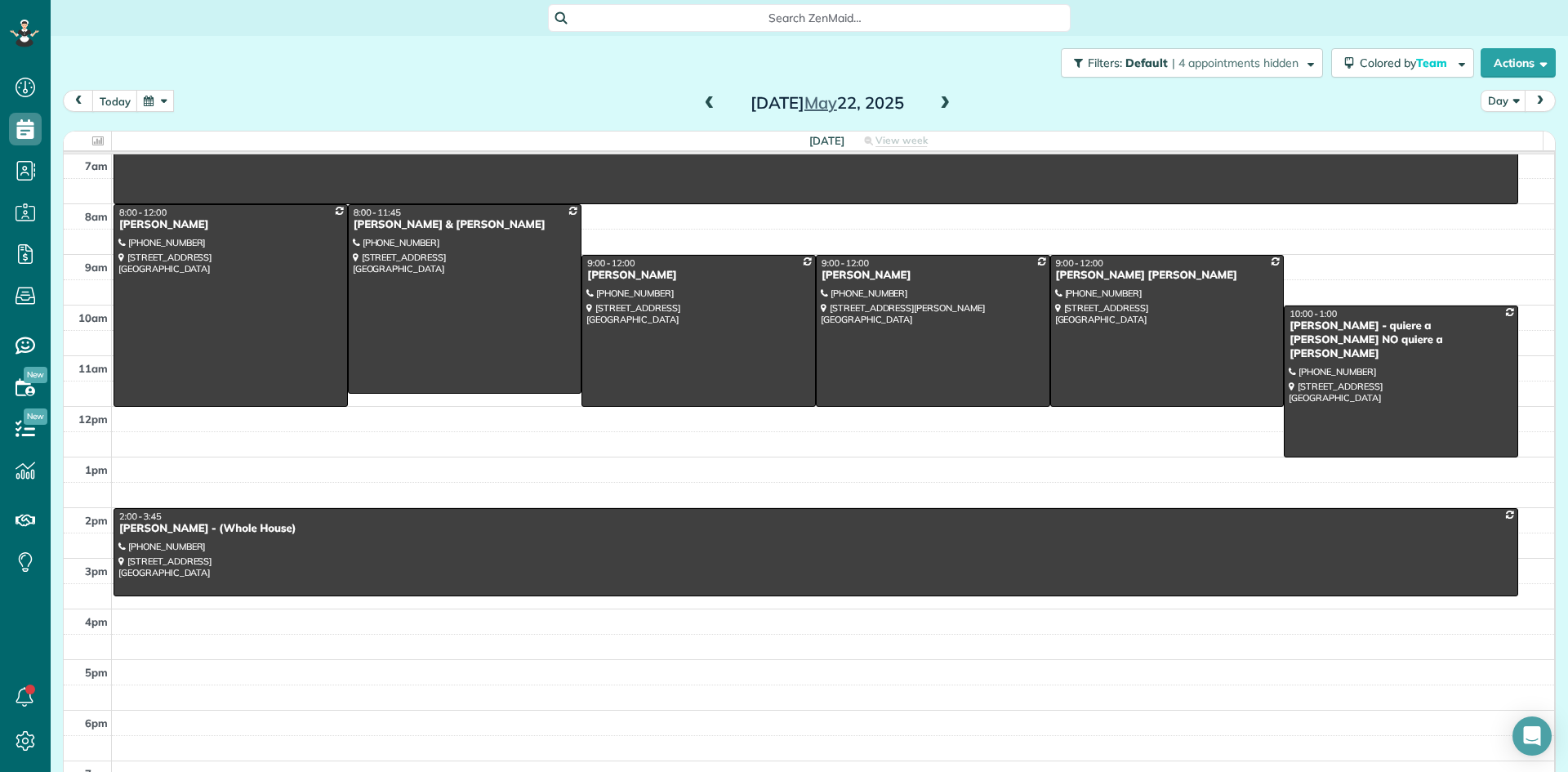
click at [936, 103] on span at bounding box center [945, 103] width 18 height 14
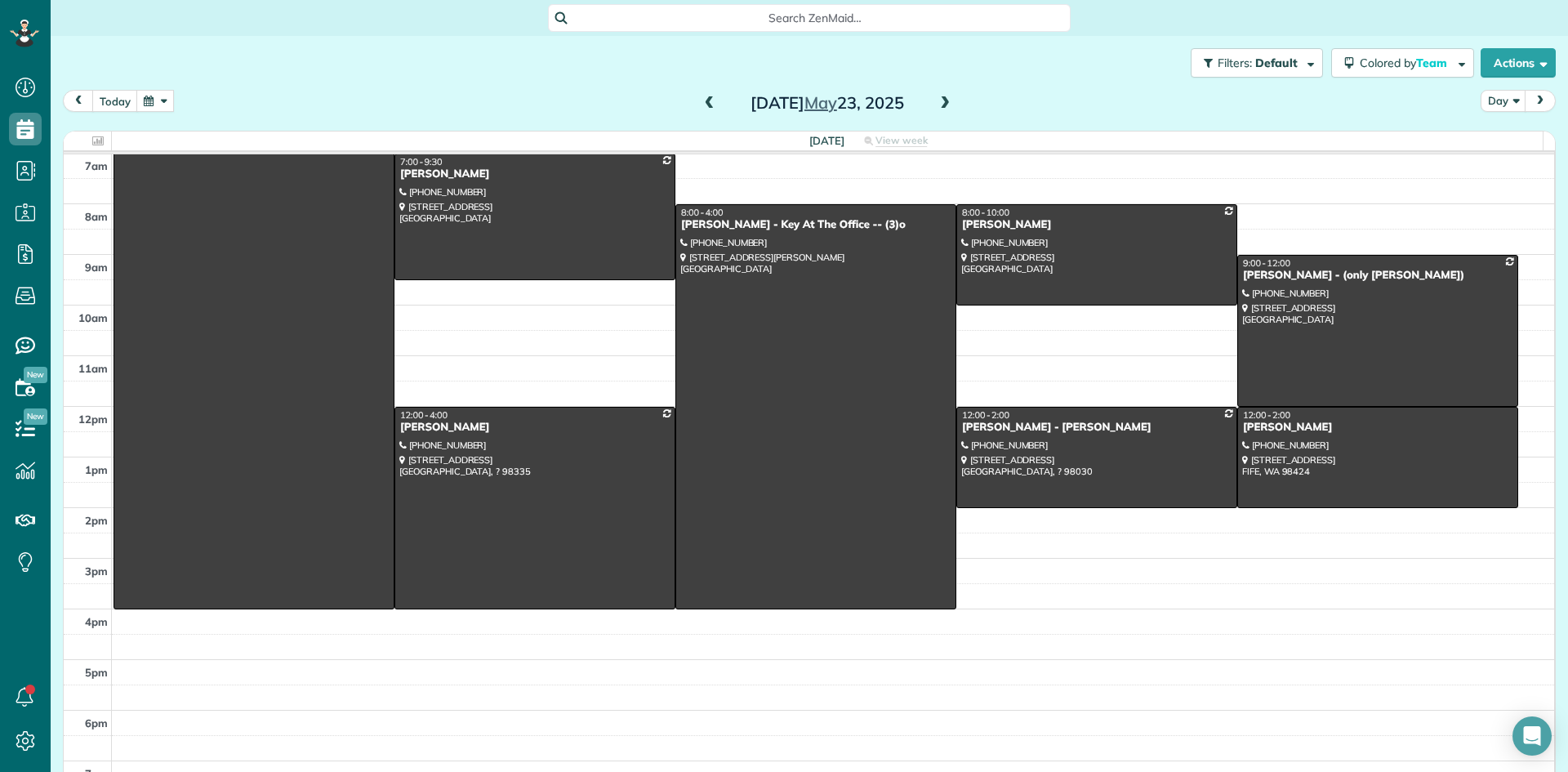
click at [936, 103] on span at bounding box center [945, 103] width 18 height 14
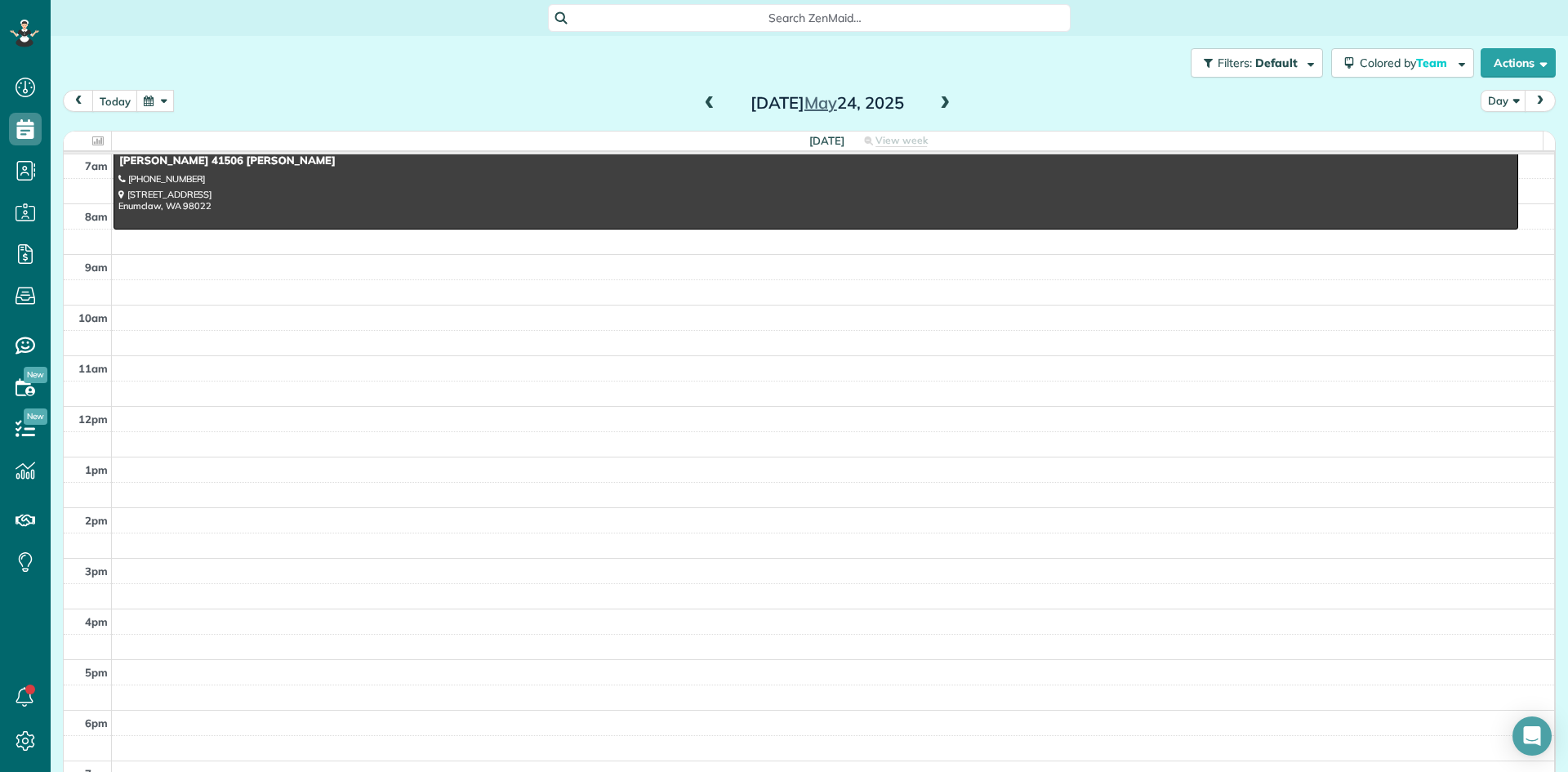
click at [936, 103] on span at bounding box center [945, 103] width 18 height 14
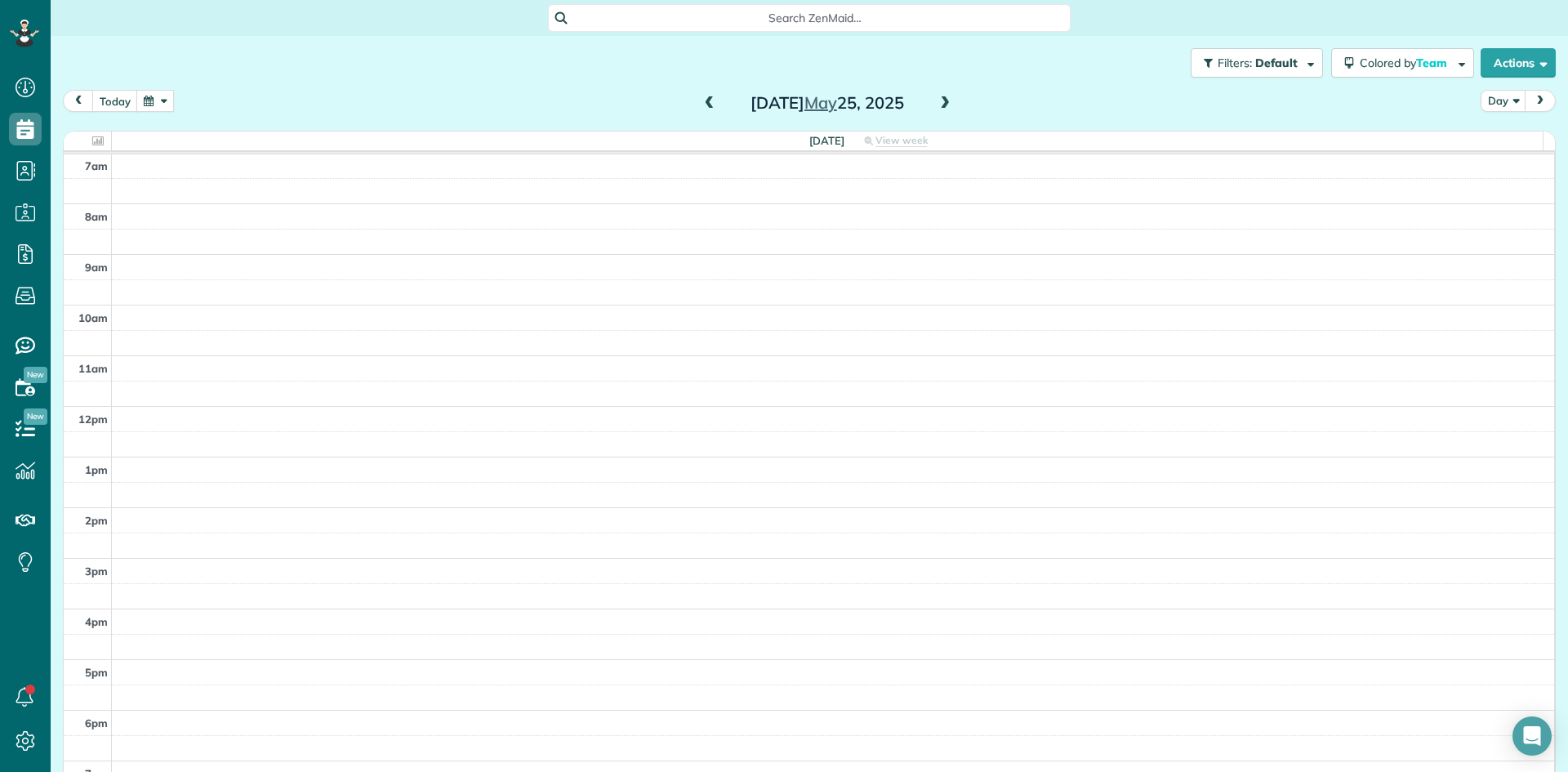
click at [703, 99] on span at bounding box center [709, 103] width 18 height 14
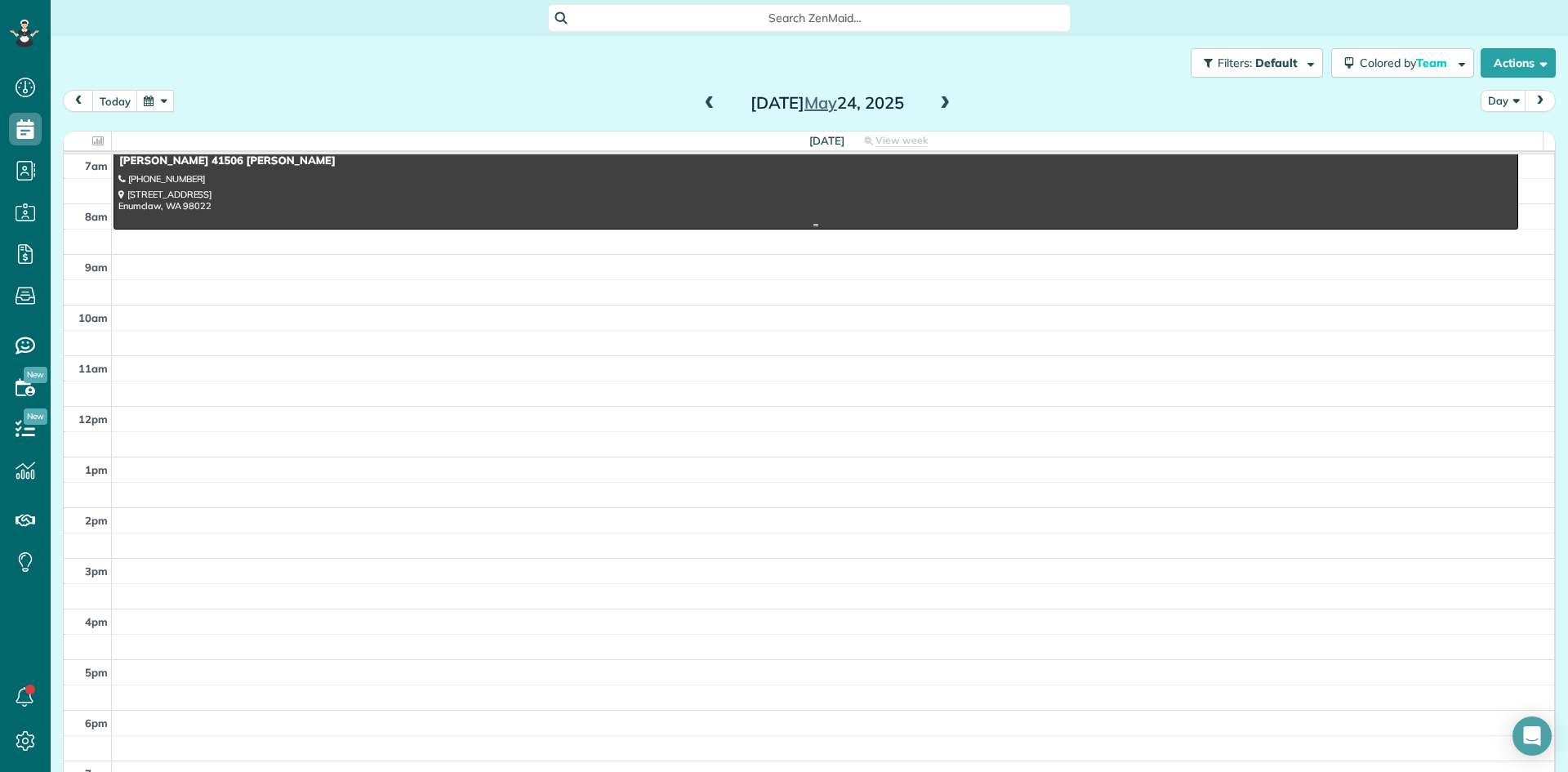
click at [133, 160] on div "Diana 41506 Enumclaw petterson" at bounding box center [815, 161] width 1394 height 14
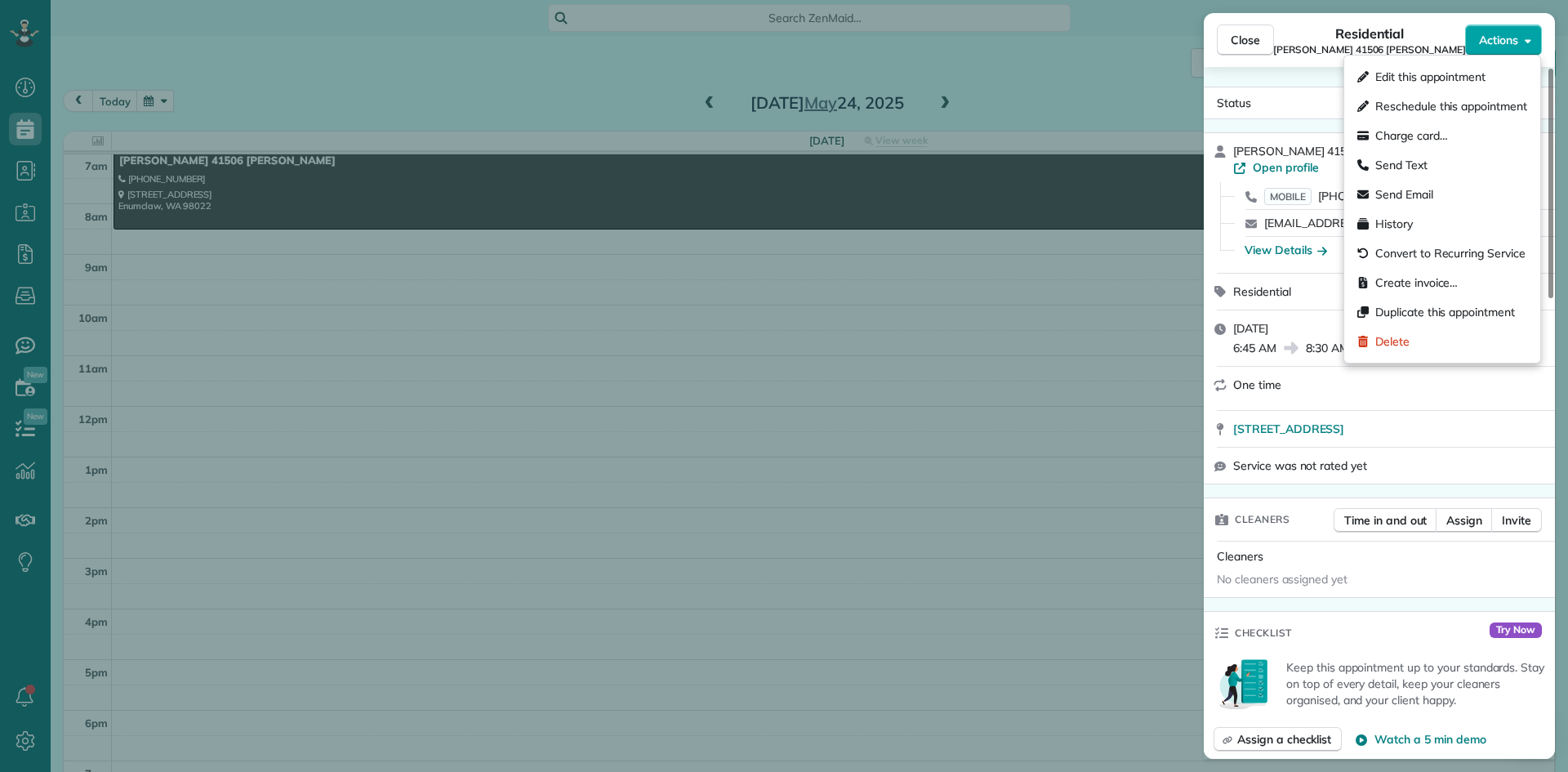
click at [1495, 50] on button "Actions" at bounding box center [1502, 40] width 77 height 31
click at [1414, 280] on span "Create invoice…" at bounding box center [1416, 282] width 83 height 16
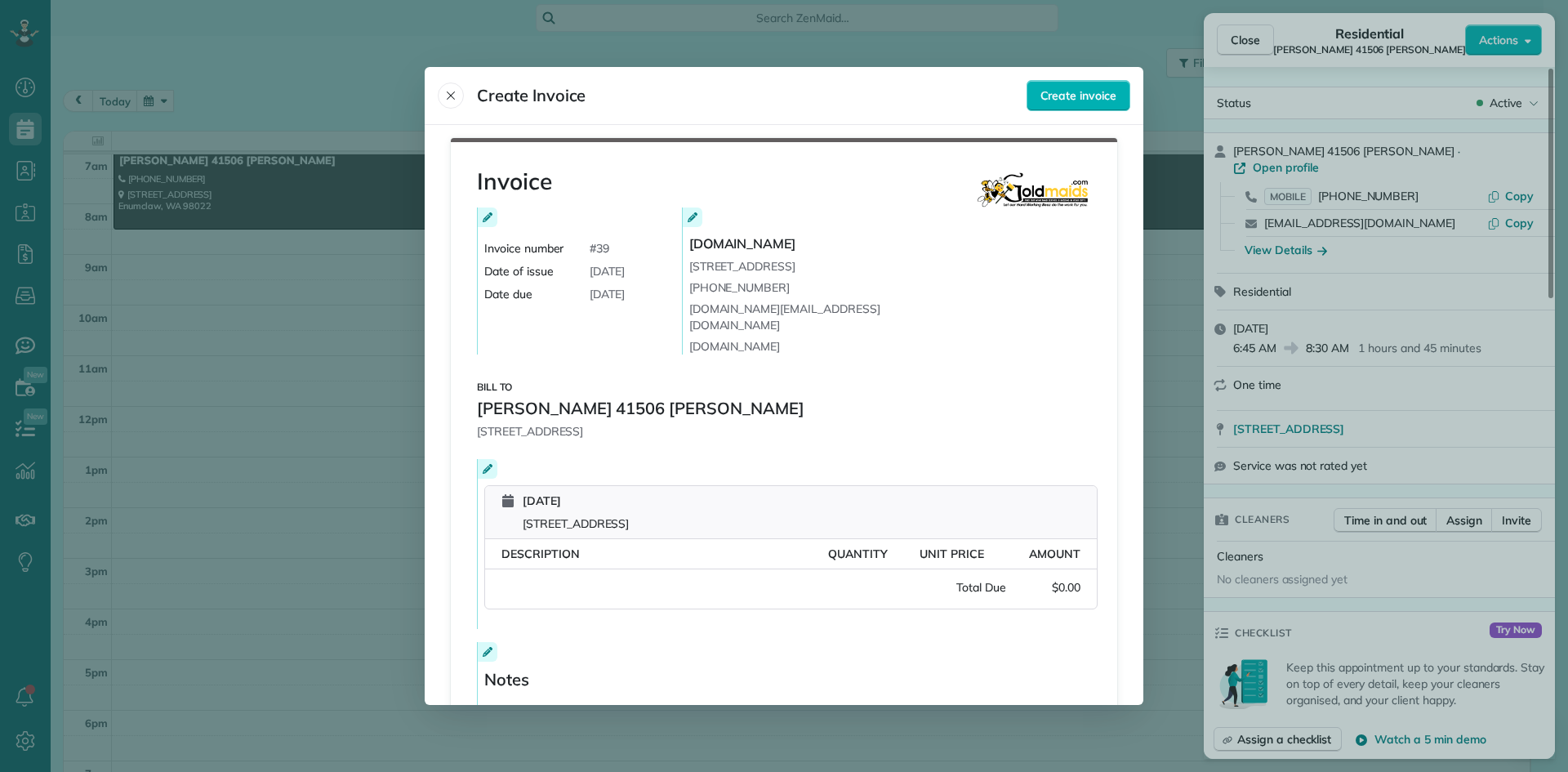
click at [1074, 579] on span "$0.00" at bounding box center [1043, 587] width 74 height 16
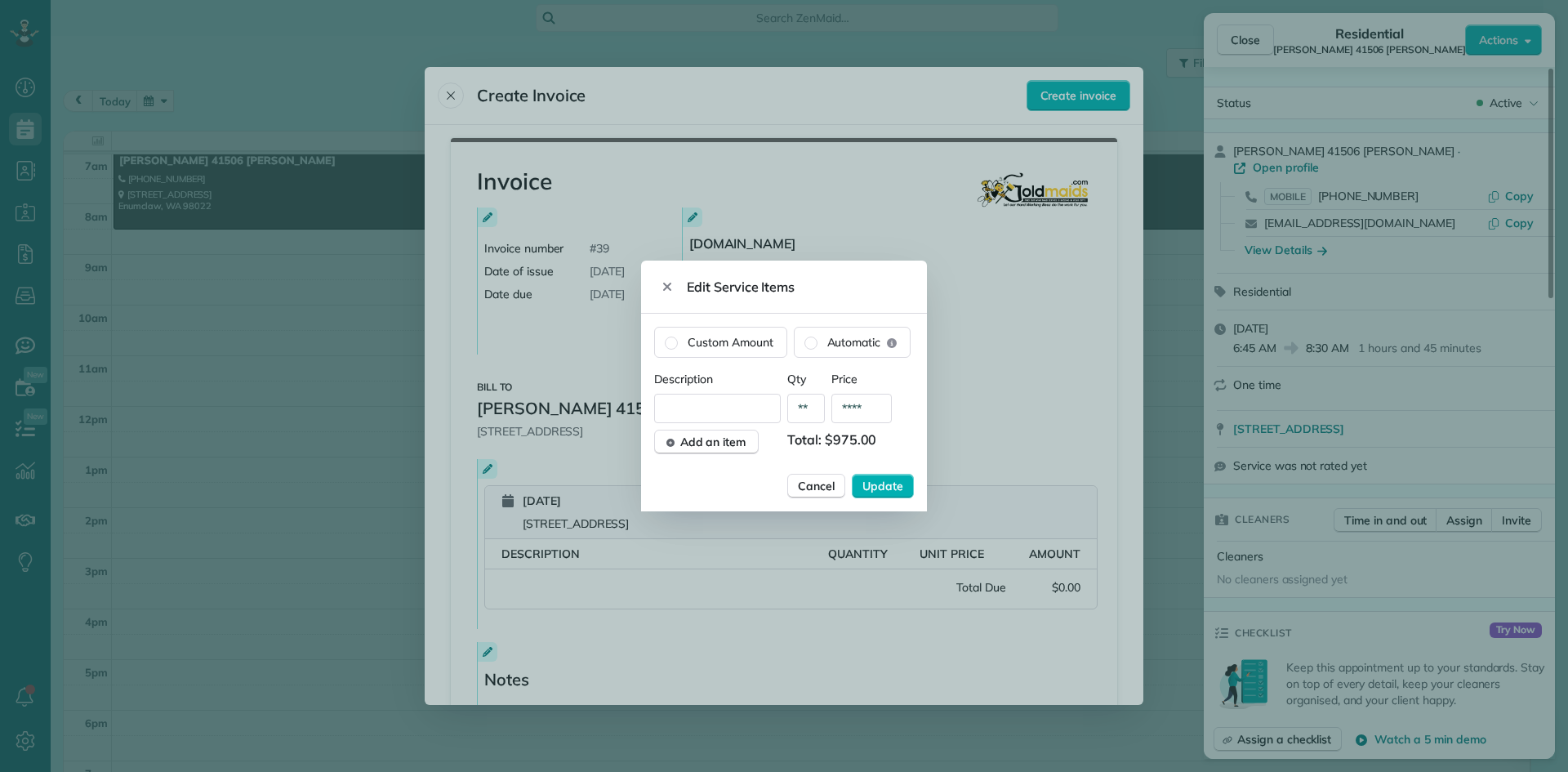
type input "****"
click at [669, 402] on input "text" at bounding box center [717, 408] width 126 height 29
type input "**********"
click at [876, 484] on span "Update" at bounding box center [882, 486] width 41 height 16
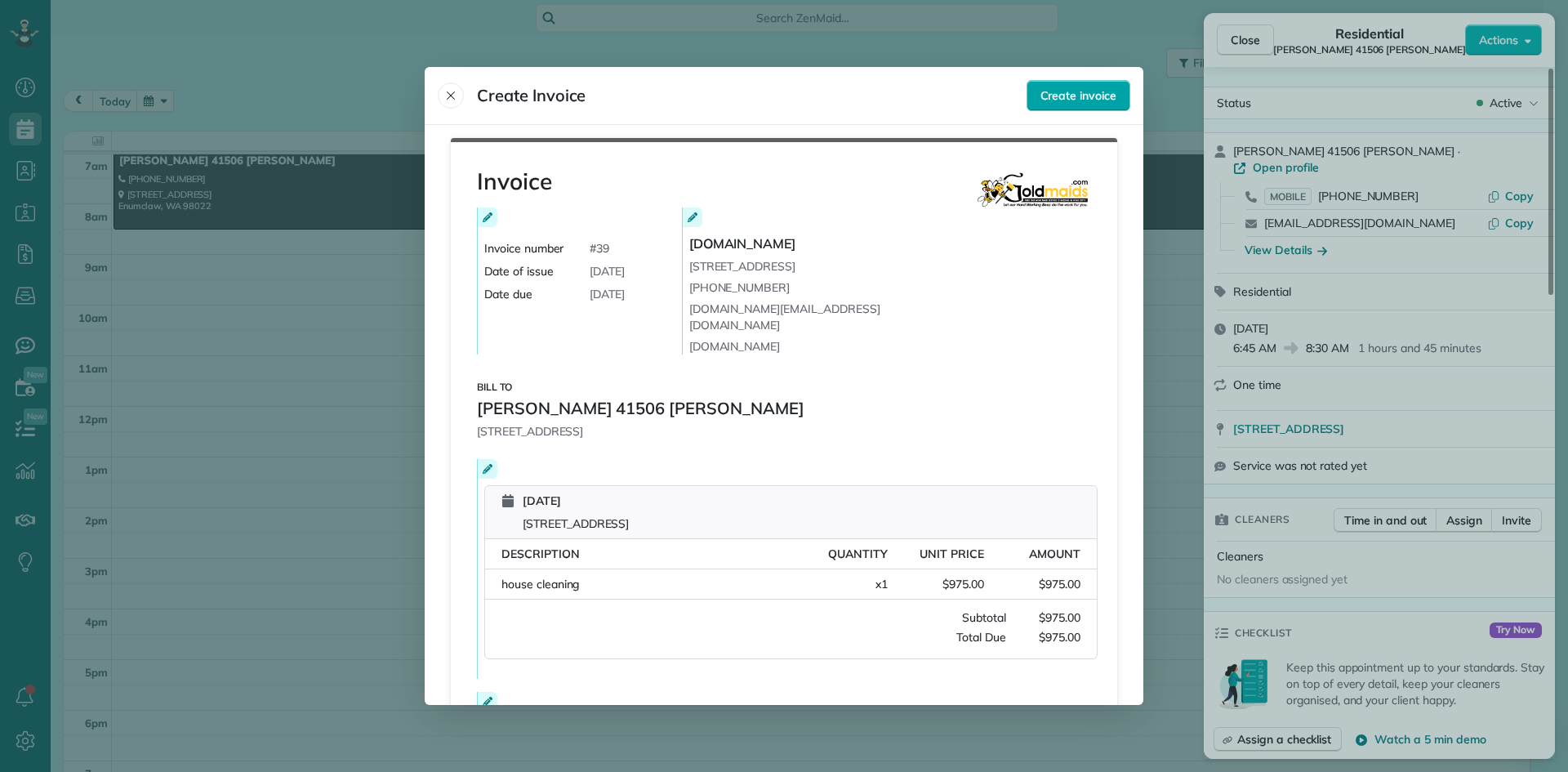
click at [1074, 102] on span "Create invoice" at bounding box center [1079, 95] width 76 height 16
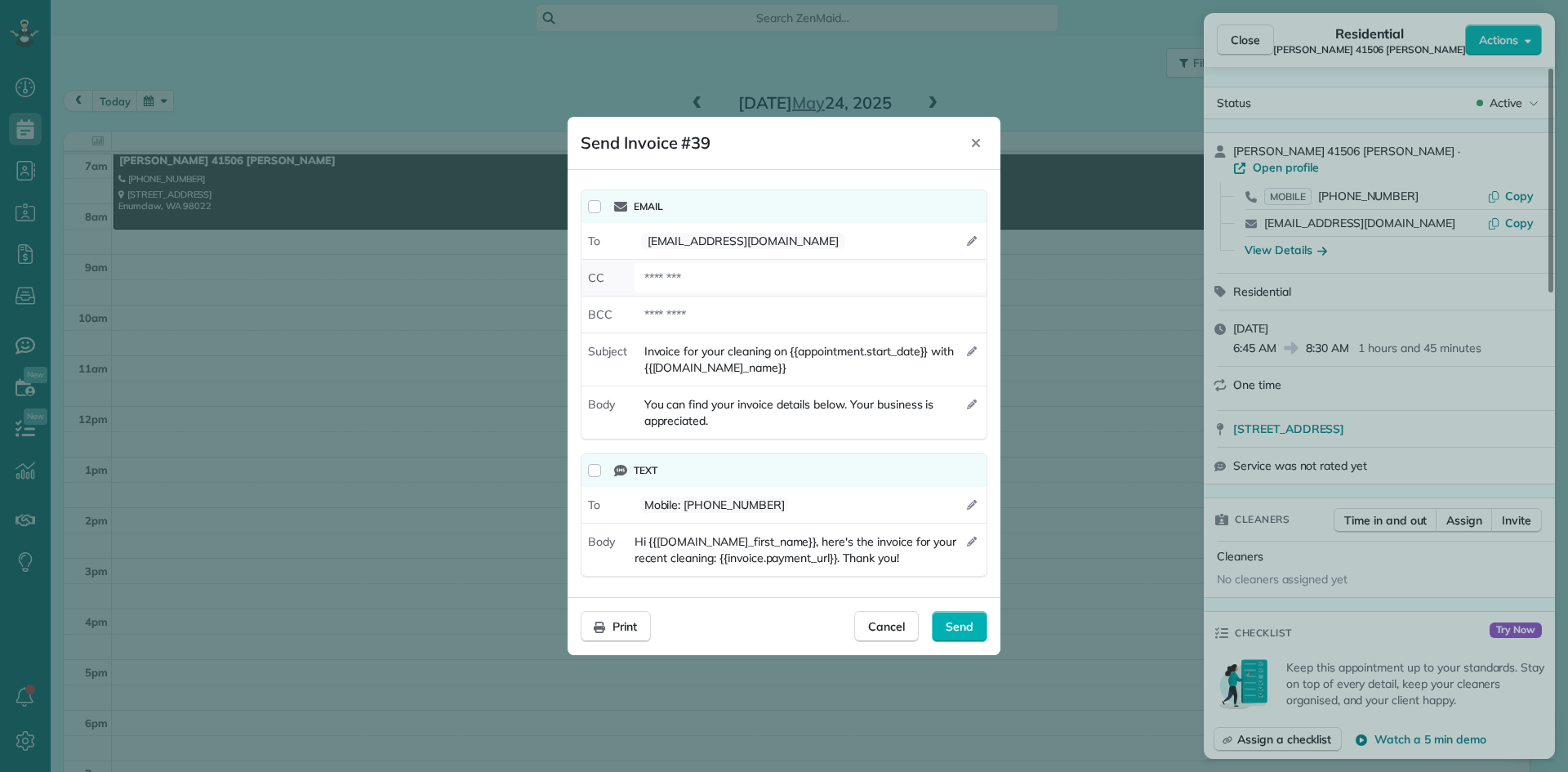
click at [636, 281] on div at bounding box center [811, 278] width 352 height 29
drag, startPoint x: 1516, startPoint y: 403, endPoint x: 1234, endPoint y: 405, distance: 282.0
click at [1234, 410] on div at bounding box center [784, 386] width 1568 height 772
click at [1239, 418] on div at bounding box center [784, 386] width 1568 height 772
drag, startPoint x: 1232, startPoint y: 408, endPoint x: 1370, endPoint y: 407, distance: 138.0
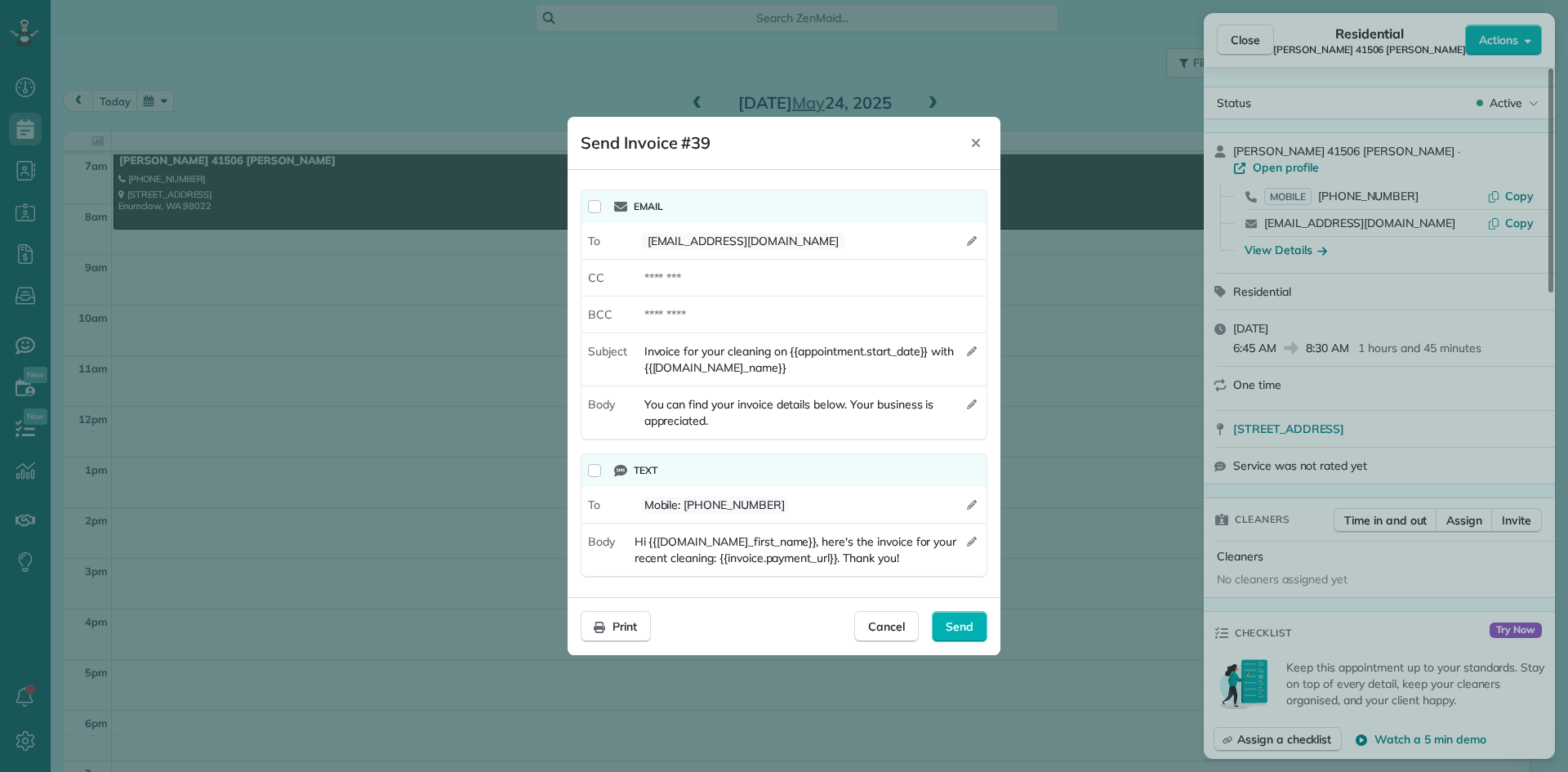
click at [1370, 407] on div at bounding box center [784, 386] width 1568 height 772
drag, startPoint x: 1228, startPoint y: 403, endPoint x: 1515, endPoint y: 397, distance: 287.1
click at [1515, 397] on div at bounding box center [784, 386] width 1568 height 772
drag, startPoint x: 1523, startPoint y: 409, endPoint x: 1523, endPoint y: 392, distance: 17.0
click at [1424, 407] on div at bounding box center [784, 386] width 1568 height 772
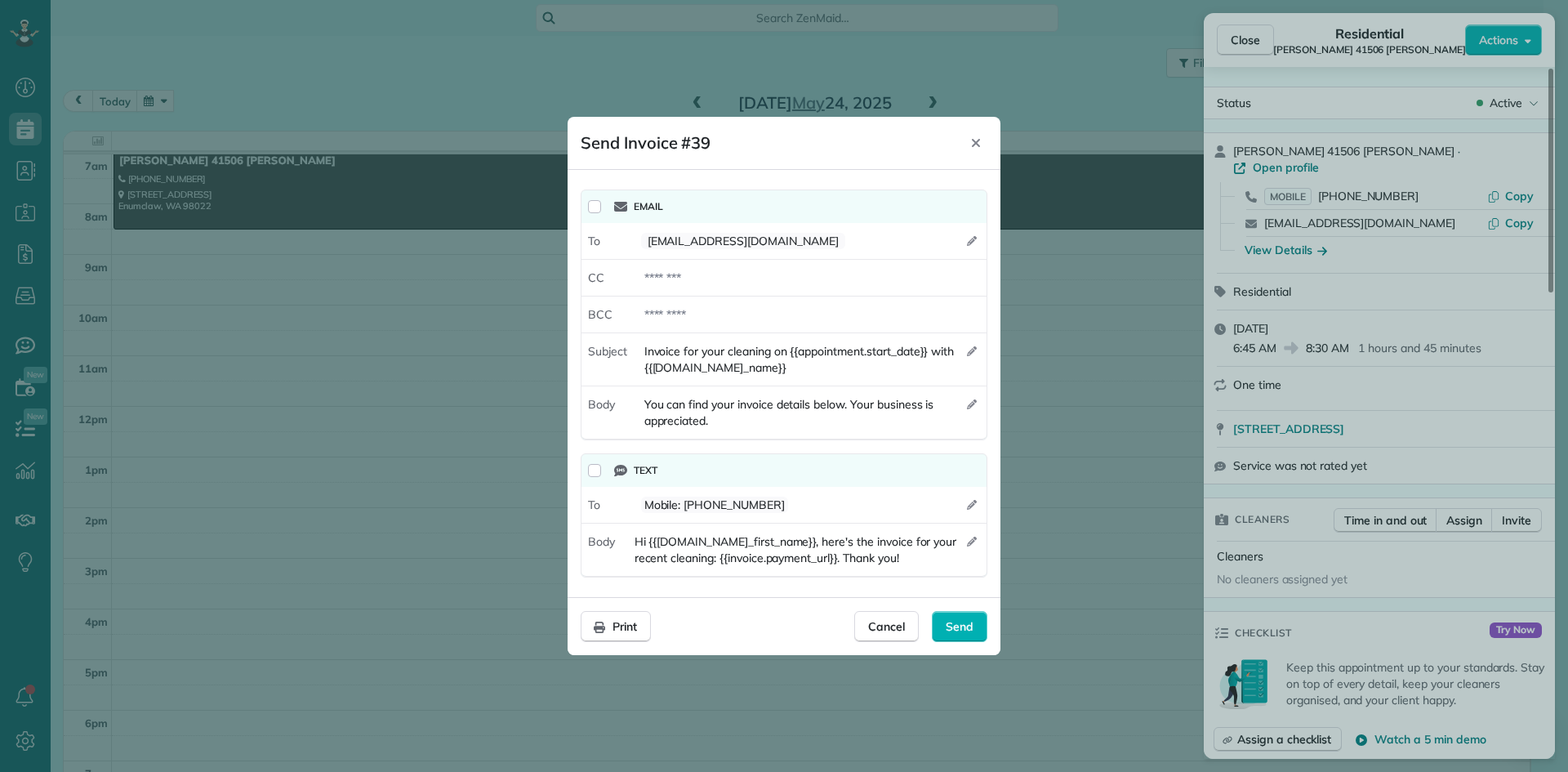
drag, startPoint x: 1512, startPoint y: 403, endPoint x: 1302, endPoint y: 404, distance: 210.0
click at [1302, 404] on div at bounding box center [784, 386] width 1568 height 772
click at [1511, 406] on div at bounding box center [784, 386] width 1568 height 772
drag, startPoint x: 1512, startPoint y: 406, endPoint x: 1231, endPoint y: 407, distance: 281.0
click at [1239, 409] on div at bounding box center [784, 386] width 1568 height 772
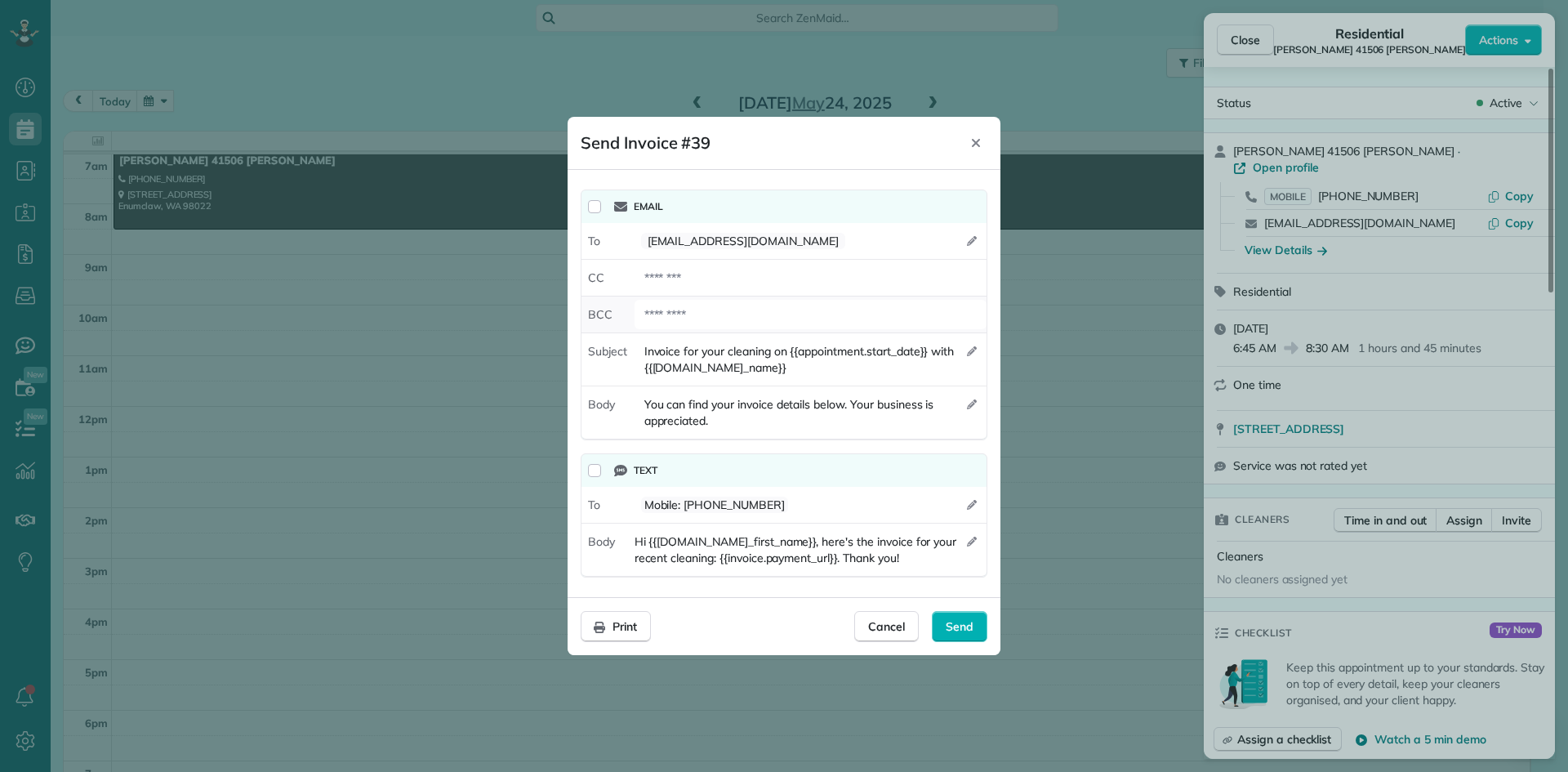
click at [651, 313] on div at bounding box center [811, 314] width 352 height 29
click at [953, 618] on span "Send" at bounding box center [959, 626] width 28 height 16
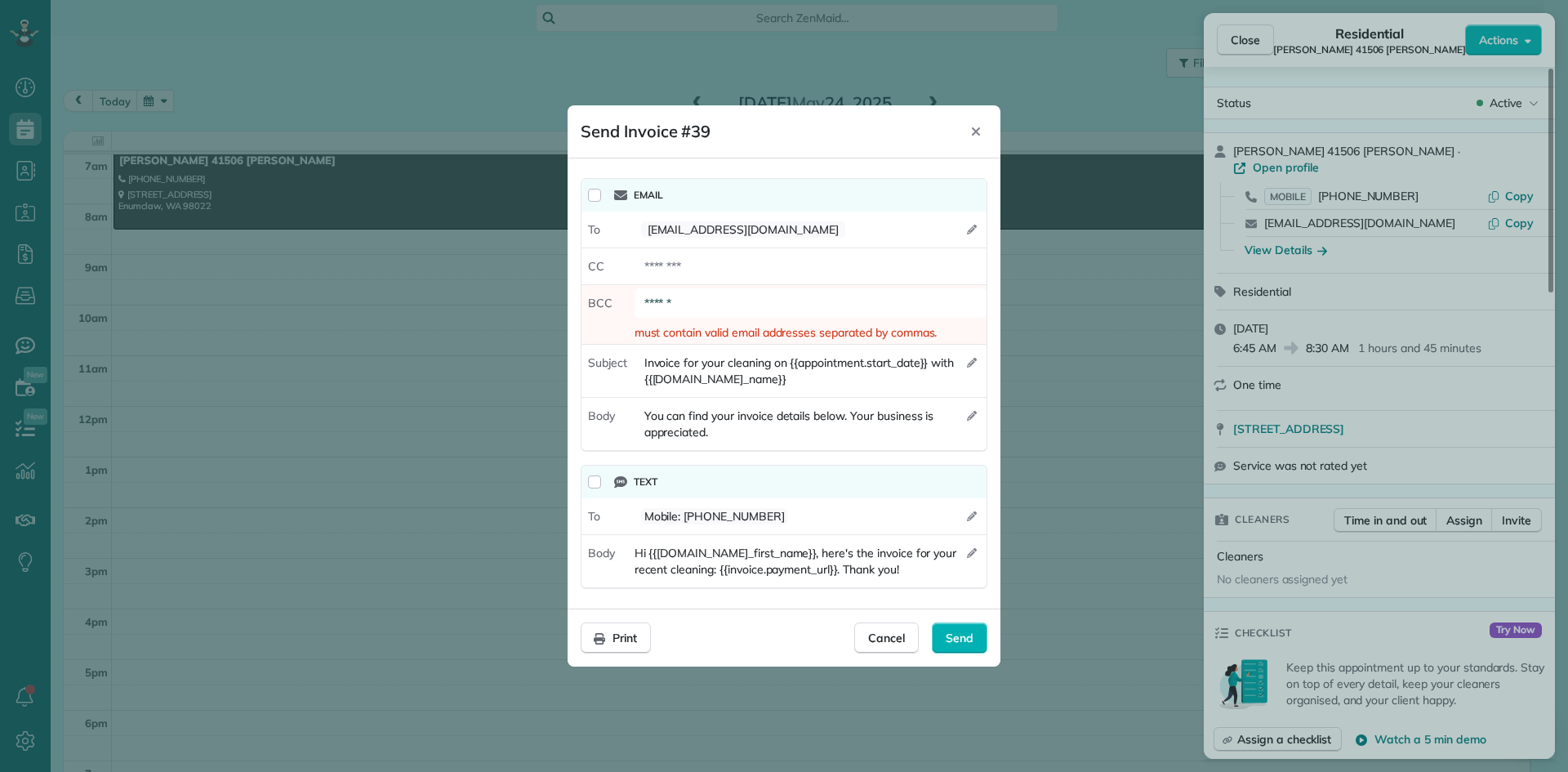
click at [745, 332] on span "must contain valid email addresses separated by commas." at bounding box center [811, 332] width 352 height 16
click at [691, 264] on div at bounding box center [811, 266] width 352 height 29
click at [693, 311] on div "******" at bounding box center [811, 302] width 352 height 29
type div "*"
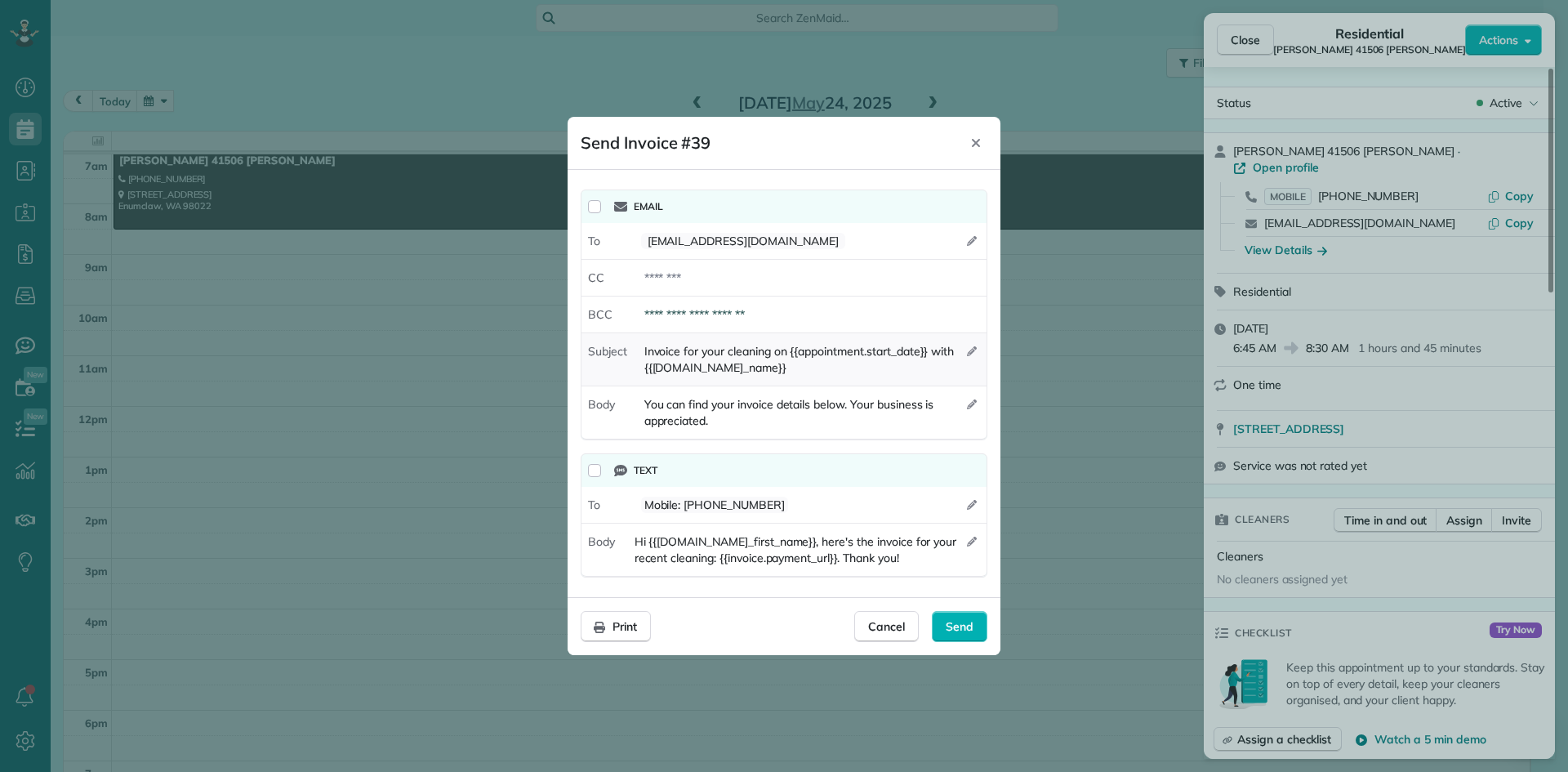
drag, startPoint x: 712, startPoint y: 316, endPoint x: 693, endPoint y: 337, distance: 28.3
click at [693, 337] on div "Invoice for your cleaning on {{appointment.start_date}} with {{appointment.comp…" at bounding box center [811, 359] width 352 height 46
click at [713, 316] on div "**********" at bounding box center [811, 314] width 352 height 29
click at [685, 315] on div "**********" at bounding box center [811, 314] width 352 height 29
type div "**********"
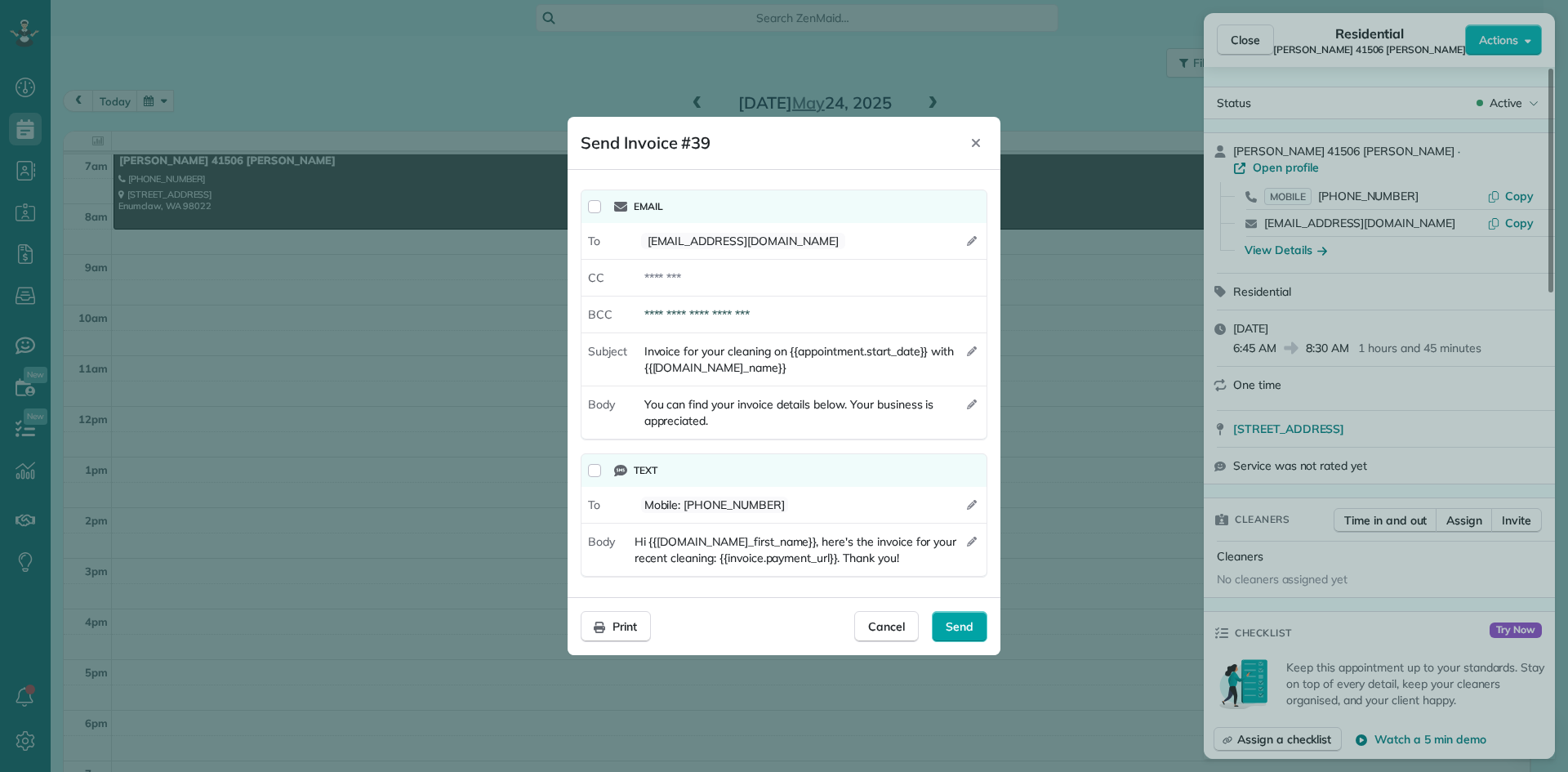
click at [962, 626] on span "Send" at bounding box center [959, 626] width 28 height 16
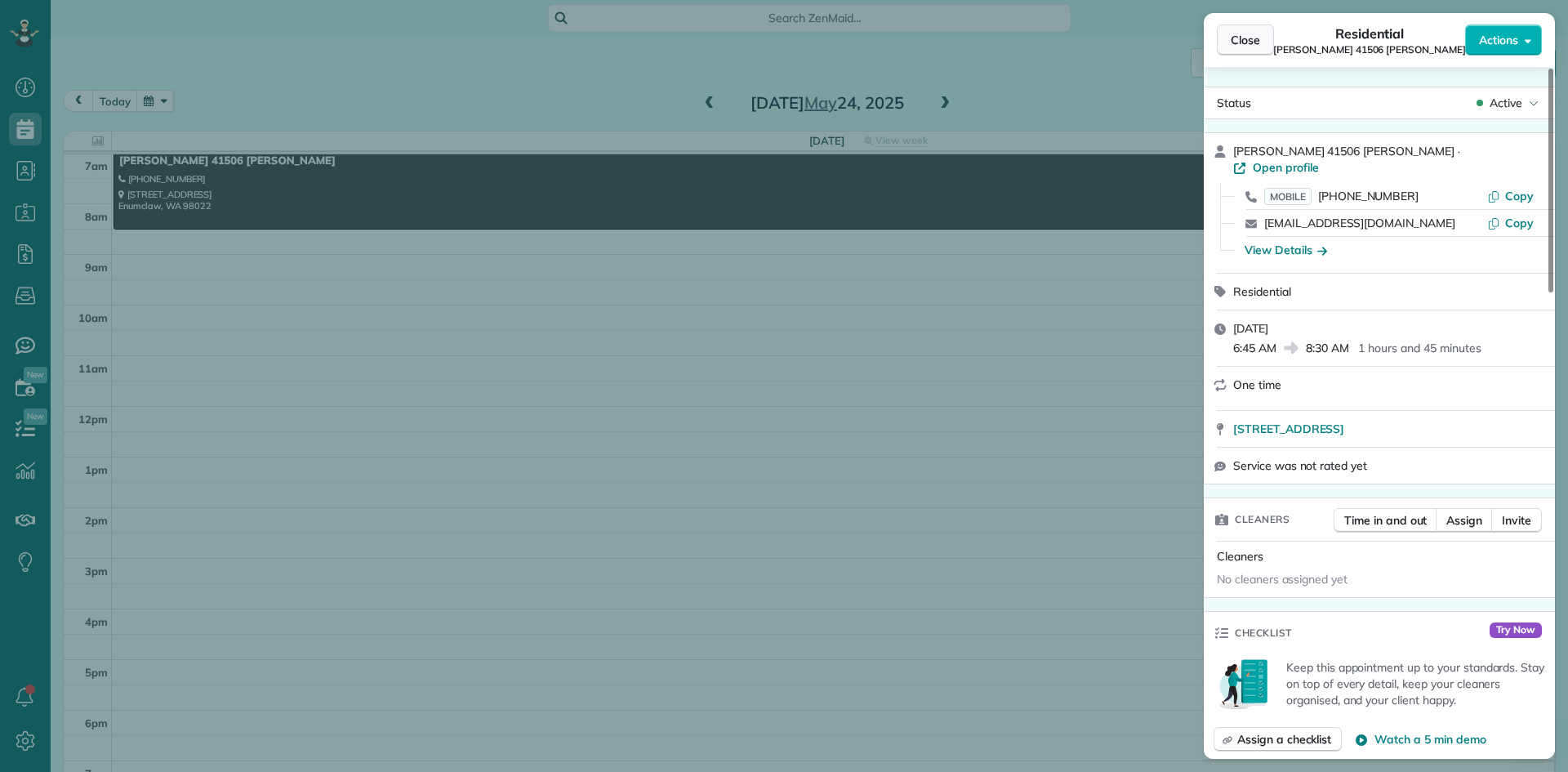
click at [1240, 42] on span "Close" at bounding box center [1245, 40] width 29 height 16
